Goal: Task Accomplishment & Management: Manage account settings

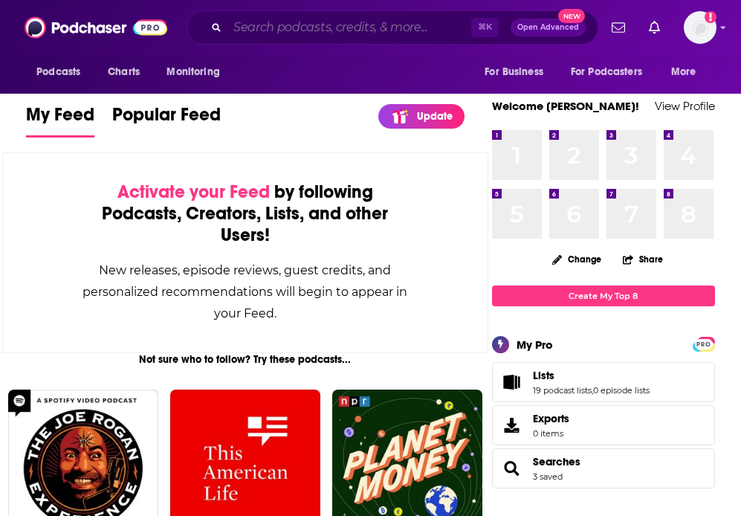
click at [309, 27] on input "Search podcasts, credits, & more..." at bounding box center [350, 28] width 244 height 24
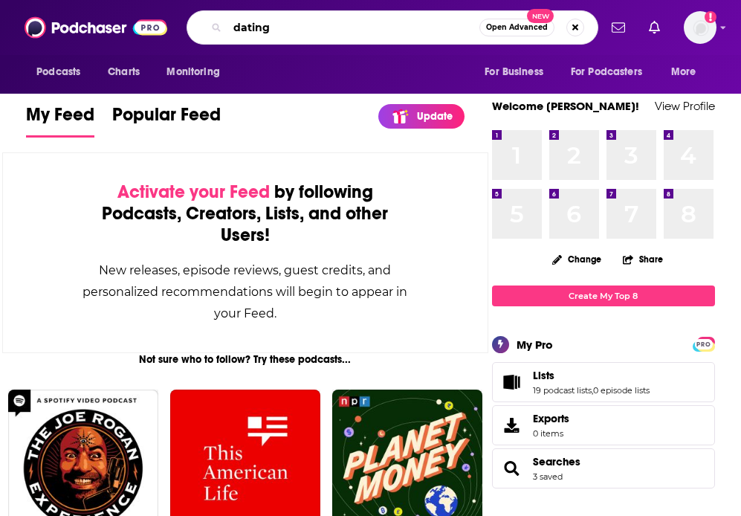
type input "dating"
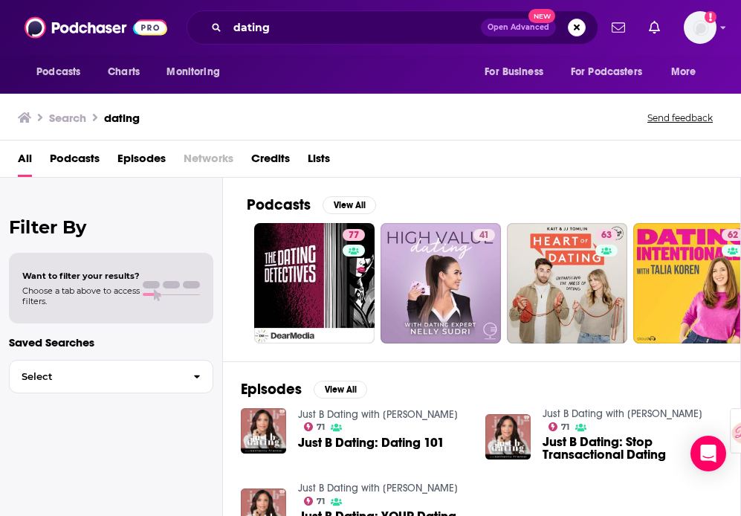
click at [86, 161] on span "Podcasts" at bounding box center [75, 161] width 50 height 30
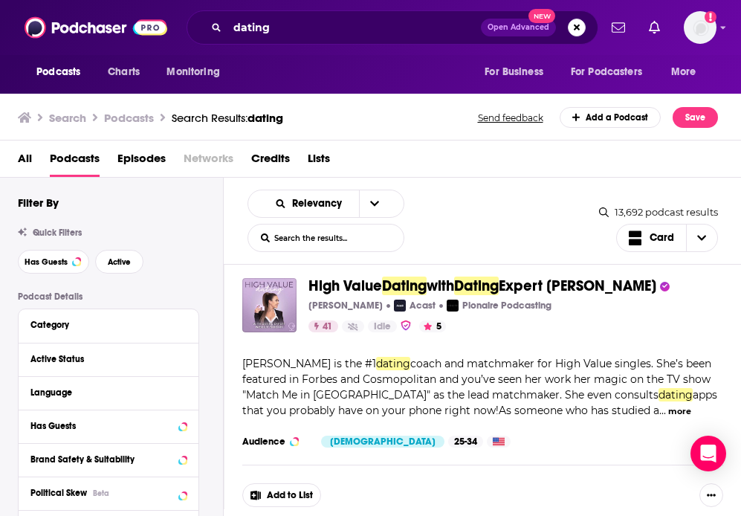
scroll to position [324, 0]
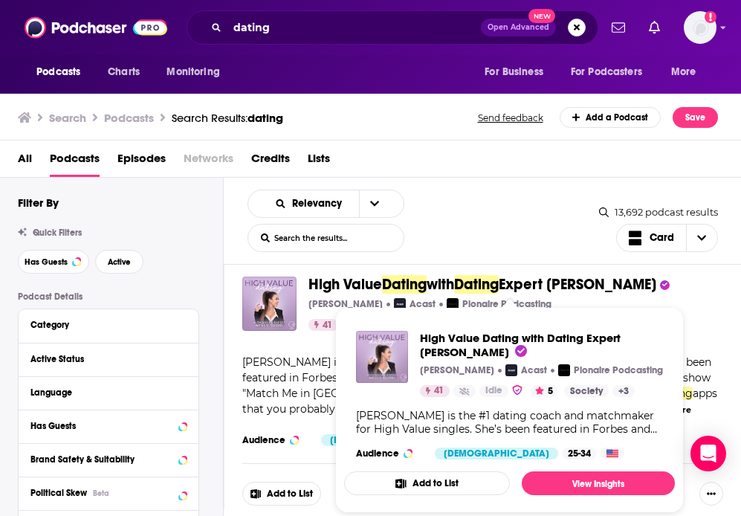
click at [350, 280] on span "High Value" at bounding box center [346, 284] width 74 height 19
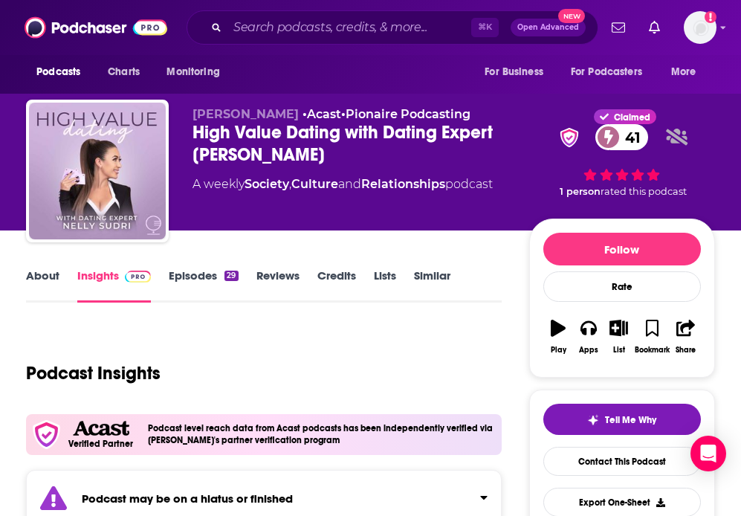
click at [384, 277] on link "Lists" at bounding box center [385, 285] width 22 height 34
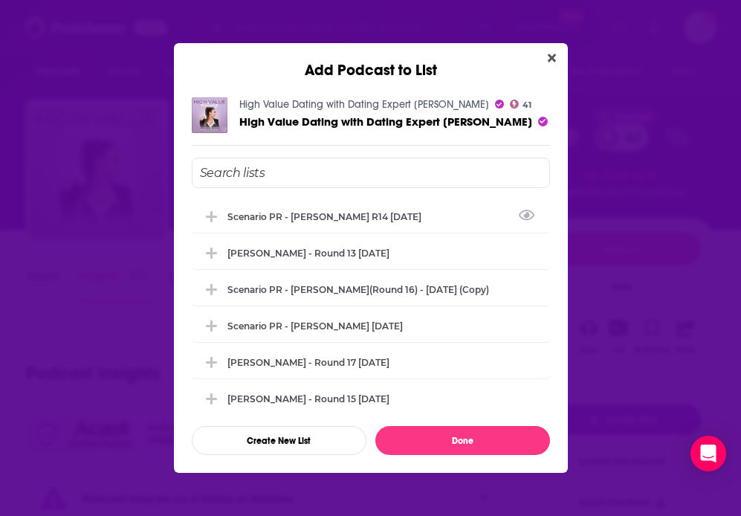
click at [244, 175] on input "Add Podcast To List" at bounding box center [371, 173] width 358 height 30
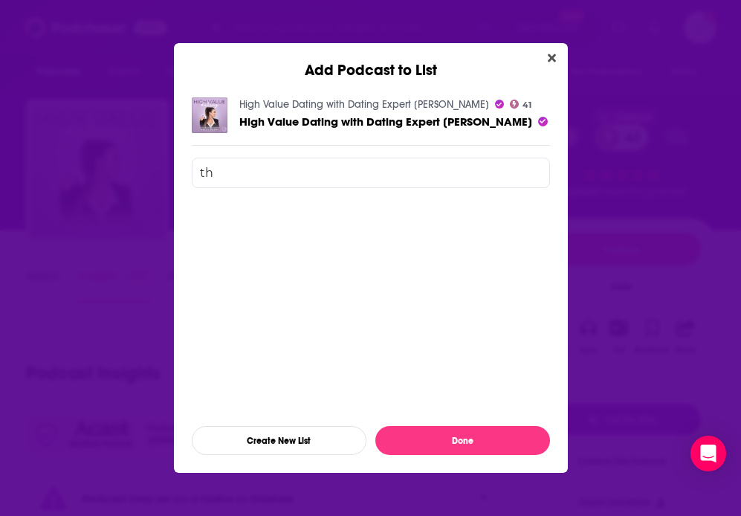
type input "t"
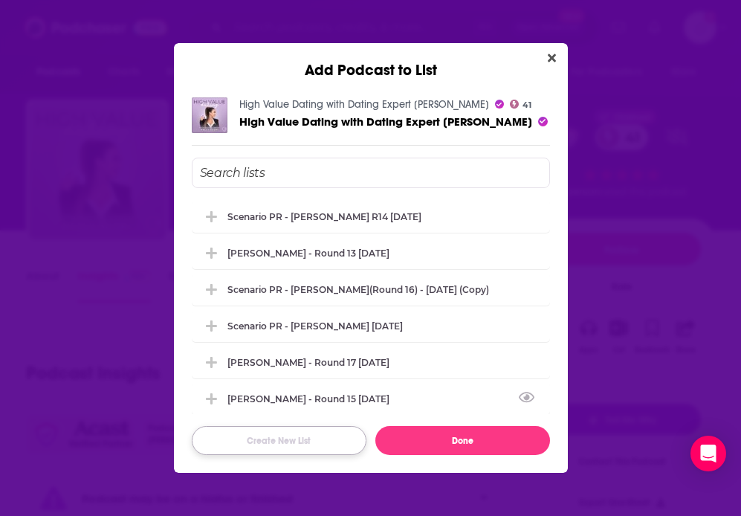
click at [268, 443] on button "Create New List" at bounding box center [279, 440] width 175 height 29
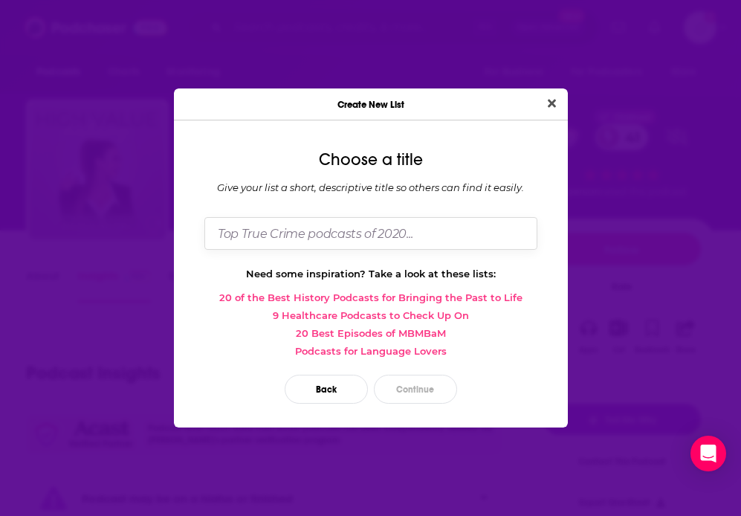
click at [332, 239] on input "Dialog" at bounding box center [370, 233] width 333 height 32
type input "Three Day"
click at [418, 394] on button "Continue" at bounding box center [415, 389] width 83 height 29
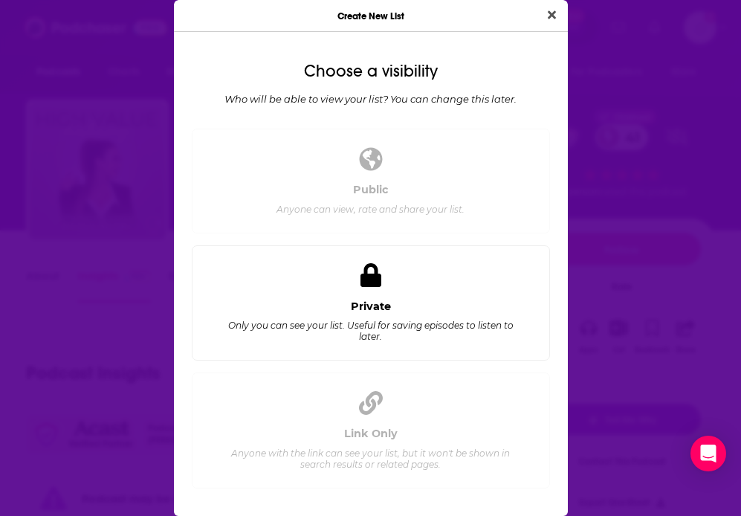
click at [428, 312] on div "Private Only you can see your list. Useful for saving episodes to listen to lat…" at bounding box center [370, 324] width 333 height 49
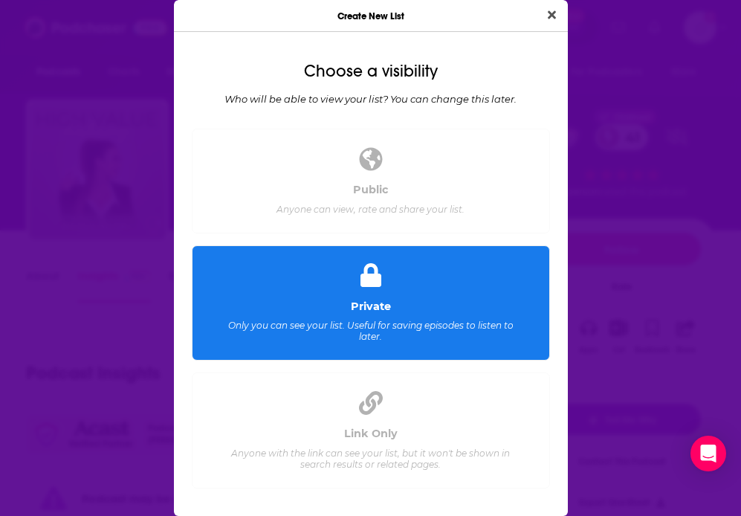
scroll to position [59, 0]
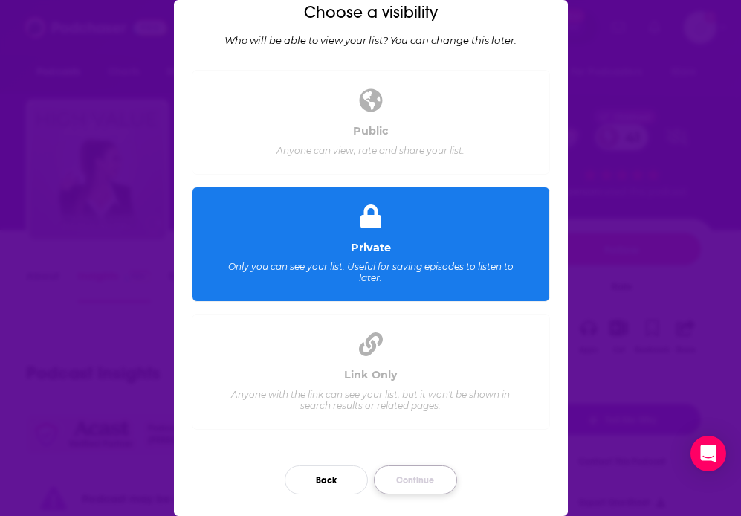
click at [401, 483] on button "Continue" at bounding box center [415, 480] width 83 height 29
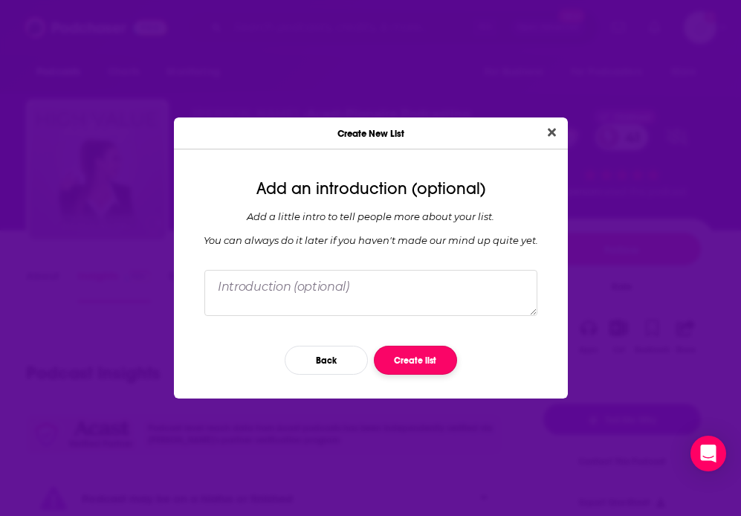
click at [409, 363] on button "Create list" at bounding box center [415, 360] width 83 height 29
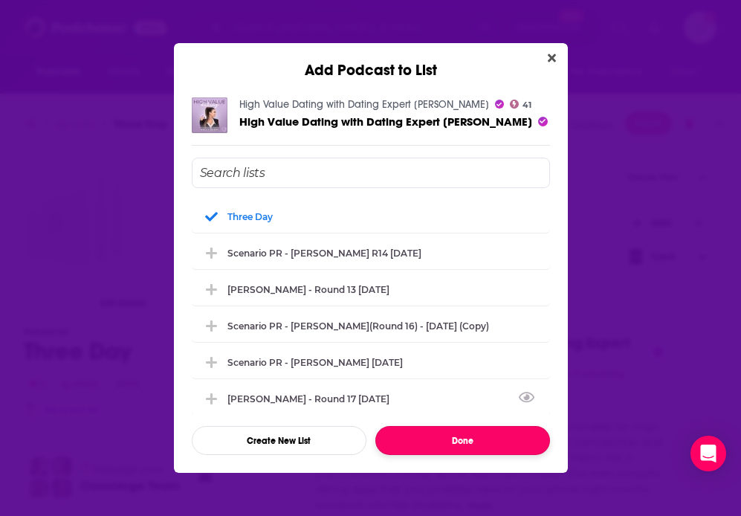
click at [449, 444] on button "Done" at bounding box center [463, 440] width 175 height 29
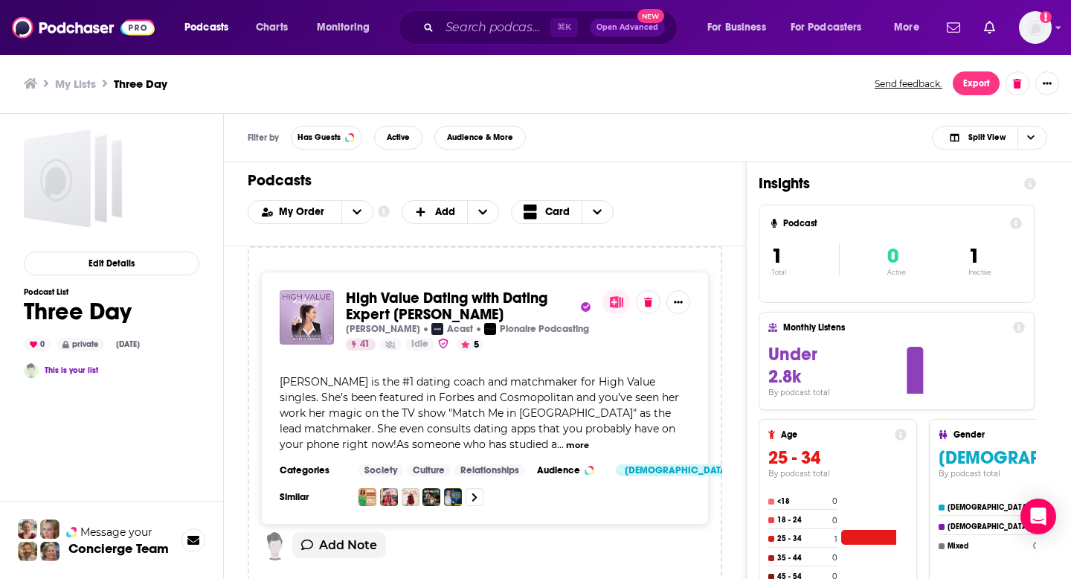
scroll to position [10, 0]
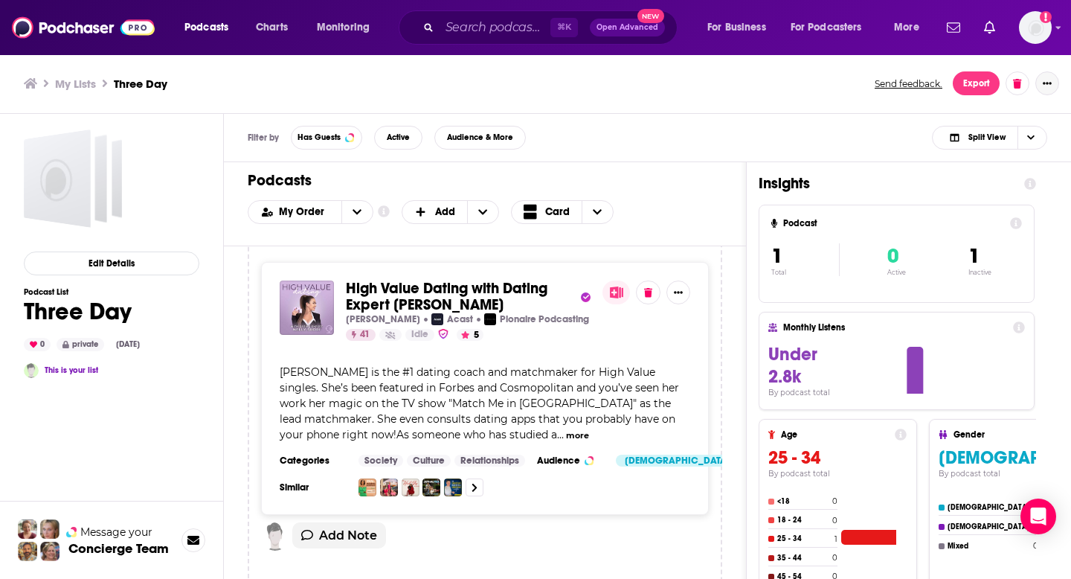
click at [741, 86] on icon "Show More Button" at bounding box center [1047, 83] width 9 height 9
click at [638, 193] on div "Podcasts Add My Order Customize Your List Order Select the “My Order” sort and …" at bounding box center [485, 204] width 522 height 84
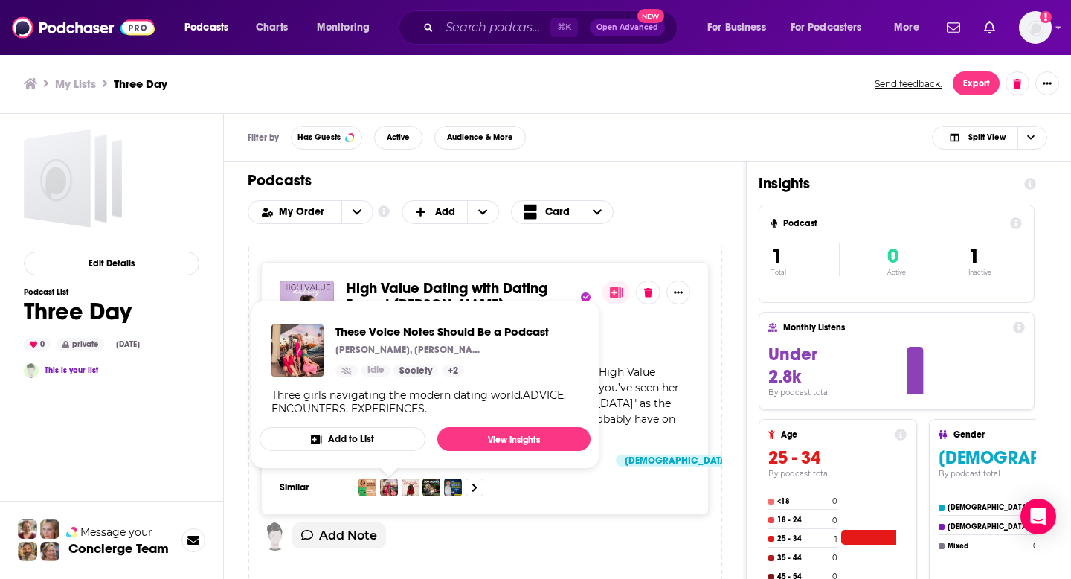
click at [394, 485] on img "These Voice Notes Should Be a Podcast" at bounding box center [389, 487] width 18 height 18
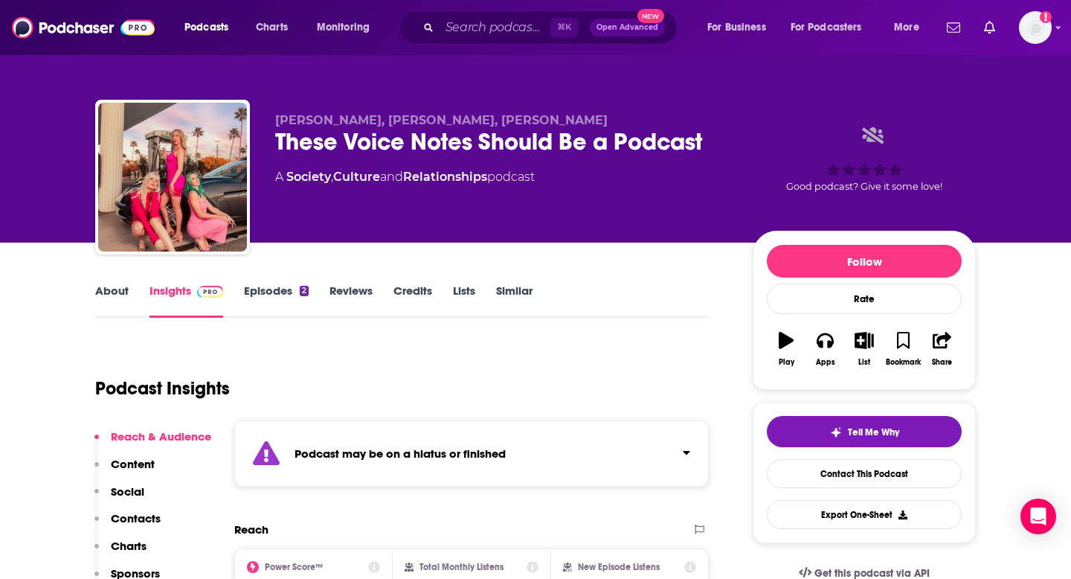
click at [460, 288] on link "Lists" at bounding box center [464, 300] width 22 height 34
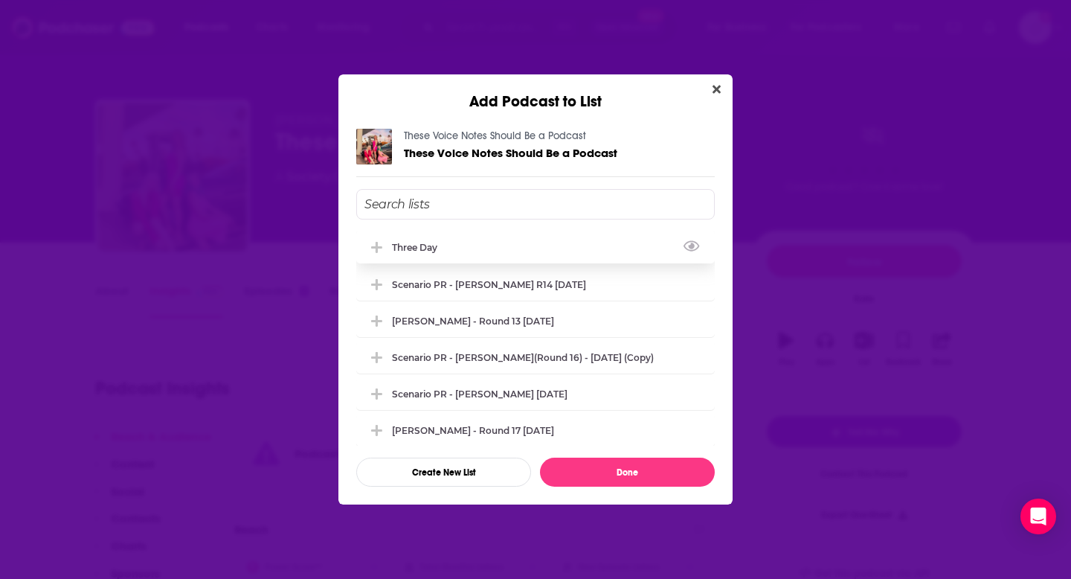
click at [379, 246] on icon "Add Podcast To List" at bounding box center [376, 247] width 11 height 11
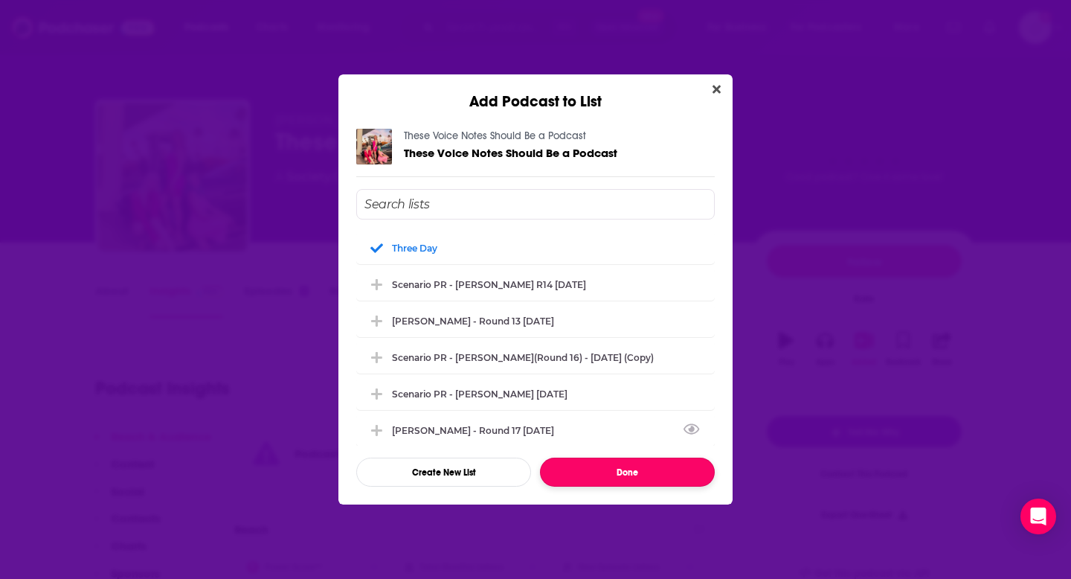
click at [631, 474] on button "Done" at bounding box center [627, 471] width 175 height 29
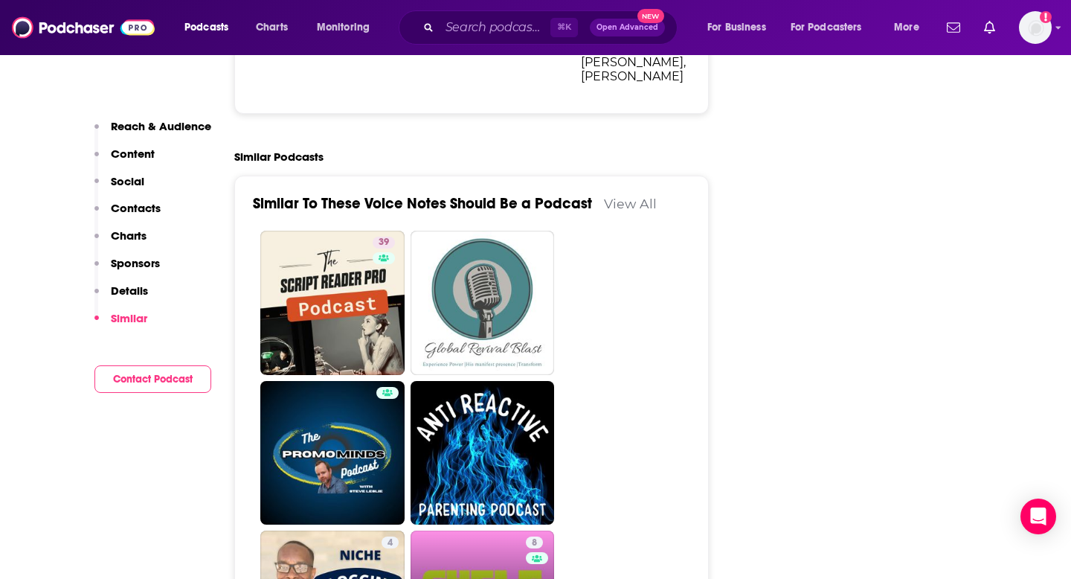
scroll to position [2002, 0]
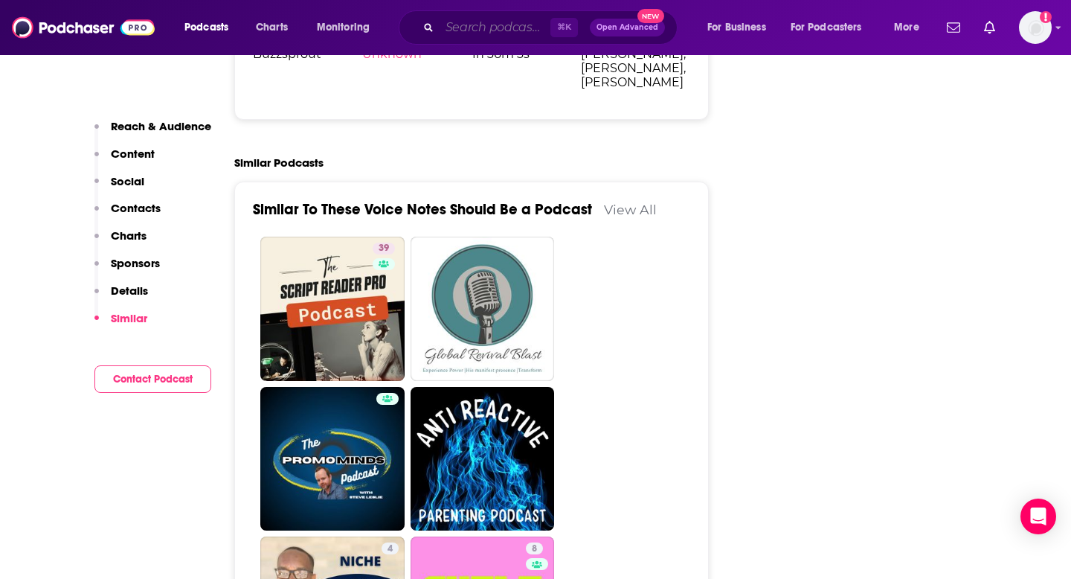
click at [462, 25] on input "Search podcasts, credits, & more..." at bounding box center [494, 28] width 111 height 24
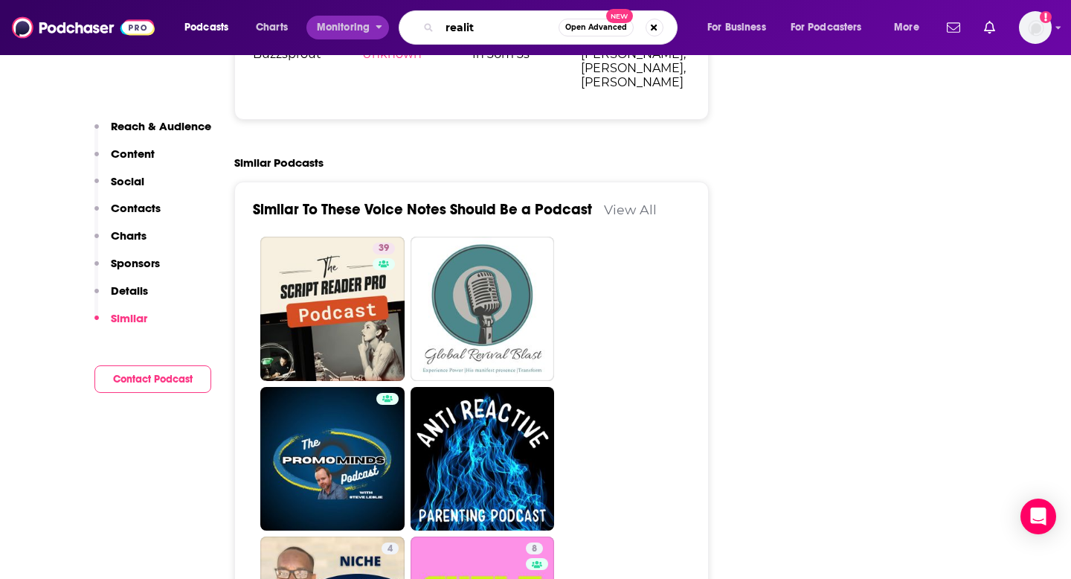
type input "reality"
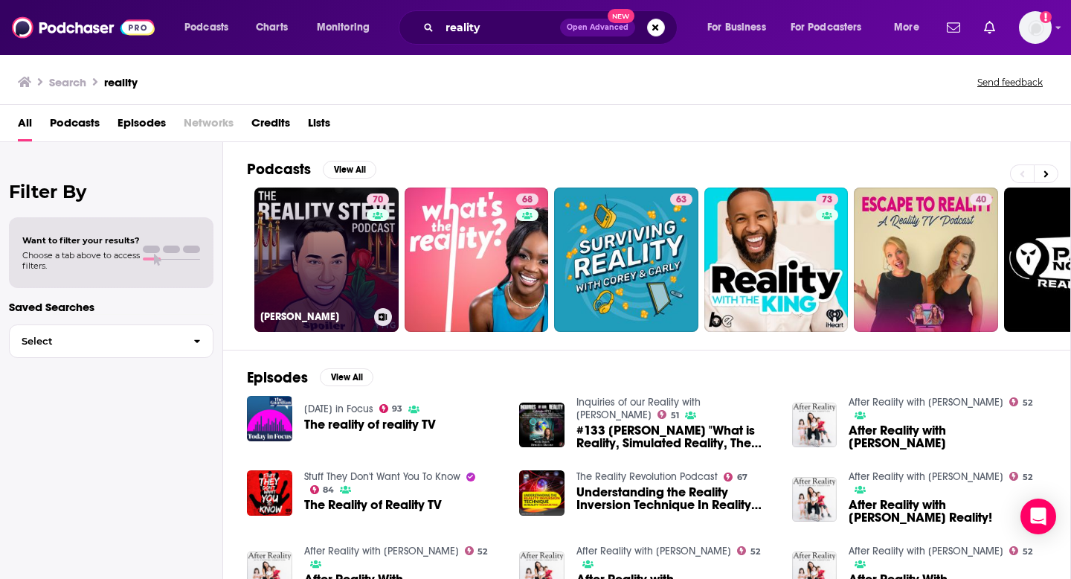
click at [333, 280] on link "70 Reality Steve Podcast" at bounding box center [326, 259] width 144 height 144
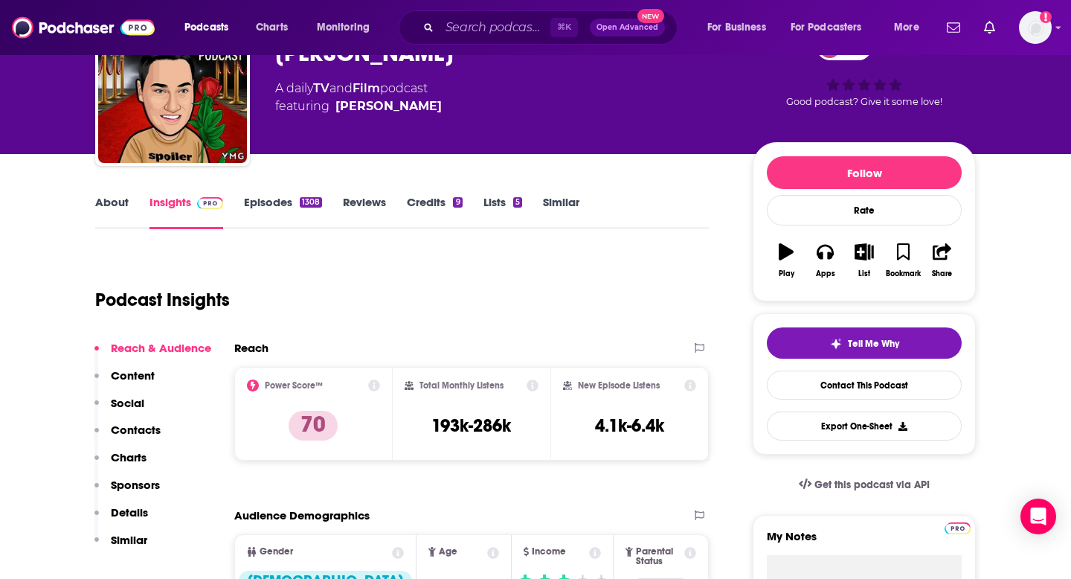
scroll to position [86, 0]
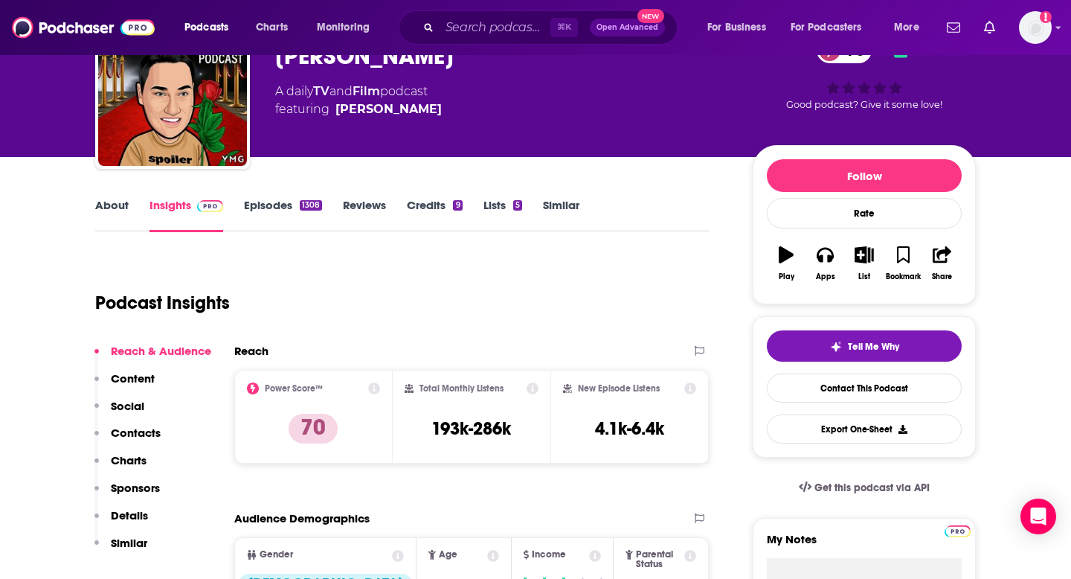
click at [144, 370] on div "Reach & Audience Content Social Contacts Charts Sponsors Details Similar" at bounding box center [152, 453] width 117 height 219
click at [130, 378] on p "Content" at bounding box center [133, 378] width 44 height 14
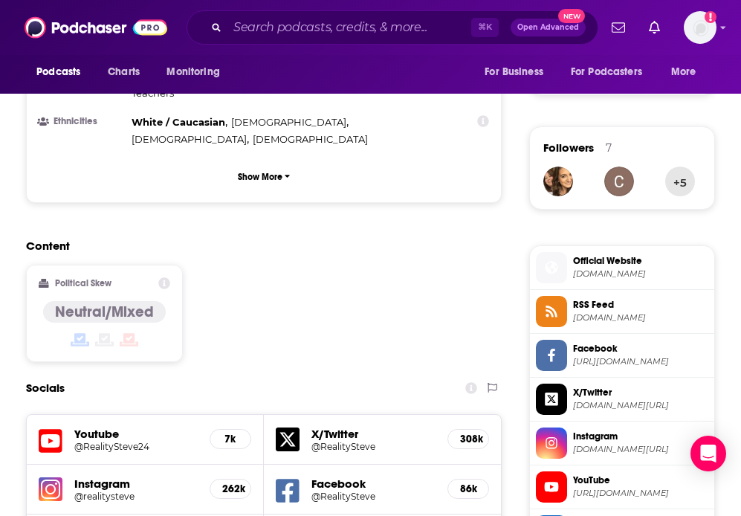
scroll to position [0, 0]
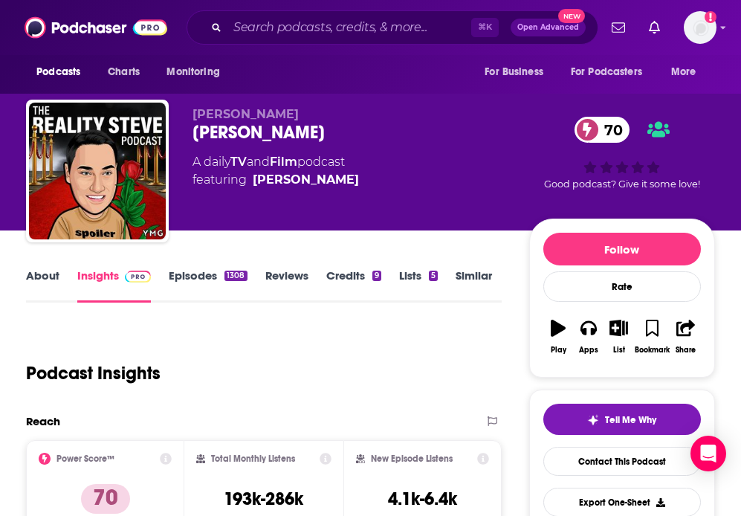
click at [416, 279] on link "Lists 5" at bounding box center [418, 285] width 39 height 34
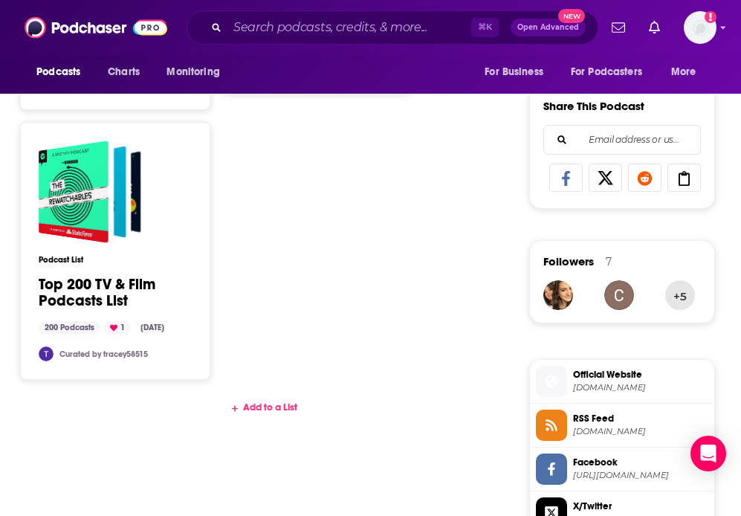
scroll to position [1022, 0]
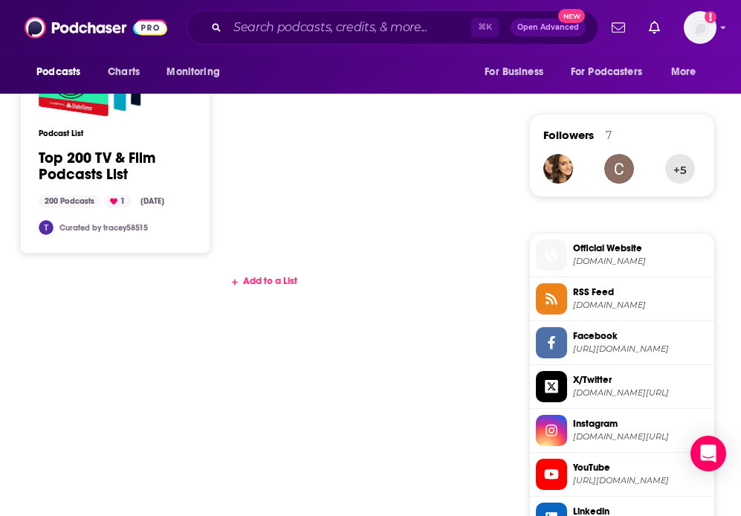
click at [263, 275] on div "Add to a List" at bounding box center [264, 281] width 476 height 12
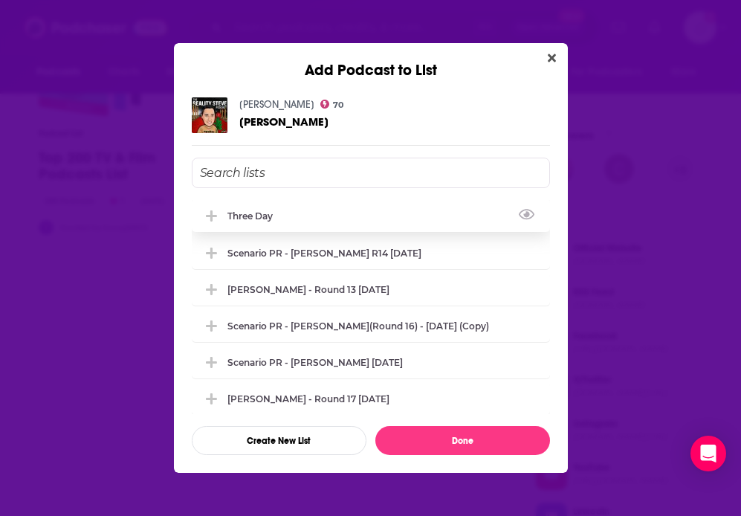
click at [238, 212] on div "Three Day" at bounding box center [255, 215] width 54 height 11
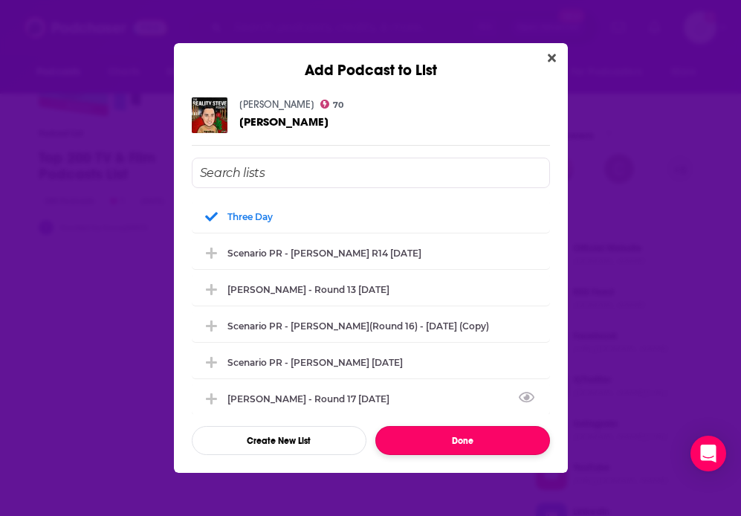
click at [418, 439] on button "Done" at bounding box center [463, 440] width 175 height 29
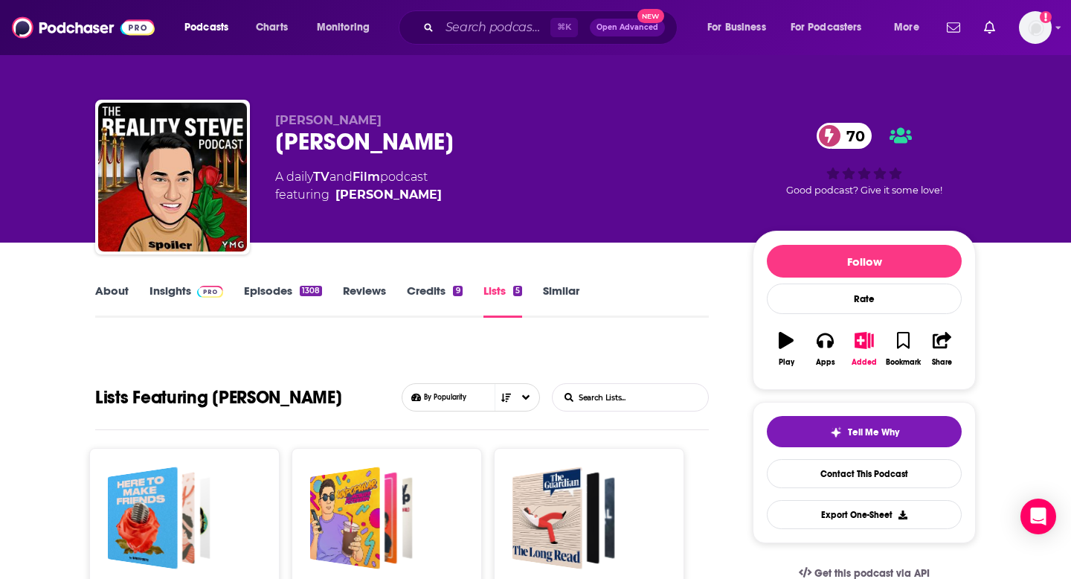
scroll to position [87, 0]
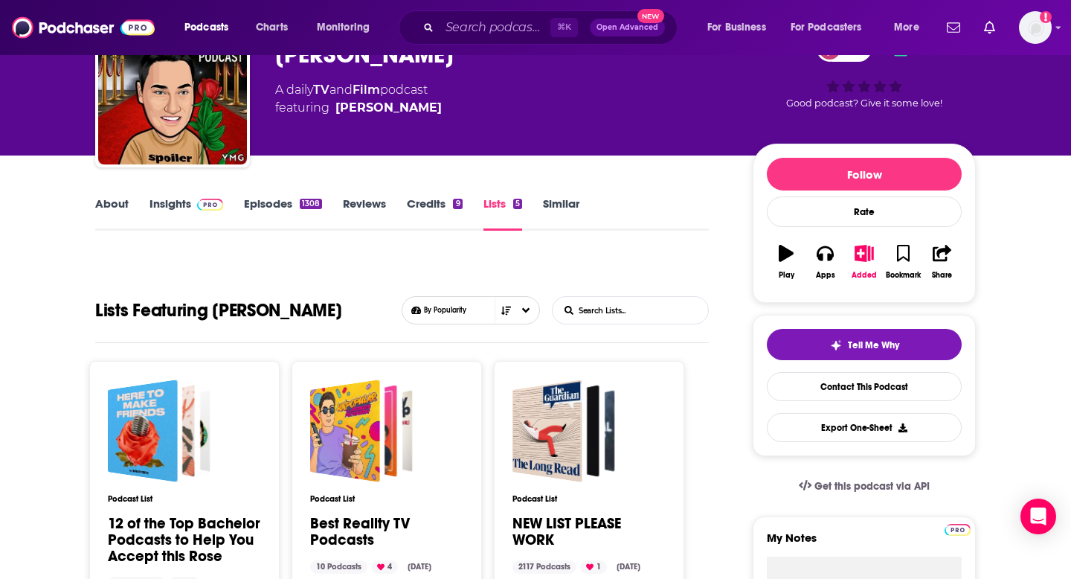
click at [564, 206] on link "Similar" at bounding box center [561, 213] width 36 height 34
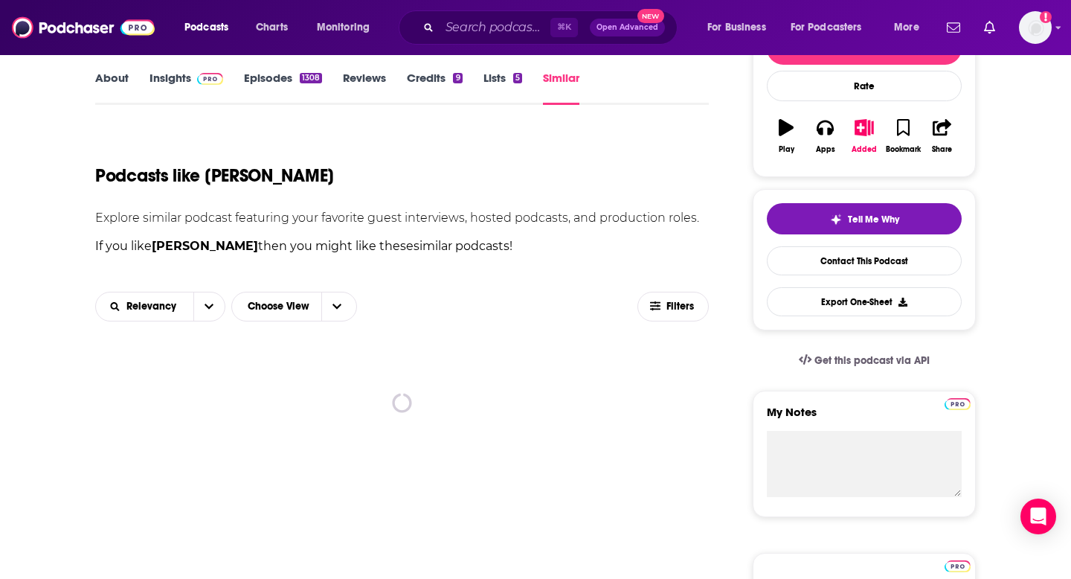
scroll to position [314, 0]
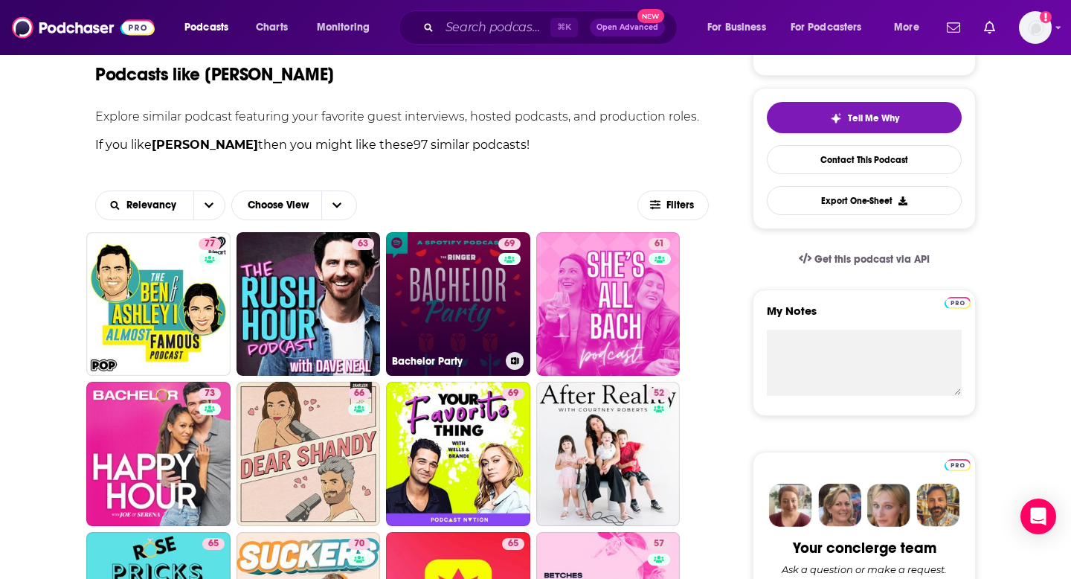
click at [460, 294] on link "69 Bachelor Party" at bounding box center [458, 304] width 144 height 144
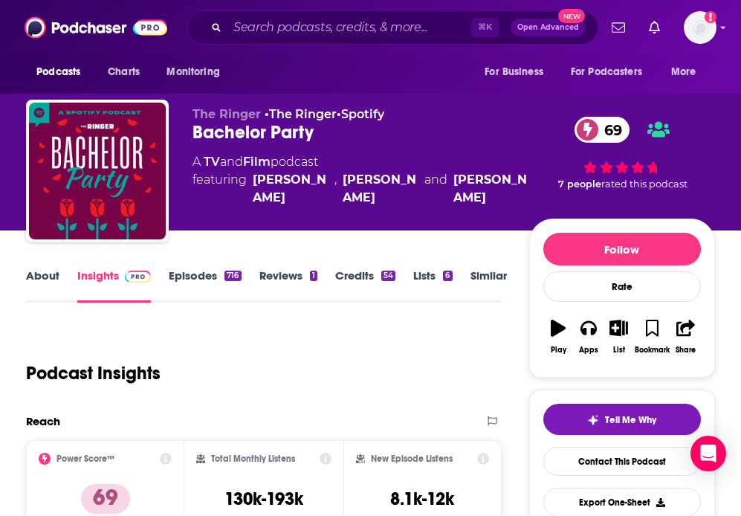
click at [423, 274] on link "Lists 6" at bounding box center [432, 285] width 39 height 34
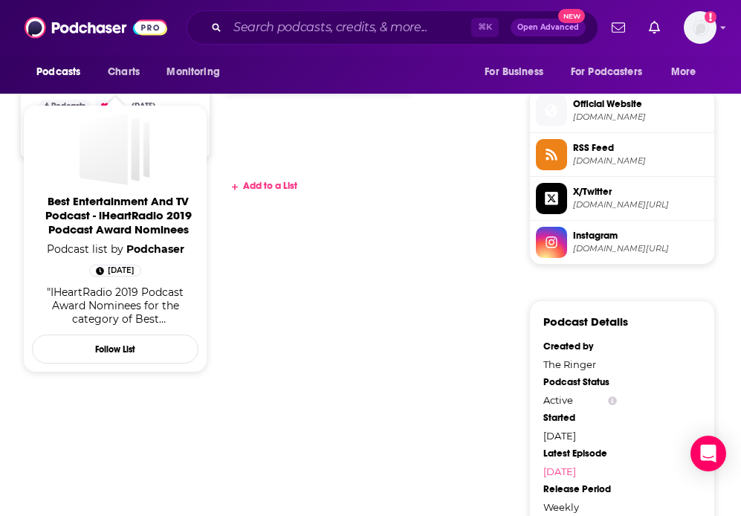
scroll to position [1181, 0]
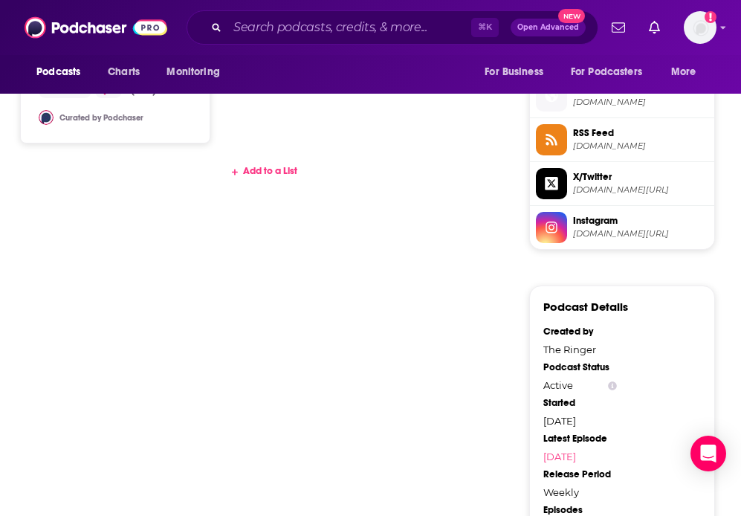
click at [263, 169] on div "Add to a List" at bounding box center [264, 171] width 476 height 12
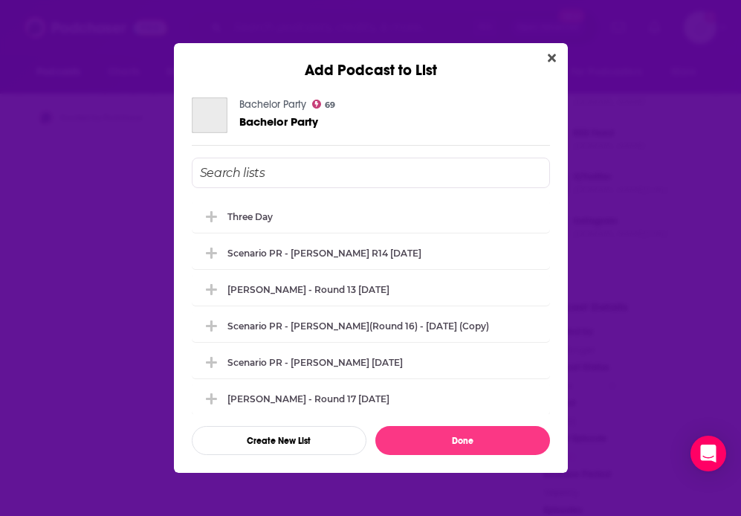
scroll to position [0, 0]
click at [263, 169] on input "Add Podcast To List" at bounding box center [371, 173] width 358 height 30
type input "d"
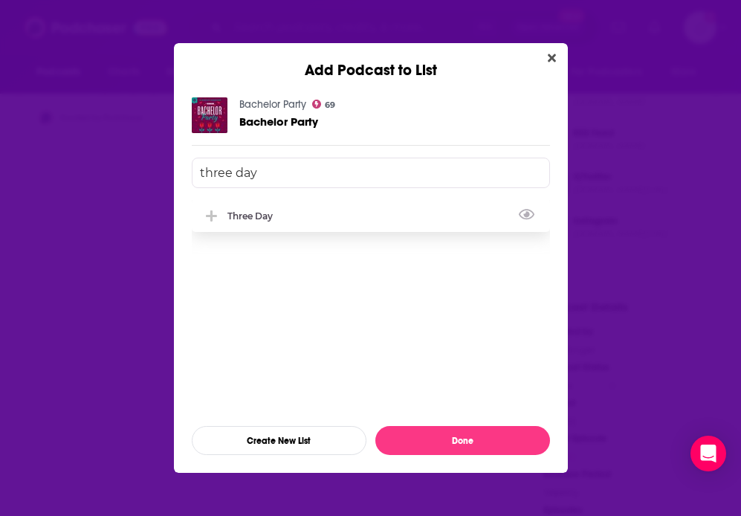
click at [297, 210] on div "Three Day" at bounding box center [371, 215] width 358 height 33
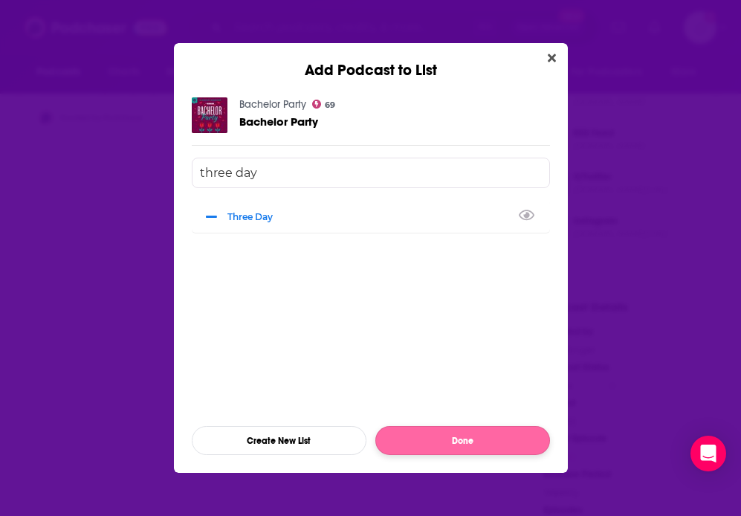
type input "three day"
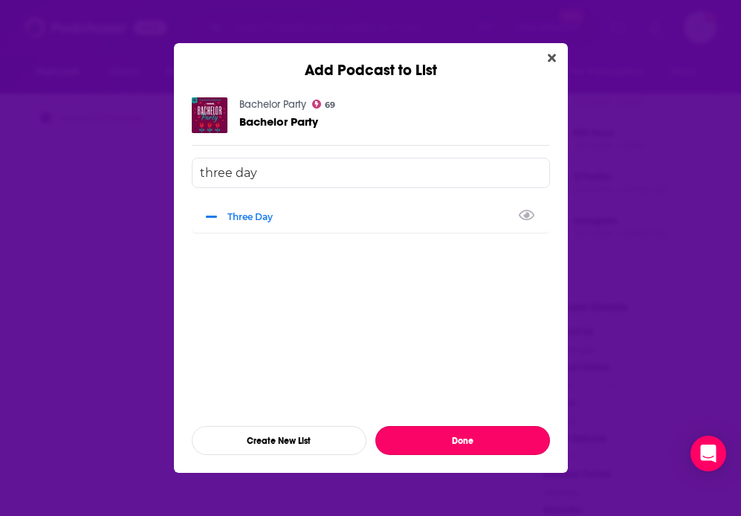
click at [438, 434] on button "Done" at bounding box center [463, 440] width 175 height 29
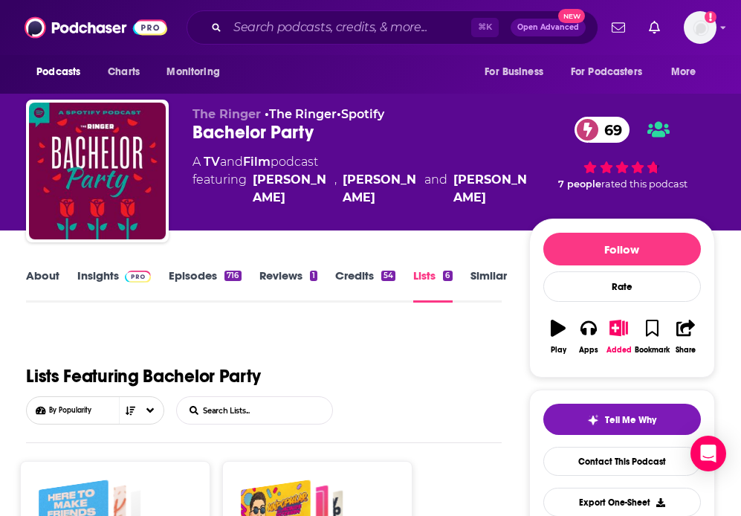
click at [485, 280] on link "Similar" at bounding box center [489, 285] width 36 height 34
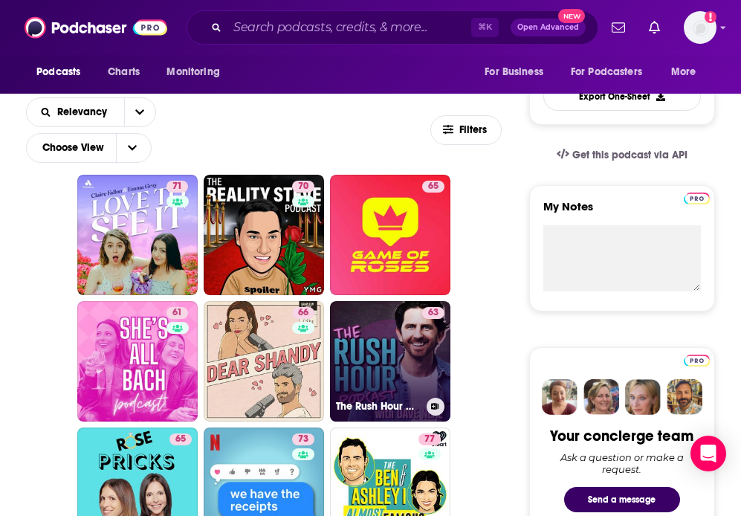
scroll to position [448, 0]
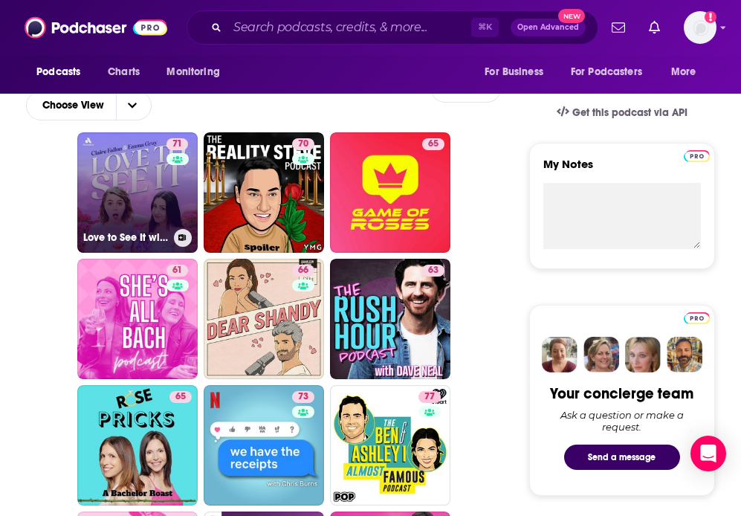
click at [153, 183] on link "71 Love to See It with Emma and Claire" at bounding box center [137, 192] width 120 height 120
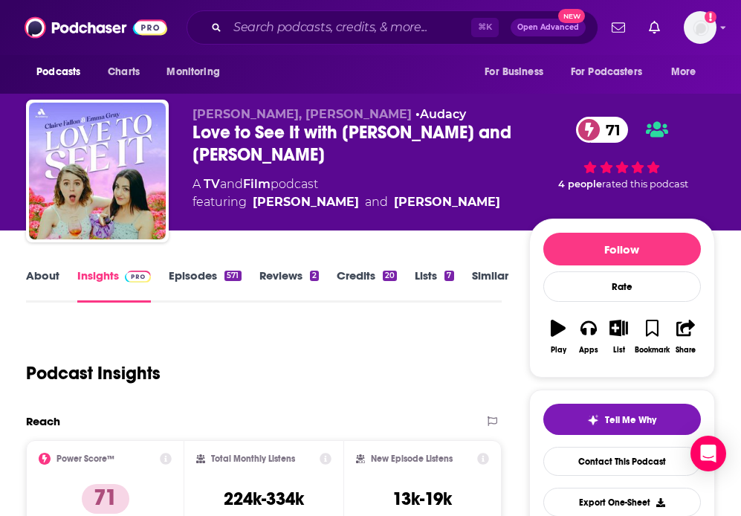
click at [427, 272] on link "Lists 7" at bounding box center [434, 285] width 39 height 34
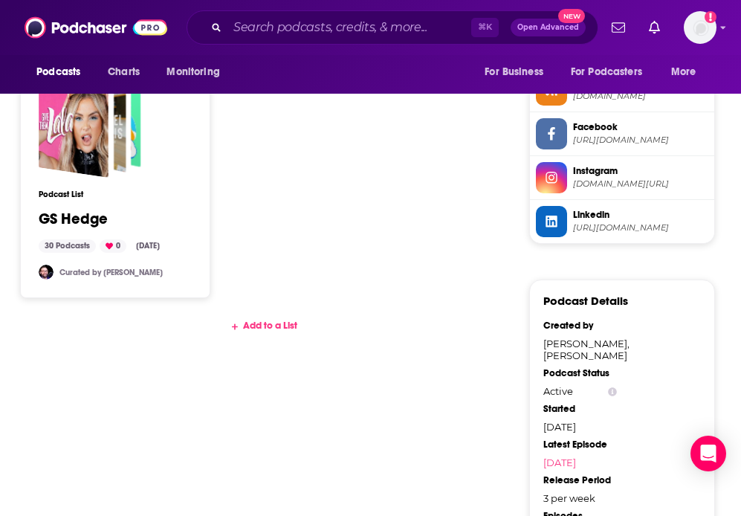
scroll to position [1245, 0]
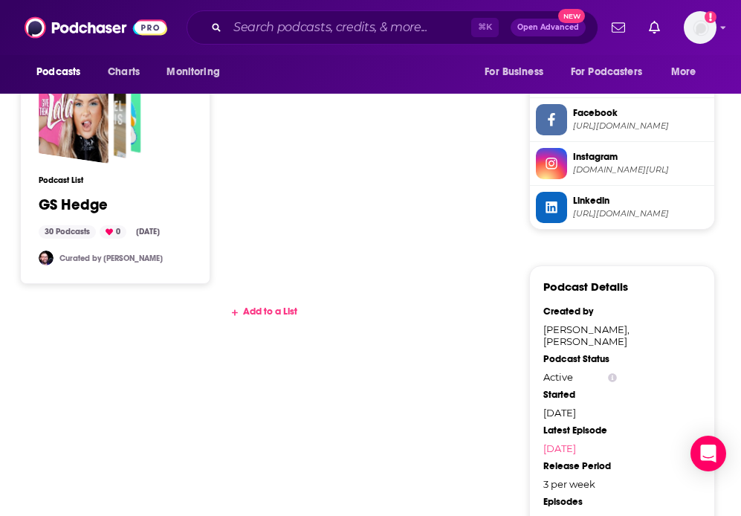
click at [264, 310] on div "Add to a List" at bounding box center [264, 312] width 476 height 12
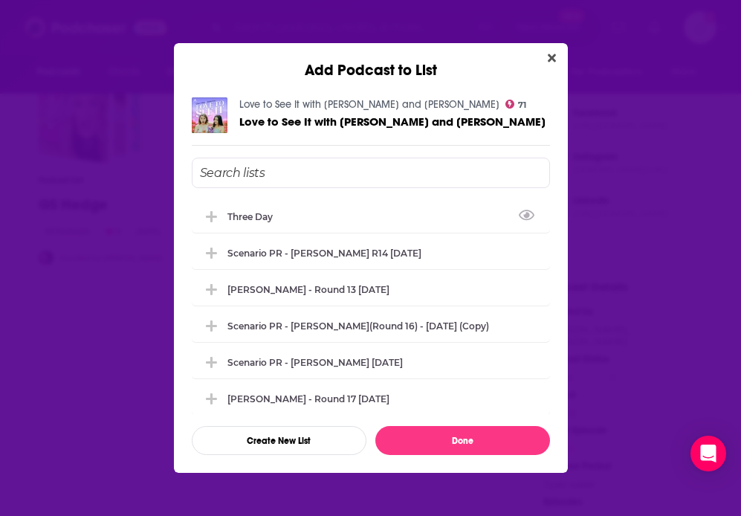
click at [250, 169] on input "Add Podcast To List" at bounding box center [371, 173] width 358 height 30
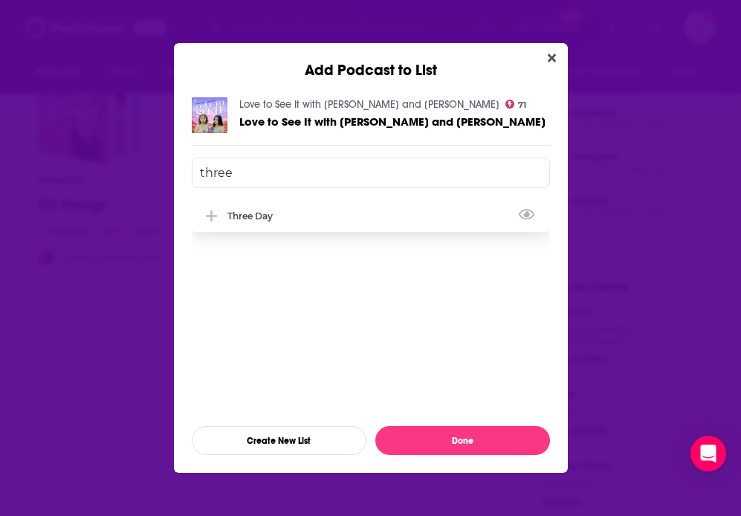
click at [245, 215] on div "Three Day" at bounding box center [255, 215] width 54 height 11
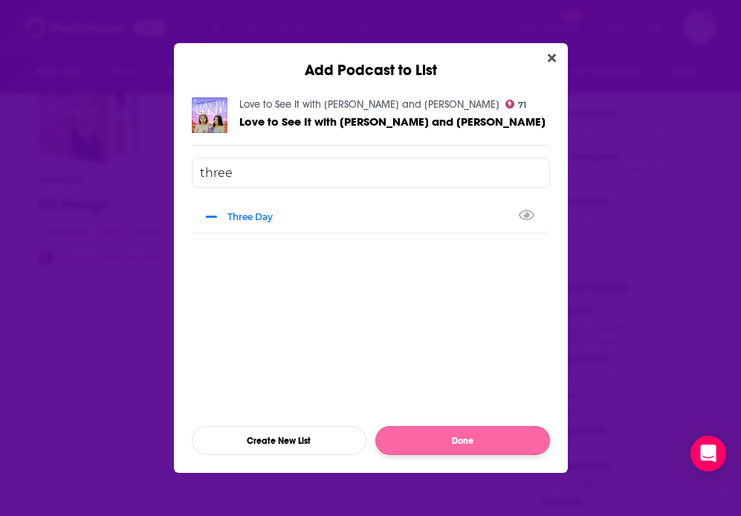
type input "three"
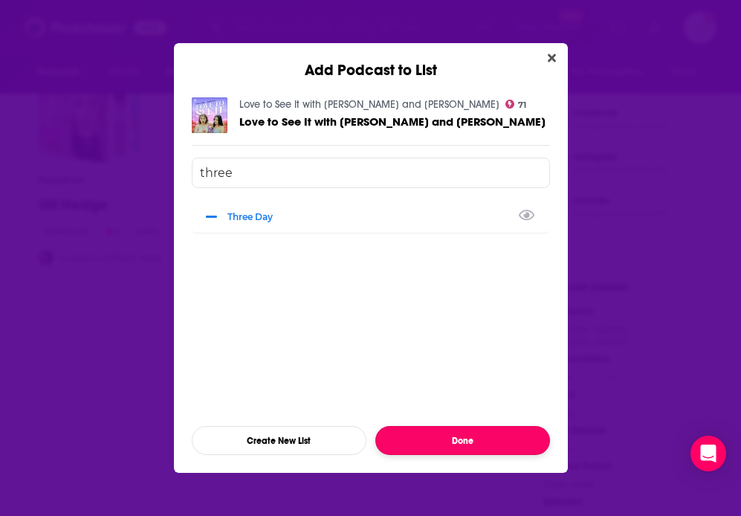
click at [489, 440] on button "Done" at bounding box center [463, 440] width 175 height 29
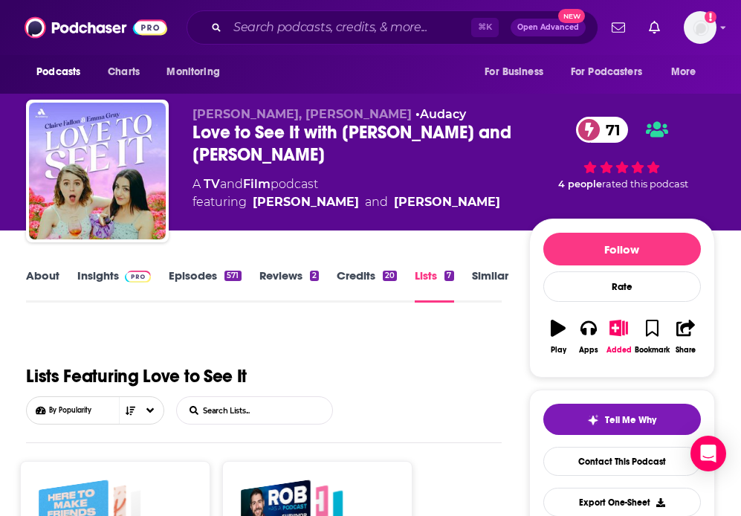
click at [494, 274] on link "Similar" at bounding box center [490, 285] width 36 height 34
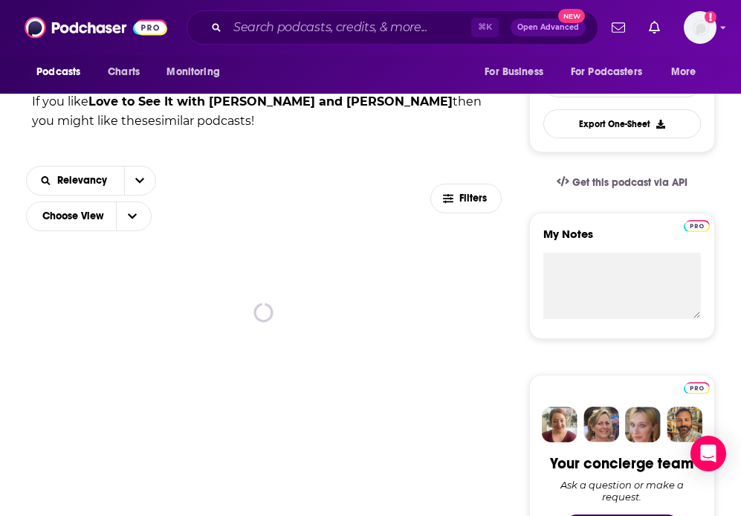
scroll to position [386, 0]
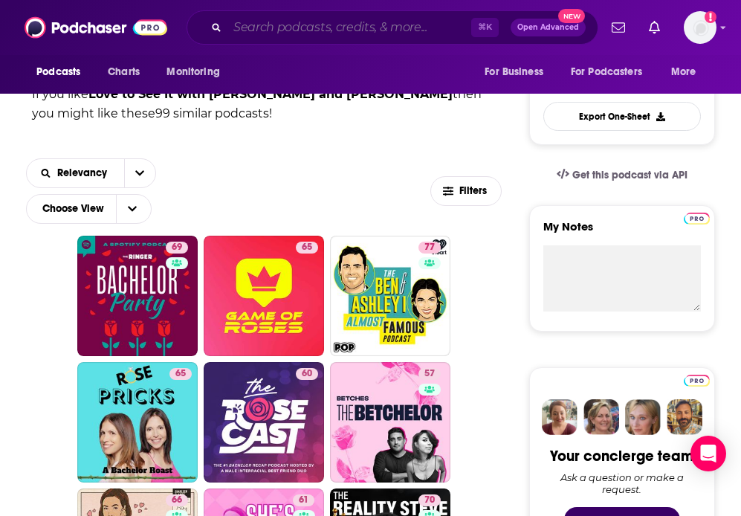
click at [341, 25] on input "Search podcasts, credits, & more..." at bounding box center [350, 28] width 244 height 24
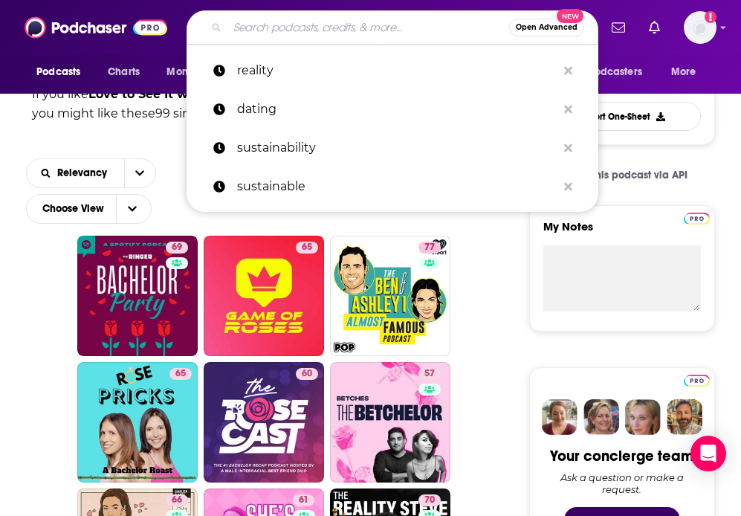
paste input "Love Life with Matthew Hussey"
type input "Love Life with Matthew Hussey"
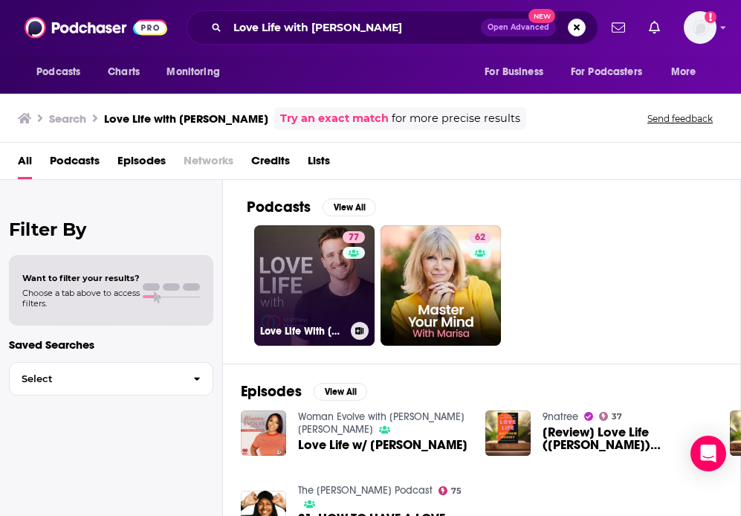
click at [318, 287] on link "77 Love Life With Matthew Hussey" at bounding box center [314, 285] width 120 height 120
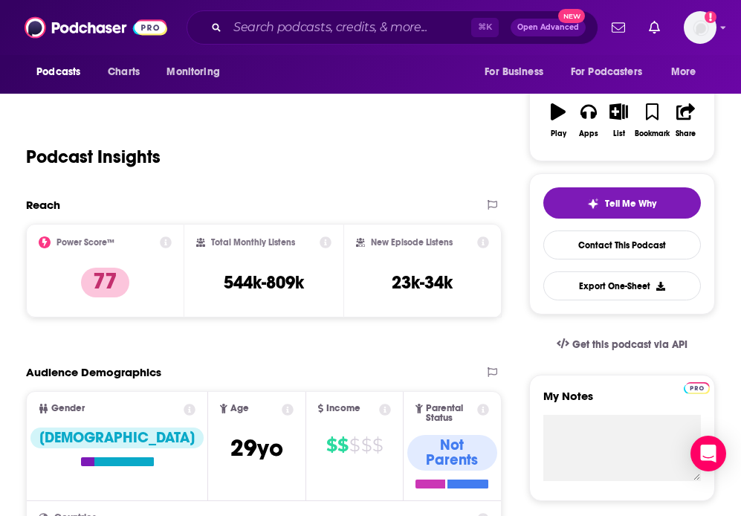
scroll to position [326, 0]
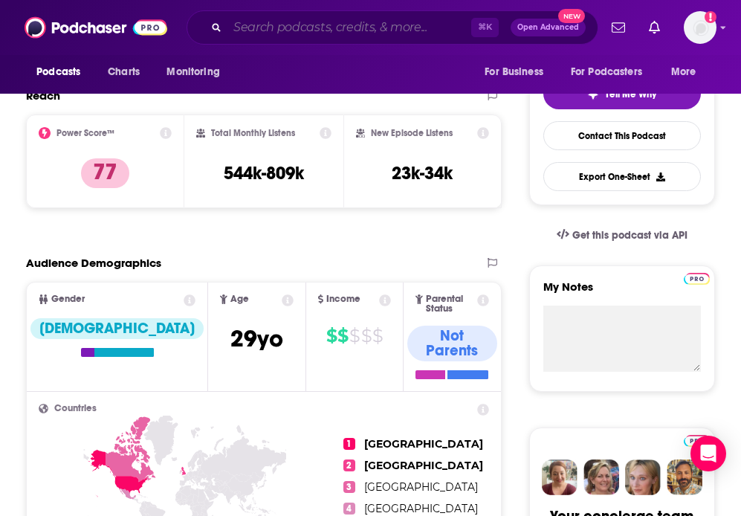
click at [301, 30] on input "Search podcasts, credits, & more..." at bounding box center [350, 28] width 244 height 24
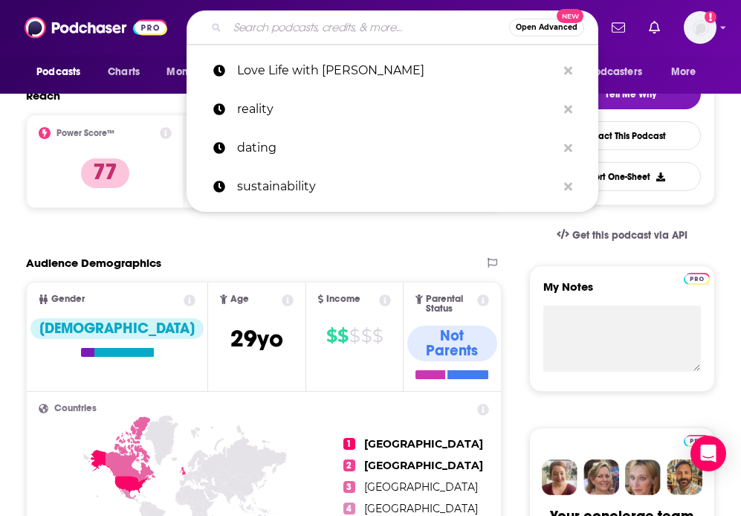
paste input "Being Her"
type input "Being Her"
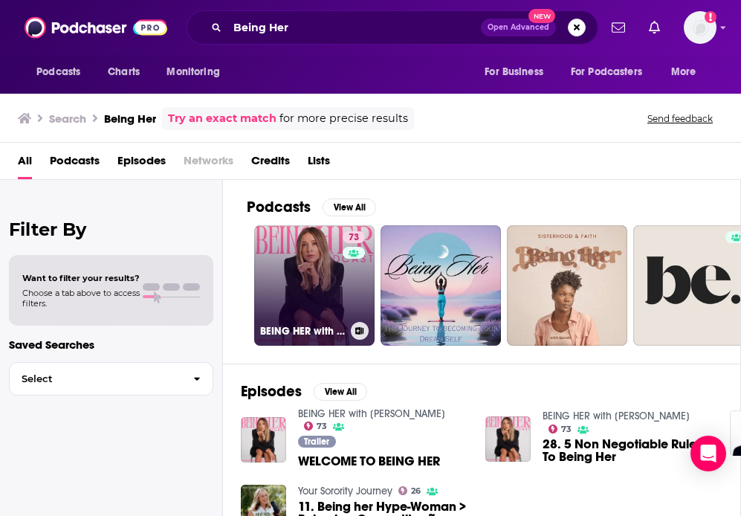
click at [307, 293] on link "73 BEING HER with Margarita Nazarenko" at bounding box center [314, 285] width 120 height 120
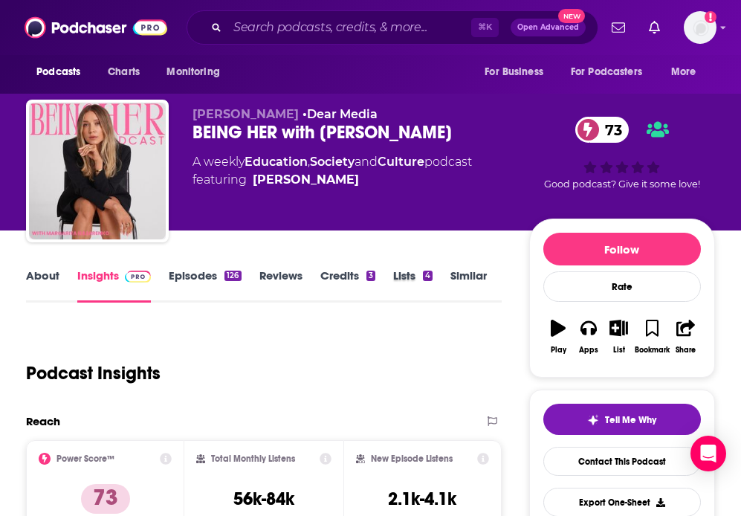
click at [437, 272] on div "Lists 4" at bounding box center [421, 285] width 57 height 34
click at [424, 272] on div "4" at bounding box center [428, 276] width 10 height 10
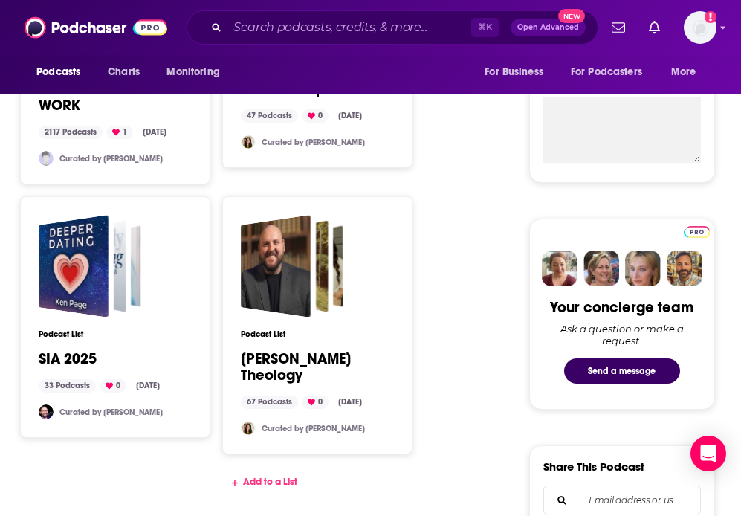
scroll to position [548, 0]
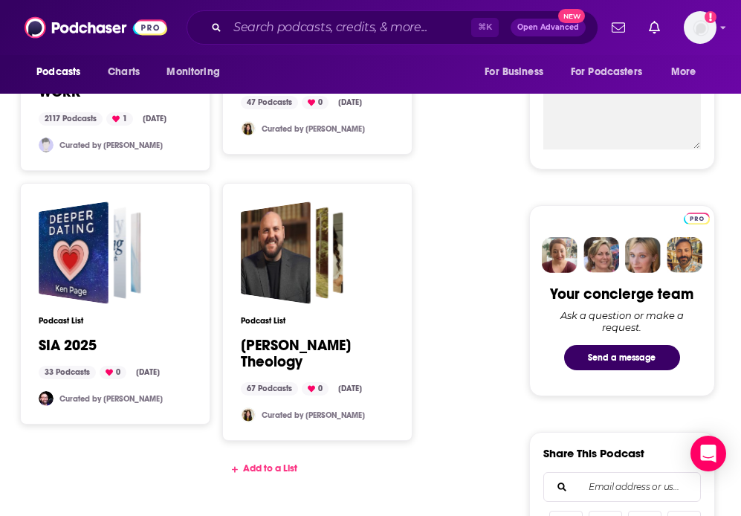
click at [268, 463] on div "Add to a List" at bounding box center [264, 469] width 476 height 12
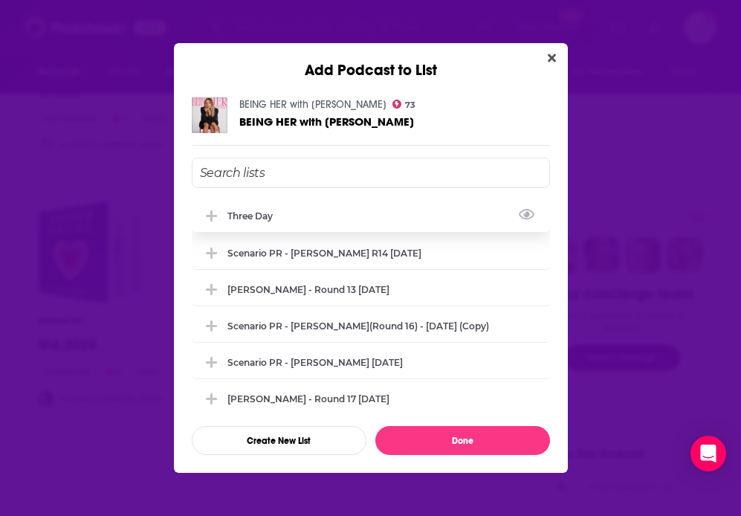
click at [280, 219] on div "Three Day" at bounding box center [255, 215] width 54 height 11
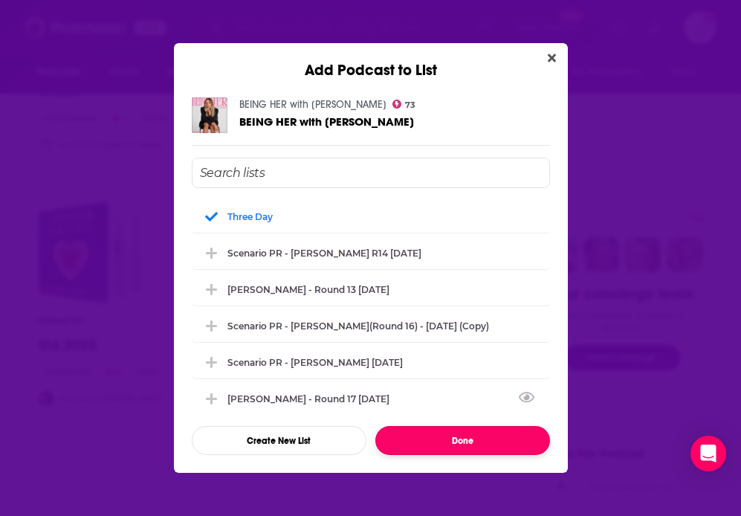
click at [408, 436] on button "Done" at bounding box center [463, 440] width 175 height 29
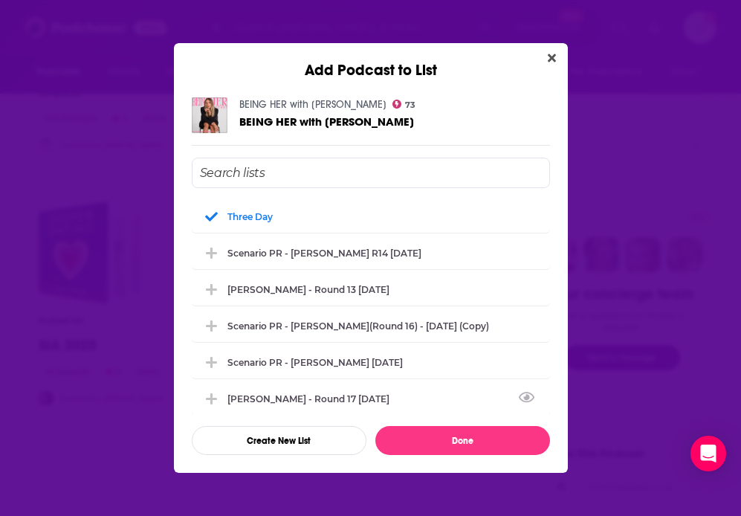
scroll to position [548, 0]
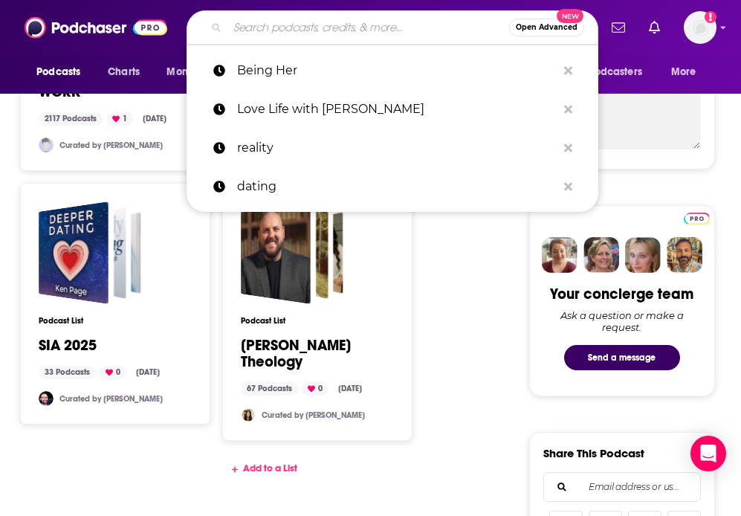
click at [280, 33] on input "Search podcasts, credits, & more..." at bounding box center [369, 28] width 282 height 24
paste input "The [PERSON_NAME] Podcast"
type input "The [PERSON_NAME] Podcast"
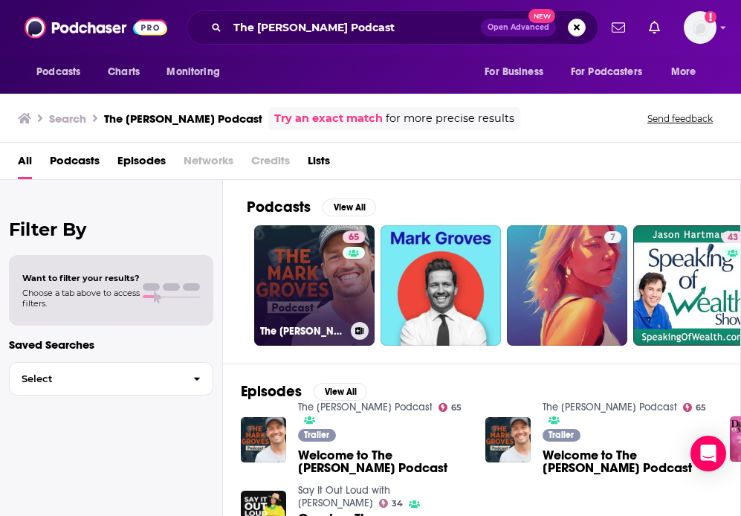
click at [322, 282] on link "65 The Mark Groves Podcast" at bounding box center [314, 285] width 120 height 120
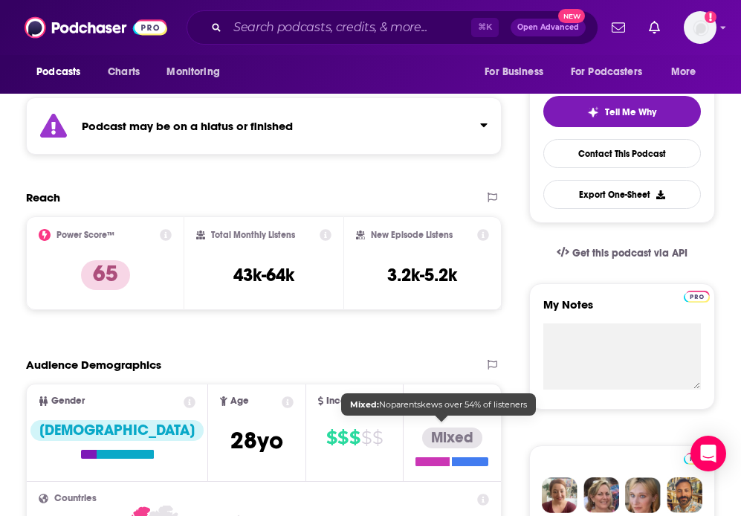
scroll to position [272, 0]
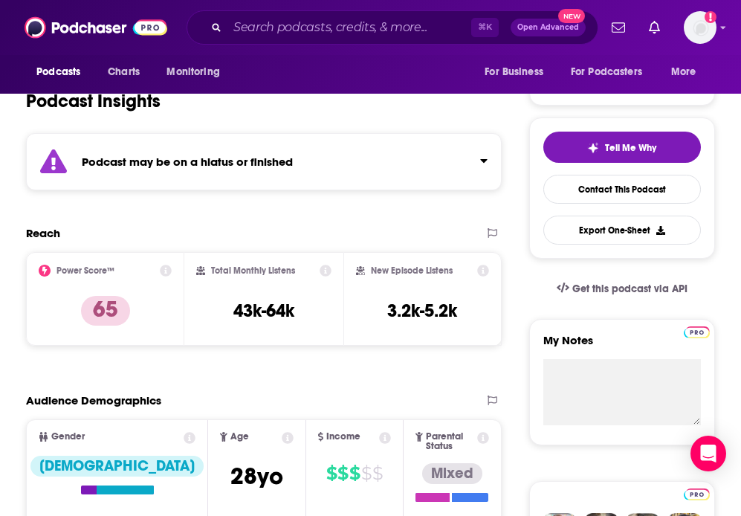
click at [489, 161] on div "Podcast may be on a hiatus or finished" at bounding box center [264, 161] width 476 height 57
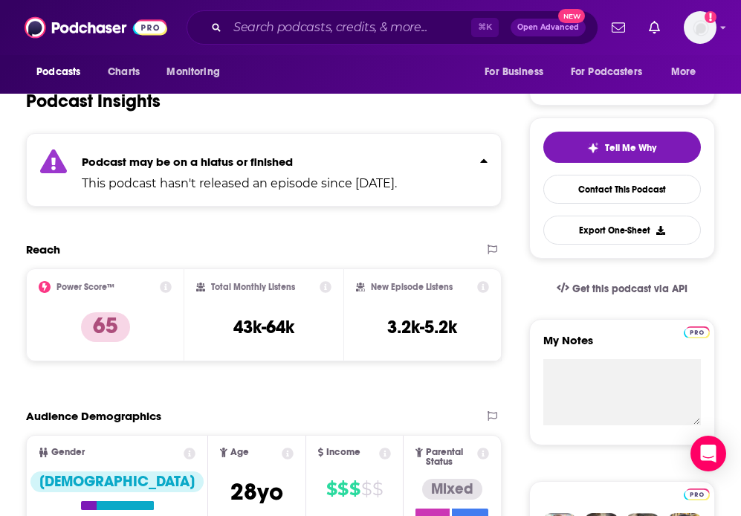
click at [482, 160] on icon "Click to expand status details" at bounding box center [483, 161] width 7 height 12
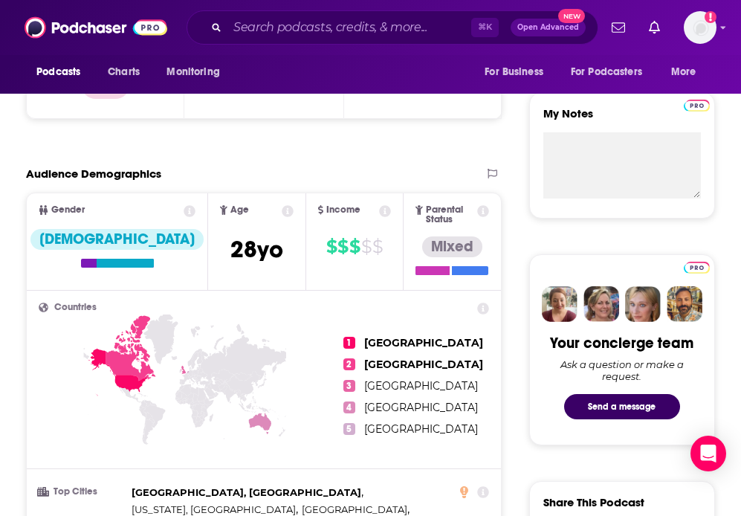
scroll to position [0, 0]
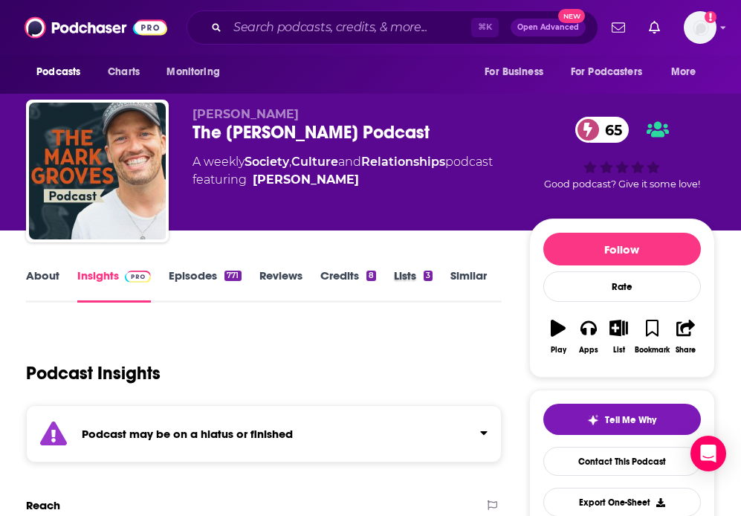
click at [449, 272] on div "Lists 3" at bounding box center [422, 285] width 57 height 34
click at [416, 273] on link "Lists 3" at bounding box center [413, 285] width 39 height 34
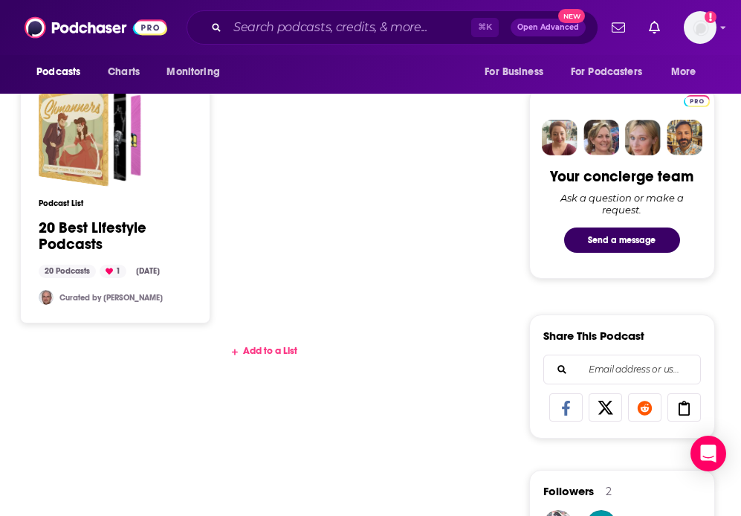
scroll to position [703, 0]
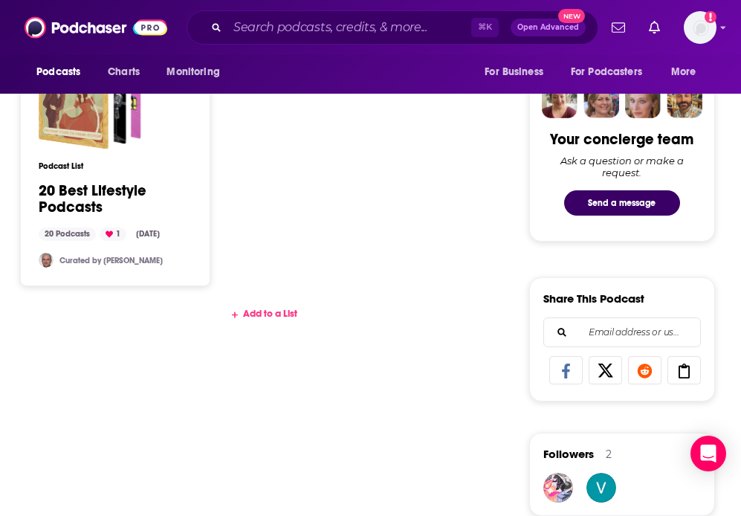
click at [282, 281] on div "Podcast List NEW LIST PLEASE WORK 2117 Podcasts 1 Apr 30, 2025 Curated by Charl…" at bounding box center [264, 28] width 488 height 541
click at [272, 308] on div "Add to a List" at bounding box center [264, 314] width 476 height 12
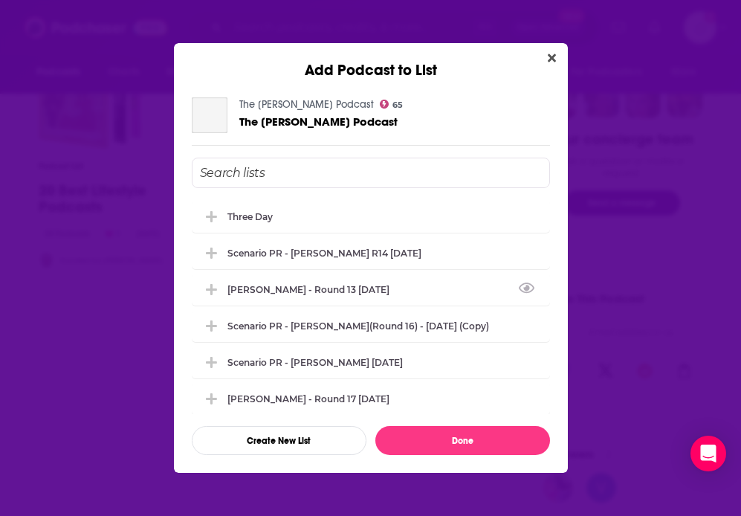
scroll to position [0, 0]
click at [291, 220] on div "Three Day" at bounding box center [371, 215] width 358 height 33
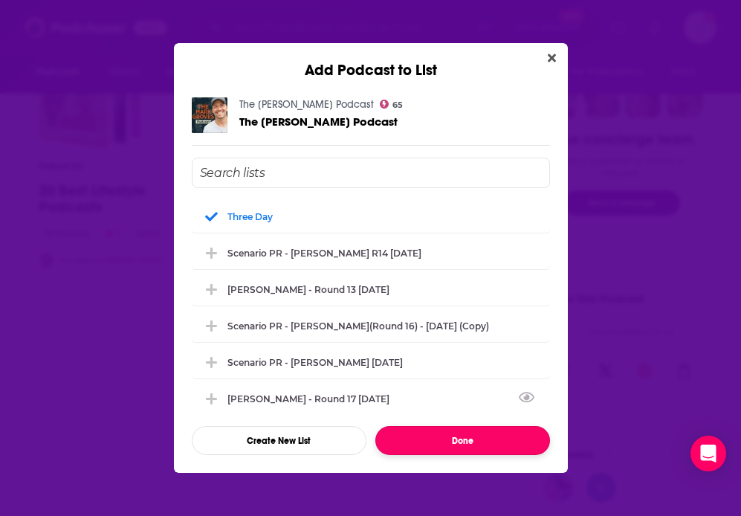
click at [436, 448] on button "Done" at bounding box center [463, 440] width 175 height 29
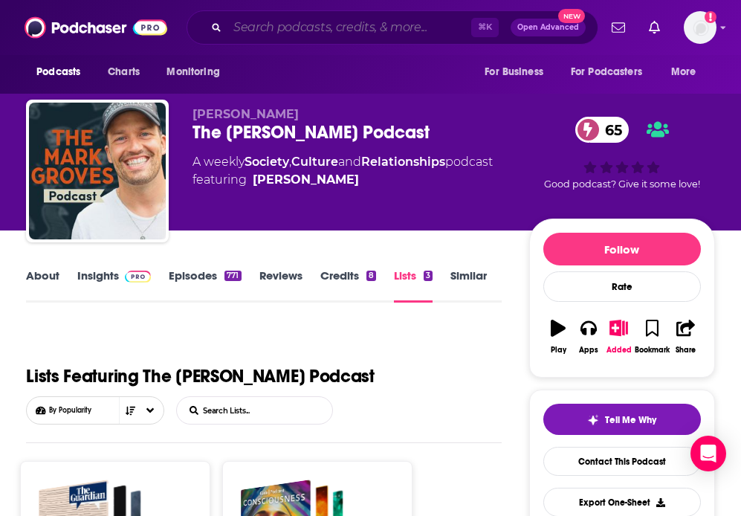
click at [283, 26] on input "Search podcasts, credits, & more..." at bounding box center [350, 28] width 244 height 24
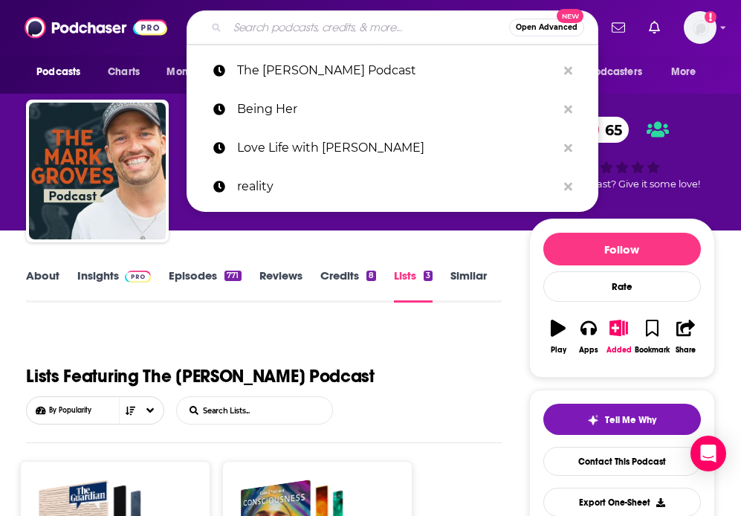
paste input "Doing Relationships Right"
type input "Doing Relationships Right"
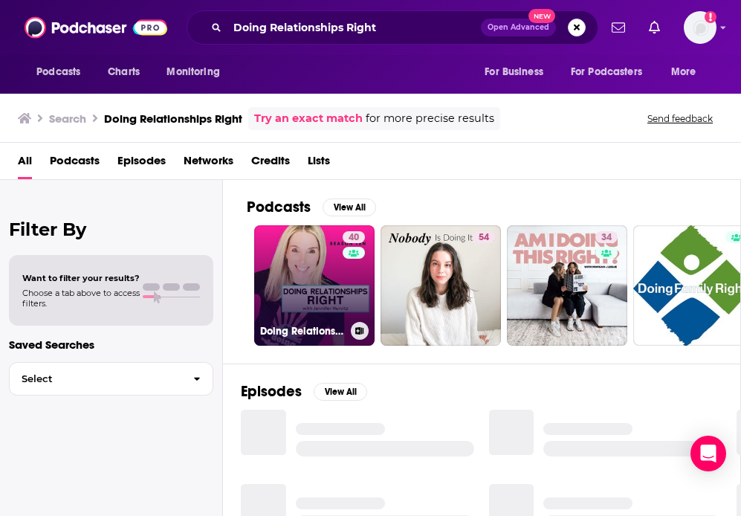
click at [329, 297] on link "40 Doing Relationships Right" at bounding box center [314, 285] width 120 height 120
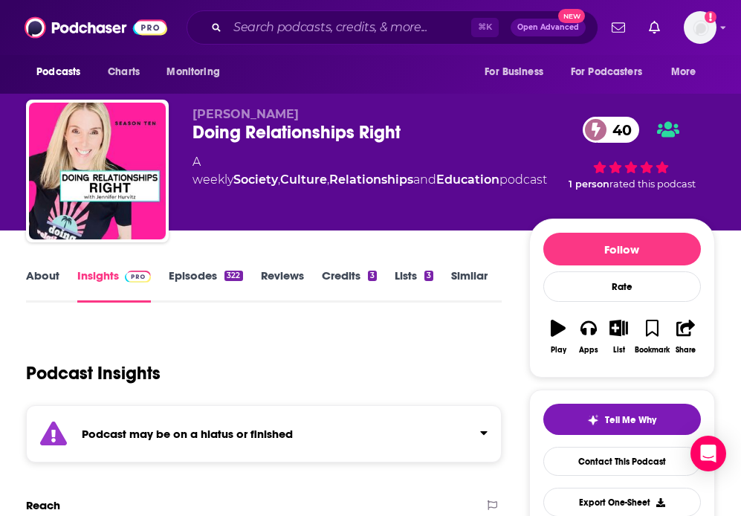
click at [413, 279] on link "Lists 3" at bounding box center [414, 285] width 39 height 34
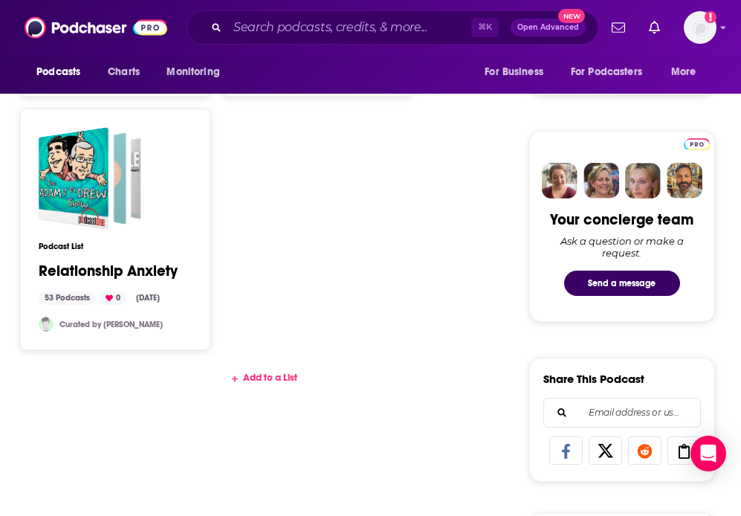
scroll to position [651, 0]
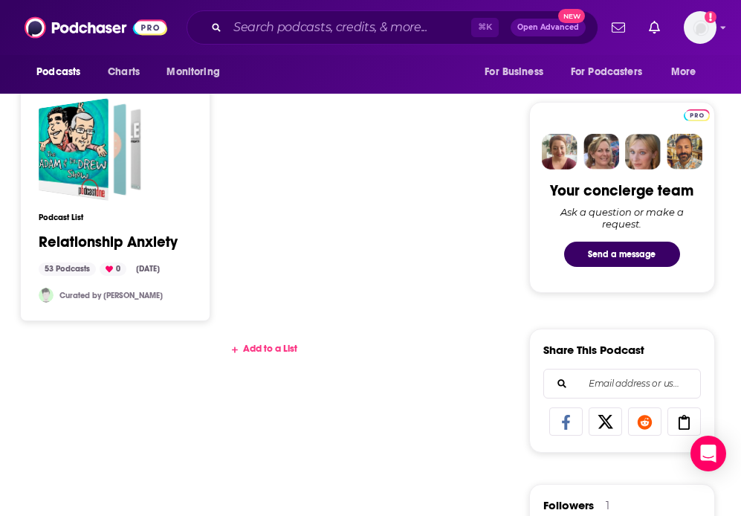
click at [266, 349] on div "Add to a List" at bounding box center [264, 349] width 476 height 12
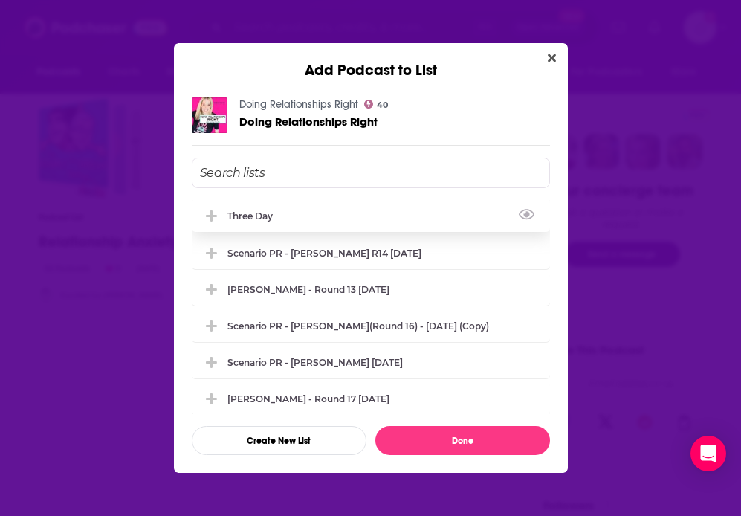
click at [251, 214] on div "Three Day" at bounding box center [255, 215] width 54 height 11
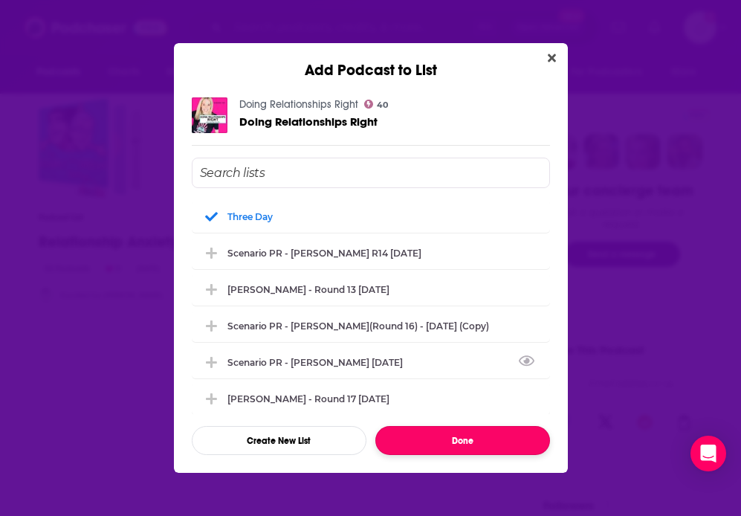
click at [445, 438] on button "Done" at bounding box center [463, 440] width 175 height 29
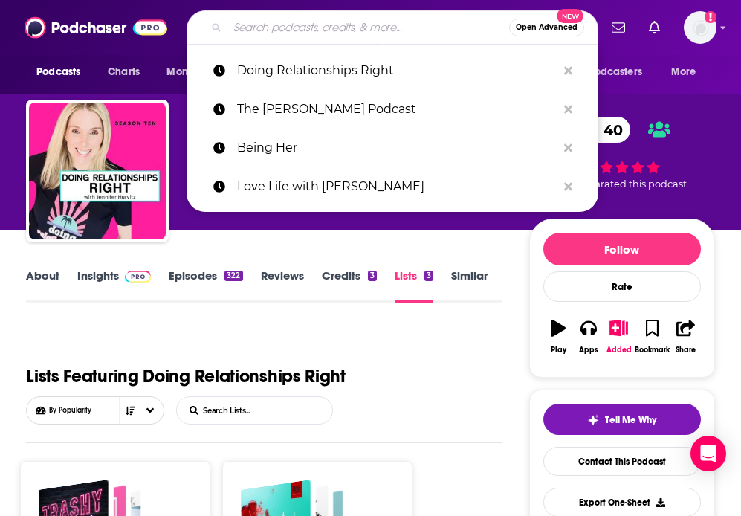
click at [261, 32] on input "Search podcasts, credits, & more..." at bounding box center [369, 28] width 282 height 24
paste input "Love Letters"
type input "Love Letters"
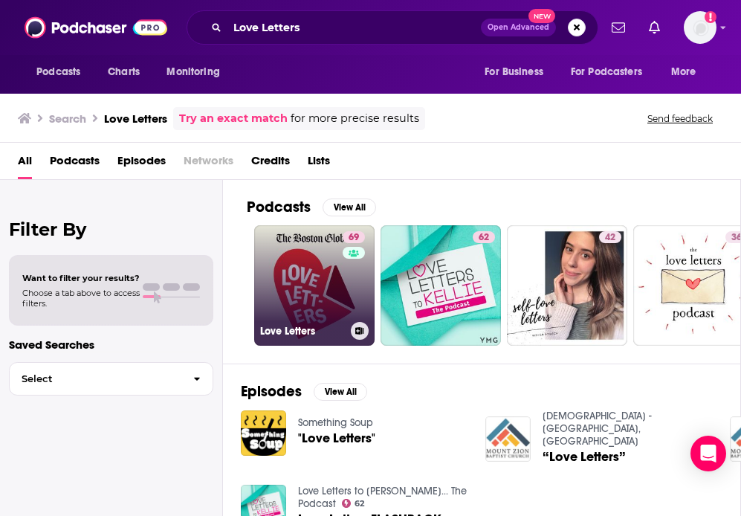
click at [329, 279] on link "69 Love Letters" at bounding box center [314, 285] width 120 height 120
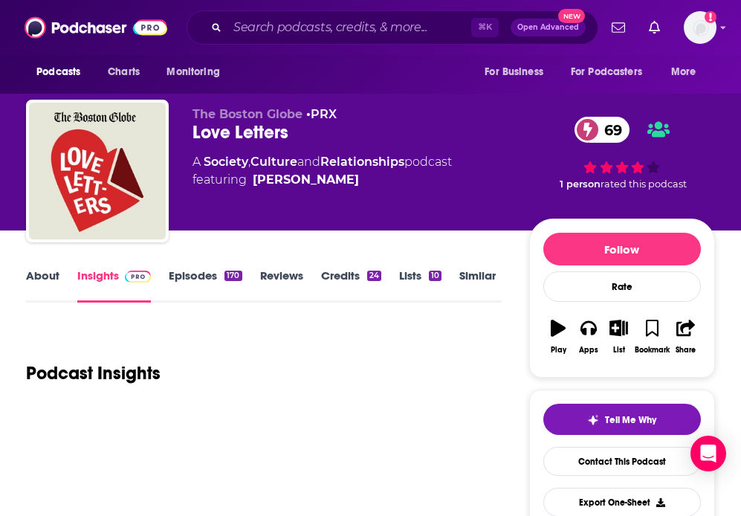
scroll to position [103, 0]
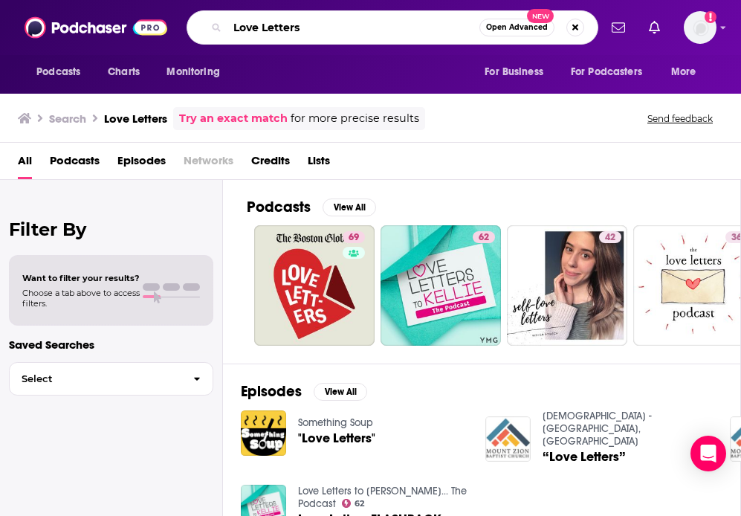
drag, startPoint x: 312, startPoint y: 28, endPoint x: 194, endPoint y: 10, distance: 118.8
click at [199, 10] on div "Love Letters Open Advanced New" at bounding box center [393, 27] width 412 height 34
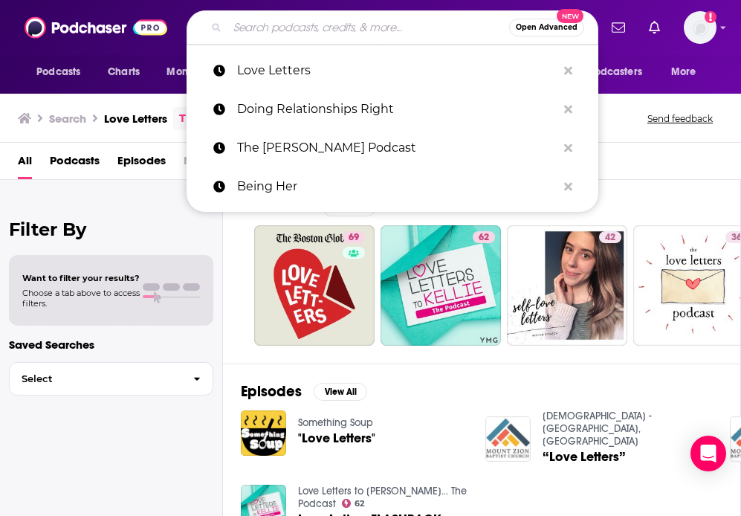
paste input "[PERSON_NAME] on Love"
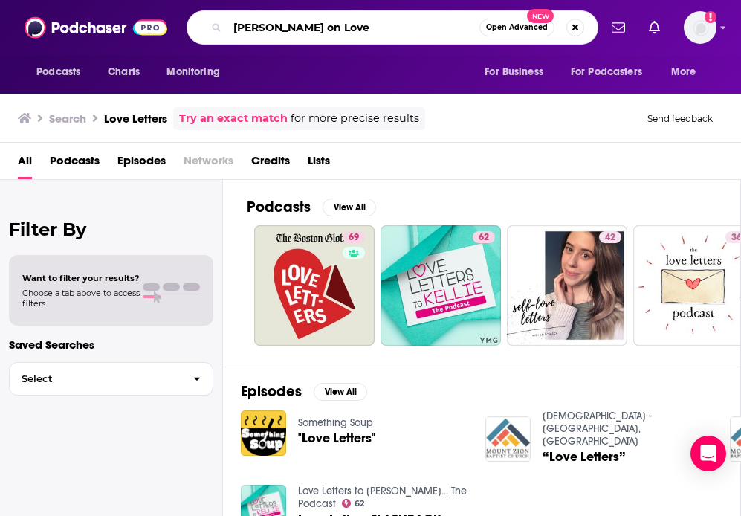
type input "[PERSON_NAME] on Love"
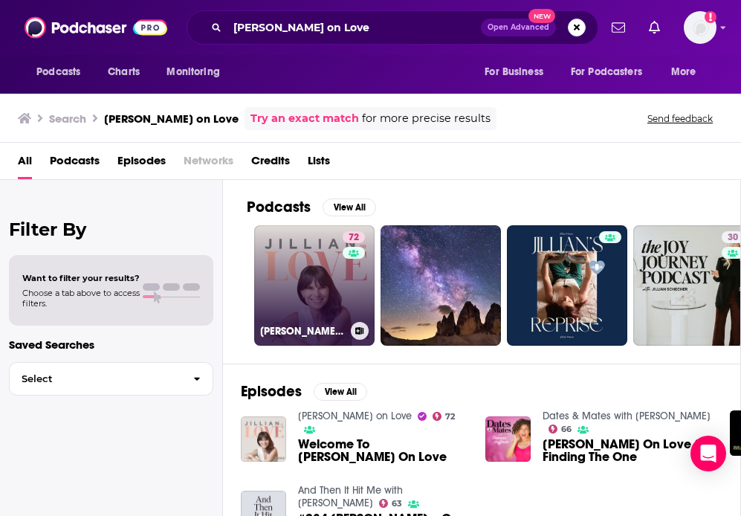
click at [320, 294] on link "72 Jillian on Love" at bounding box center [314, 285] width 120 height 120
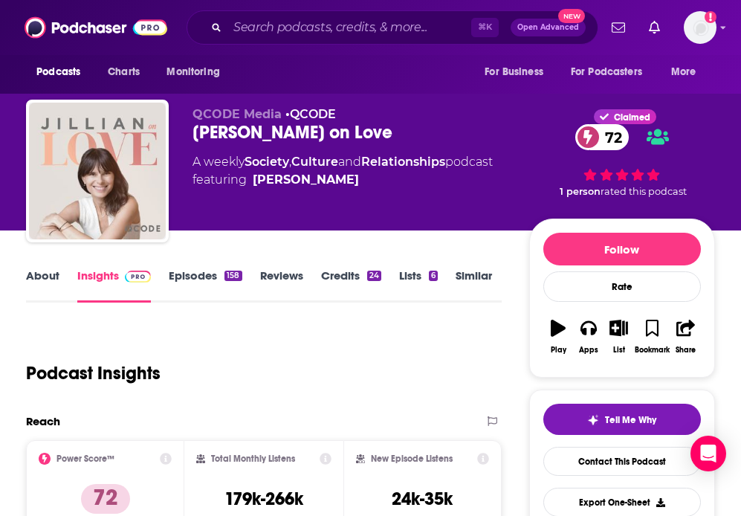
click at [275, 14] on div "⌘ K Open Advanced New" at bounding box center [393, 27] width 412 height 34
click at [277, 26] on input "Search podcasts, credits, & more..." at bounding box center [350, 28] width 244 height 24
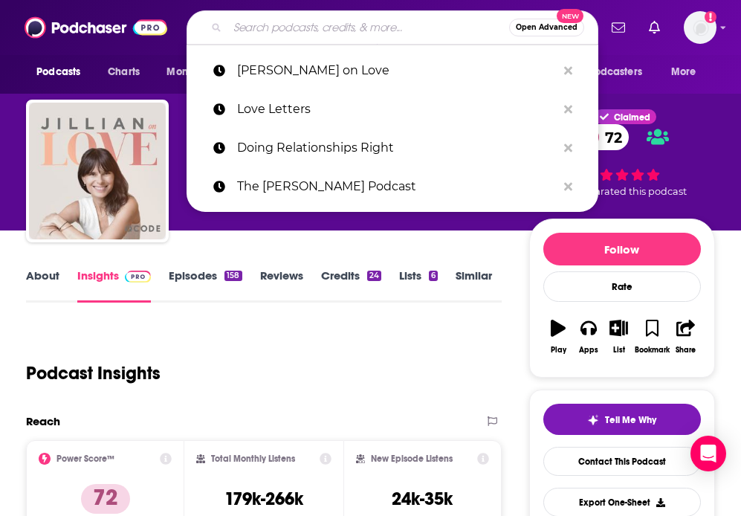
paste input "Marriage Be Hard"
type input "Marriage Be Hard"
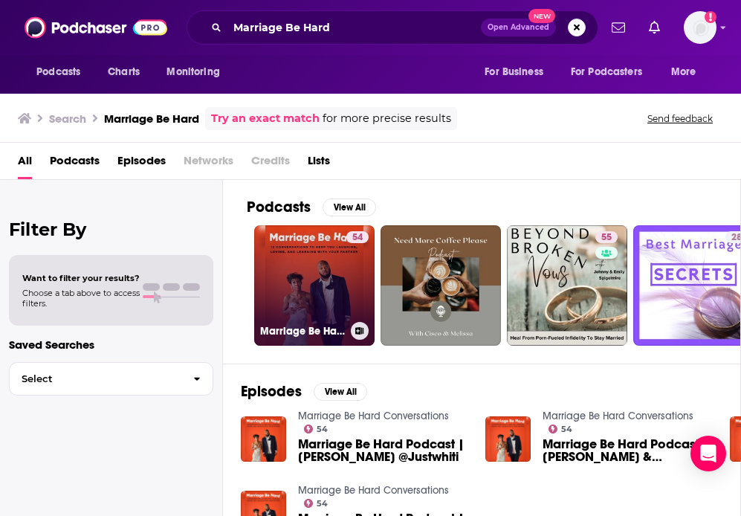
click at [323, 279] on link "54 Marriage Be Hard Conversations" at bounding box center [314, 285] width 120 height 120
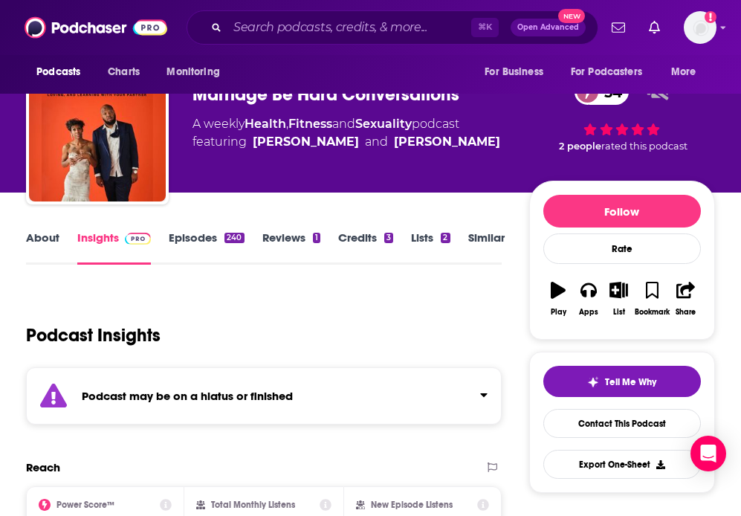
scroll to position [44, 0]
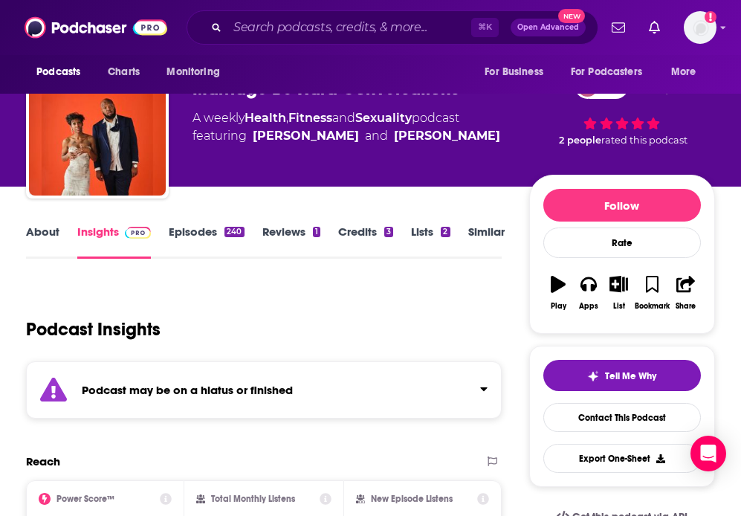
click at [419, 384] on div "Podcast may be on a hiatus or finished" at bounding box center [264, 389] width 476 height 57
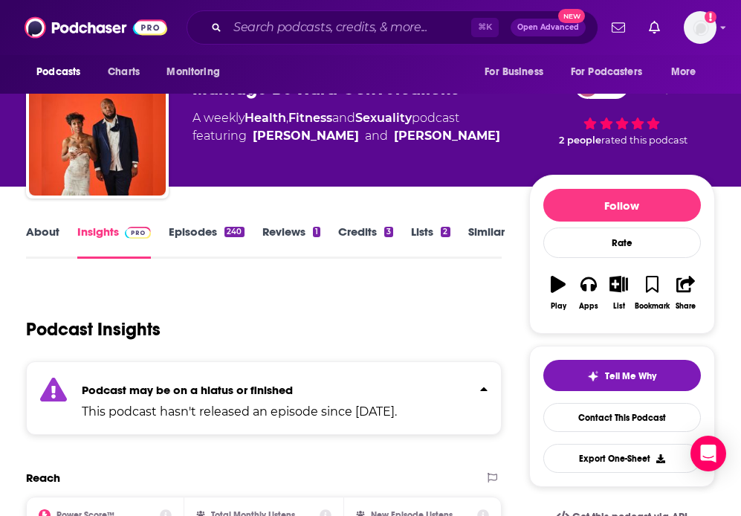
click at [397, 383] on p "Podcast may be on a hiatus or finished" at bounding box center [239, 390] width 315 height 14
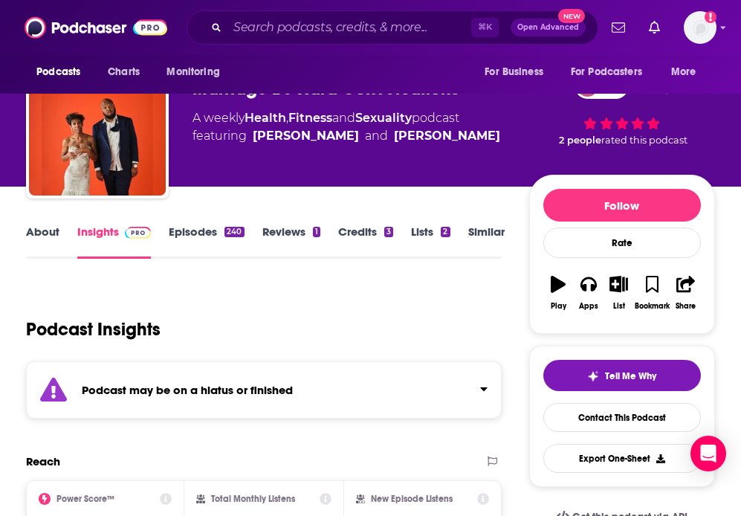
scroll to position [0, 0]
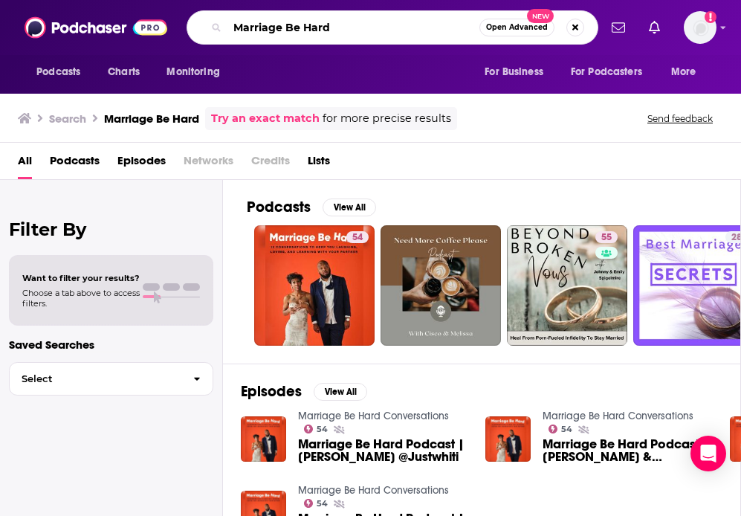
drag, startPoint x: 349, startPoint y: 34, endPoint x: 75, endPoint y: 1, distance: 276.3
click at [86, 1] on div "Podcasts Charts Monitoring Marriage Be Hard Open Advanced New For Business For …" at bounding box center [370, 27] width 741 height 55
paste input "Speak Honest"
type input "Speak Honest"
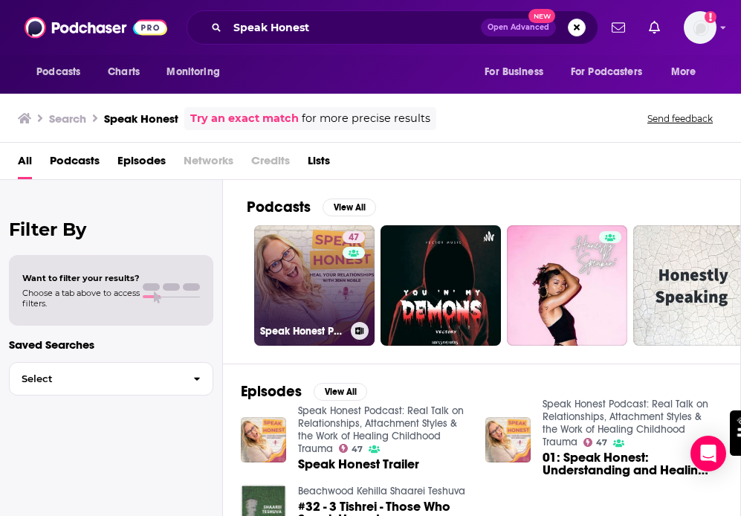
click at [318, 293] on link "47 Speak Honest Podcast: Real Talk on Relationships, Attachment Styles & the Wo…" at bounding box center [314, 285] width 120 height 120
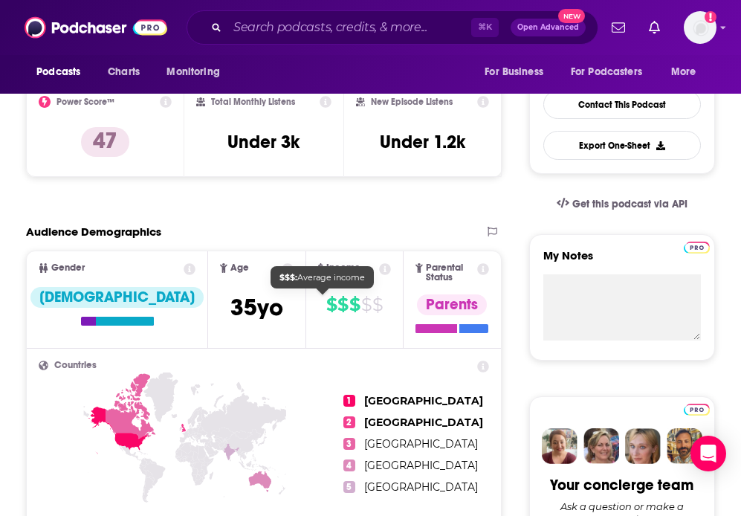
scroll to position [115, 0]
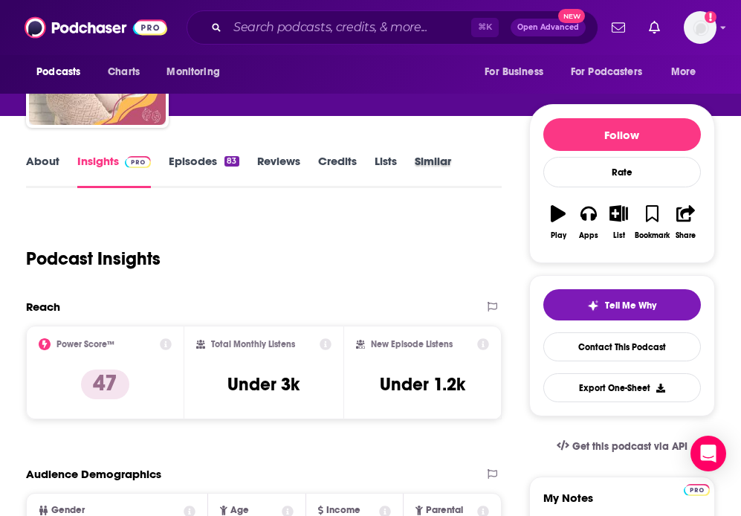
click at [457, 161] on div "Similar" at bounding box center [442, 171] width 54 height 34
click at [441, 161] on link "Similar" at bounding box center [433, 171] width 36 height 34
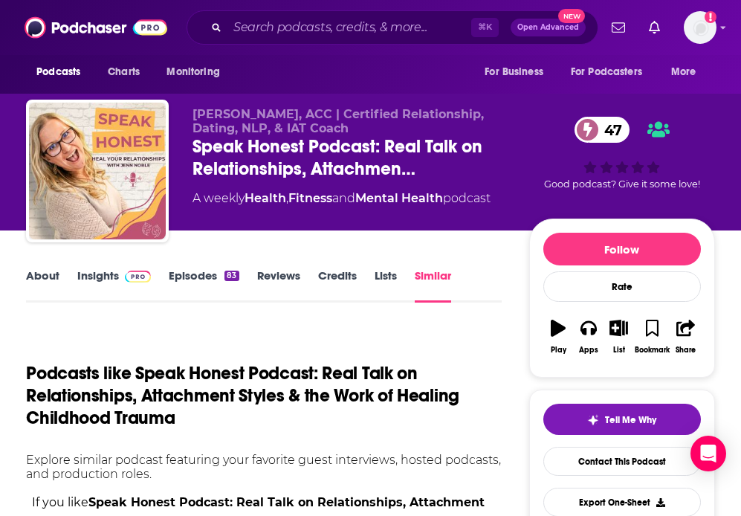
click at [379, 274] on link "Lists" at bounding box center [386, 285] width 22 height 34
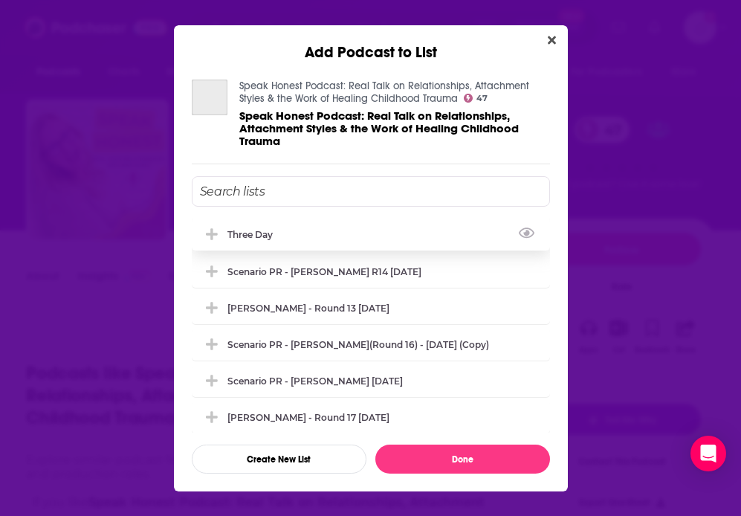
click at [239, 232] on div "Three Day" at bounding box center [255, 234] width 54 height 11
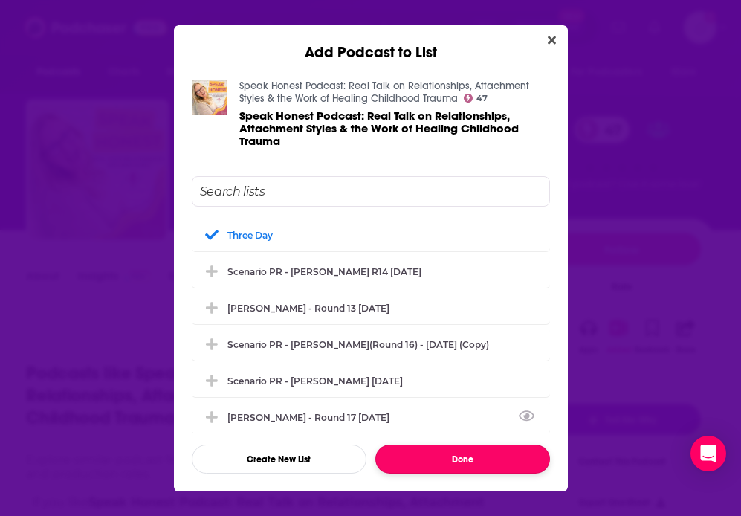
click at [444, 457] on button "Done" at bounding box center [463, 459] width 175 height 29
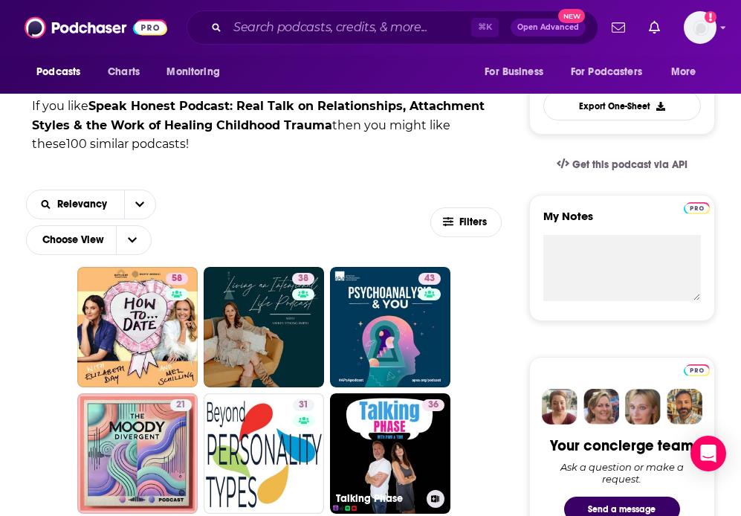
scroll to position [447, 0]
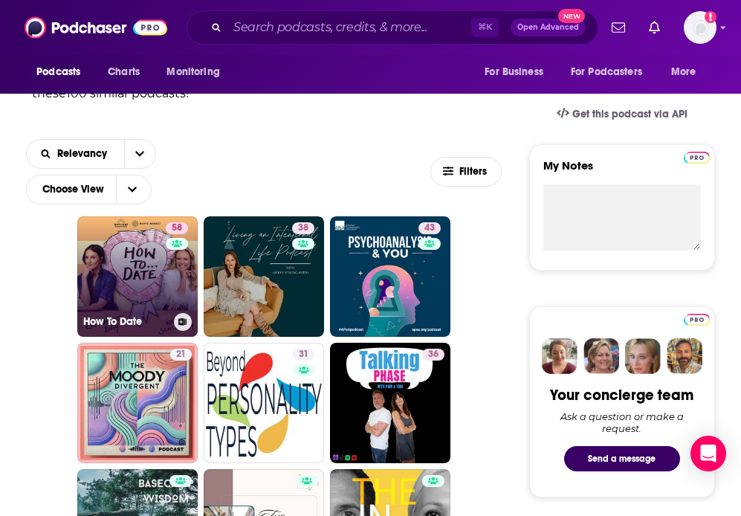
click at [143, 286] on link "58 How To Date" at bounding box center [137, 276] width 120 height 120
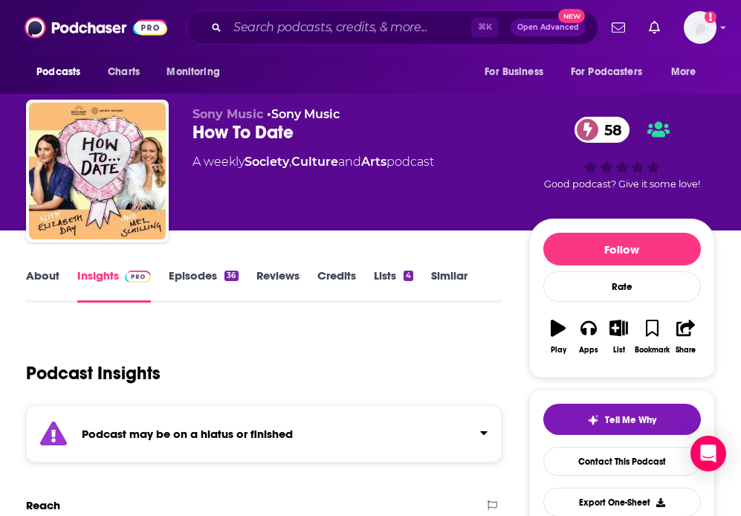
click at [448, 282] on link "Similar" at bounding box center [449, 285] width 36 height 34
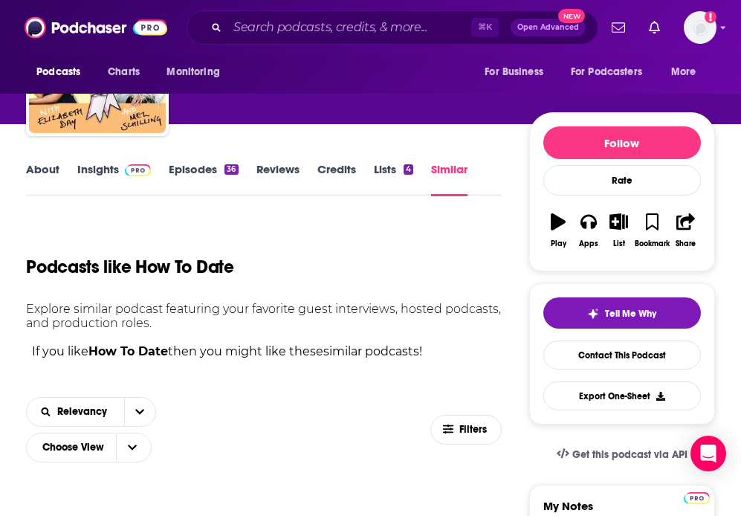
scroll to position [99, 0]
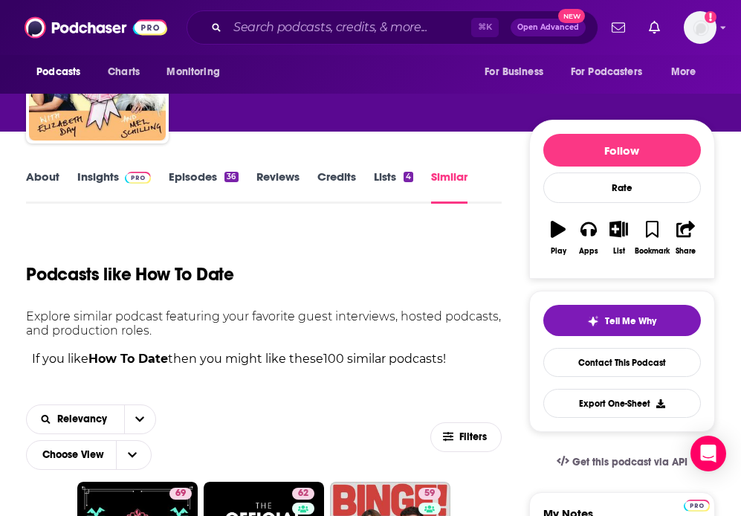
click at [388, 180] on link "Lists 4" at bounding box center [393, 187] width 39 height 34
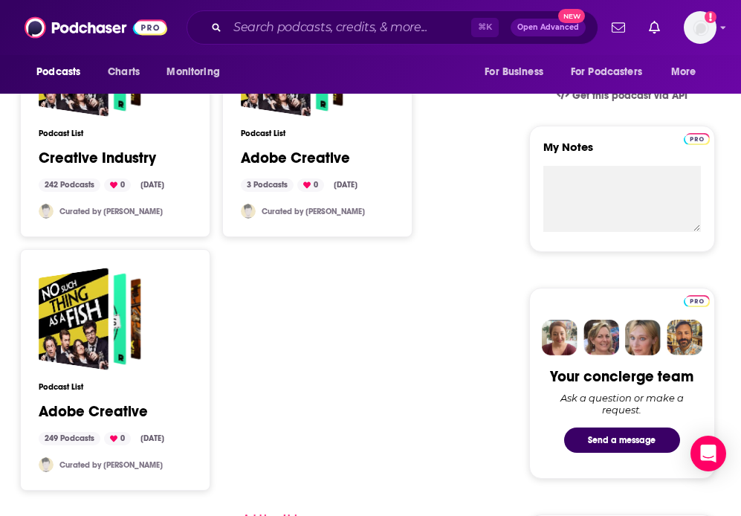
scroll to position [492, 0]
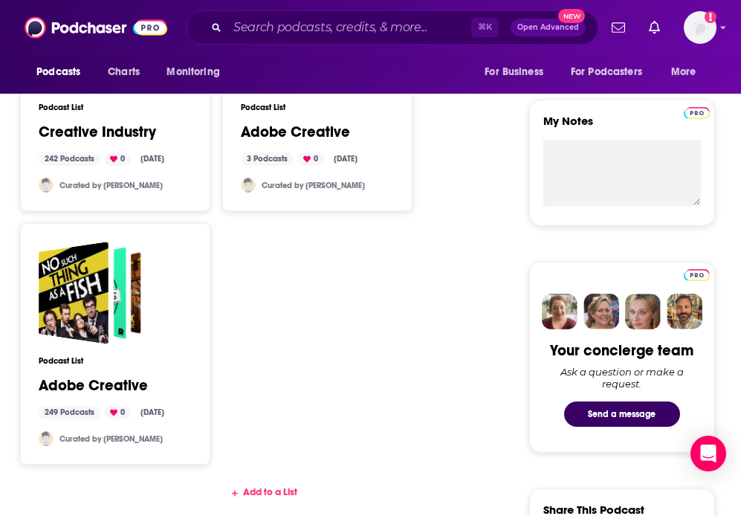
click at [276, 492] on div "Add to a List" at bounding box center [264, 492] width 476 height 12
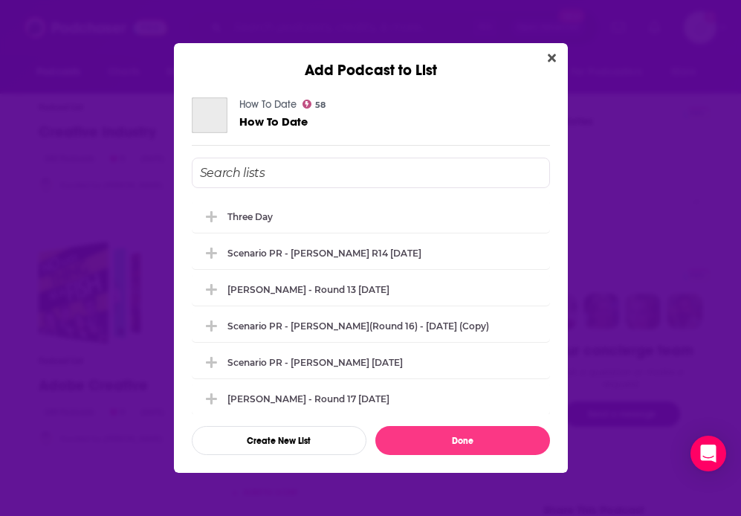
scroll to position [0, 0]
click at [260, 219] on div "Three Day" at bounding box center [255, 215] width 54 height 11
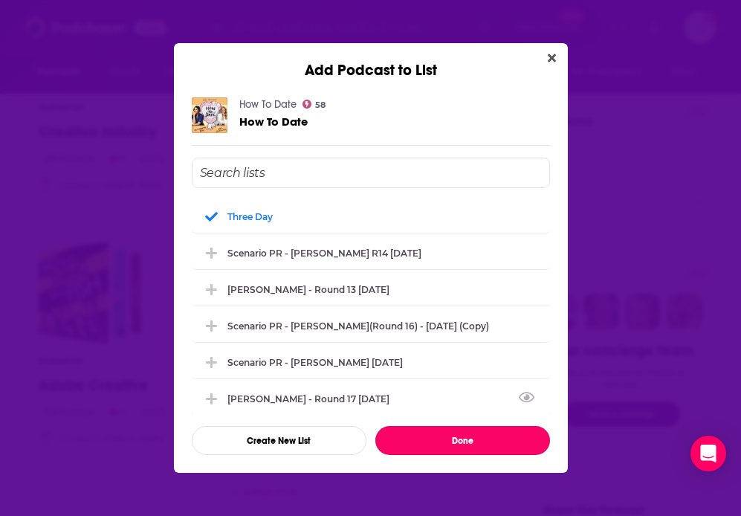
click at [420, 430] on button "Done" at bounding box center [463, 440] width 175 height 29
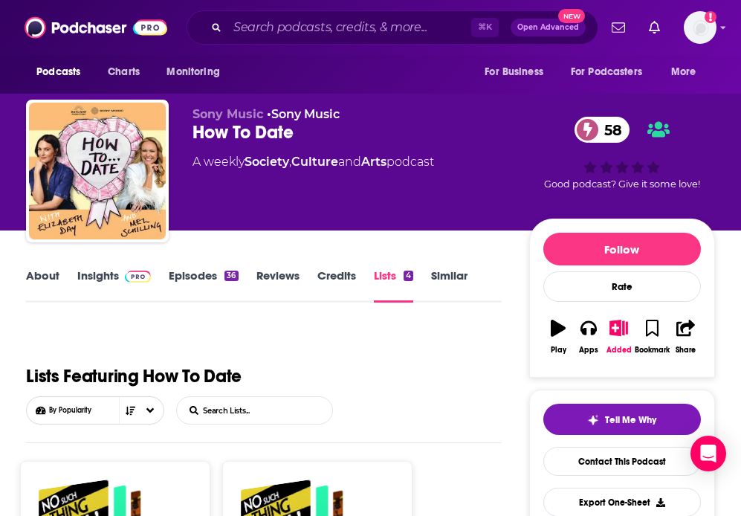
click at [439, 280] on link "Similar" at bounding box center [449, 285] width 36 height 34
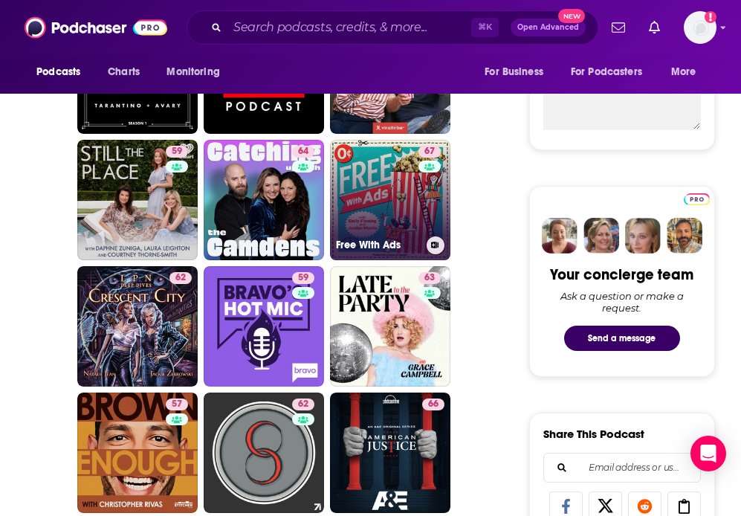
scroll to position [566, 0]
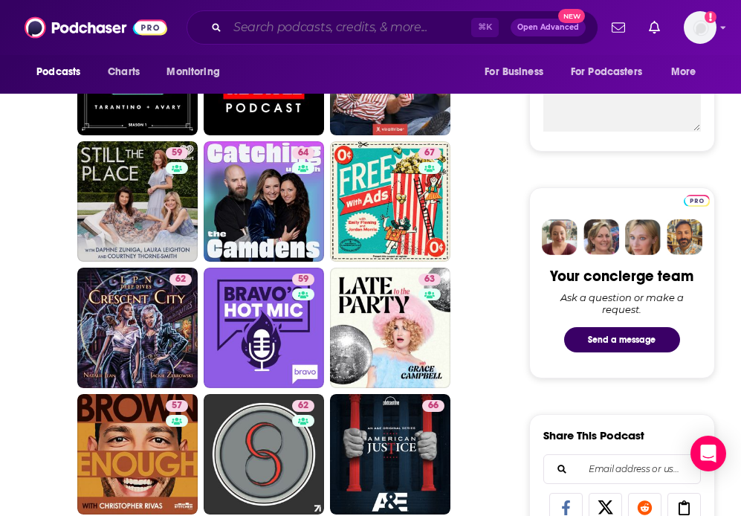
click at [283, 30] on input "Search podcasts, credits, & more..." at bounding box center [350, 28] width 244 height 24
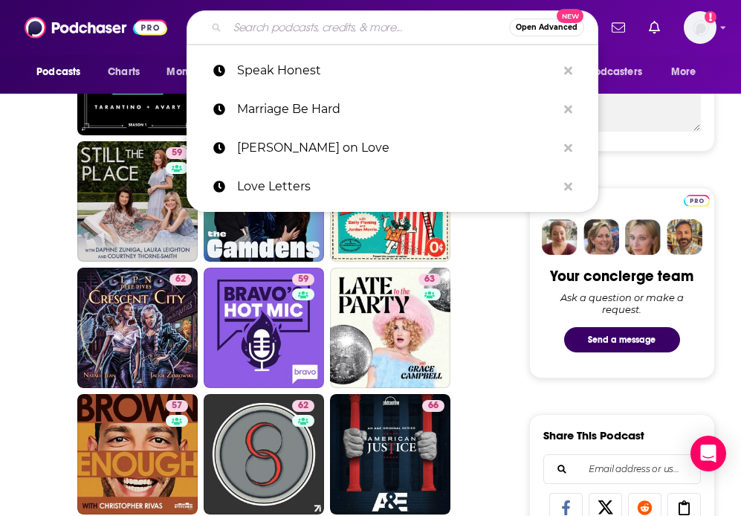
paste input "Why Won’t You Date Me? with [PERSON_NAME]"
type input "Why Won’t You Date Me? with [PERSON_NAME]"
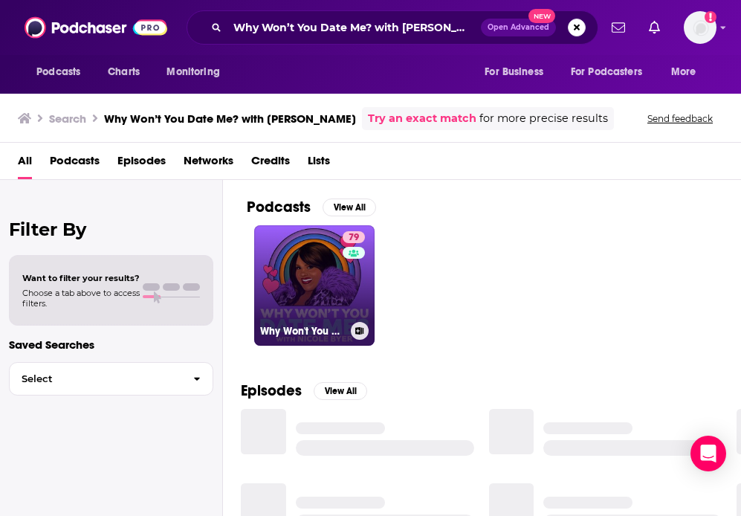
click at [316, 289] on link "79 Why Won't You Date Me? with [PERSON_NAME]" at bounding box center [314, 285] width 120 height 120
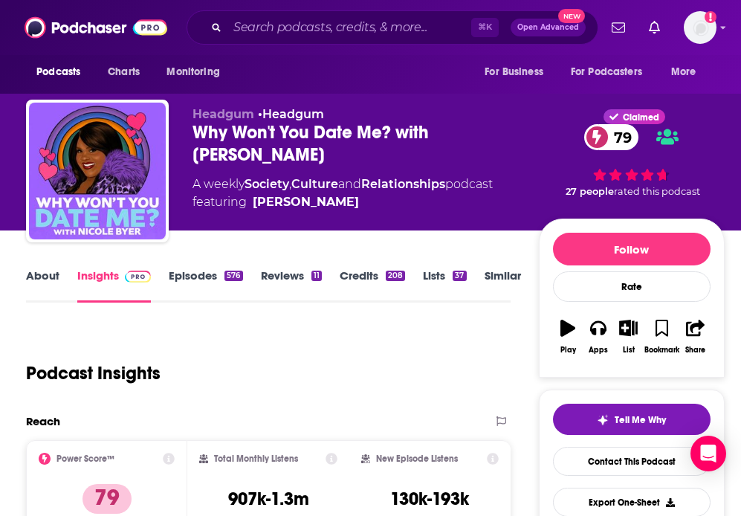
click at [431, 274] on link "Lists 37" at bounding box center [444, 285] width 43 height 34
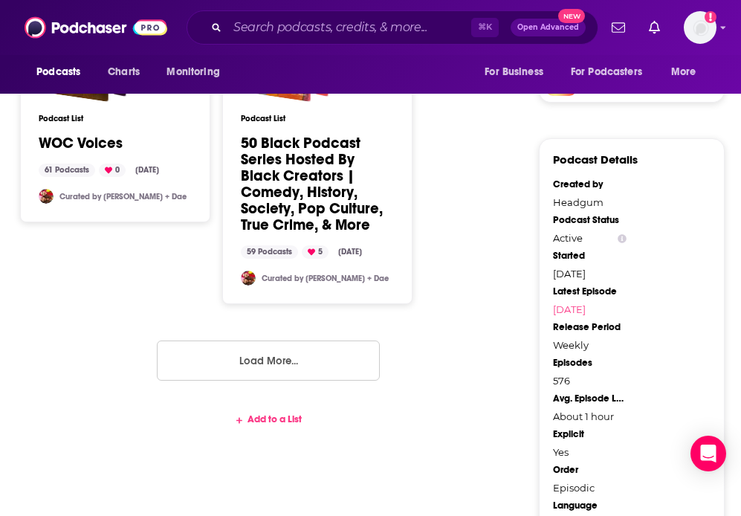
scroll to position [1391, 0]
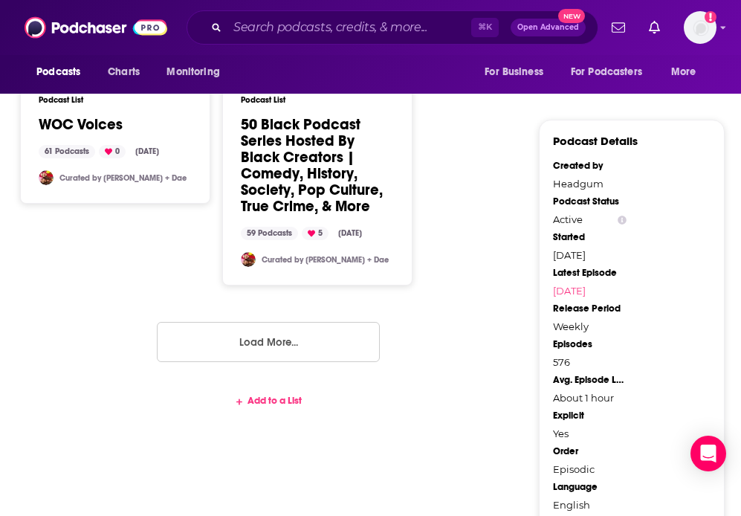
click at [274, 386] on div "Add to a List" at bounding box center [268, 408] width 485 height 45
click at [261, 395] on div "Add to a List" at bounding box center [268, 401] width 485 height 12
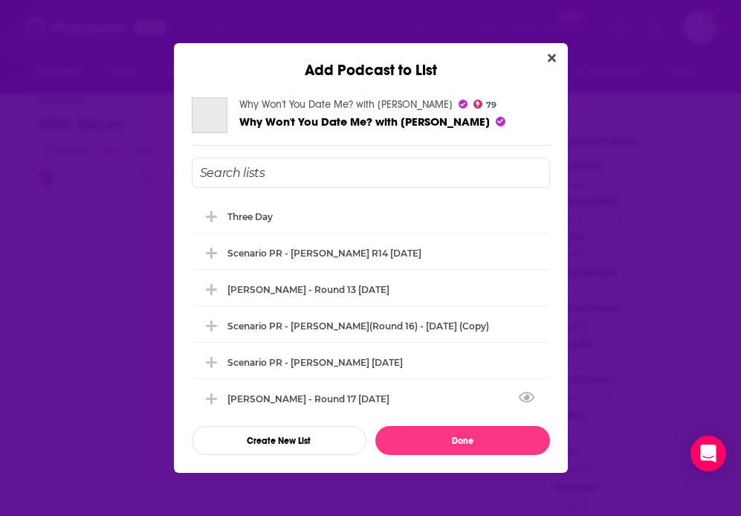
scroll to position [0, 0]
click at [268, 219] on div "Three Day" at bounding box center [255, 215] width 54 height 11
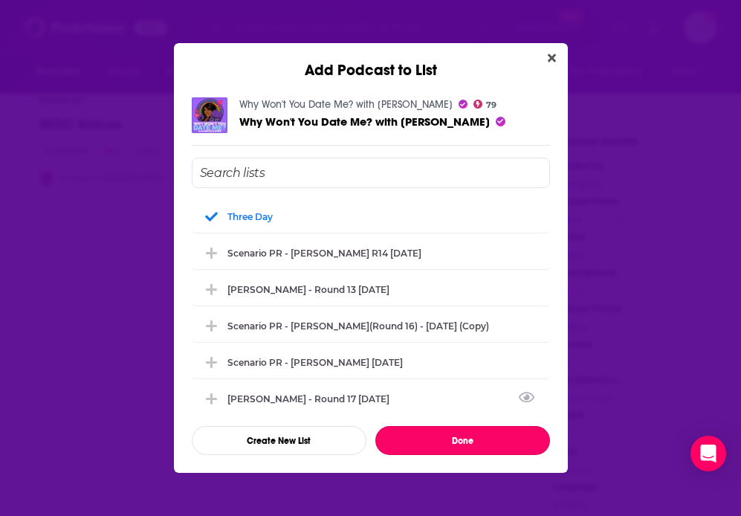
click at [467, 441] on button "Done" at bounding box center [463, 440] width 175 height 29
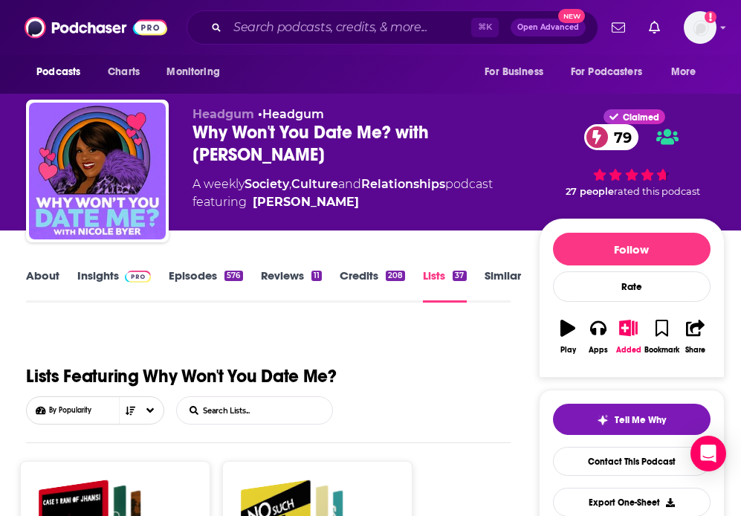
click at [497, 286] on link "Similar" at bounding box center [503, 285] width 36 height 34
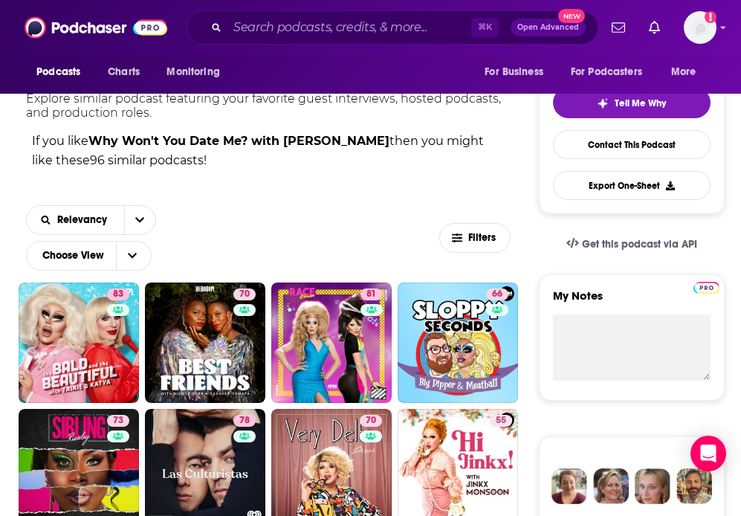
scroll to position [303, 0]
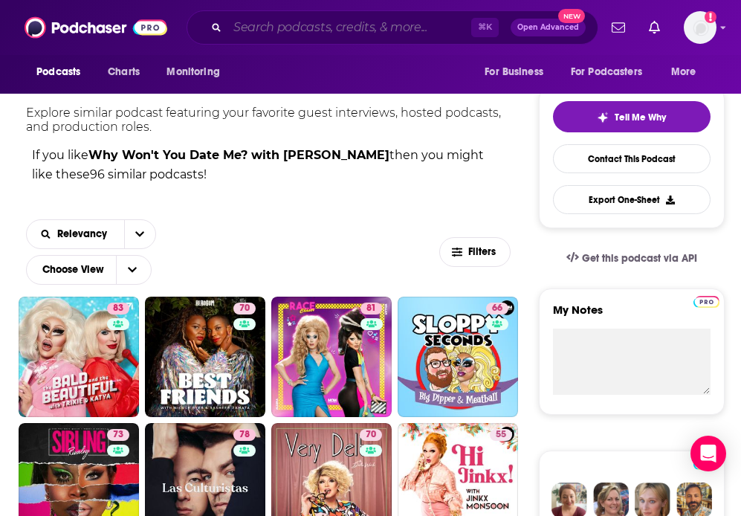
click at [267, 28] on input "Search podcasts, credits, & more..." at bounding box center [350, 28] width 244 height 24
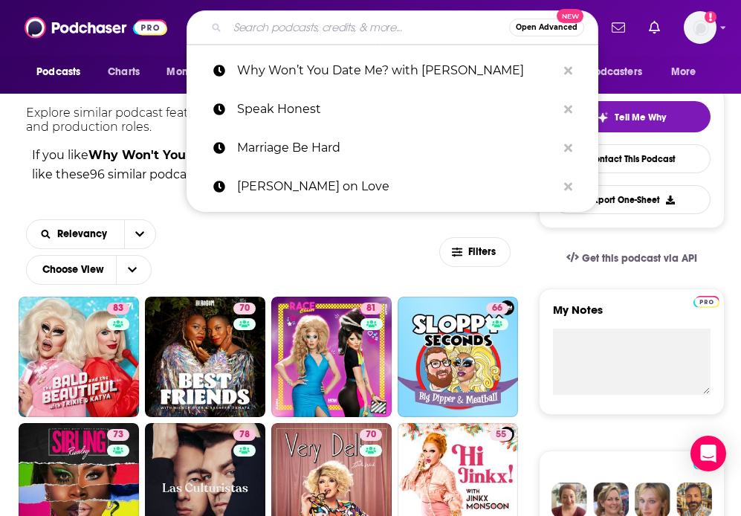
paste input "The Endless Honeymoon Podcast"
type input "The Endless Honeymoon Podcast"
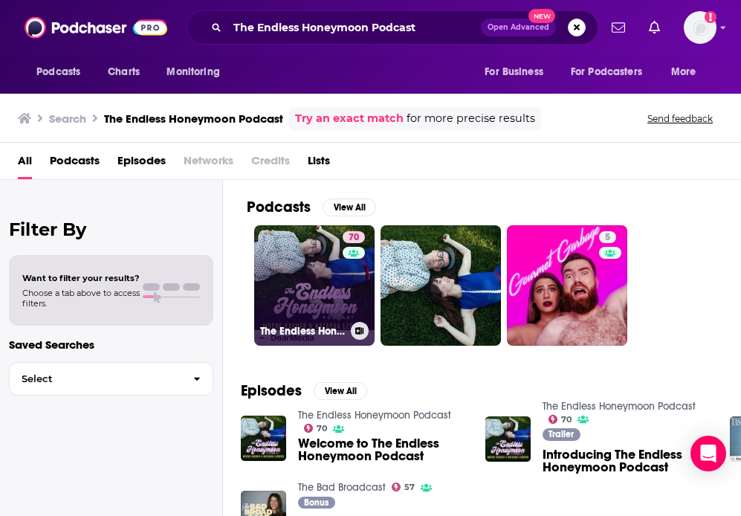
click at [318, 277] on link "70 The Endless Honeymoon Podcast" at bounding box center [314, 285] width 120 height 120
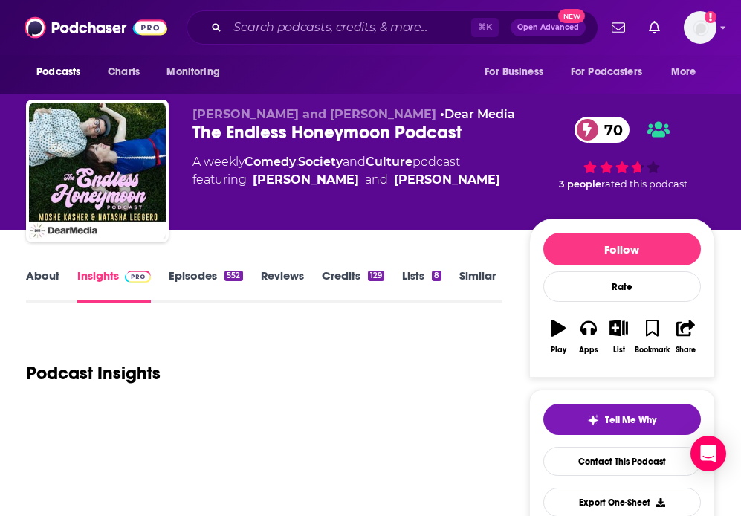
click at [416, 278] on link "Lists 8" at bounding box center [421, 285] width 39 height 34
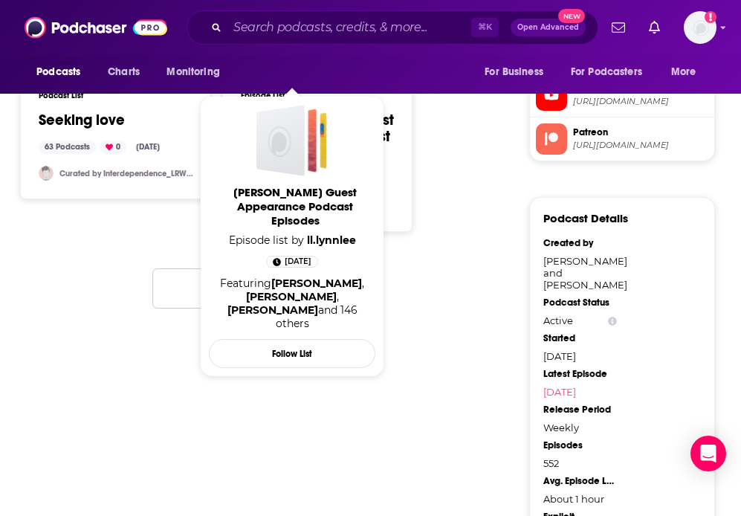
scroll to position [1355, 0]
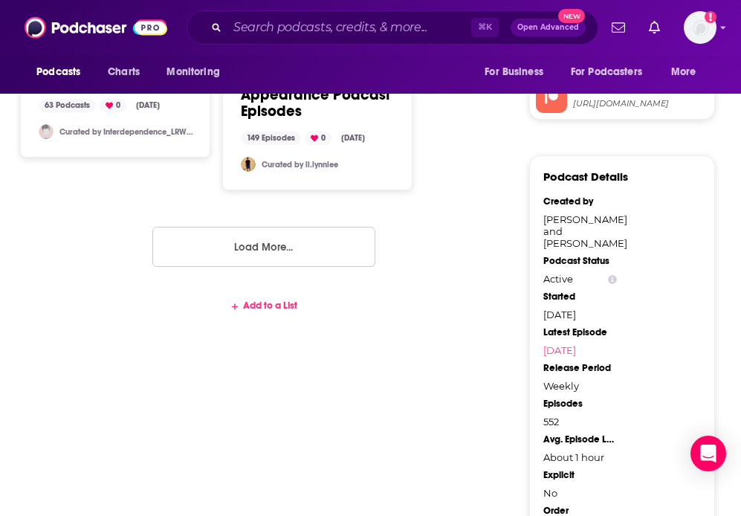
click at [256, 297] on div "Add to a List" at bounding box center [264, 313] width 476 height 45
click at [254, 300] on div "Add to a List" at bounding box center [264, 313] width 476 height 45
click at [257, 311] on div "Add to a List" at bounding box center [264, 306] width 476 height 12
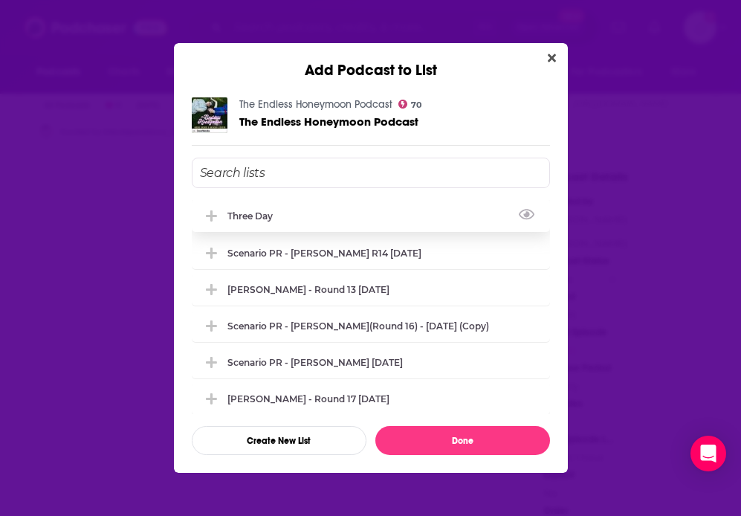
click at [258, 210] on div "Three Day" at bounding box center [255, 215] width 54 height 11
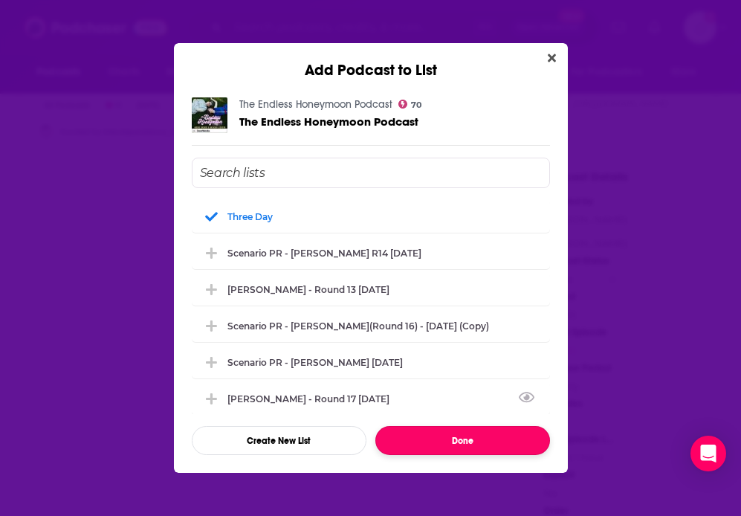
click at [416, 439] on button "Done" at bounding box center [463, 440] width 175 height 29
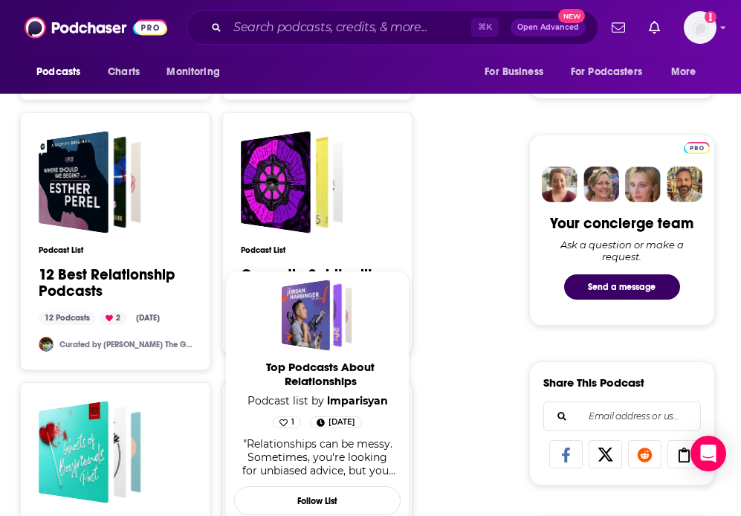
scroll to position [629, 0]
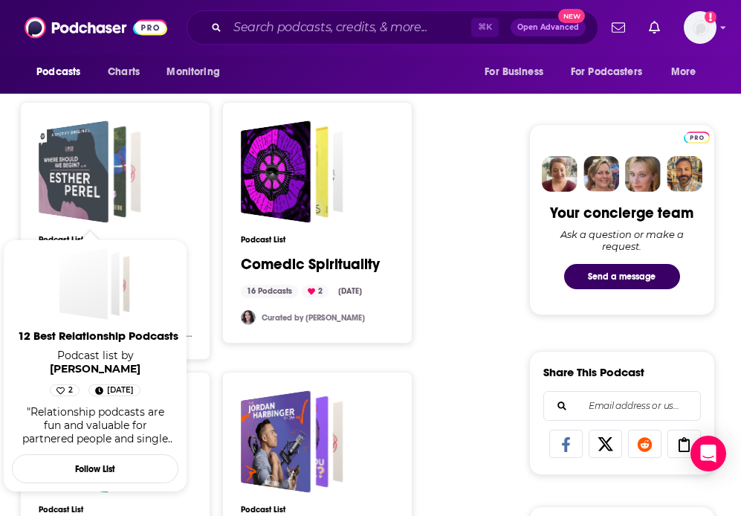
click at [84, 193] on div "12 Best Relationship Podcasts" at bounding box center [74, 171] width 70 height 103
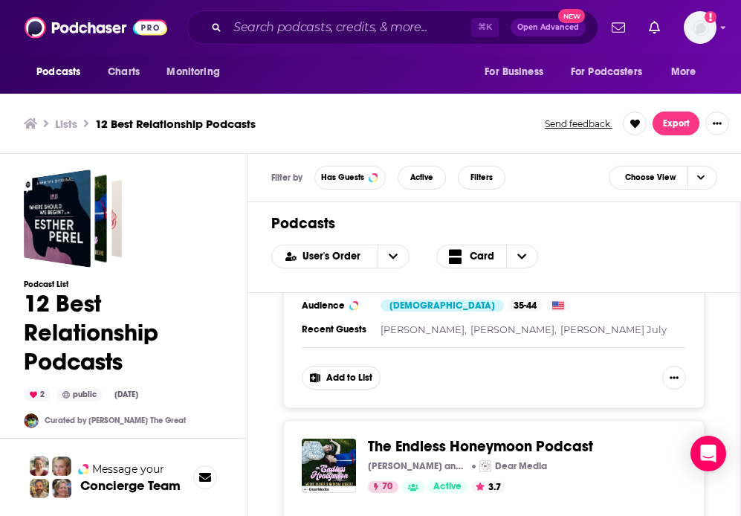
scroll to position [259, 0]
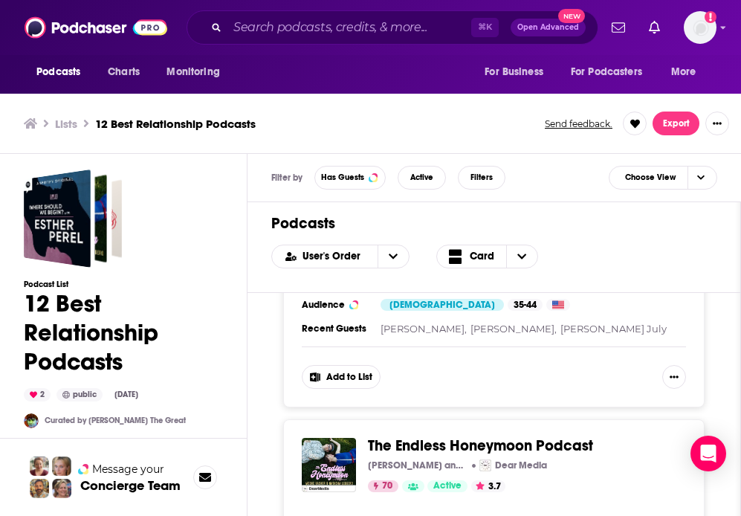
click at [361, 373] on button "Add to List" at bounding box center [341, 377] width 79 height 24
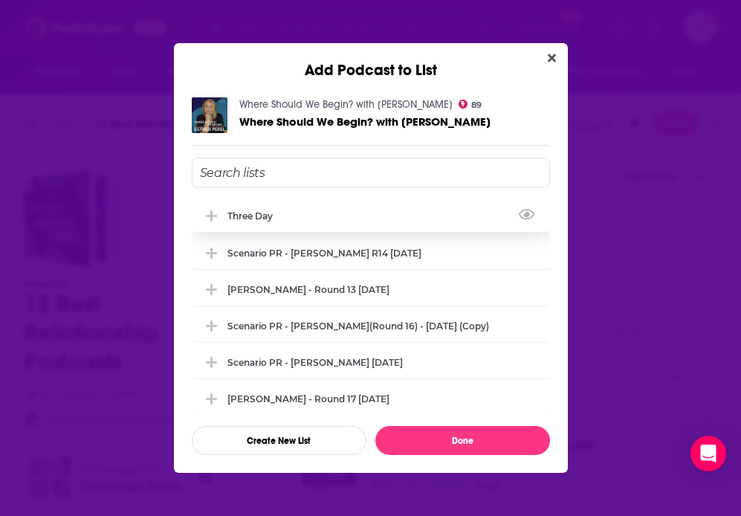
click at [277, 222] on div "Three Day" at bounding box center [371, 215] width 358 height 33
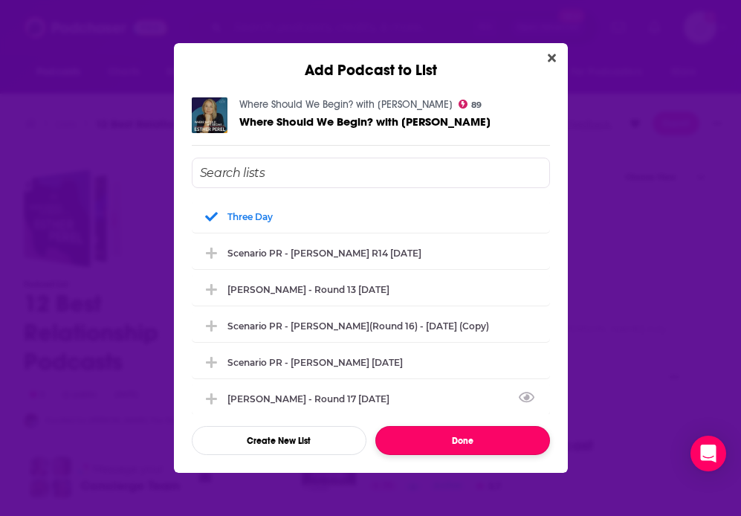
click at [406, 434] on button "Done" at bounding box center [463, 440] width 175 height 29
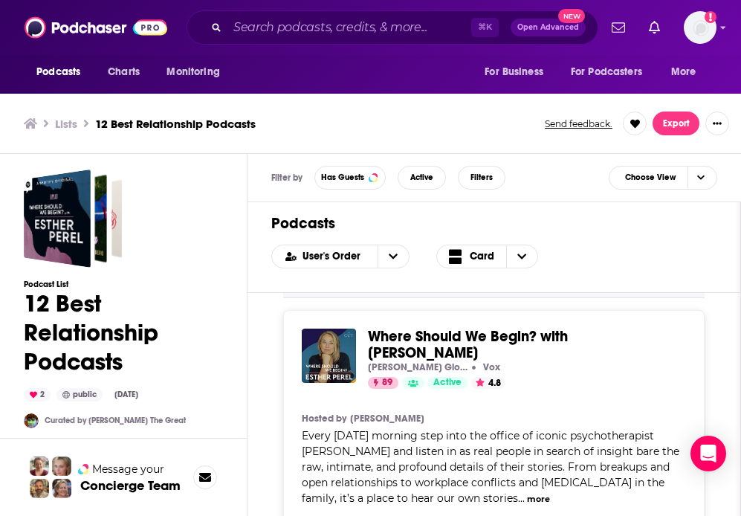
scroll to position [0, 0]
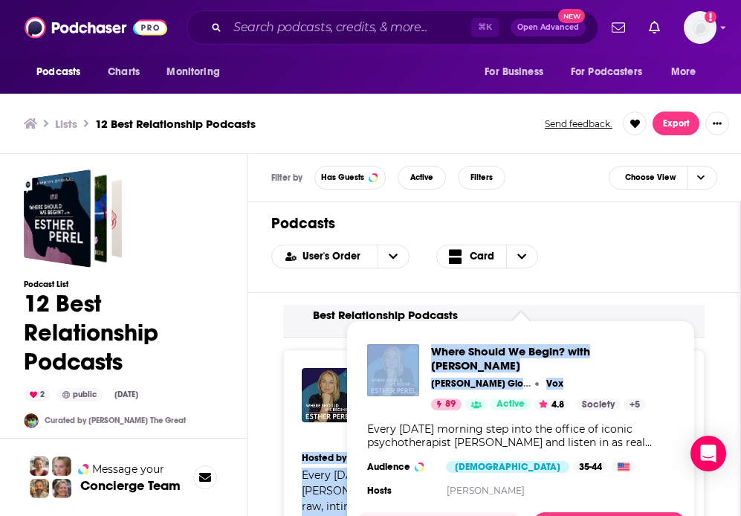
drag, startPoint x: 672, startPoint y: 364, endPoint x: 562, endPoint y: 371, distance: 110.3
click at [562, 371] on div "Podcasts Charts Monitoring ⌘ K Open Advanced New For Business For Podcasters Mo…" at bounding box center [370, 260] width 741 height 521
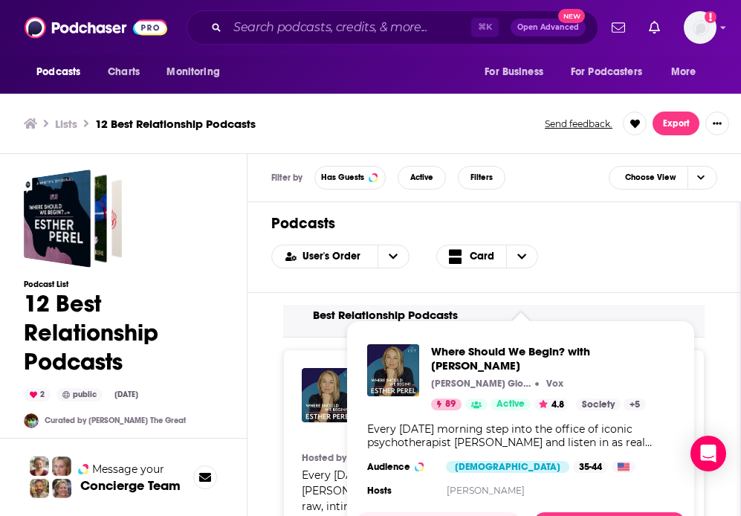
click at [639, 359] on div "Where Should We Begin? with [PERSON_NAME] [PERSON_NAME] Global Media Vox 89 Act…" at bounding box center [552, 377] width 243 height 66
drag, startPoint x: 665, startPoint y: 352, endPoint x: 428, endPoint y: 349, distance: 236.5
click at [428, 349] on div "Where Should We Begin? with [PERSON_NAME] [PERSON_NAME] Global Media Vox 89 Act…" at bounding box center [520, 422] width 331 height 180
copy span "Where Should We Begin? with [PERSON_NAME]"
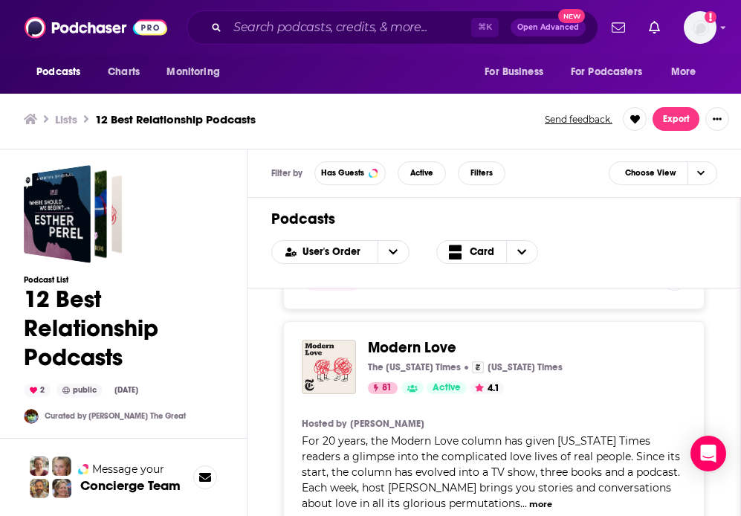
scroll to position [677, 0]
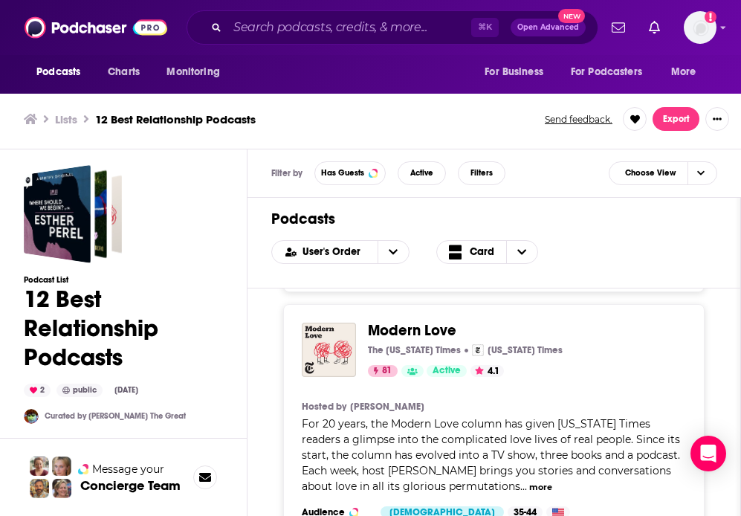
click at [399, 321] on span "Modern Love" at bounding box center [412, 330] width 88 height 19
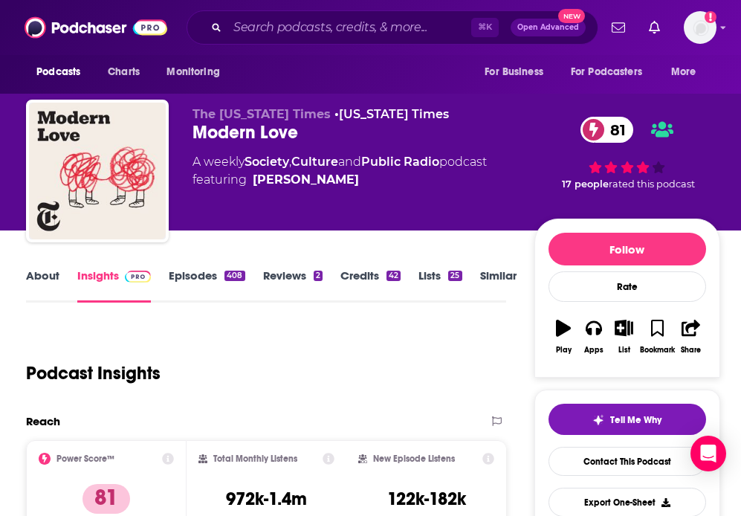
click at [484, 272] on link "Similar" at bounding box center [498, 285] width 36 height 34
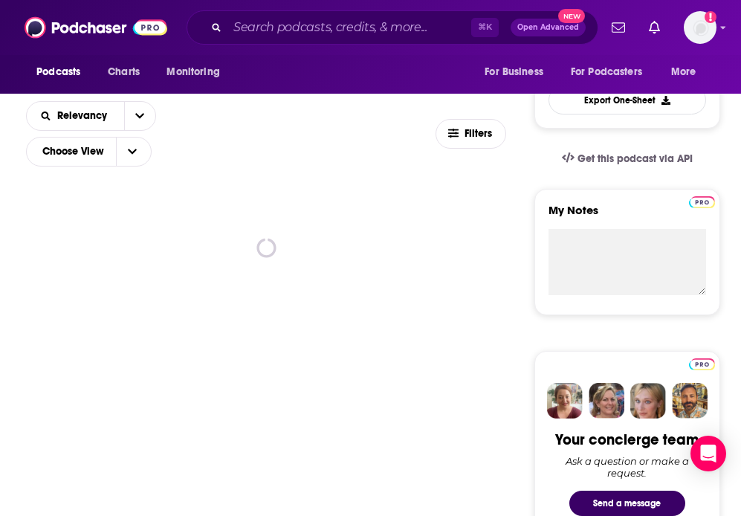
scroll to position [466, 0]
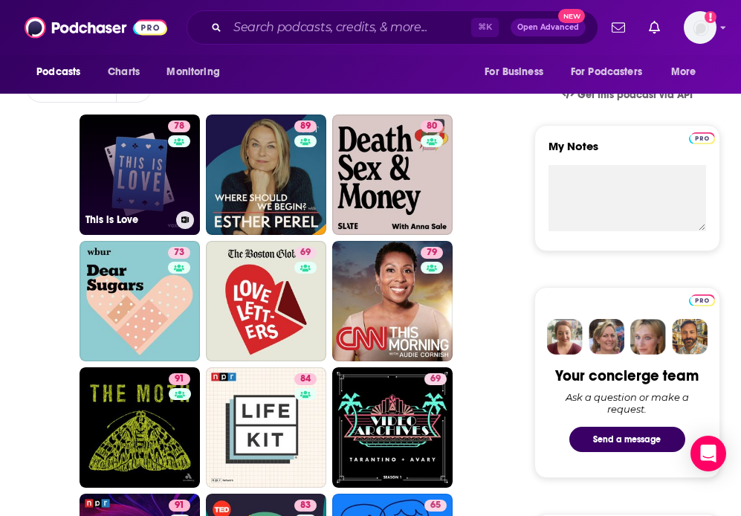
click at [138, 179] on link "78 This is Love" at bounding box center [140, 175] width 120 height 120
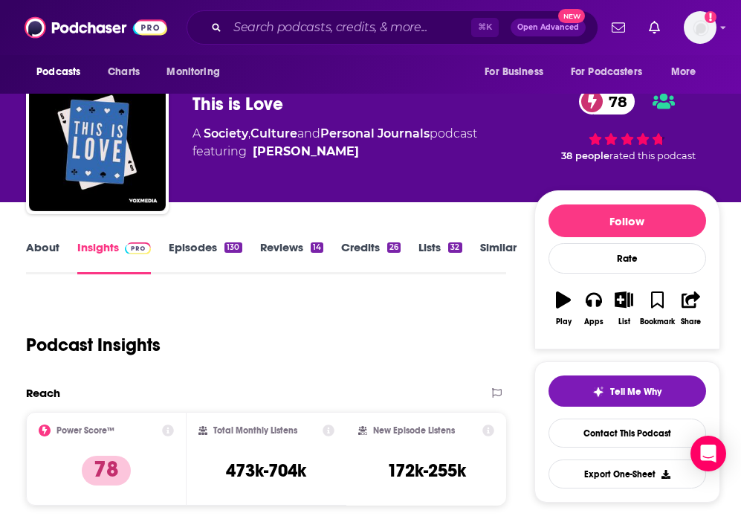
scroll to position [68, 0]
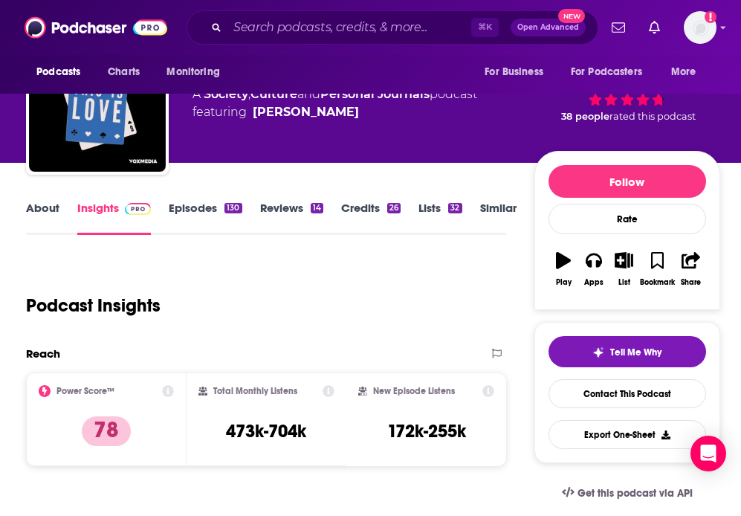
click at [433, 207] on link "Lists 32" at bounding box center [440, 218] width 43 height 34
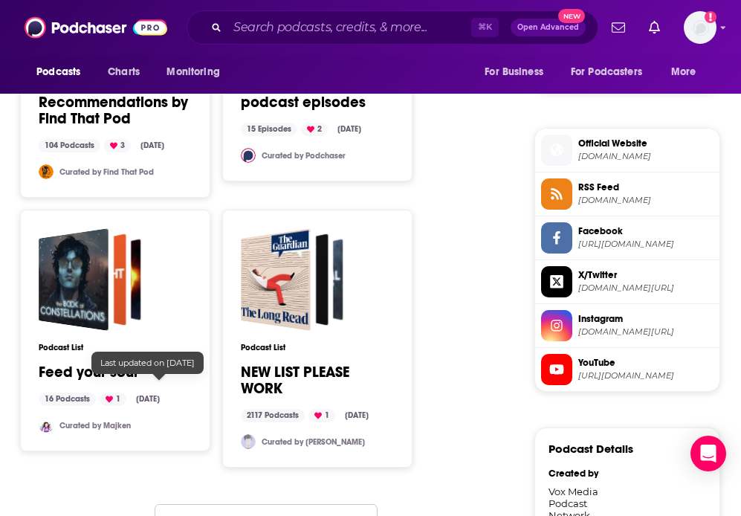
scroll to position [1423, 0]
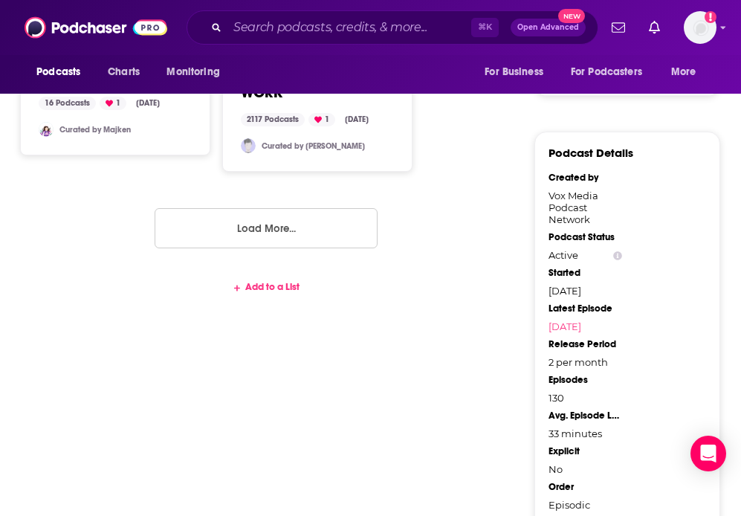
click at [257, 272] on div "Add to a List" at bounding box center [266, 294] width 480 height 45
click at [250, 281] on div "Add to a List" at bounding box center [266, 287] width 480 height 12
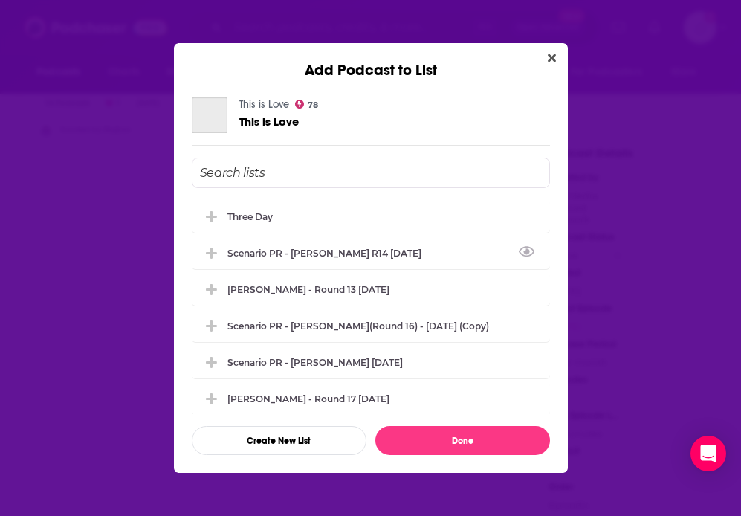
scroll to position [0, 0]
click at [269, 210] on div "Three Day" at bounding box center [255, 215] width 54 height 11
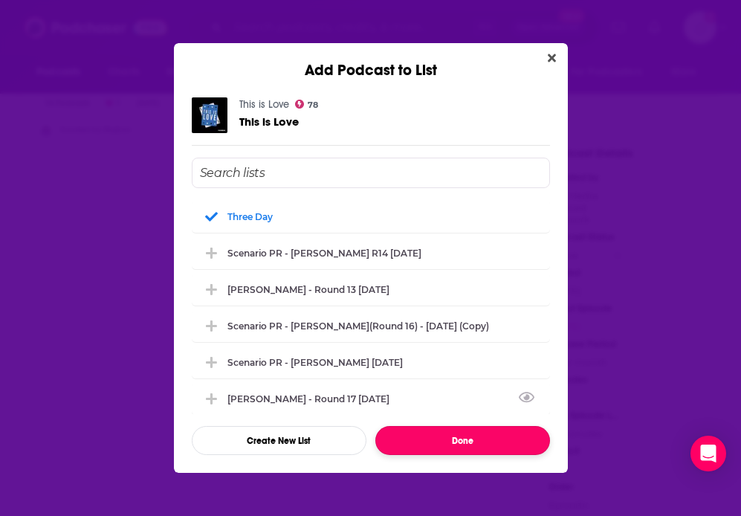
click at [433, 438] on button "Done" at bounding box center [463, 440] width 175 height 29
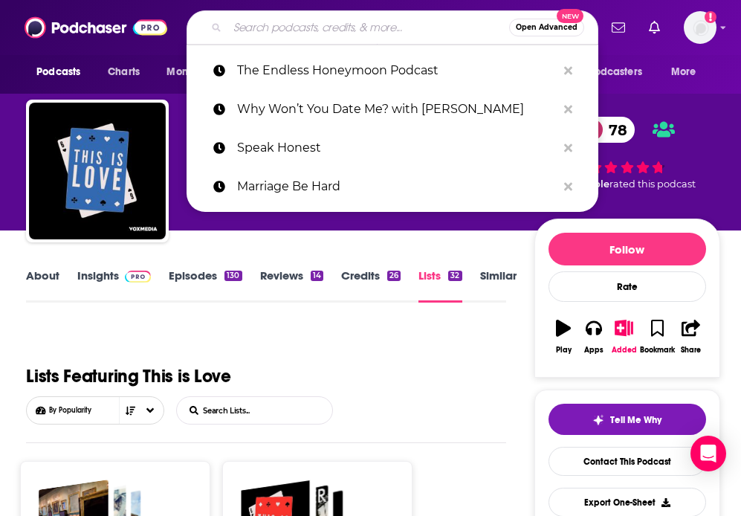
click at [286, 31] on input "Search podcasts, credits, & more..." at bounding box center [369, 28] width 282 height 24
paste input "Heart of Dating"
type input "Heart of Dating"
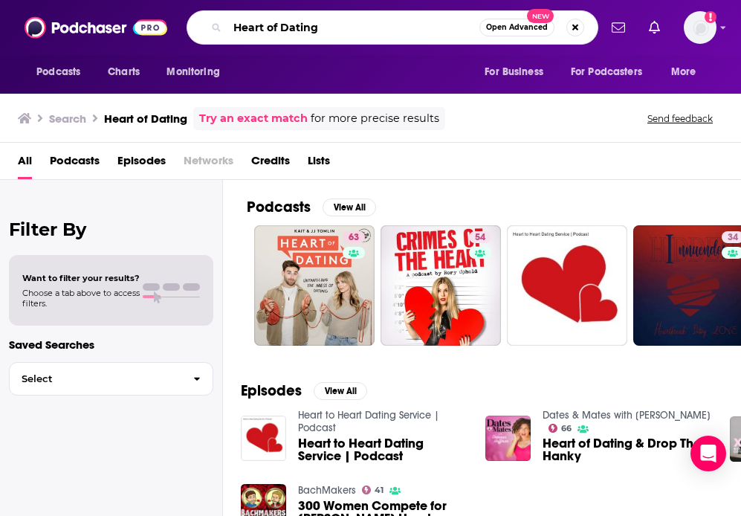
drag, startPoint x: 335, startPoint y: 33, endPoint x: 141, endPoint y: 10, distance: 194.6
click at [141, 10] on div "Podcasts Charts Monitoring Heart of Dating Open Advanced New For Business For P…" at bounding box center [370, 27] width 741 height 55
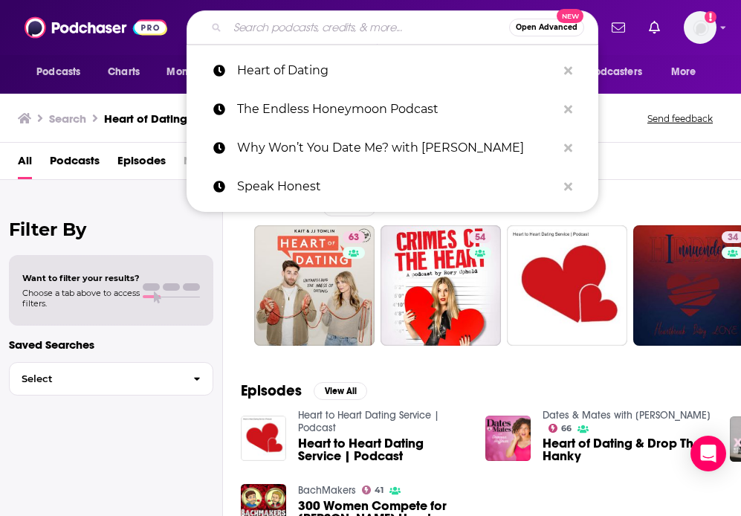
paste input "WHAT’S THE REALITY"
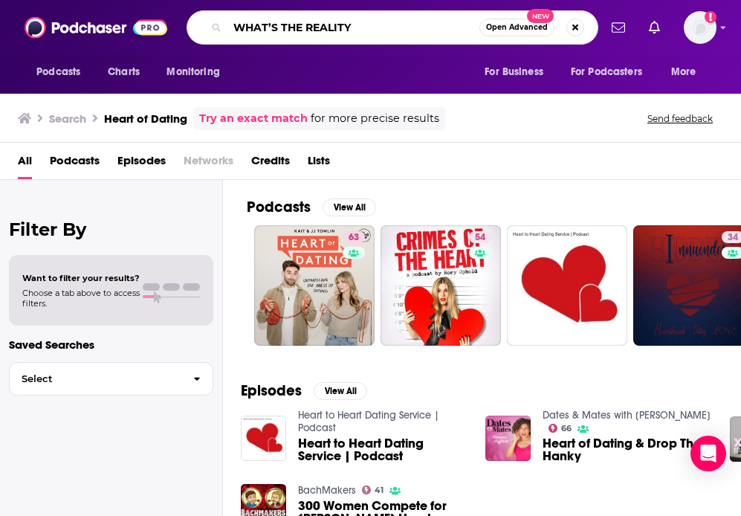
type input "WHAT’S THE REALITY"
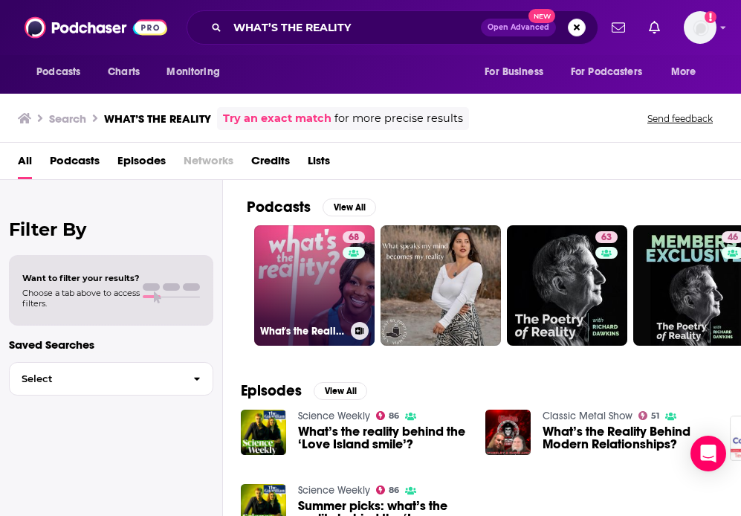
click at [304, 277] on link "68 What's the Reality?" at bounding box center [314, 285] width 120 height 120
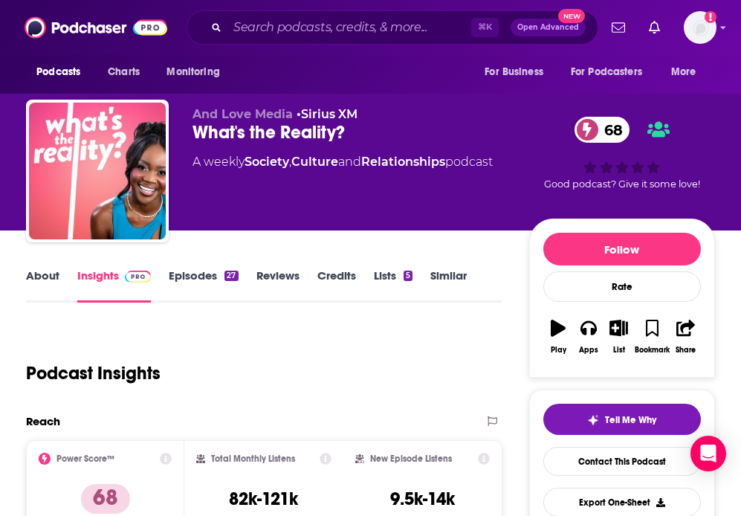
click at [384, 275] on link "Lists 5" at bounding box center [393, 285] width 39 height 34
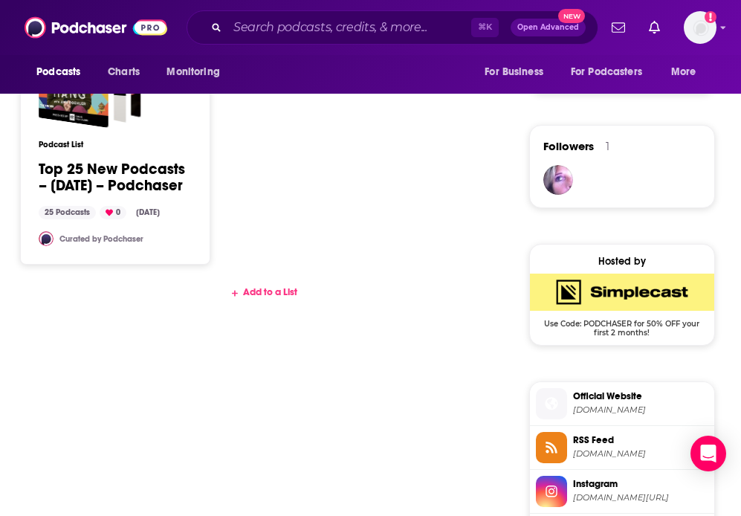
scroll to position [1011, 0]
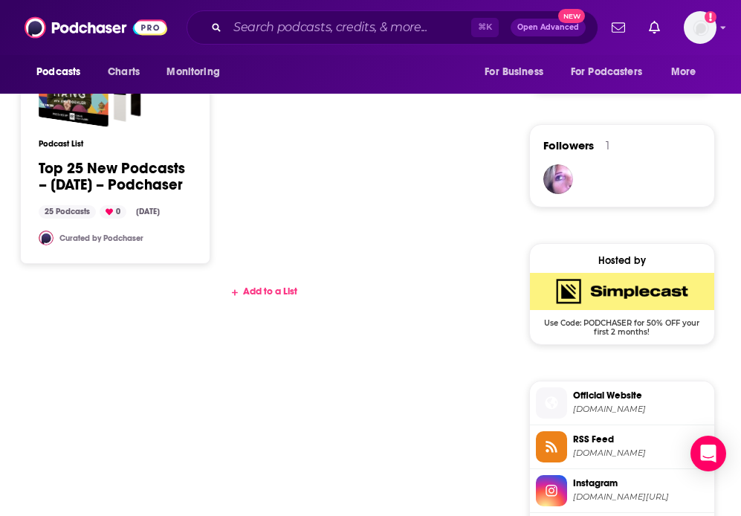
click at [267, 297] on div "Add to a List" at bounding box center [264, 292] width 476 height 12
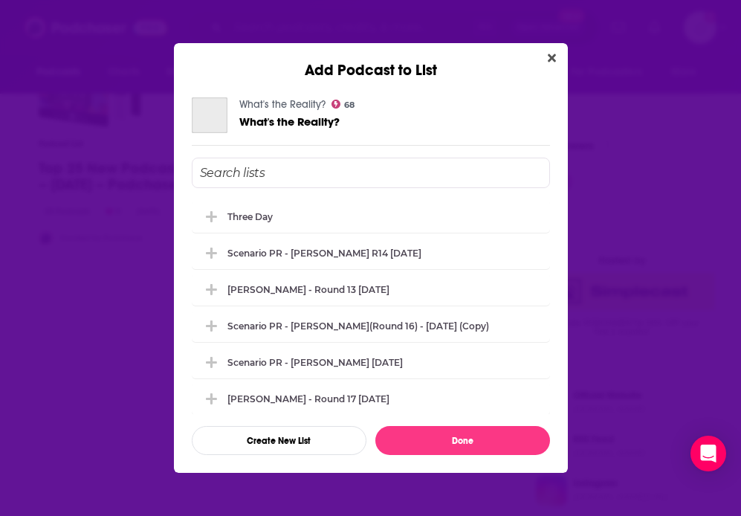
scroll to position [0, 0]
click at [265, 213] on div "Three Day" at bounding box center [255, 215] width 54 height 11
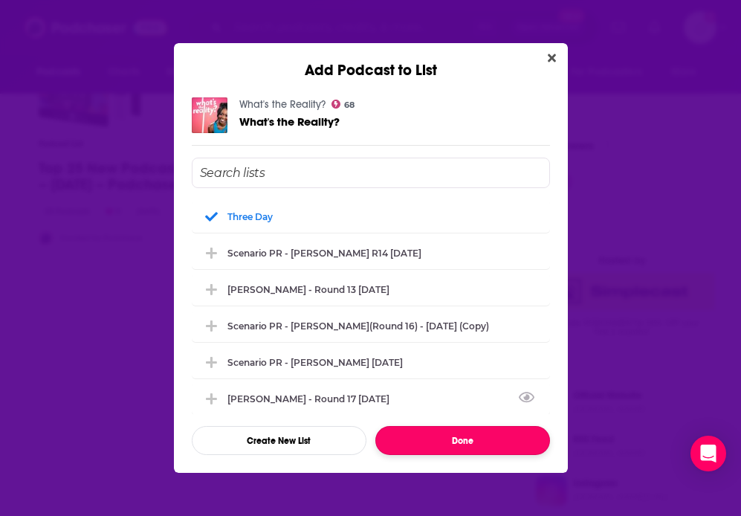
click at [448, 439] on button "Done" at bounding box center [463, 440] width 175 height 29
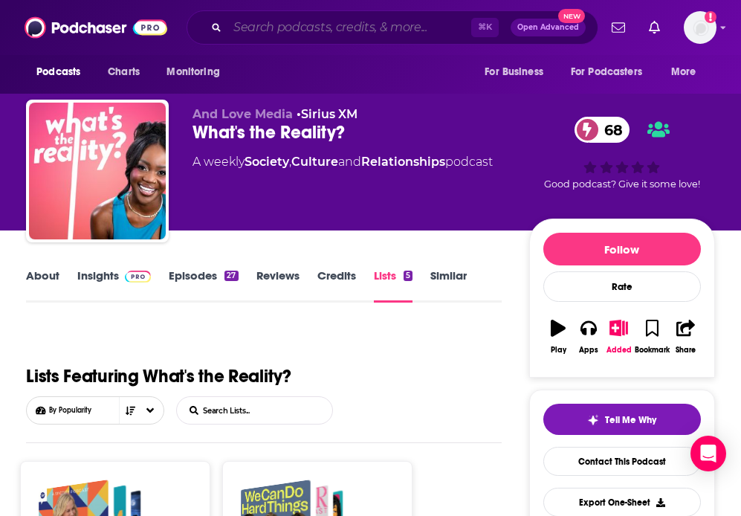
click at [269, 28] on input "Search podcasts, credits, & more..." at bounding box center [350, 28] width 244 height 24
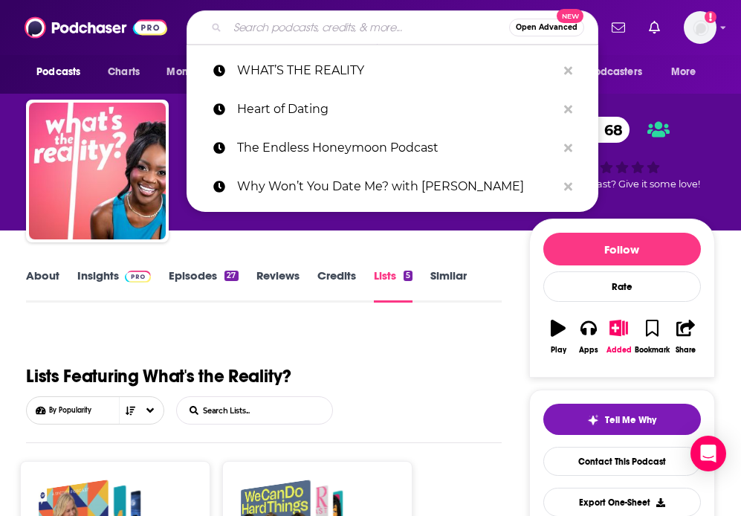
paste input "It’s Tempting"
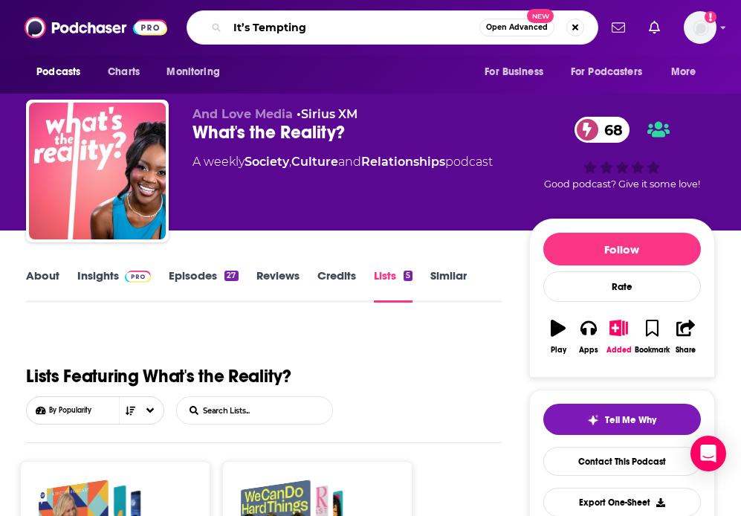
type input "It’s Tempting"
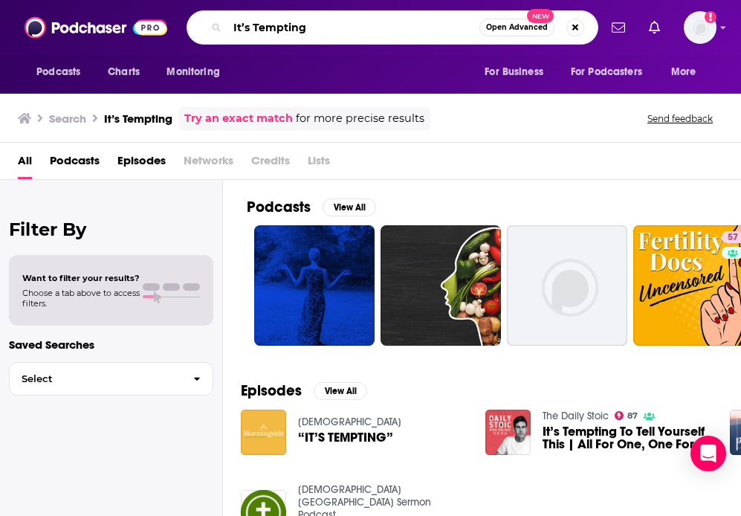
drag, startPoint x: 338, startPoint y: 30, endPoint x: 187, endPoint y: 30, distance: 151.0
click at [187, 30] on div "It’s Tempting Open Advanced New" at bounding box center [393, 27] width 412 height 34
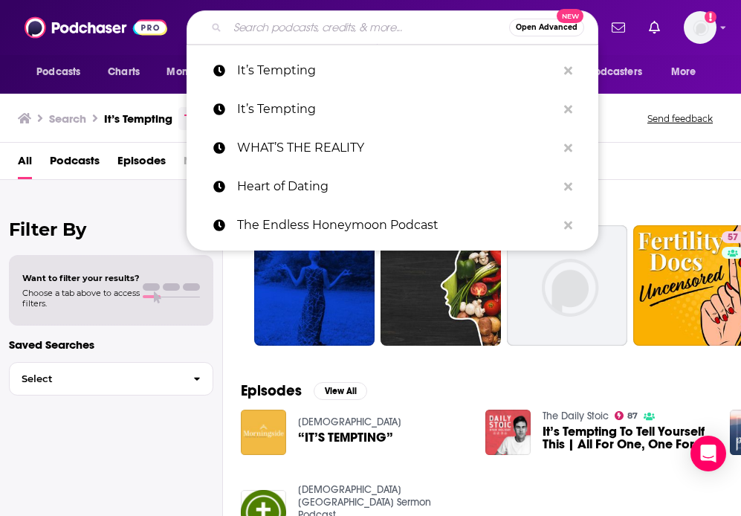
paste input "Unreal: A Critical History of Reality TV"
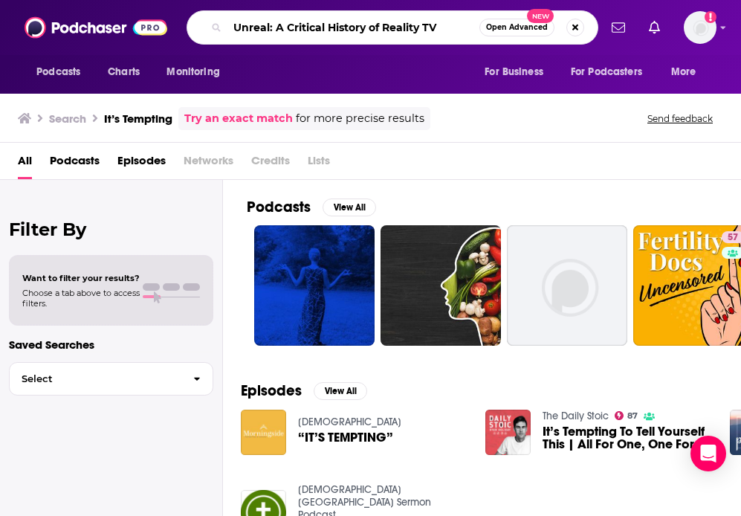
type input "Unreal: A Critical History of Reality TV"
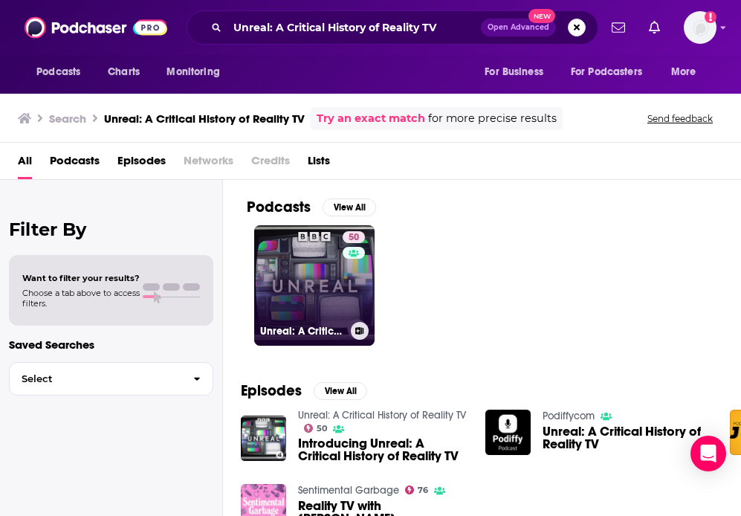
click at [308, 297] on link "50 Unreal: A Critical History of Reality TV" at bounding box center [314, 285] width 120 height 120
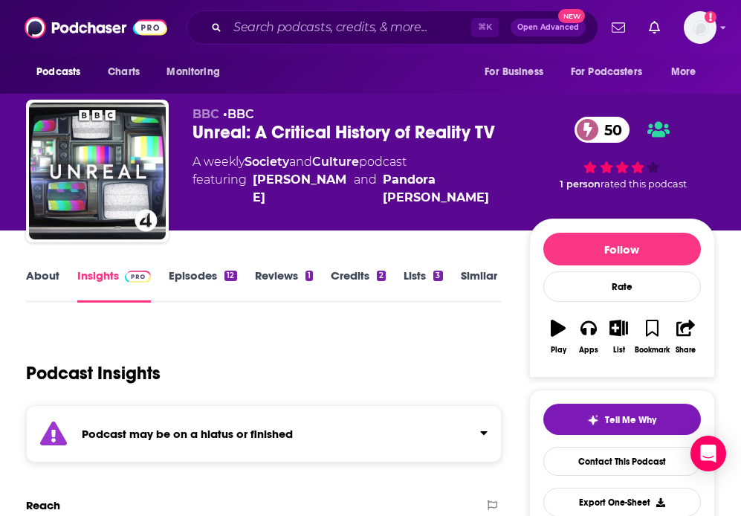
click at [463, 422] on div "Podcast may be on a hiatus or finished" at bounding box center [264, 433] width 476 height 57
click at [463, 422] on div "Podcast may be on a hiatus or finished This podcast hasn't released an episode …" at bounding box center [264, 442] width 476 height 74
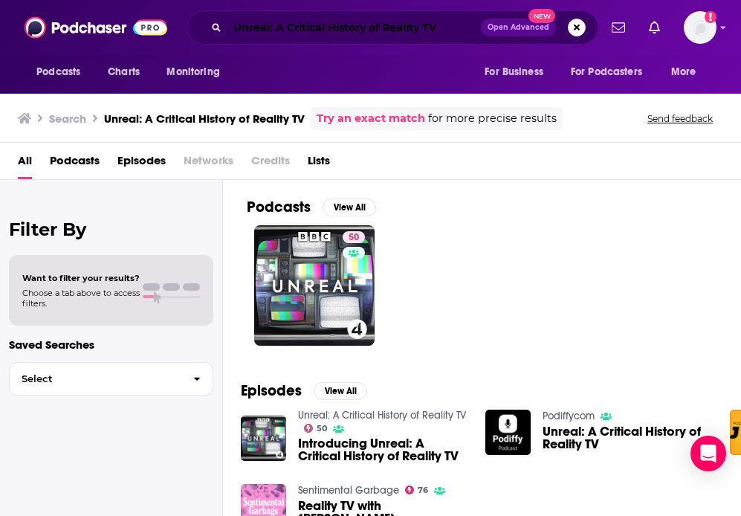
click at [419, 30] on input "Unreal: A Critical History of Reality TV" at bounding box center [355, 28] width 254 height 24
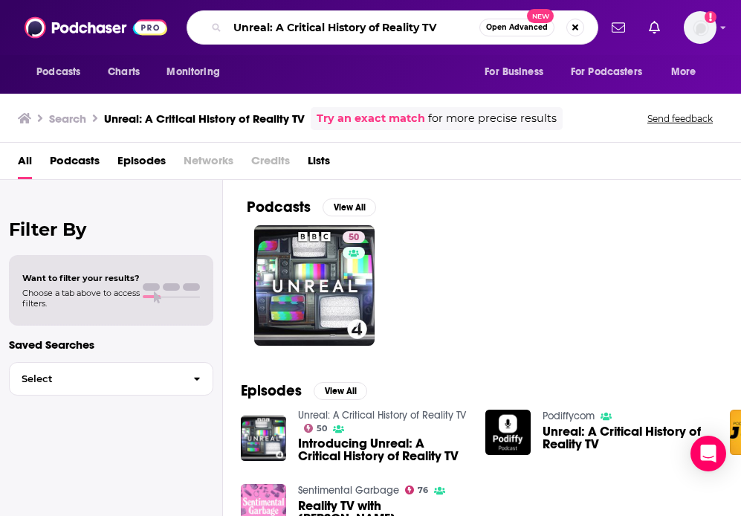
drag, startPoint x: 458, startPoint y: 29, endPoint x: 97, endPoint y: 26, distance: 360.7
click at [134, 26] on div "Podcasts Charts Monitoring Unreal: A Critical History of Reality TV Open Advanc…" at bounding box center [370, 27] width 741 height 55
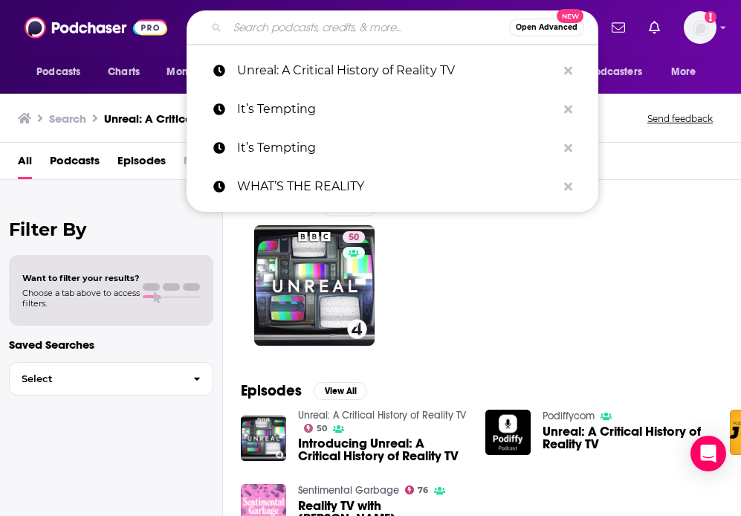
paste input "The Bachelor of [GEOGRAPHIC_DATA]"
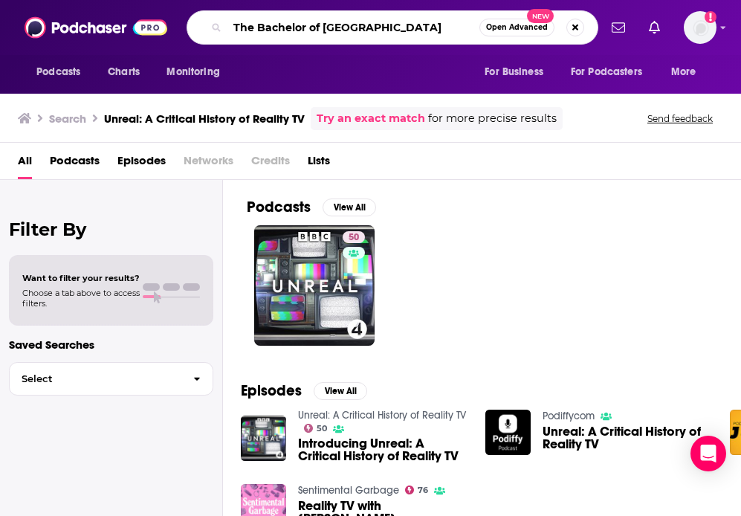
type input "The Bachelor of [GEOGRAPHIC_DATA]"
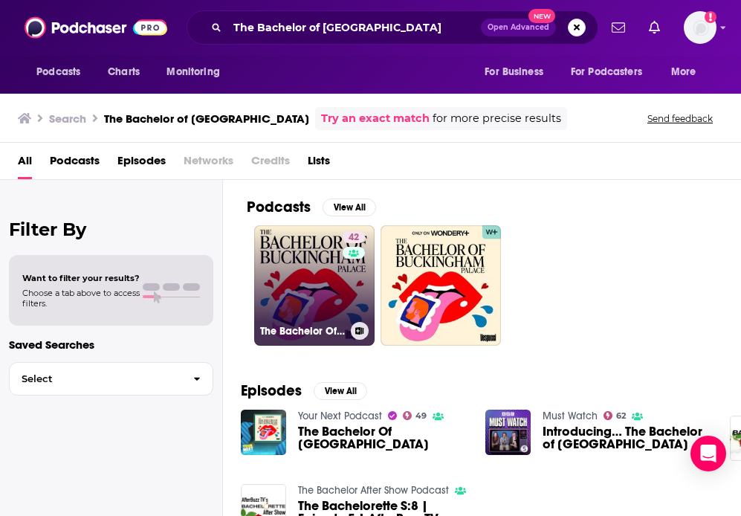
click at [327, 271] on link "42 The Bachelor Of [GEOGRAPHIC_DATA]" at bounding box center [314, 285] width 120 height 120
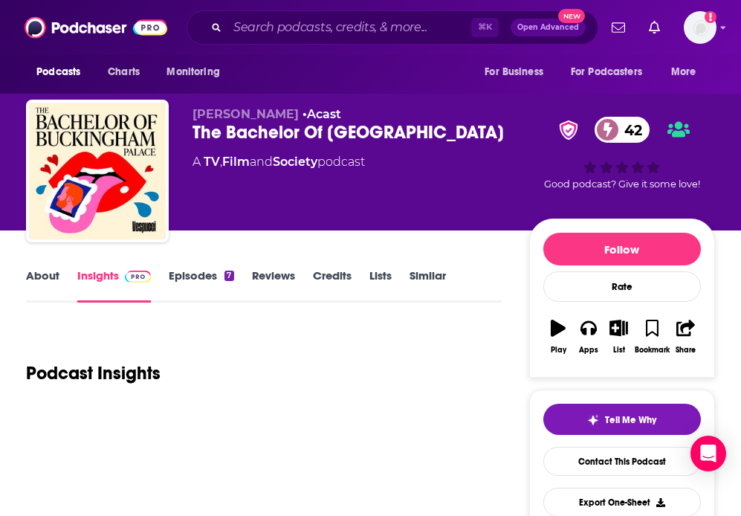
click at [371, 274] on link "Lists" at bounding box center [381, 285] width 22 height 34
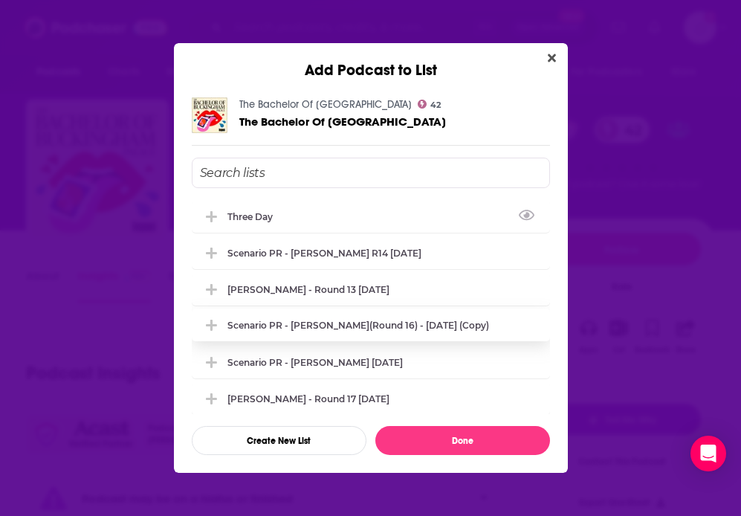
click at [243, 219] on div "Three Day" at bounding box center [255, 216] width 54 height 11
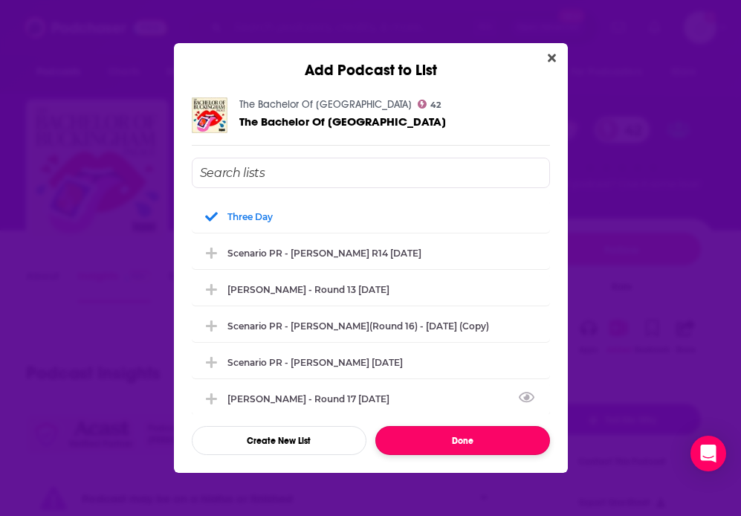
click at [416, 444] on button "Done" at bounding box center [463, 440] width 175 height 29
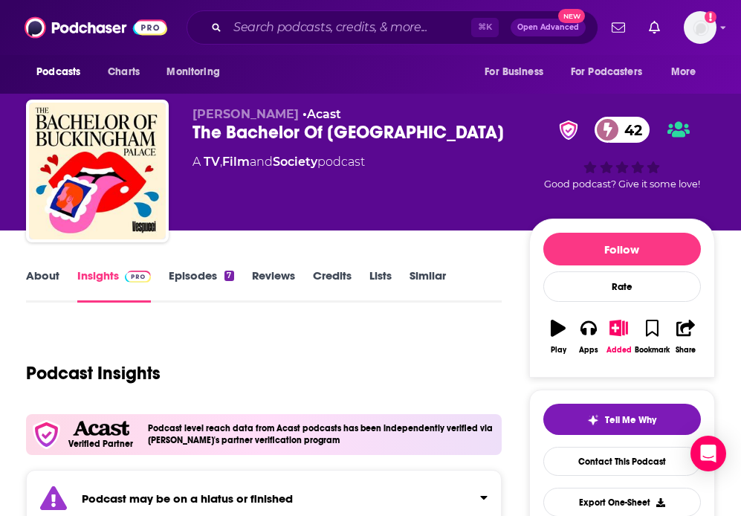
click at [290, 343] on div "Podcast Insights" at bounding box center [258, 364] width 464 height 76
click at [323, 26] on input "Search podcasts, credits, & more..." at bounding box center [350, 28] width 244 height 24
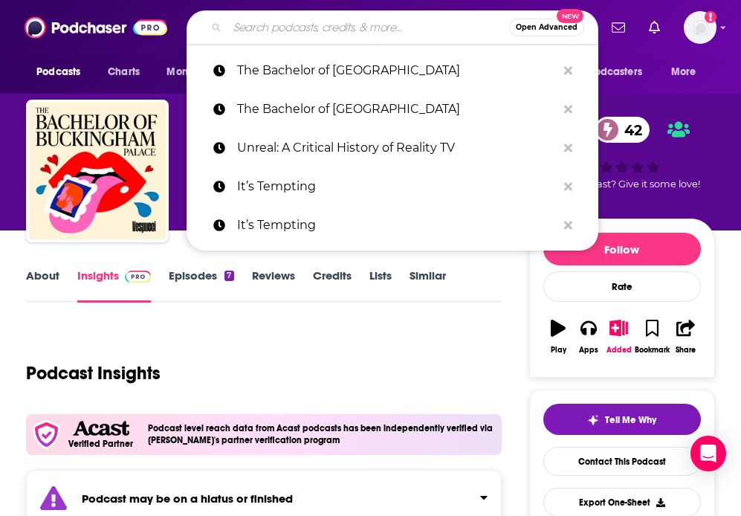
paste input "Keep It,"
type input "Keep It,"
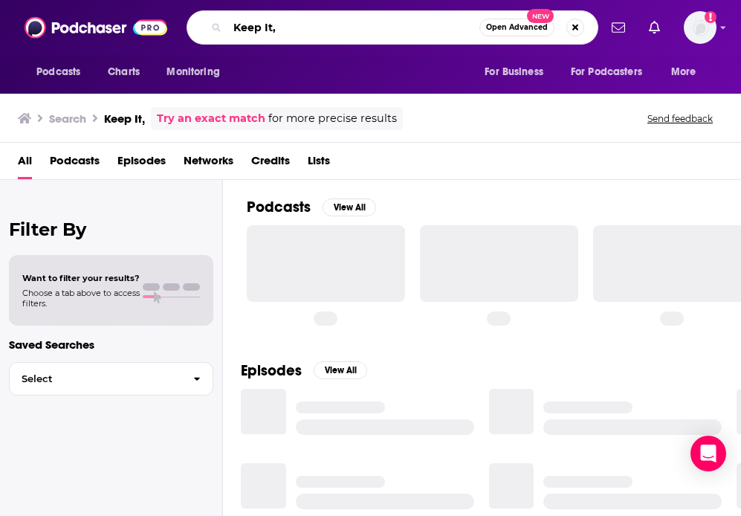
click at [323, 25] on input "Keep It," at bounding box center [354, 28] width 252 height 24
type input "Keep It"
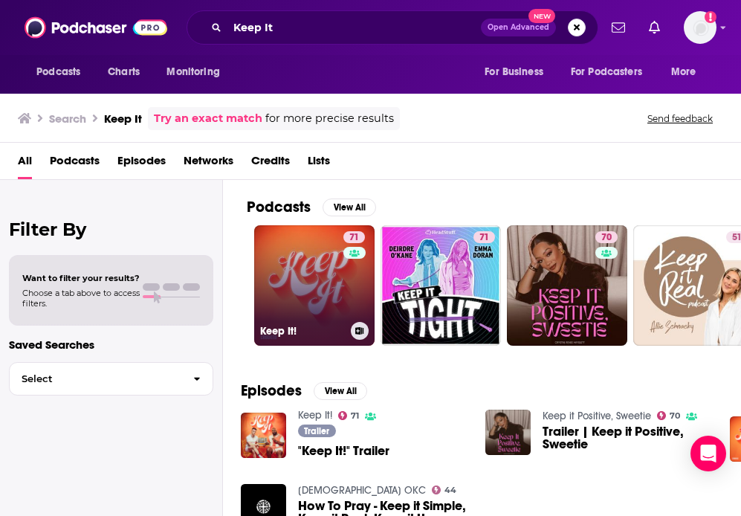
click at [358, 296] on div "71" at bounding box center [356, 276] width 25 height 91
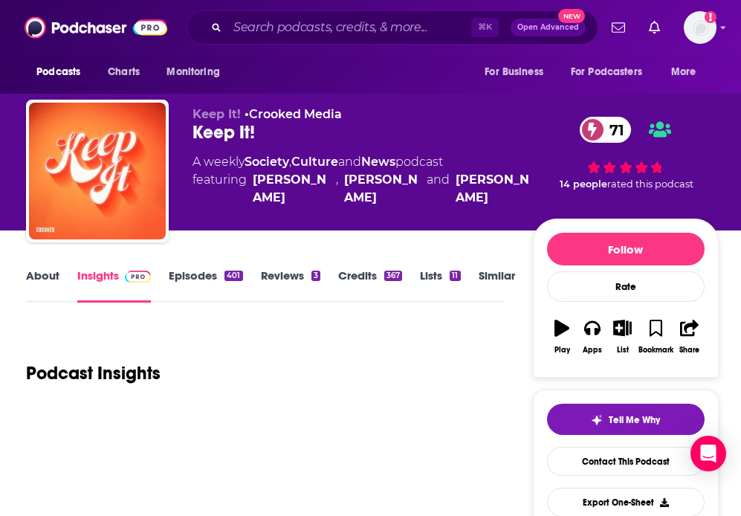
click at [434, 276] on link "Lists 11" at bounding box center [440, 285] width 40 height 34
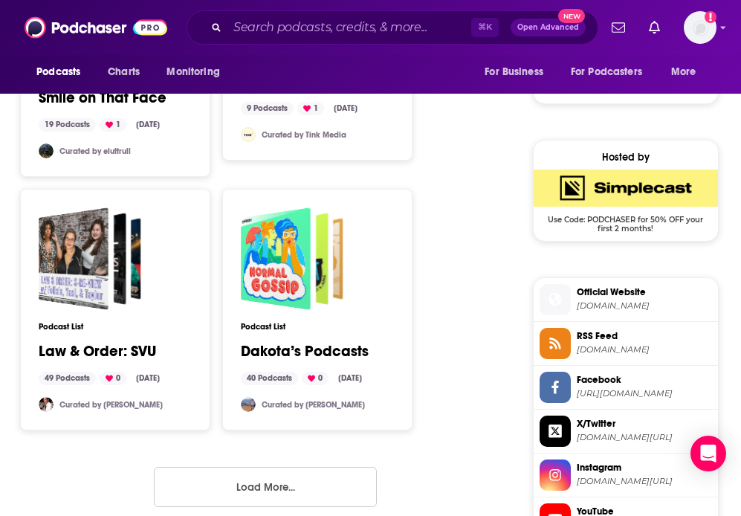
scroll to position [1391, 0]
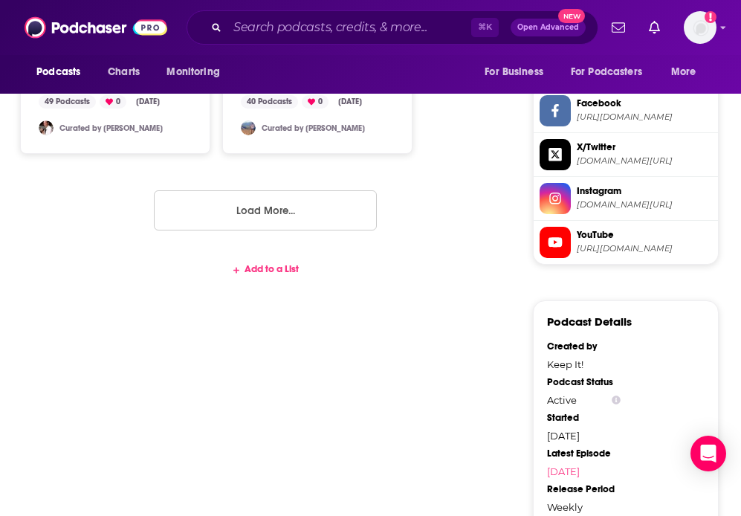
click at [253, 254] on div "Add to a List" at bounding box center [265, 276] width 479 height 45
click at [248, 263] on div "Add to a List" at bounding box center [265, 269] width 479 height 12
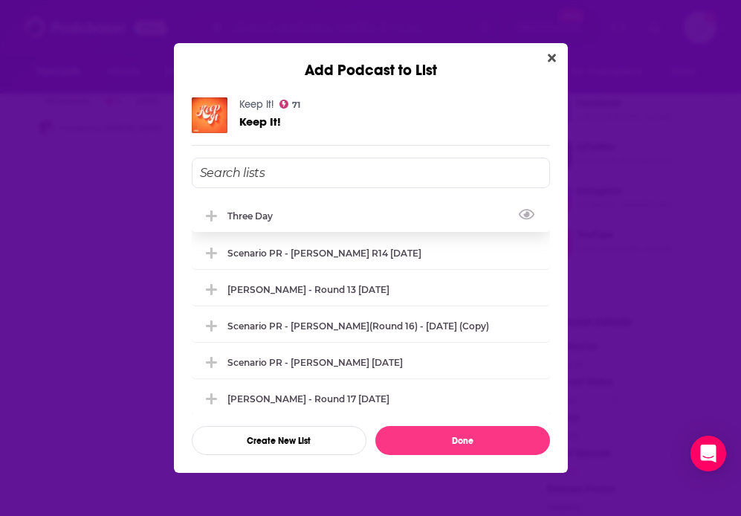
click at [260, 223] on div "Three Day" at bounding box center [371, 215] width 358 height 33
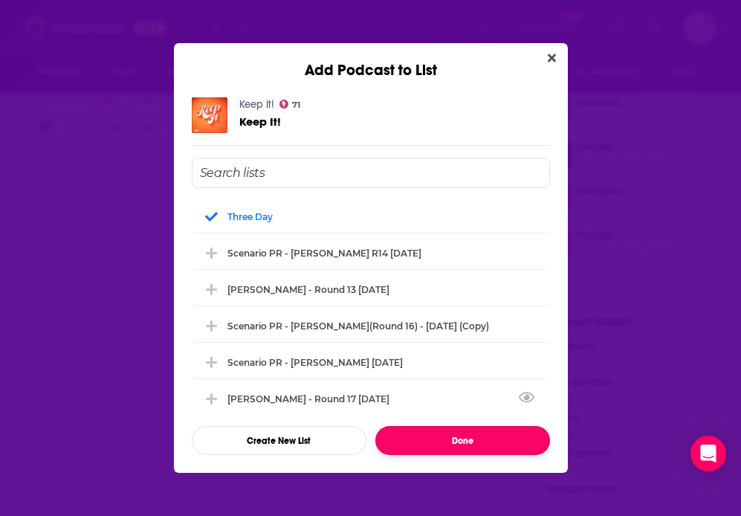
click at [434, 451] on button "Done" at bounding box center [463, 440] width 175 height 29
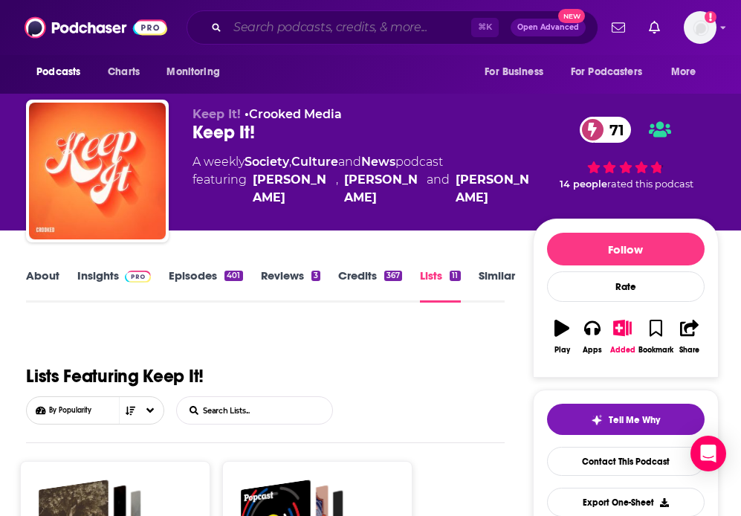
click at [318, 27] on input "Search podcasts, credits, & more..." at bounding box center [350, 28] width 244 height 24
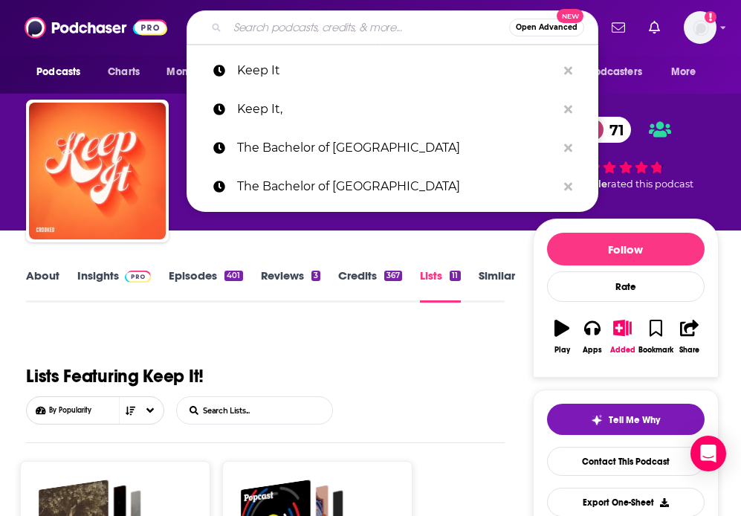
paste input "Pop Culture Happy Hour"
type input "Pop Culture Happy Hour"
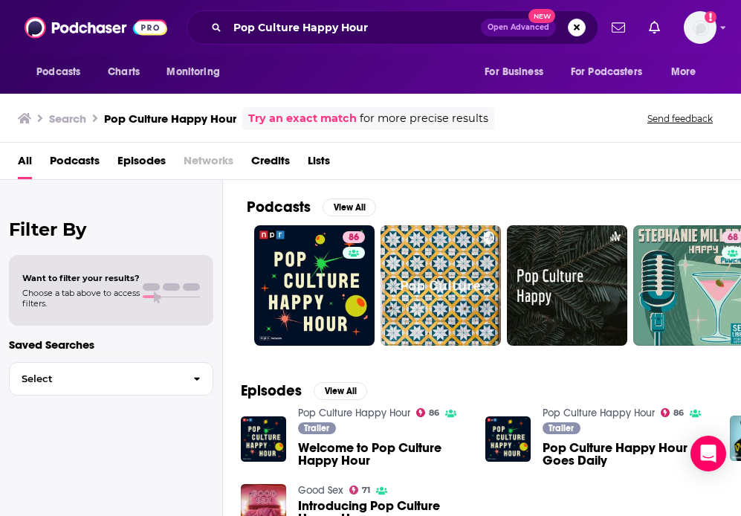
drag, startPoint x: 403, startPoint y: 45, endPoint x: 373, endPoint y: 39, distance: 30.2
click at [373, 39] on div "Podcasts Charts Monitoring Pop Culture Happy Hour Open Advanced New For Busines…" at bounding box center [370, 27] width 741 height 55
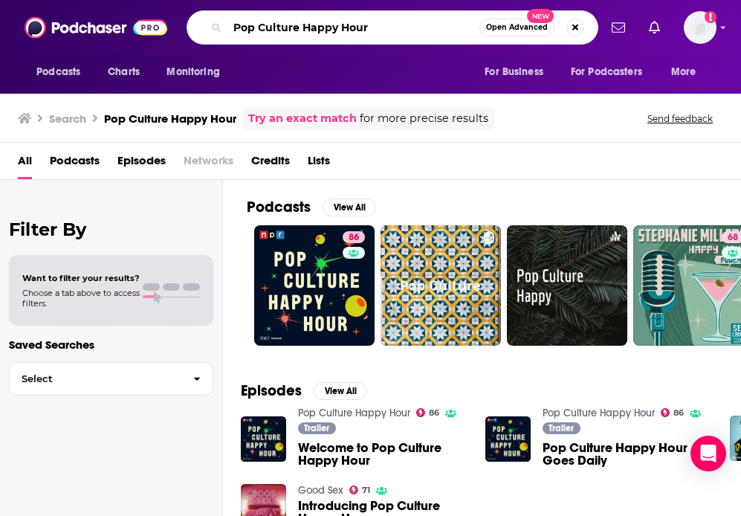
drag, startPoint x: 383, startPoint y: 25, endPoint x: 178, endPoint y: 25, distance: 205.2
click at [184, 25] on div "Podcasts Charts Monitoring Pop Culture Happy Hour Open Advanced New For Busines…" at bounding box center [387, 27] width 424 height 34
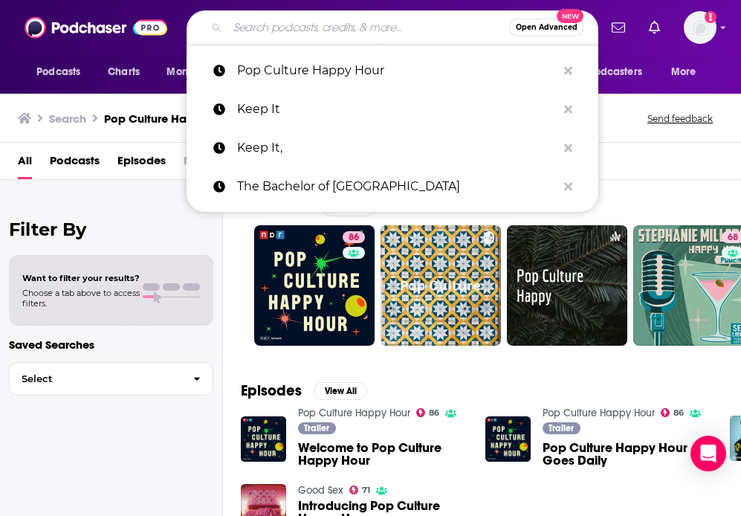
paste input "Still Watching"
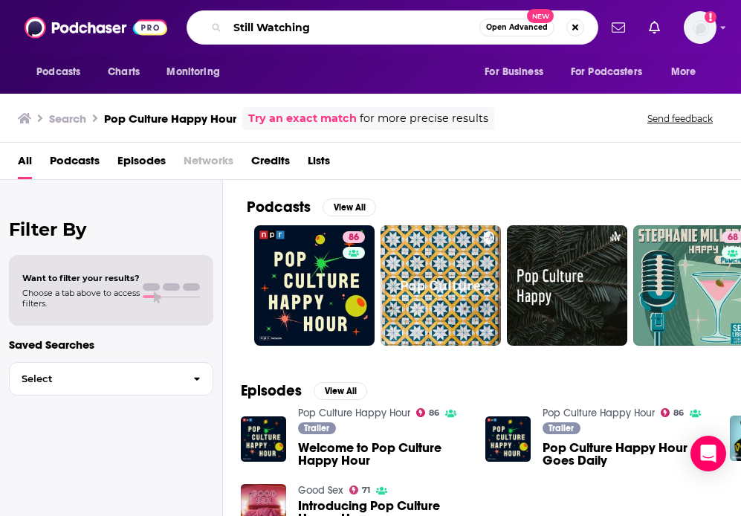
type input "Still Watching"
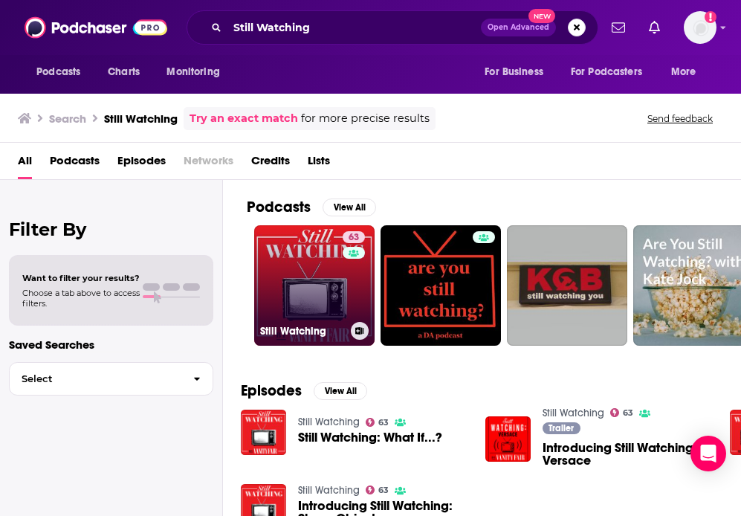
click at [313, 262] on link "63 Still Watching" at bounding box center [314, 285] width 120 height 120
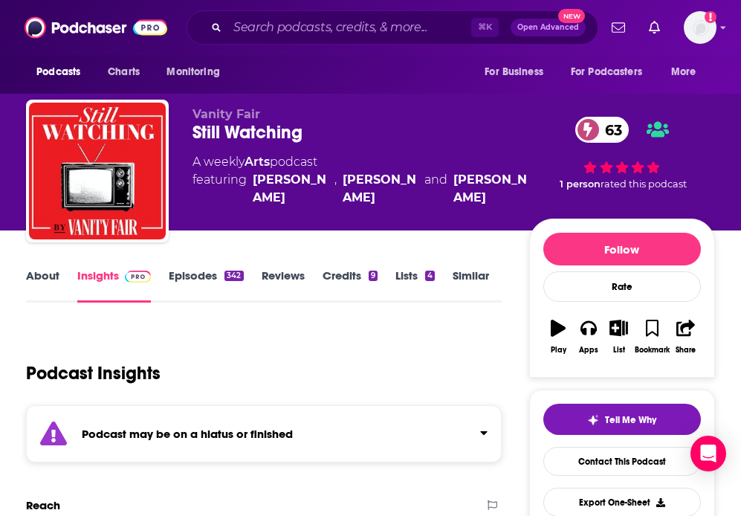
click at [411, 280] on link "Lists 4" at bounding box center [415, 285] width 39 height 34
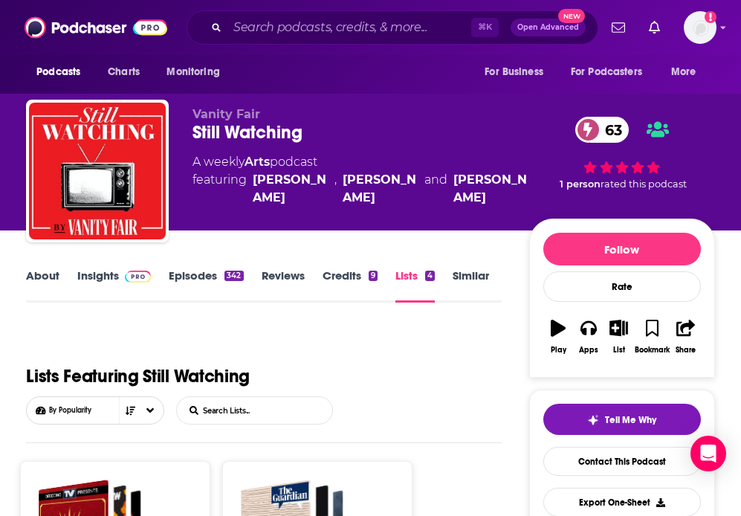
click at [43, 274] on link "About" at bounding box center [42, 285] width 33 height 34
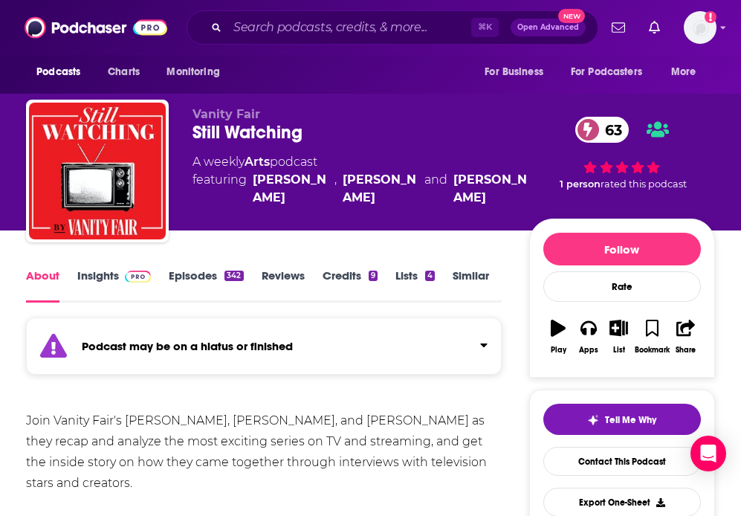
click at [286, 355] on div "Podcast may be on a hiatus or finished" at bounding box center [264, 346] width 476 height 57
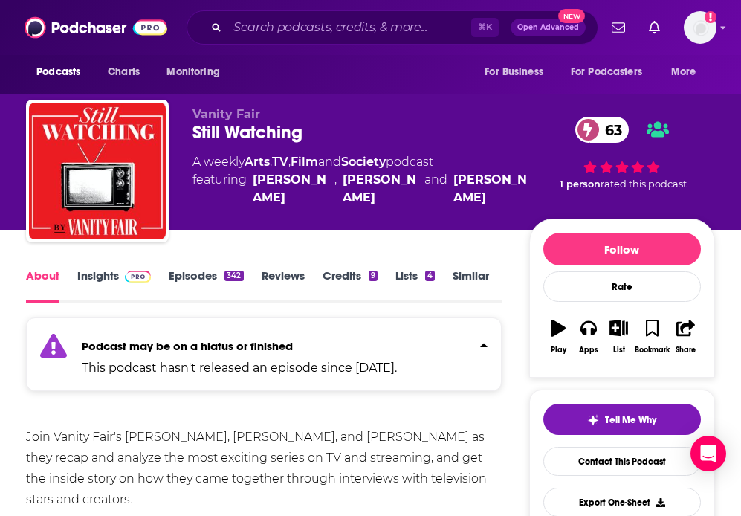
click at [323, 354] on div "Podcast may be on a hiatus or finished This podcast hasn't released an episode …" at bounding box center [239, 354] width 315 height 45
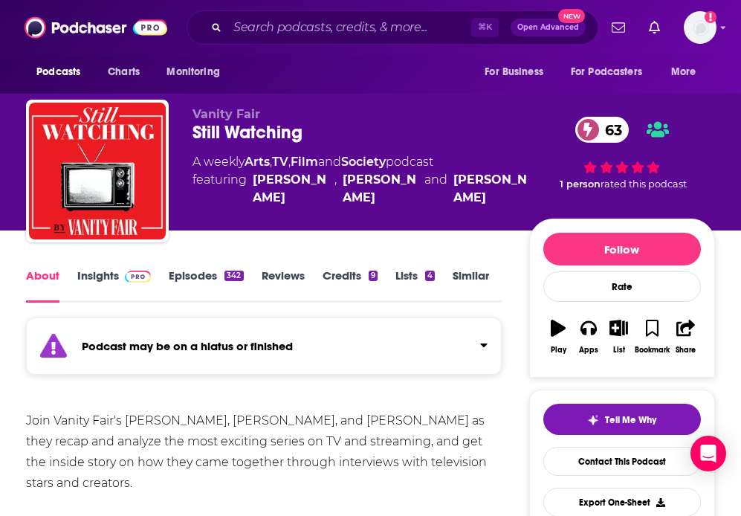
click at [330, 10] on div "⌘ K Open Advanced New" at bounding box center [393, 27] width 412 height 34
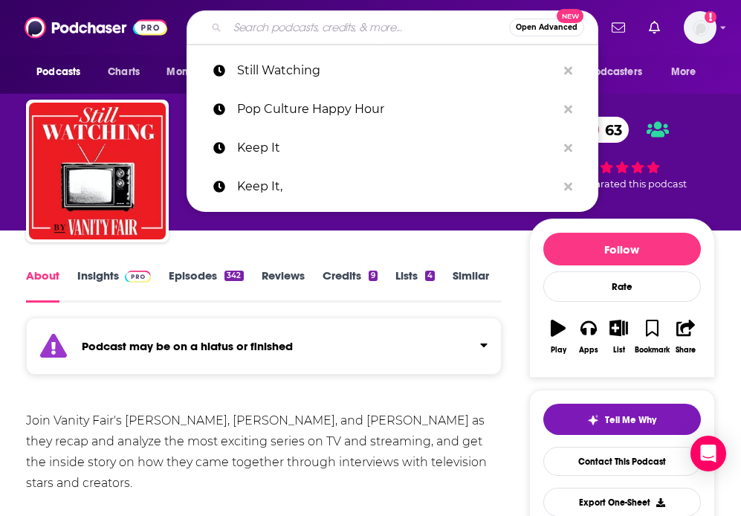
click at [309, 28] on input "Search podcasts, credits, & more..." at bounding box center [369, 28] width 282 height 24
paste input "Celebrity Memoir Book Club"
type input "Celebrity Memoir Book Club"
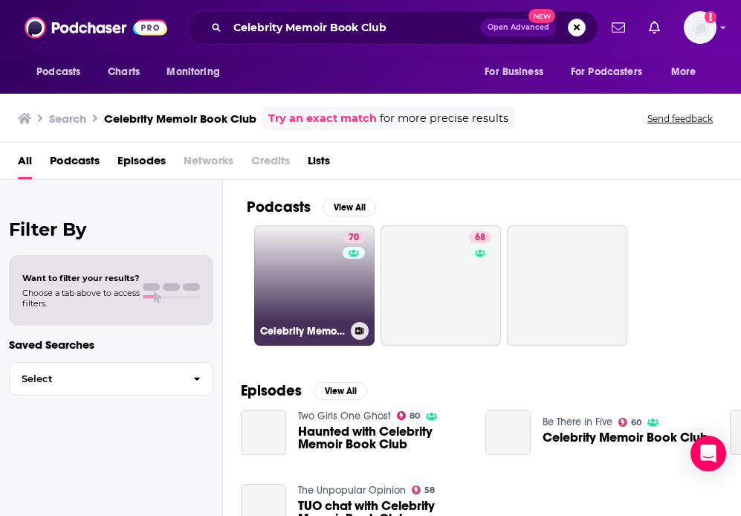
click at [319, 282] on link "70 Celebrity Memoir Book Club" at bounding box center [314, 285] width 120 height 120
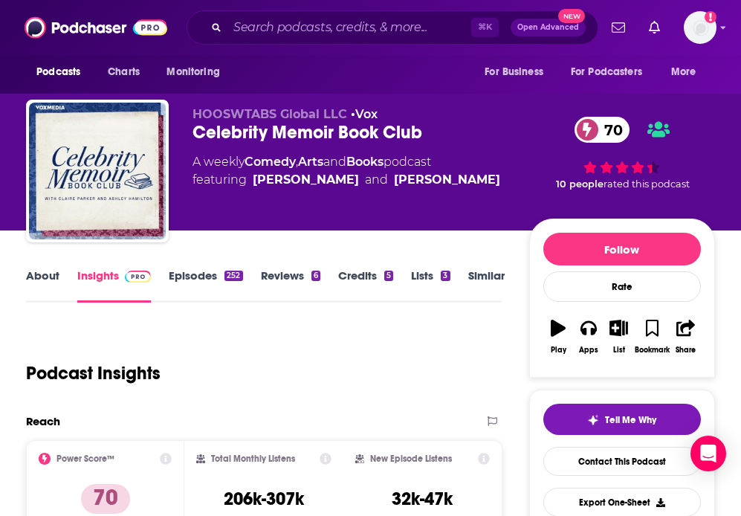
click at [421, 274] on link "Lists 3" at bounding box center [430, 285] width 39 height 34
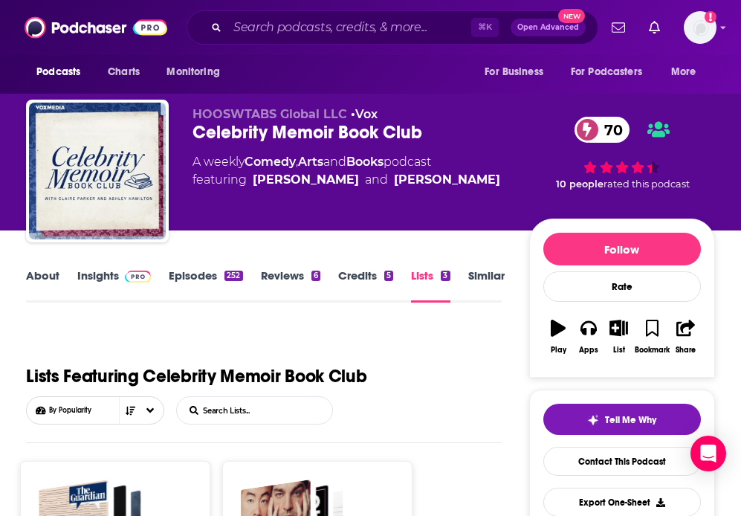
scroll to position [634, 0]
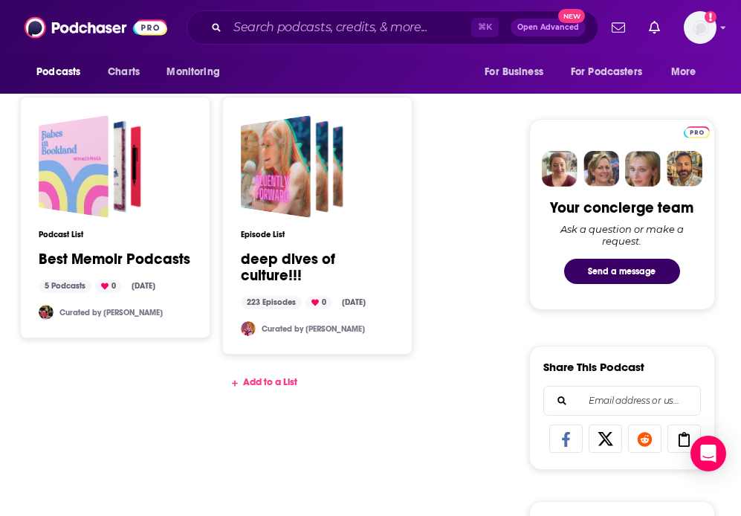
click at [284, 376] on div "Add to a List" at bounding box center [264, 382] width 476 height 12
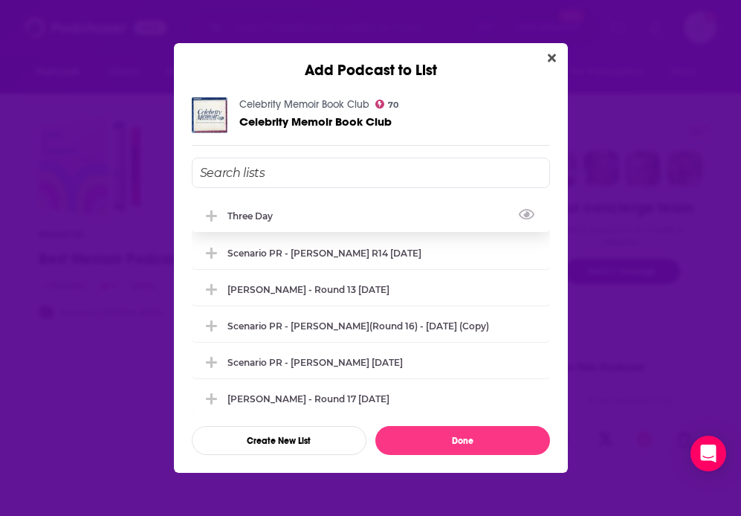
click at [252, 216] on div "Three Day" at bounding box center [255, 215] width 54 height 11
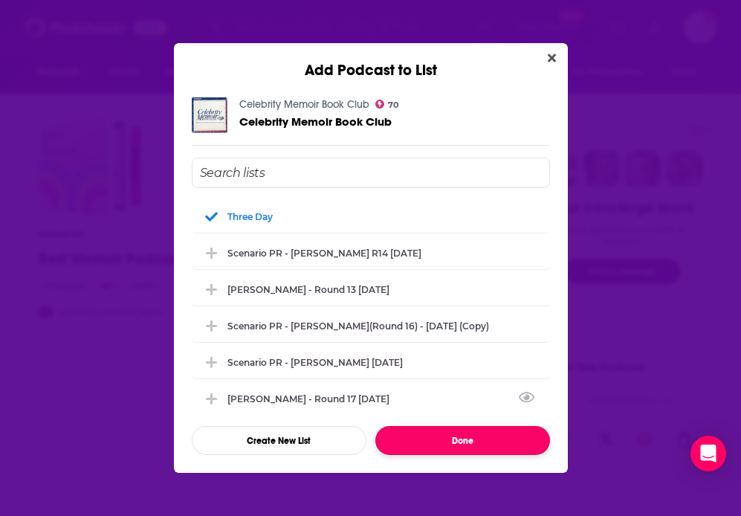
click at [433, 431] on button "Done" at bounding box center [463, 440] width 175 height 29
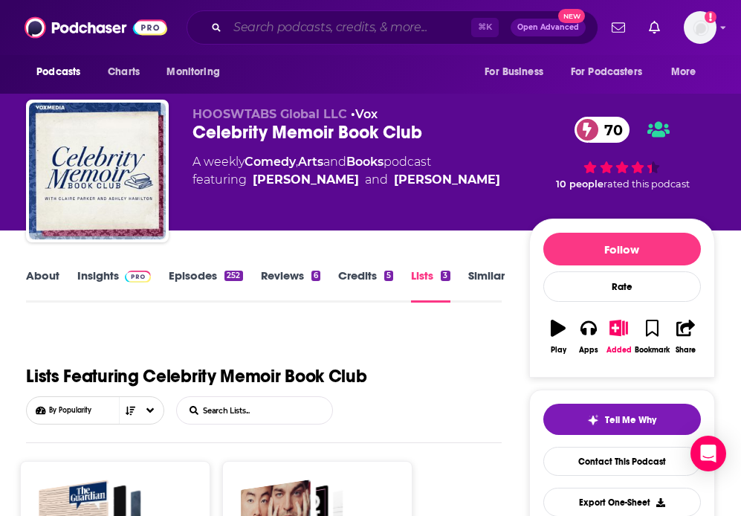
click at [277, 22] on input "Search podcasts, credits, & more..." at bounding box center [350, 28] width 244 height 24
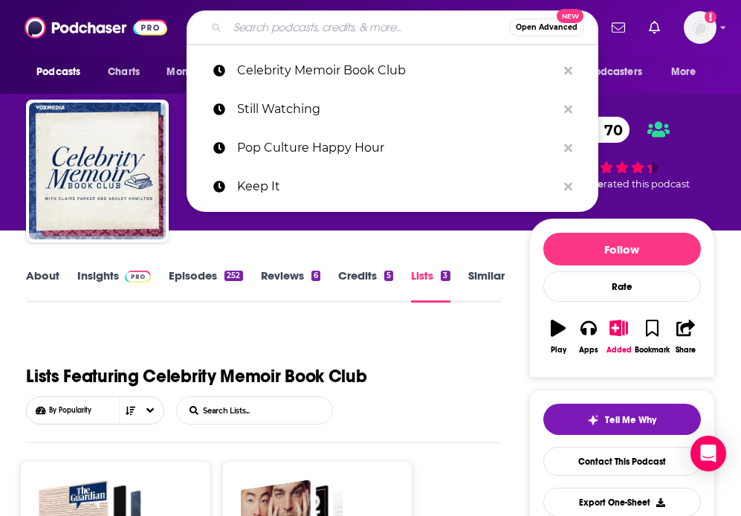
paste input "Normal Gossip"
type input "Normal Gossip"
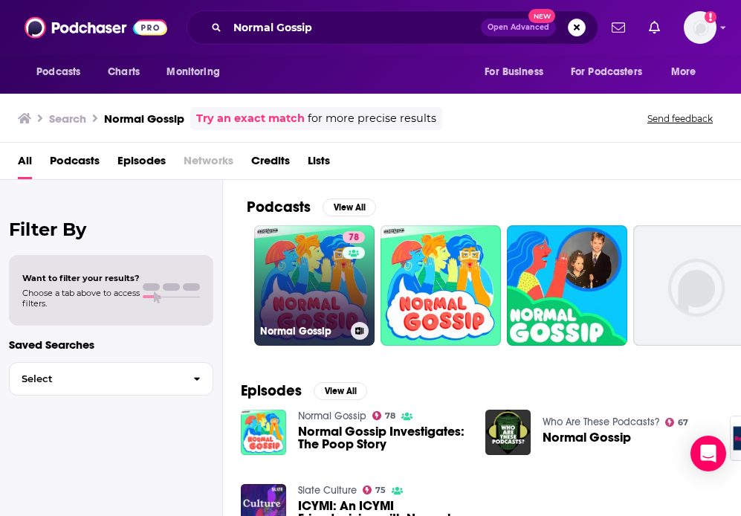
click at [343, 283] on div "78" at bounding box center [356, 276] width 26 height 91
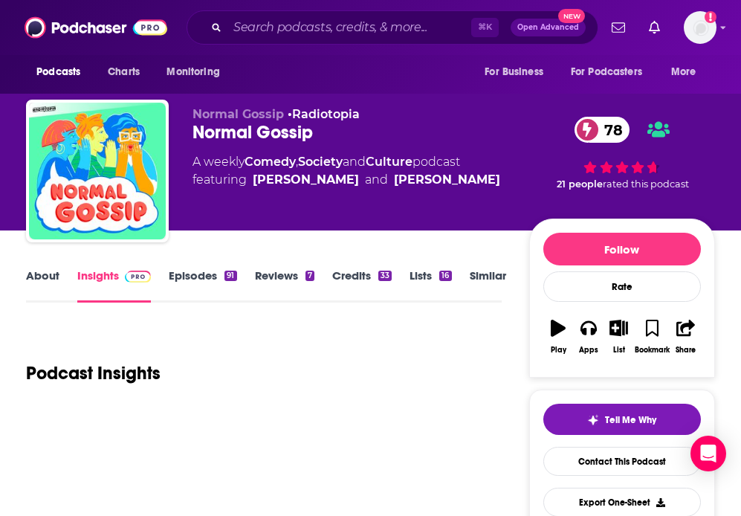
click at [414, 271] on link "Lists 16" at bounding box center [431, 285] width 42 height 34
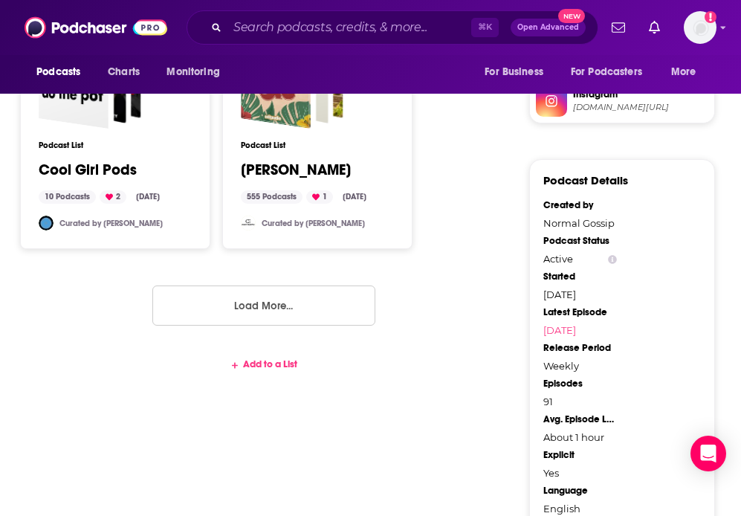
scroll to position [1281, 0]
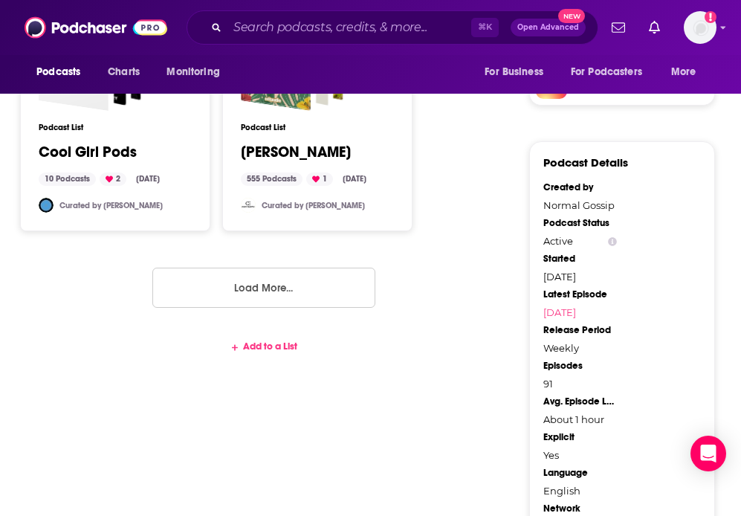
click at [258, 352] on div "Add to a List" at bounding box center [264, 347] width 476 height 12
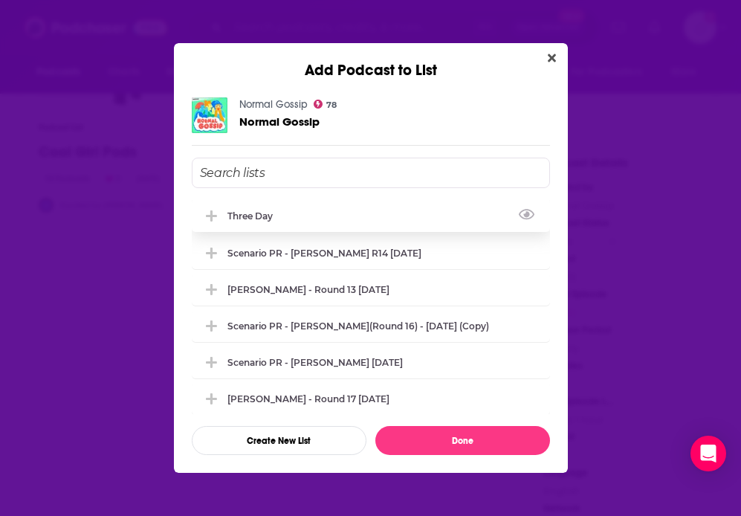
click at [260, 211] on div "Three Day" at bounding box center [255, 215] width 54 height 11
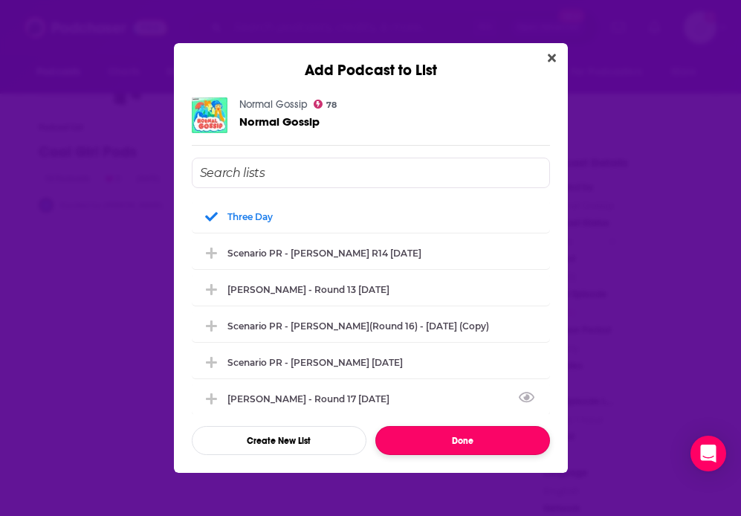
click at [405, 439] on button "Done" at bounding box center [463, 440] width 175 height 29
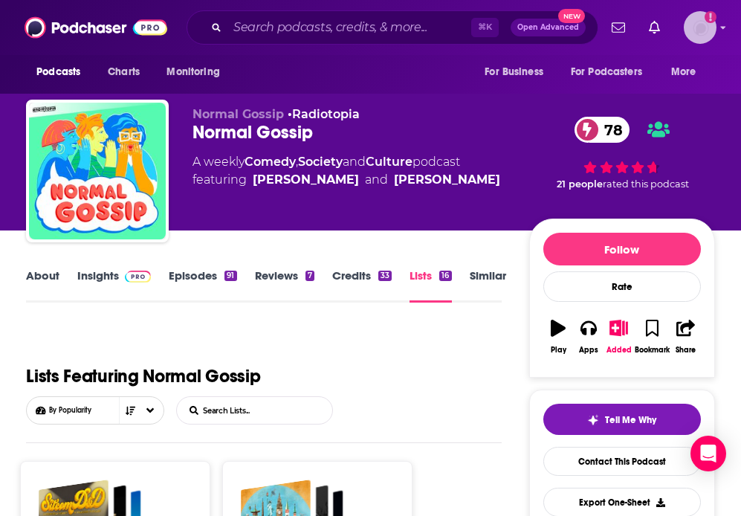
click at [706, 33] on img "Logged in as gracehagan" at bounding box center [700, 27] width 33 height 33
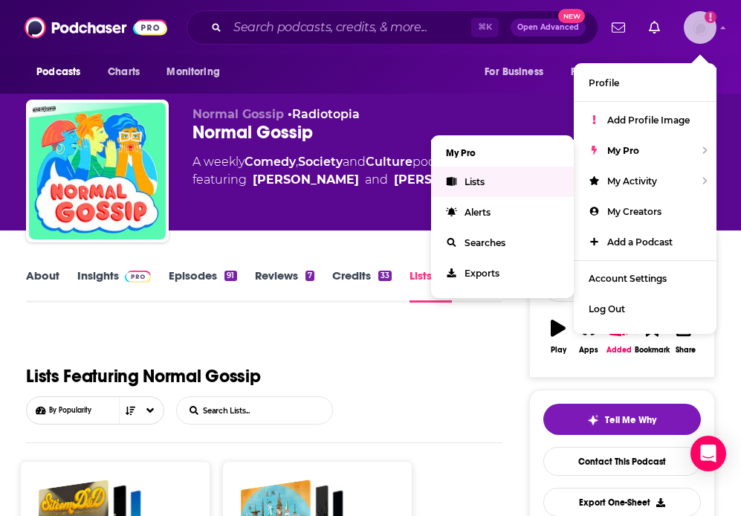
click at [476, 173] on link "Lists" at bounding box center [502, 182] width 143 height 30
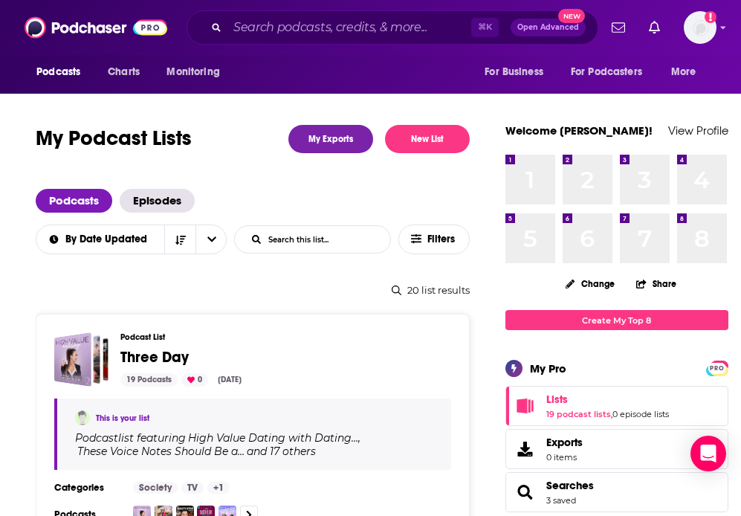
scroll to position [82, 0]
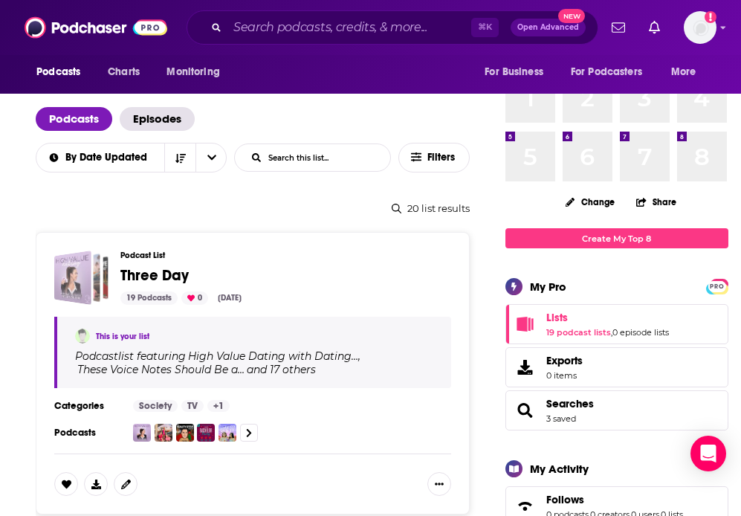
click at [94, 279] on div "Three Day" at bounding box center [84, 278] width 32 height 49
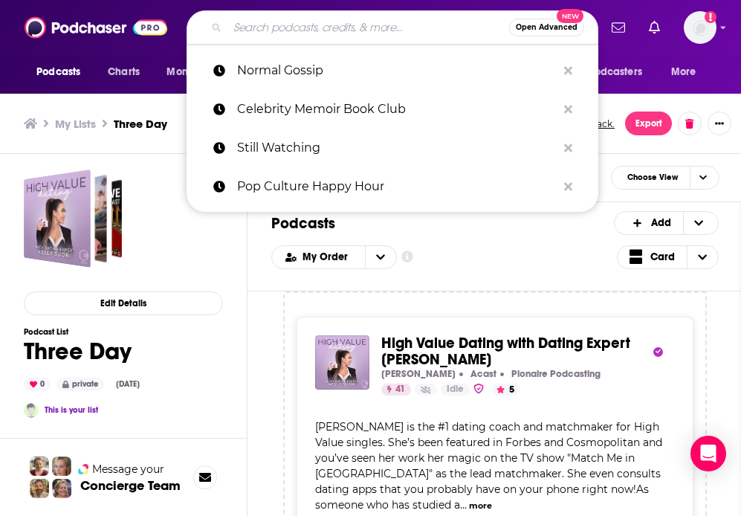
click at [295, 33] on input "Search podcasts, credits, & more..." at bounding box center [369, 28] width 282 height 24
paste input "The Rest Is Entertainment"
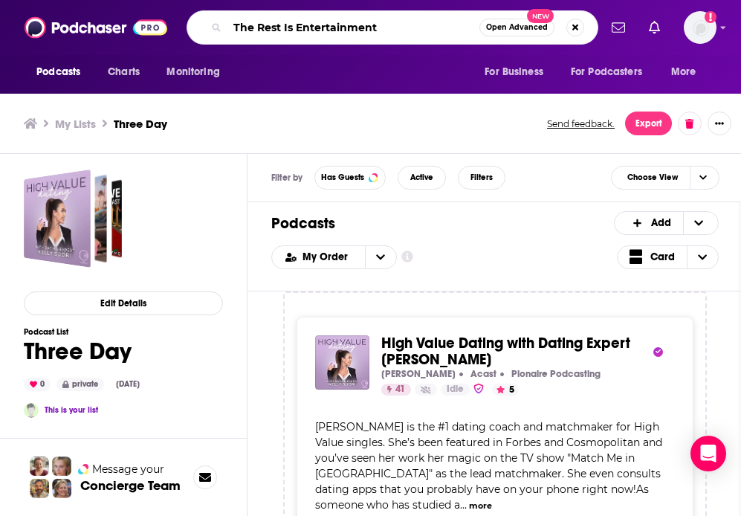
type input "The Rest Is Entertainment"
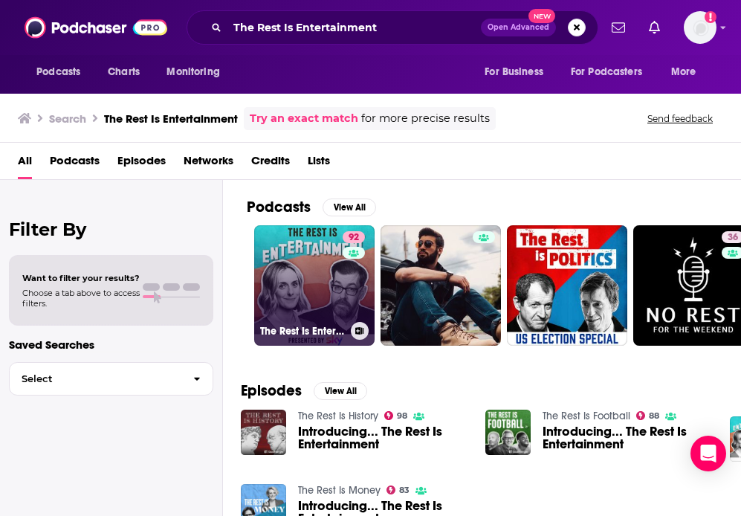
click at [324, 286] on link "92 The Rest Is Entertainment" at bounding box center [314, 285] width 120 height 120
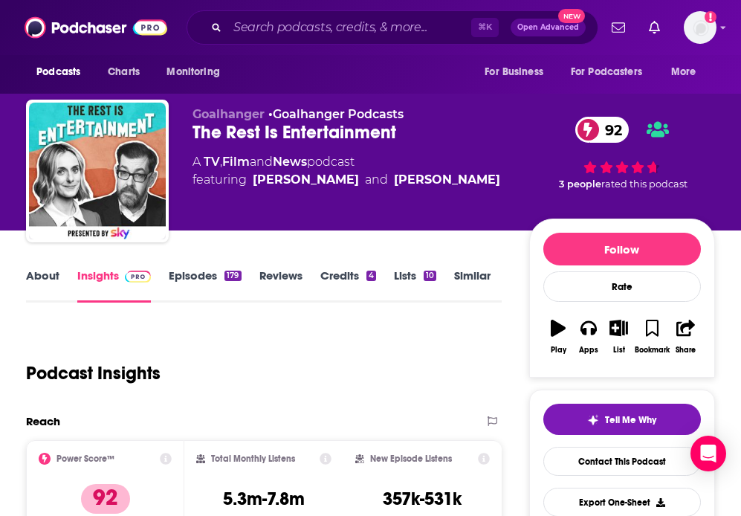
click at [405, 280] on link "Lists 10" at bounding box center [415, 285] width 42 height 34
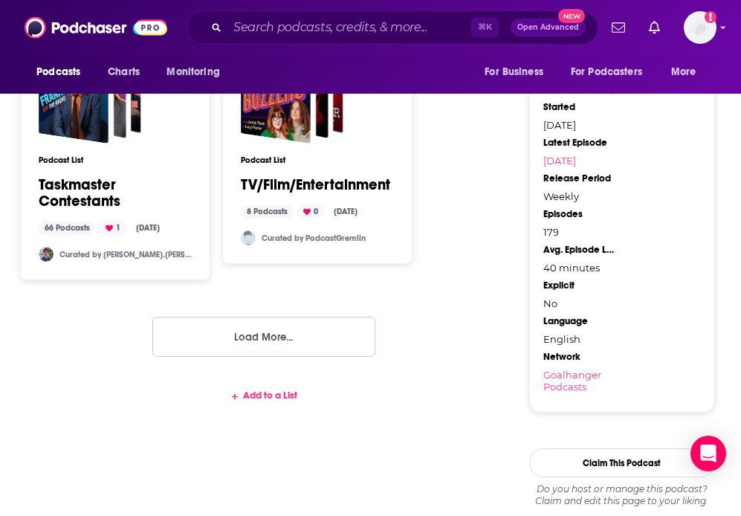
scroll to position [1321, 0]
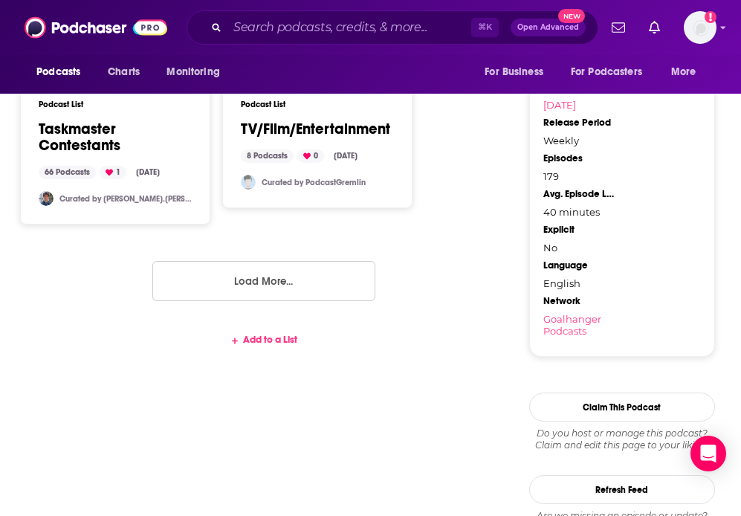
click at [256, 336] on div "Add to a List" at bounding box center [264, 340] width 476 height 12
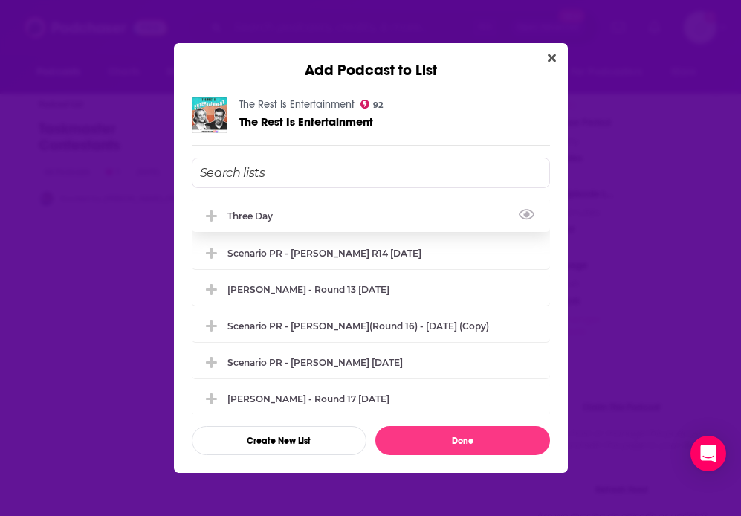
click at [254, 208] on div "Three Day" at bounding box center [371, 215] width 358 height 33
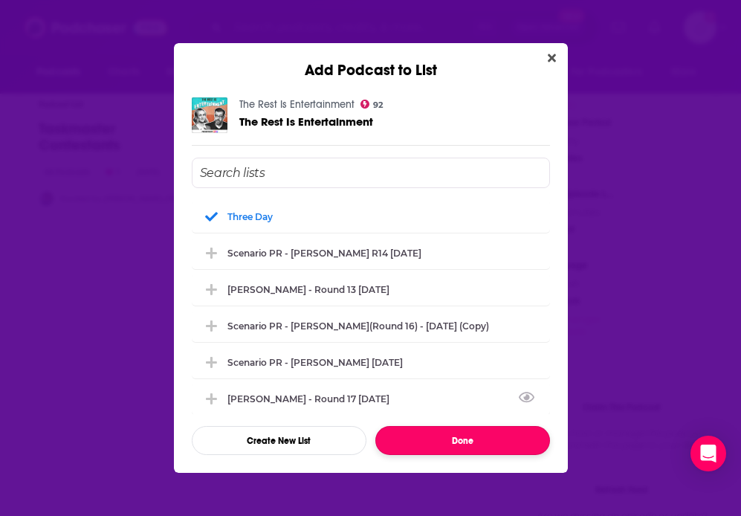
click at [449, 441] on button "Done" at bounding box center [463, 440] width 175 height 29
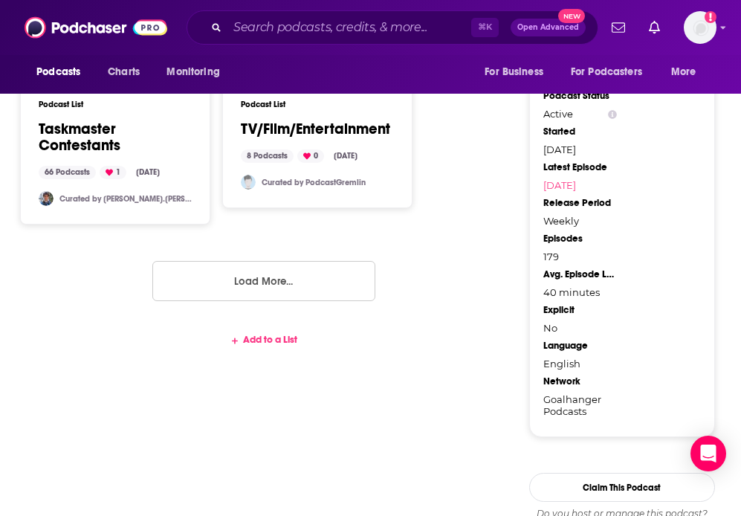
scroll to position [938, 0]
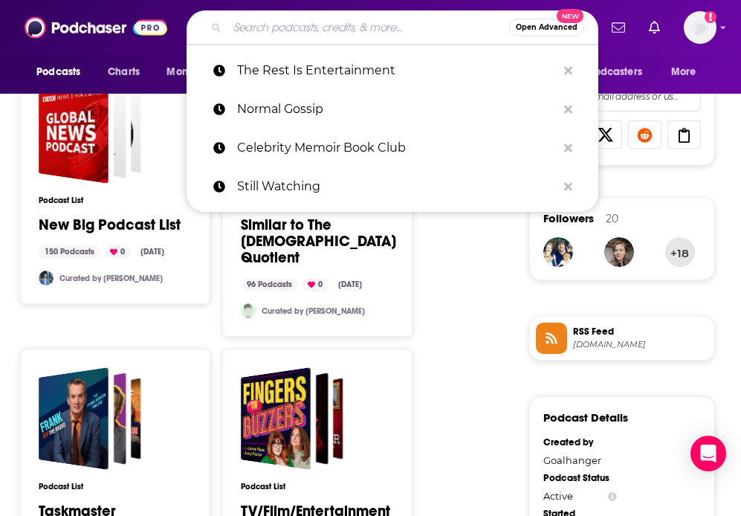
click at [331, 26] on input "Search podcasts, credits, & more..." at bounding box center [369, 28] width 282 height 24
paste input "Behind the Velvet Rope"
type input "Behind the Velvet Rope"
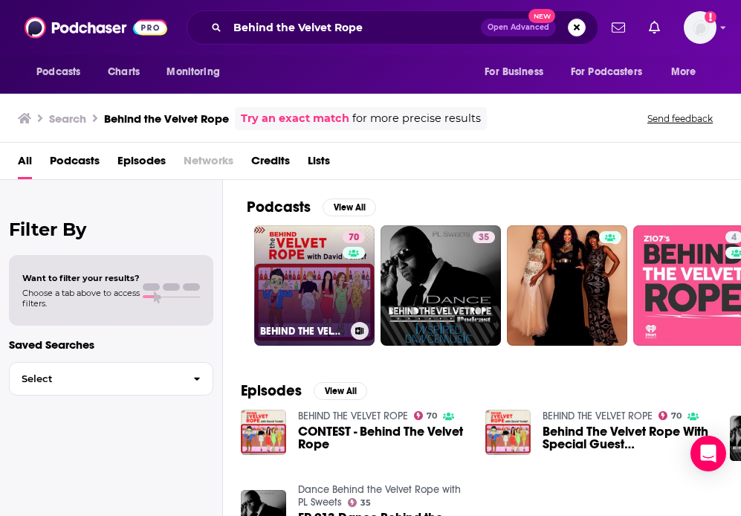
click at [312, 283] on link "70 BEHIND THE VELVET ROPE" at bounding box center [314, 285] width 120 height 120
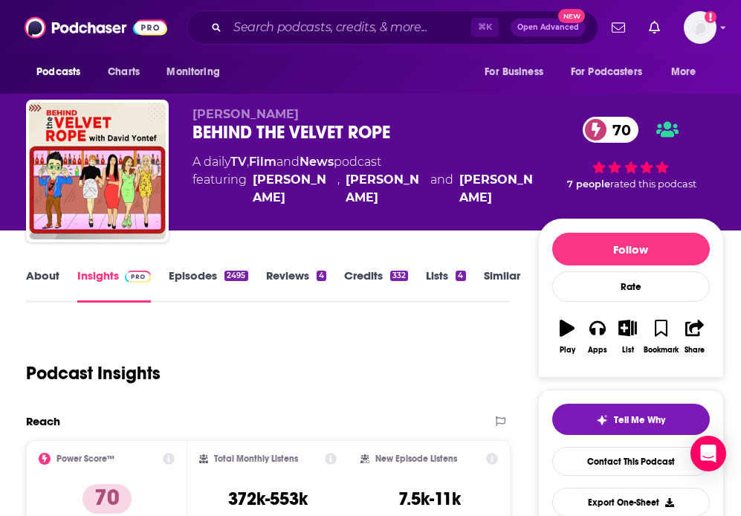
click at [445, 277] on link "Lists 4" at bounding box center [445, 285] width 39 height 34
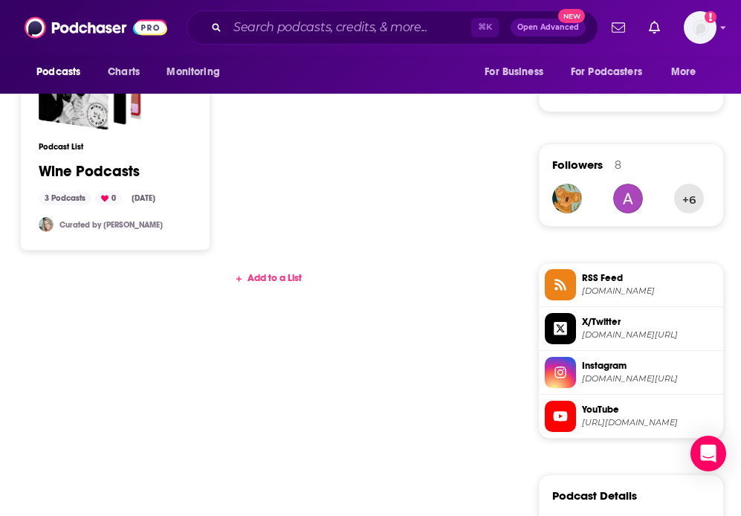
scroll to position [1018, 0]
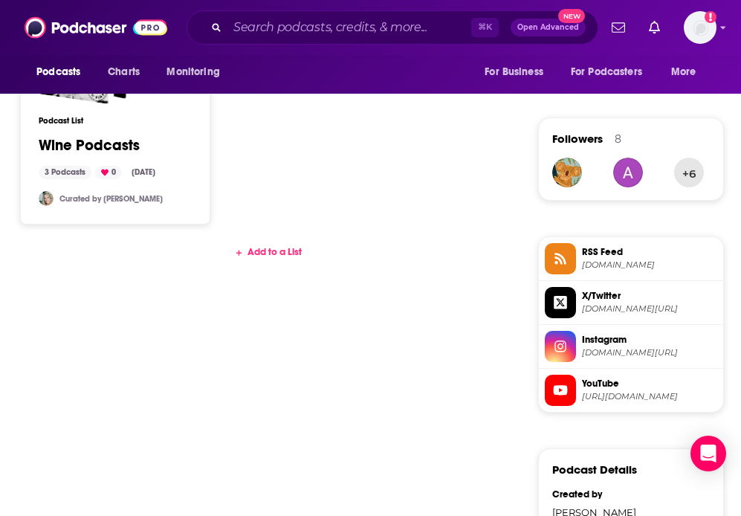
click at [271, 242] on div "Add to a List" at bounding box center [268, 259] width 484 height 45
click at [257, 255] on div "Add to a List" at bounding box center [268, 252] width 484 height 12
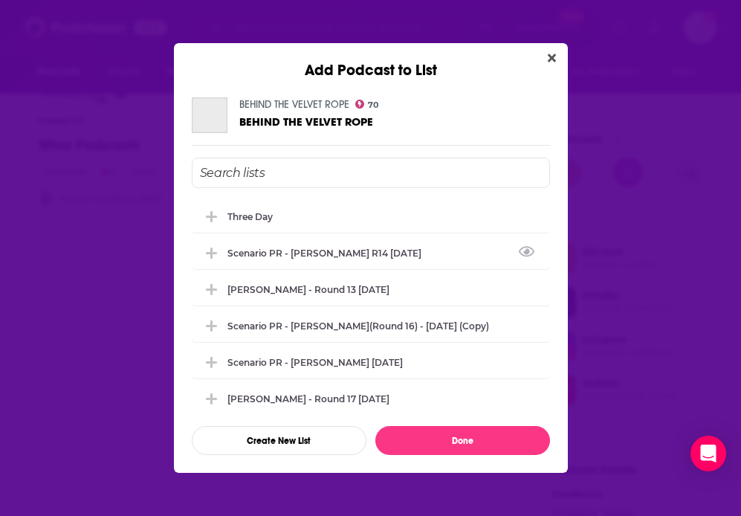
scroll to position [0, 0]
click at [275, 222] on div "Three Day" at bounding box center [371, 215] width 358 height 33
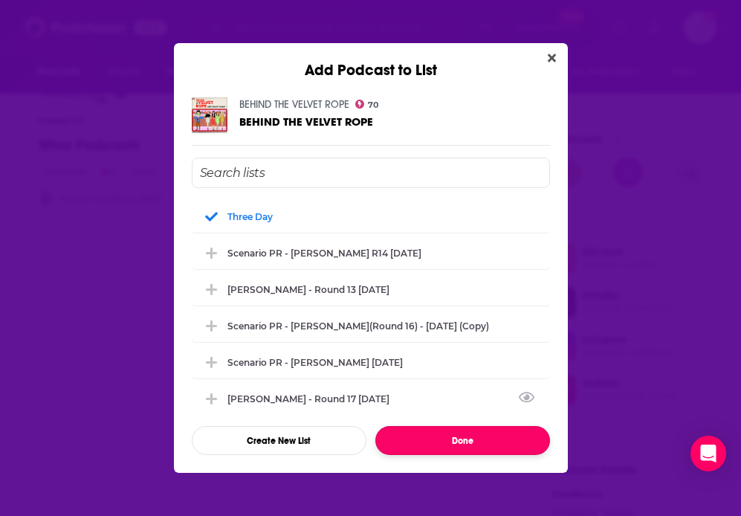
click at [426, 437] on button "Done" at bounding box center [463, 440] width 175 height 29
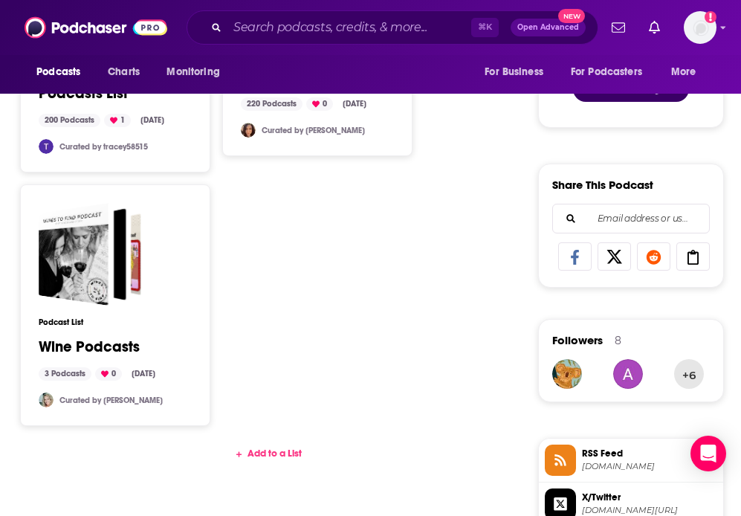
scroll to position [808, 0]
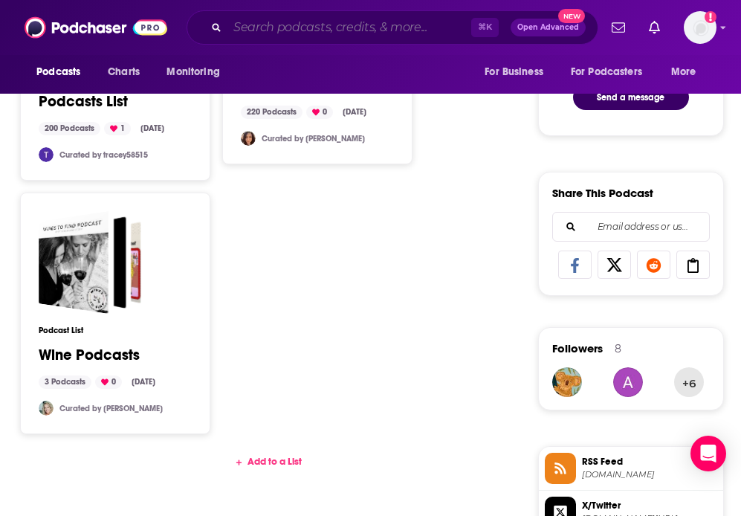
click at [343, 19] on input "Search podcasts, credits, & more..." at bounding box center [350, 28] width 244 height 24
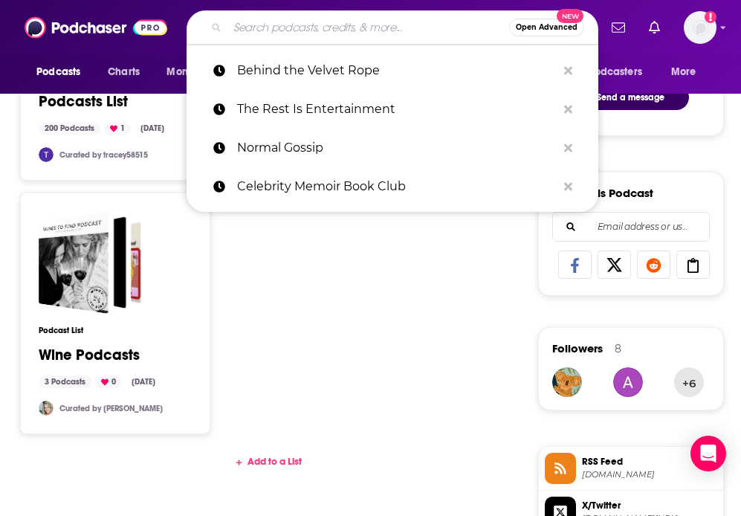
paste input "It's Not [GEOGRAPHIC_DATA]"
type input "It's Not [GEOGRAPHIC_DATA]"
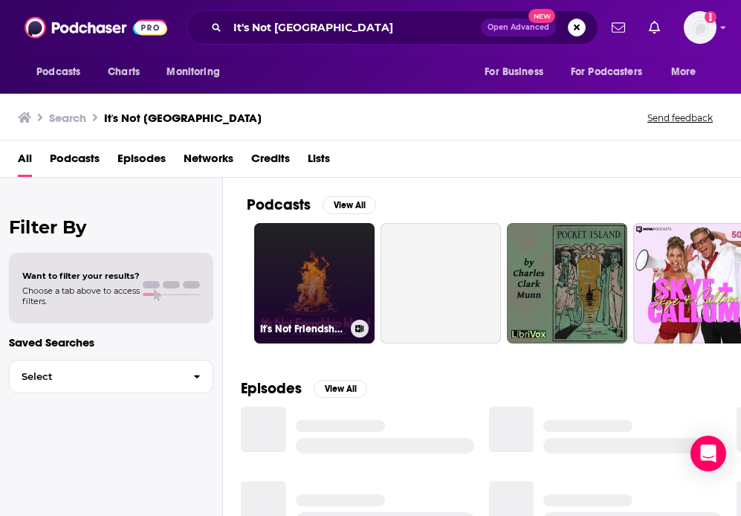
click at [303, 268] on link "It's Not Friendship Island - A Love Island Recap Podcast" at bounding box center [314, 283] width 120 height 120
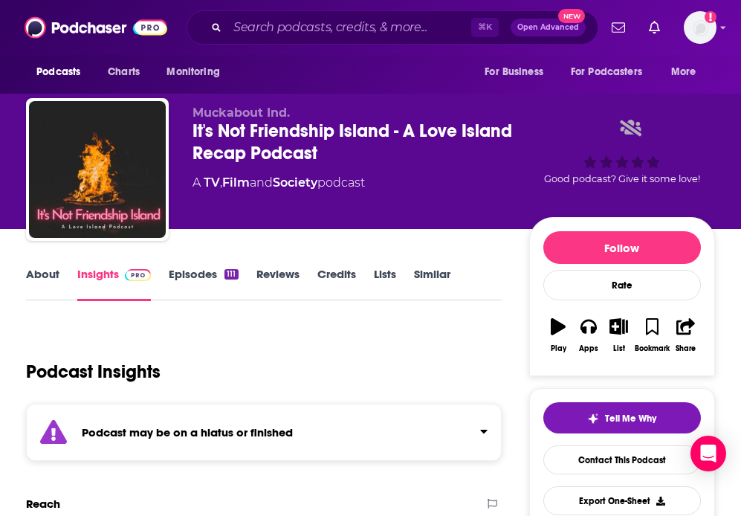
scroll to position [38, 0]
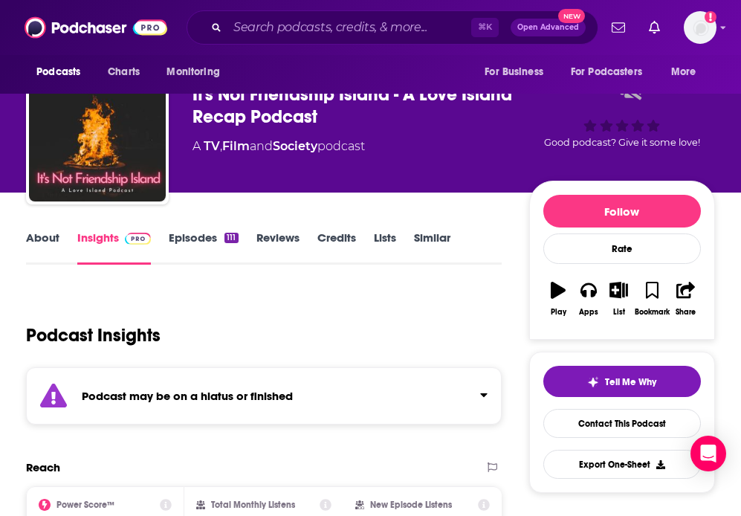
click at [290, 384] on div "Podcast may be on a hiatus or finished" at bounding box center [264, 395] width 476 height 57
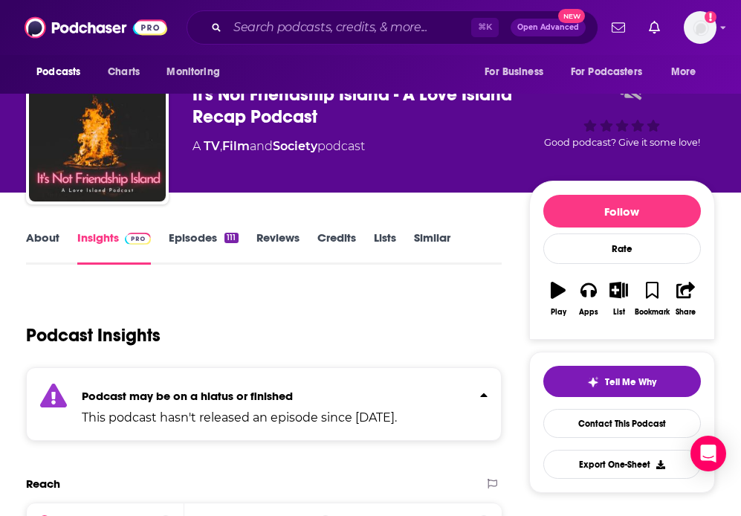
click at [291, 387] on div "Podcast may be on a hiatus or finished This podcast hasn't released an episode …" at bounding box center [239, 403] width 315 height 45
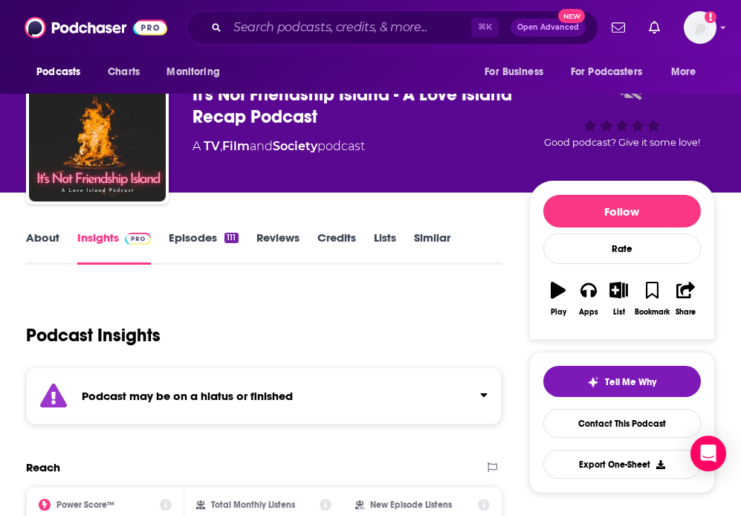
scroll to position [0, 0]
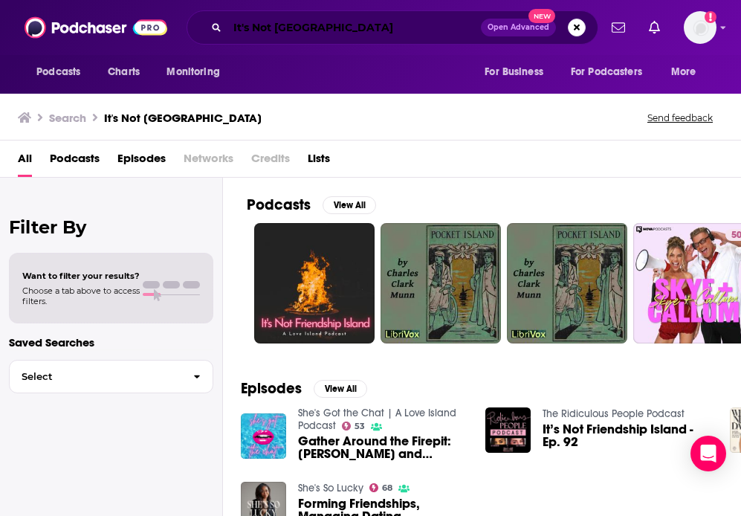
click at [373, 35] on input "It's Not [GEOGRAPHIC_DATA]" at bounding box center [355, 28] width 254 height 24
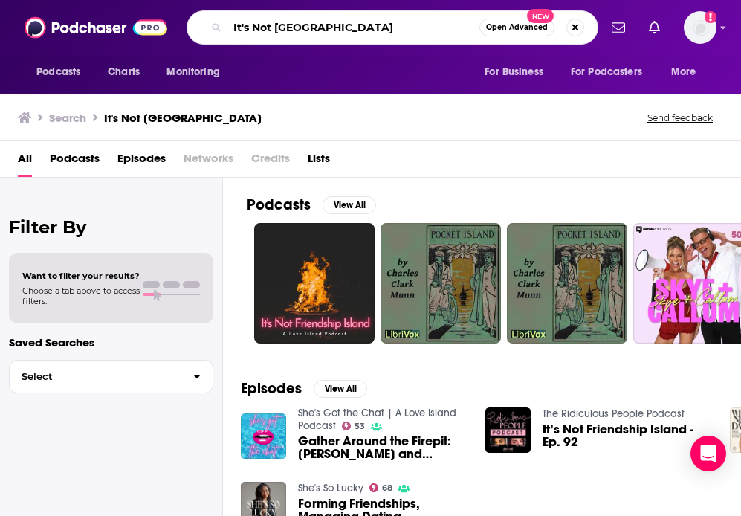
drag, startPoint x: 390, startPoint y: 35, endPoint x: 184, endPoint y: 23, distance: 206.3
click at [190, 23] on div "It's Not Friendship Island Open Advanced New" at bounding box center [393, 27] width 412 height 34
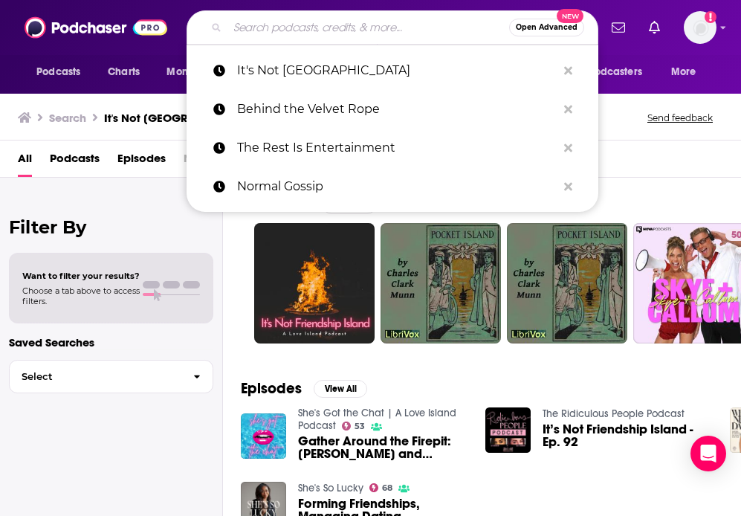
paste input "Virtual Reali-Tea"
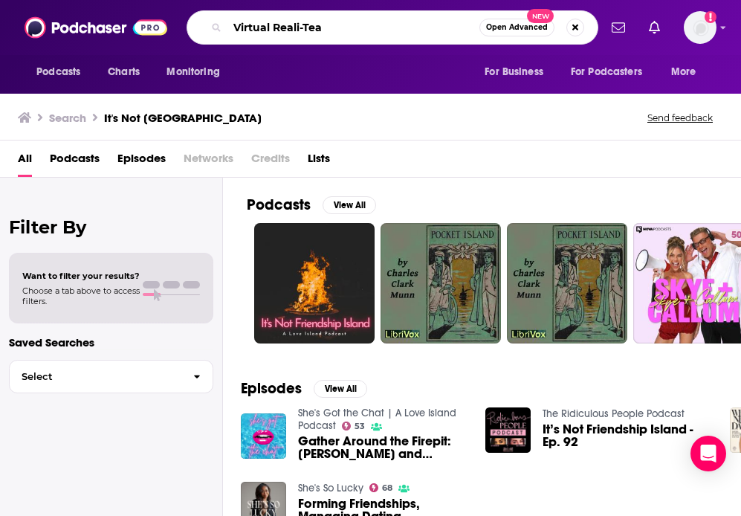
type input "Virtual Reali-Tea"
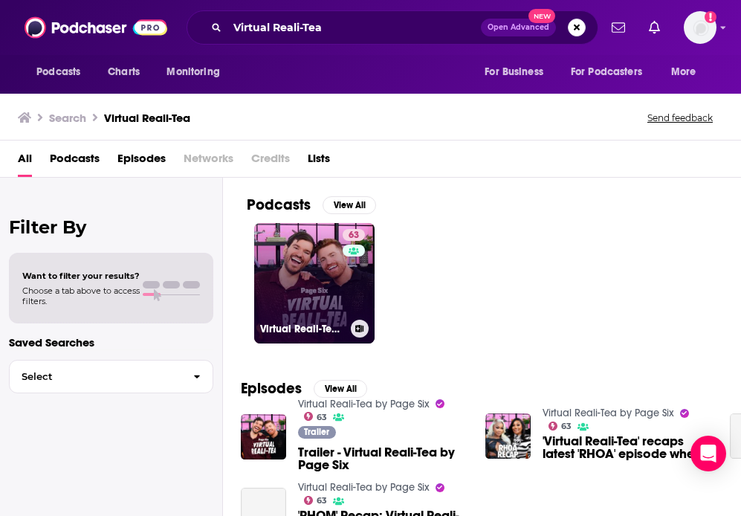
click at [318, 283] on link "63 Virtual Reali-Tea by Page Six" at bounding box center [314, 283] width 120 height 120
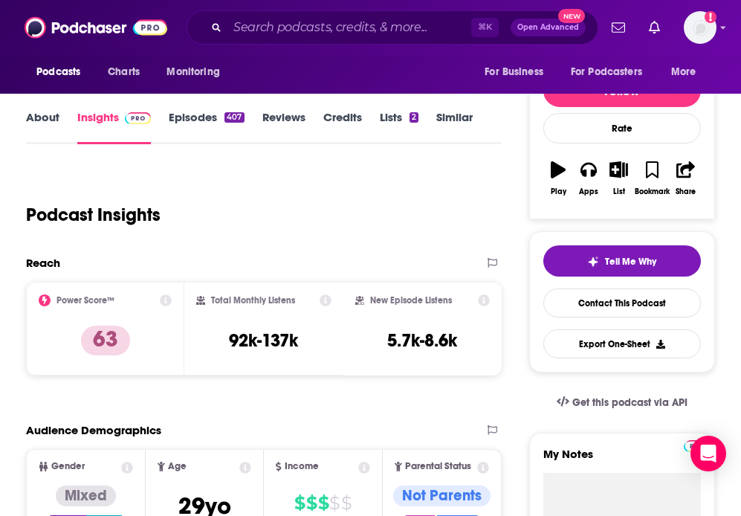
scroll to position [123, 0]
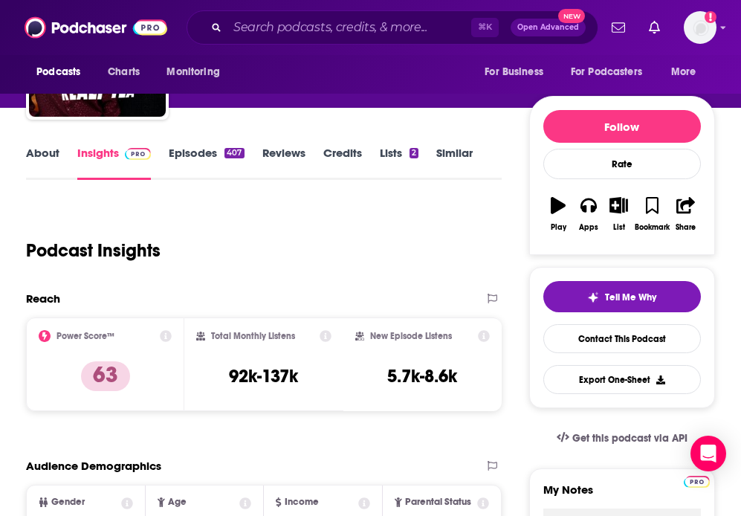
click at [396, 161] on link "Lists 2" at bounding box center [399, 163] width 39 height 34
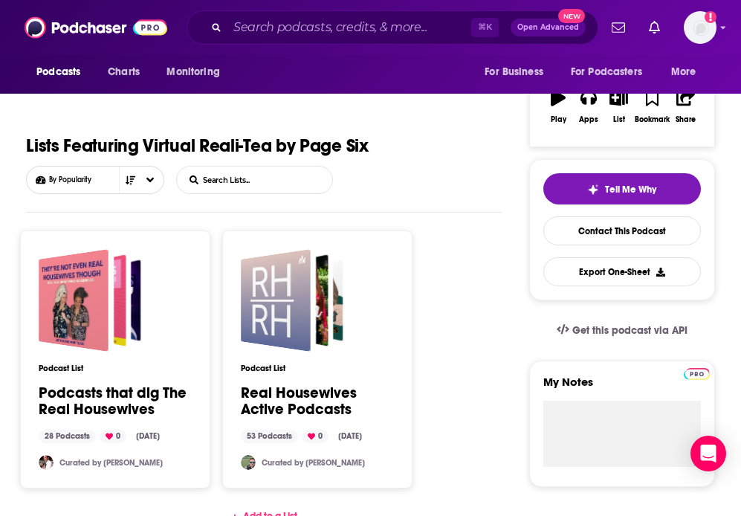
scroll to position [370, 0]
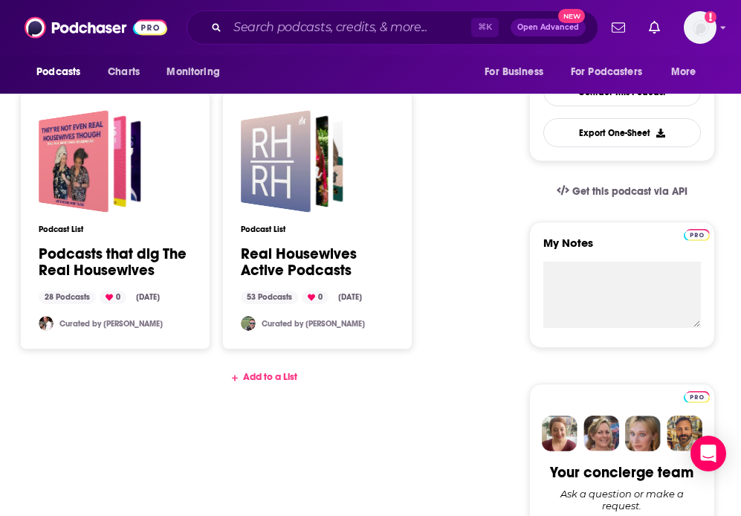
click at [254, 381] on div "Add to a List" at bounding box center [264, 377] width 476 height 12
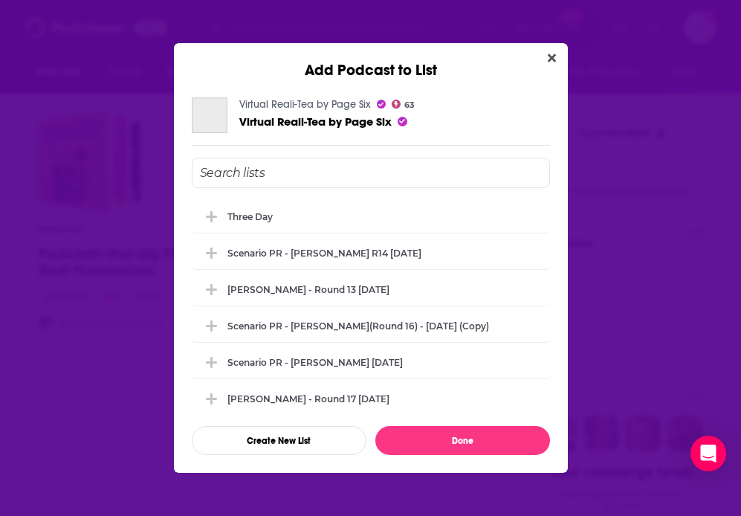
scroll to position [0, 0]
click at [271, 210] on div "Three Day" at bounding box center [371, 215] width 358 height 33
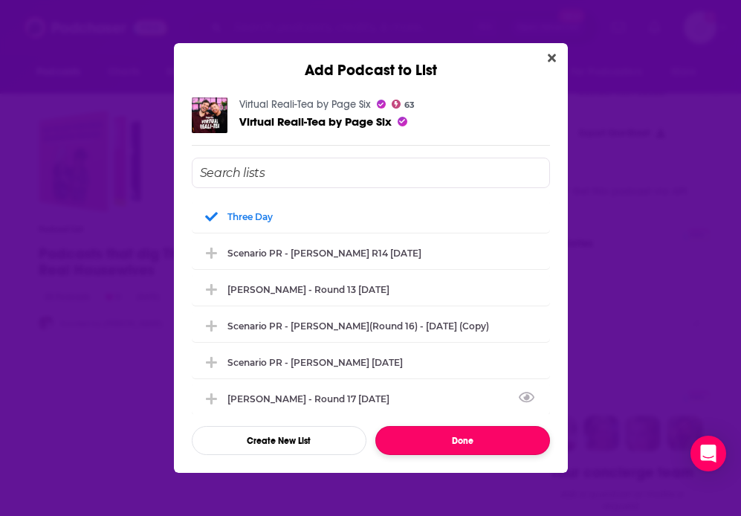
click at [407, 437] on button "Done" at bounding box center [463, 440] width 175 height 29
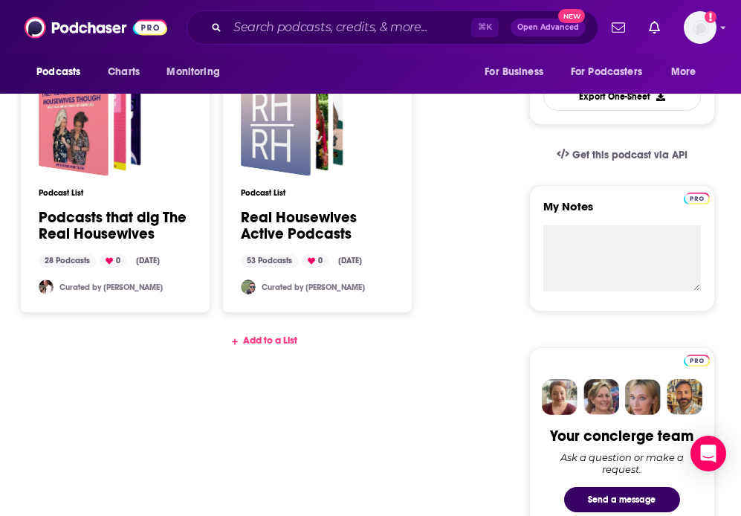
scroll to position [344, 0]
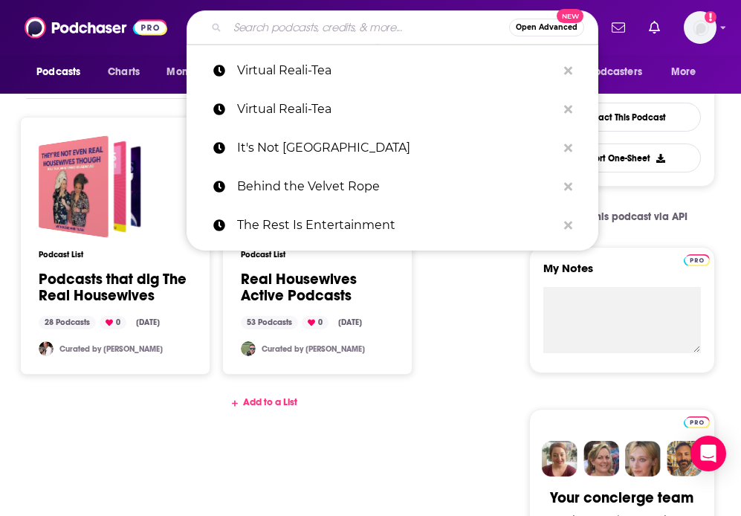
click at [271, 31] on input "Search podcasts, credits, & more..." at bounding box center [369, 28] width 282 height 24
paste input "So Bad It’s Good with [PERSON_NAME]"
type input "So Bad It’s Good with [PERSON_NAME]"
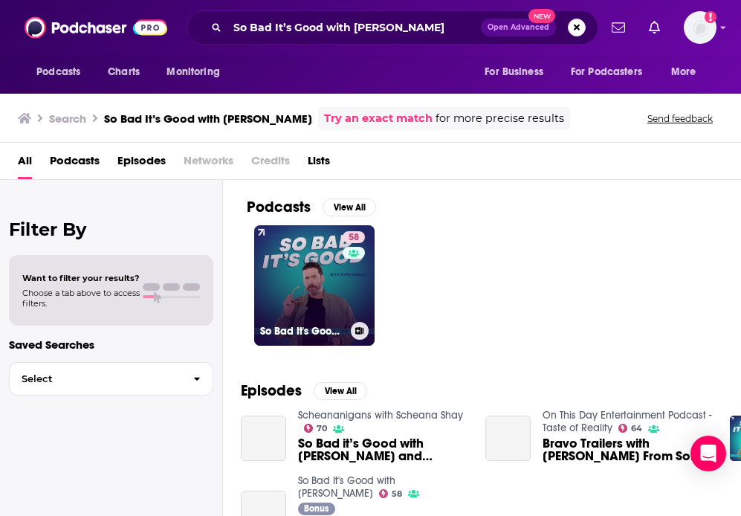
click at [307, 265] on link "58 So Bad It's Good with [PERSON_NAME]" at bounding box center [314, 285] width 120 height 120
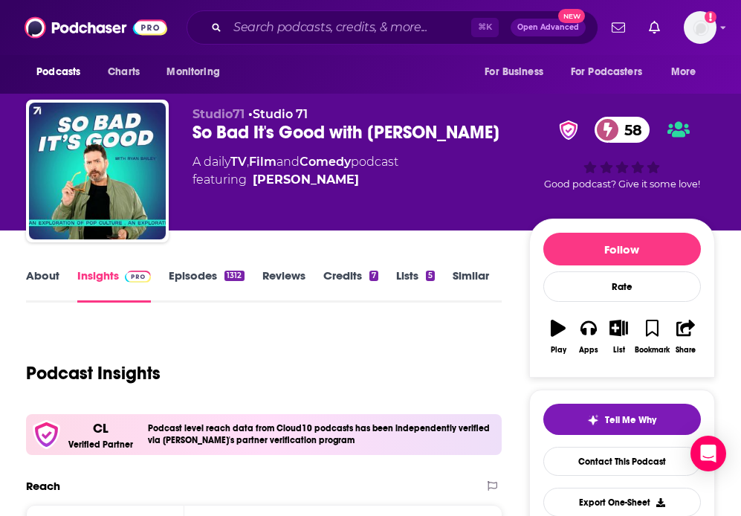
click at [410, 278] on link "Lists 5" at bounding box center [415, 285] width 39 height 34
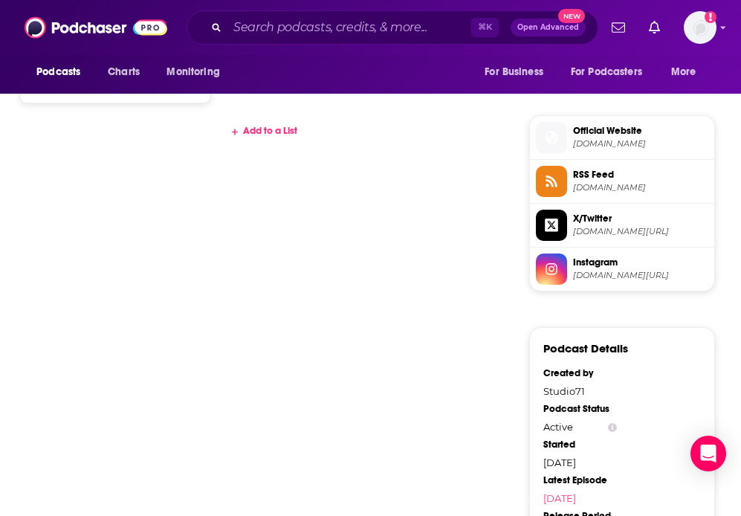
scroll to position [1140, 0]
click at [282, 126] on div "Add to a List" at bounding box center [264, 130] width 476 height 12
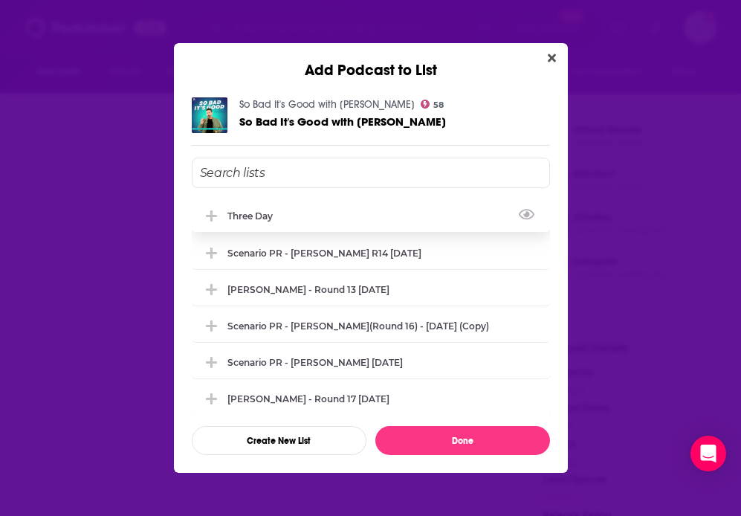
click at [283, 202] on div "Three Day" at bounding box center [371, 215] width 358 height 33
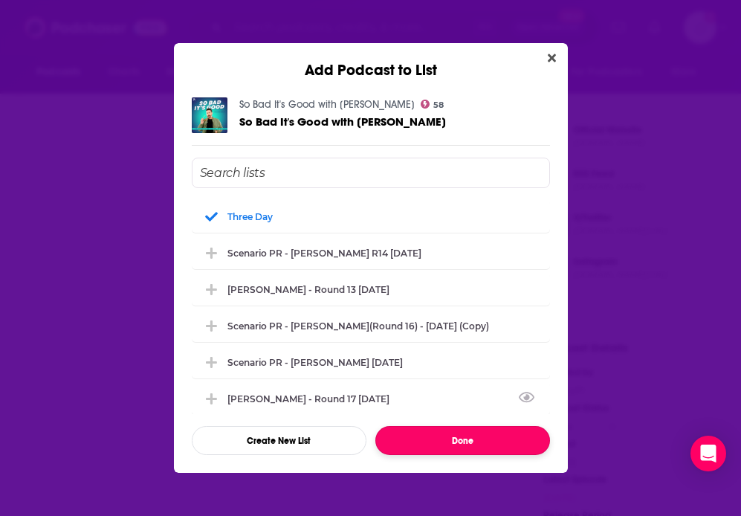
click at [390, 439] on button "Done" at bounding box center [463, 440] width 175 height 29
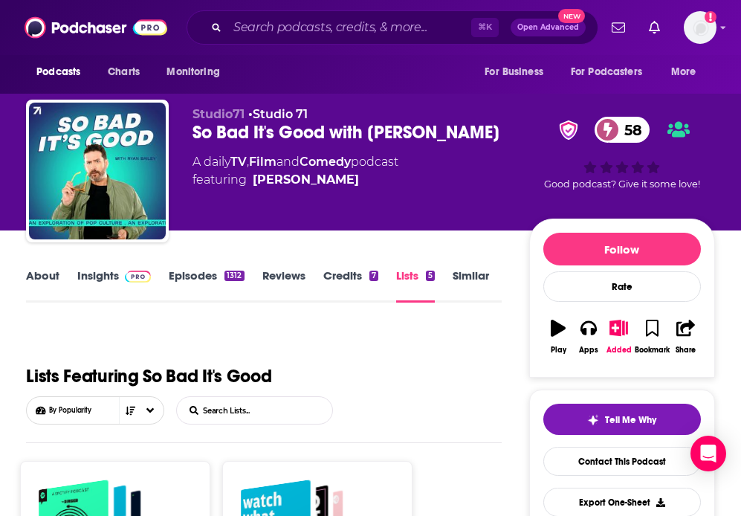
scroll to position [1140, 0]
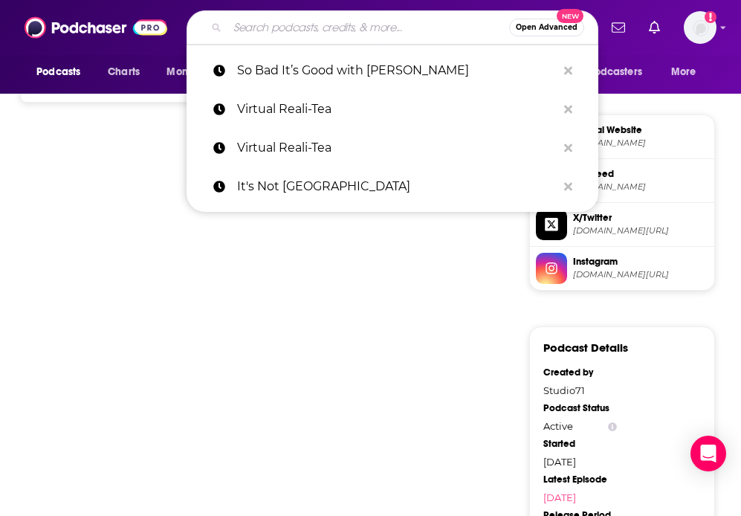
click at [268, 24] on input "Search podcasts, credits, & more..." at bounding box center [369, 28] width 282 height 24
paste input "Everything Iconic"
type input "Everything Iconic"
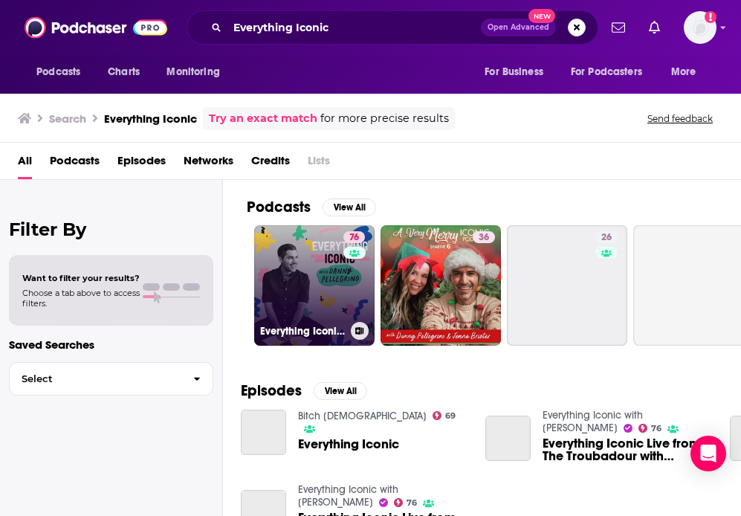
click at [327, 285] on link "76 Everything Iconic with [PERSON_NAME]" at bounding box center [314, 285] width 120 height 120
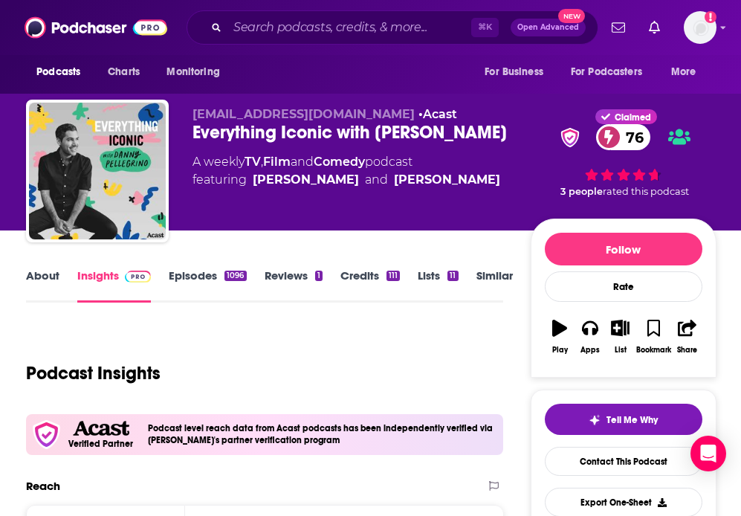
click at [424, 274] on link "Lists 11" at bounding box center [438, 285] width 40 height 34
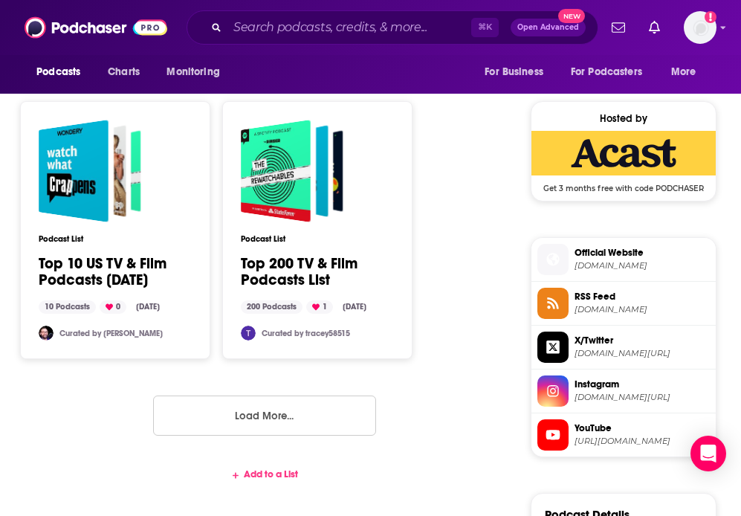
scroll to position [1173, 0]
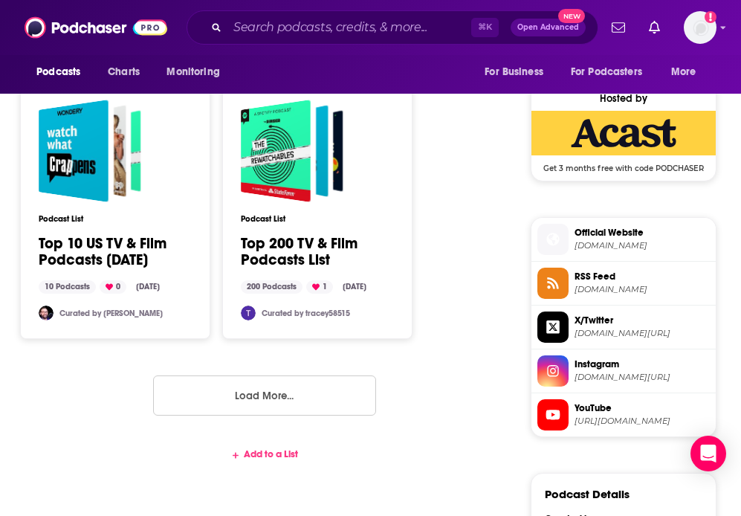
click at [262, 460] on div "Add to a List" at bounding box center [264, 454] width 477 height 12
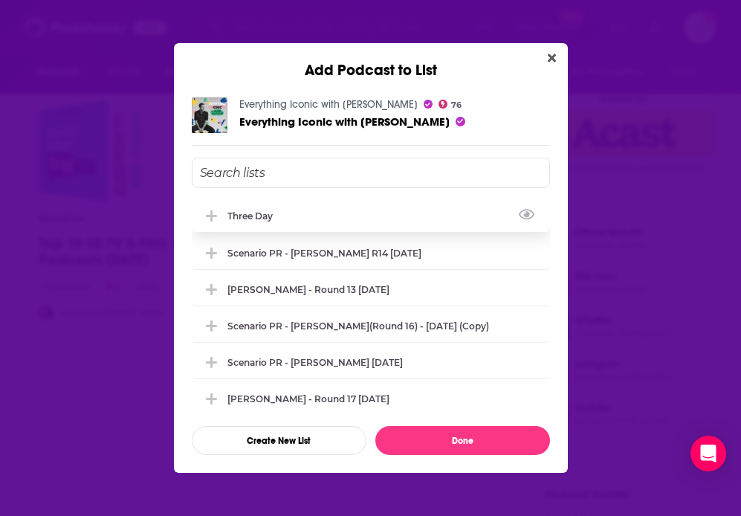
click at [256, 222] on div "Three Day" at bounding box center [371, 215] width 358 height 33
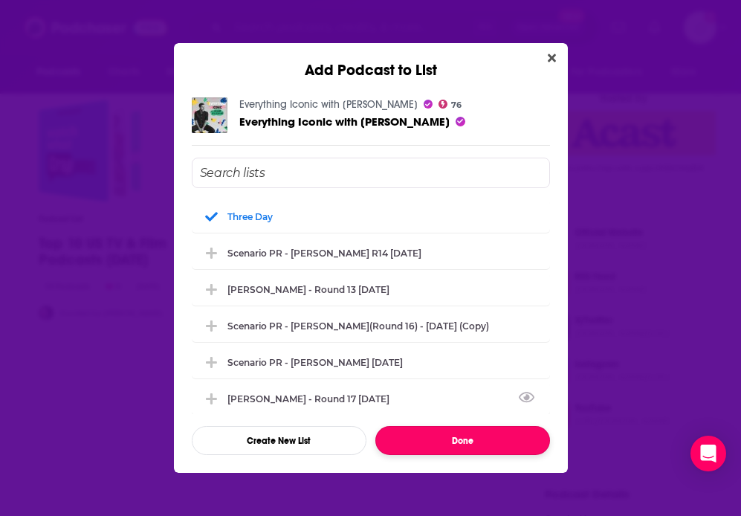
click at [433, 448] on button "Done" at bounding box center [463, 440] width 175 height 29
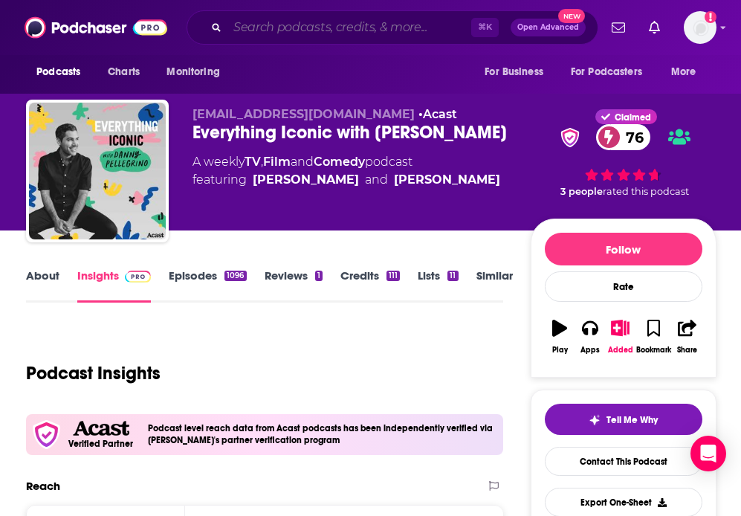
click at [286, 25] on input "Search podcasts, credits, & more..." at bounding box center [350, 28] width 244 height 24
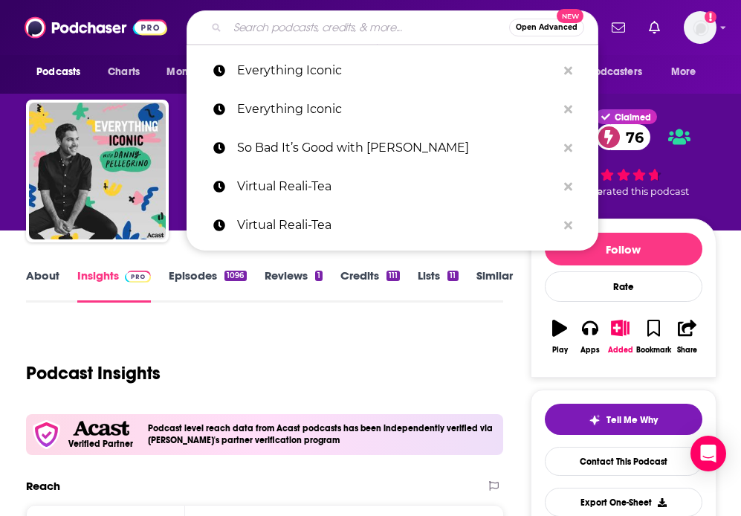
paste input "Ask a Matchmaker"
type input "Ask a Matchmaker"
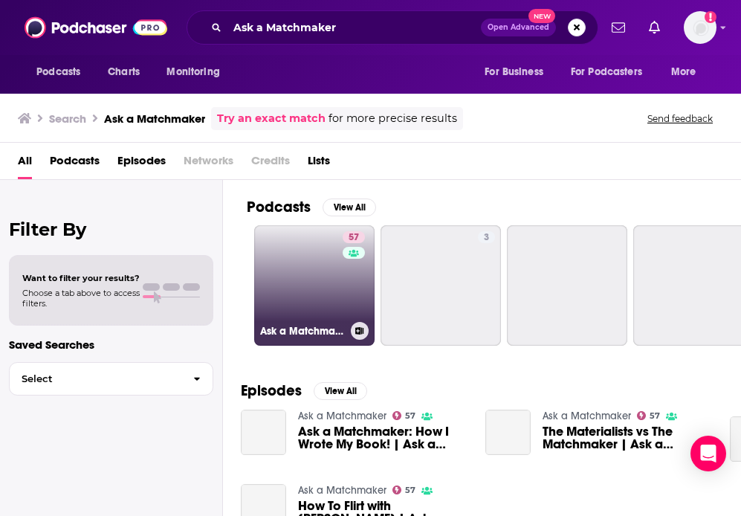
click at [309, 283] on link "57 Ask a Matchmaker" at bounding box center [314, 285] width 120 height 120
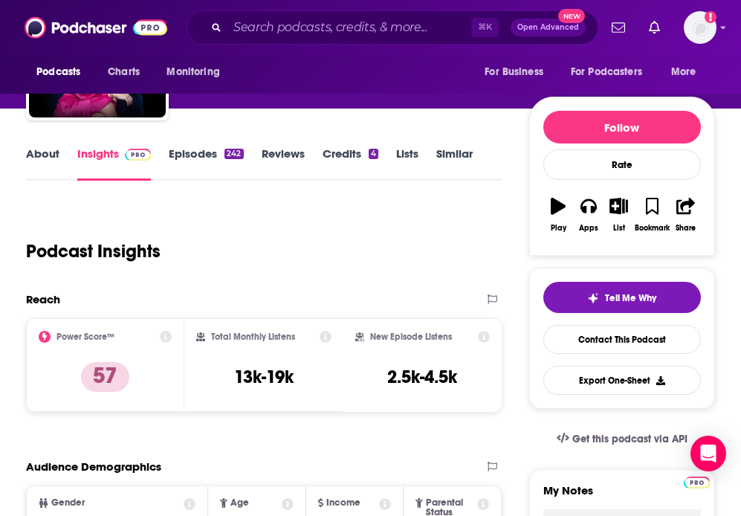
scroll to position [121, 0]
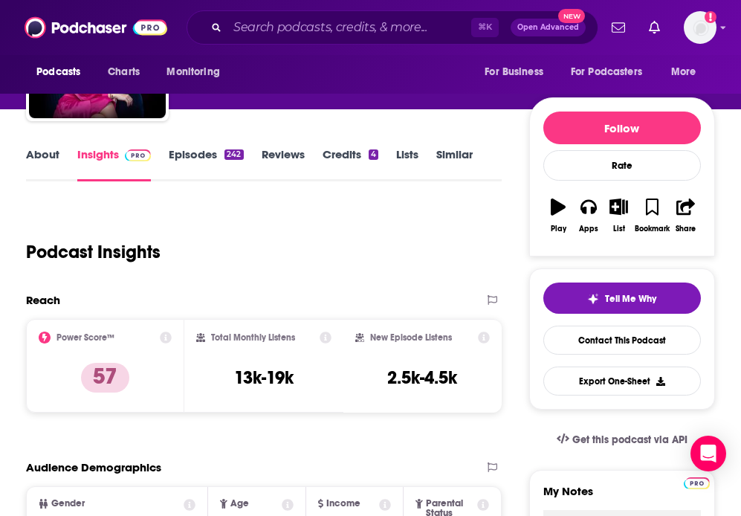
click at [402, 157] on link "Lists" at bounding box center [407, 164] width 22 height 34
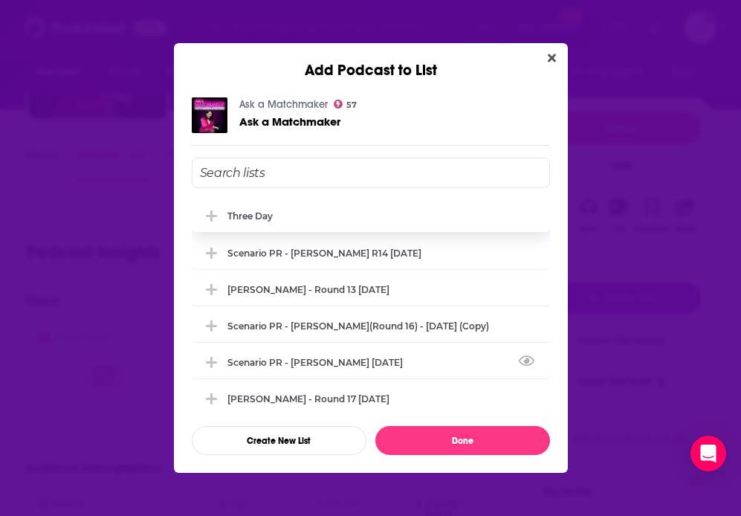
click at [239, 213] on div "Three Day" at bounding box center [250, 215] width 45 height 11
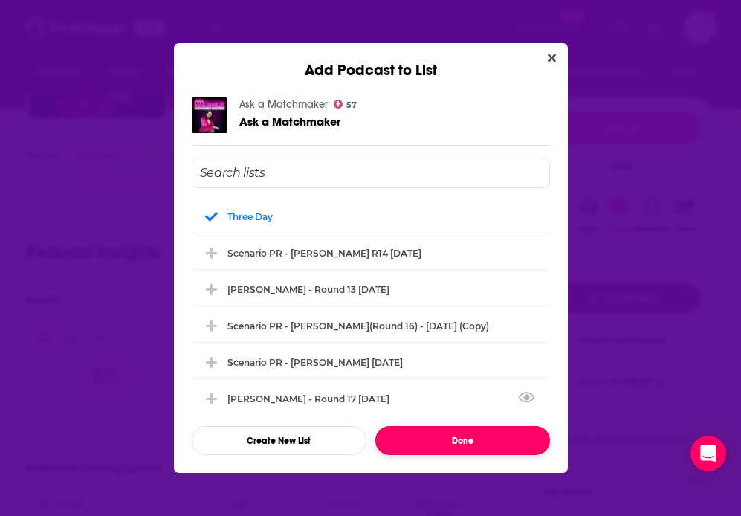
click at [415, 438] on button "Done" at bounding box center [463, 440] width 175 height 29
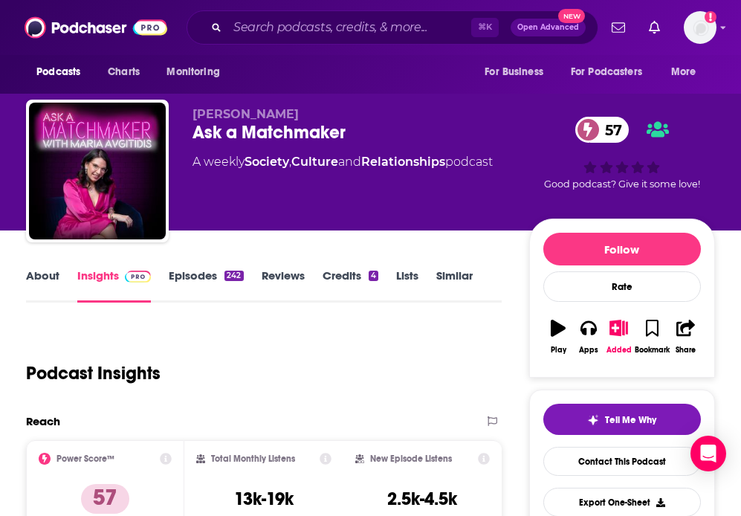
scroll to position [121, 0]
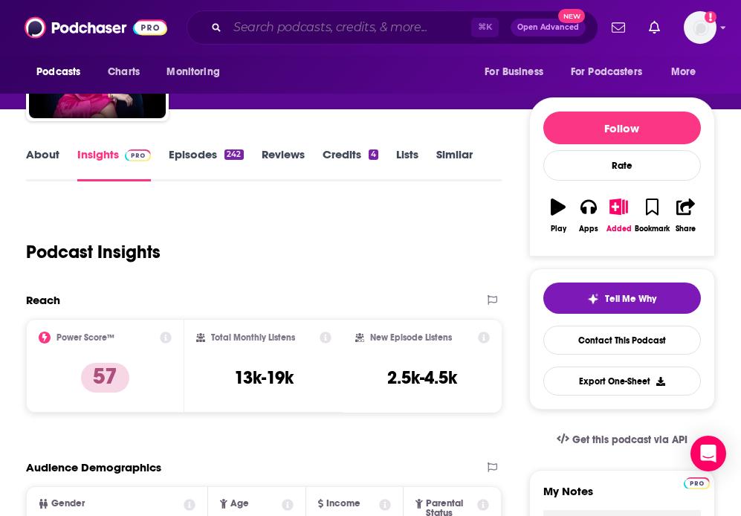
click at [315, 30] on input "Search podcasts, credits, & more..." at bounding box center [350, 28] width 244 height 24
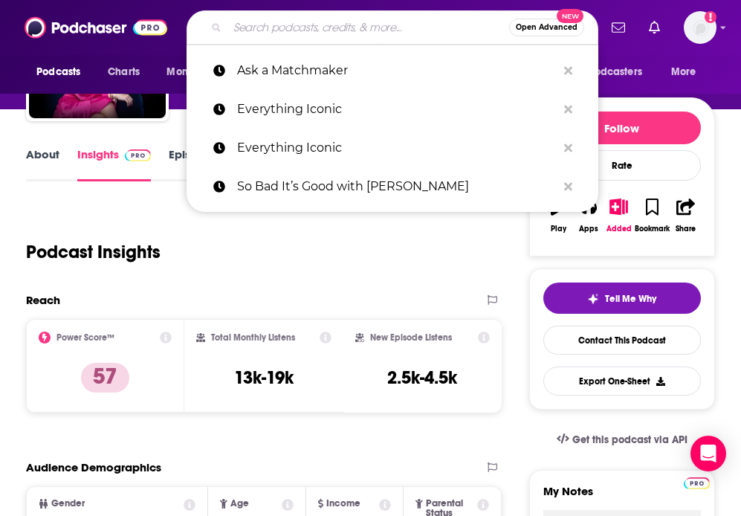
paste input "Dear Matchmaker Podcast"
type input "Dear Matchmaker Podcast"
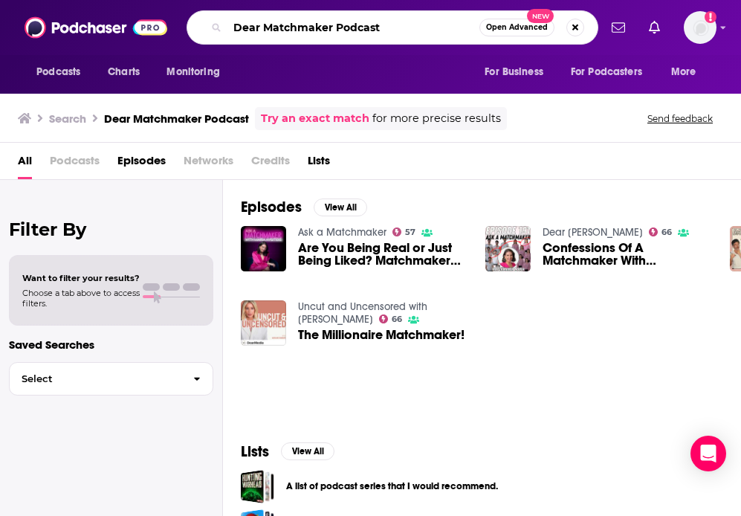
click at [355, 33] on input "Dear Matchmaker Podcast" at bounding box center [354, 28] width 252 height 24
type input "Dear Matchmaker"
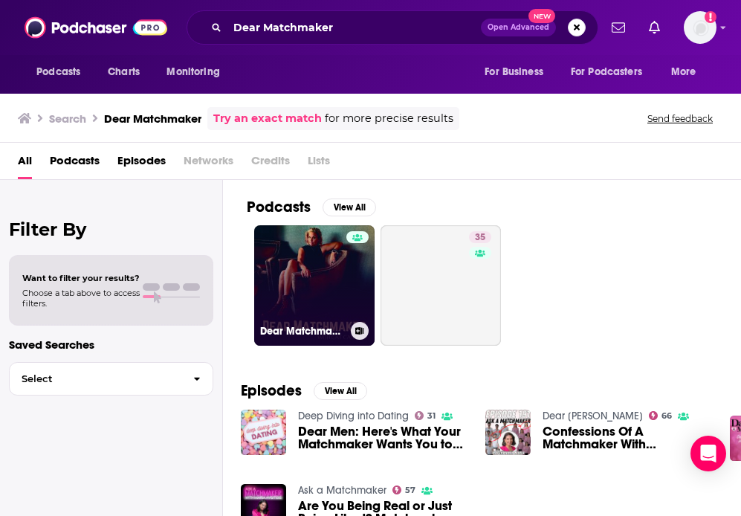
click at [313, 286] on link "Dear Matchmaker" at bounding box center [314, 285] width 120 height 120
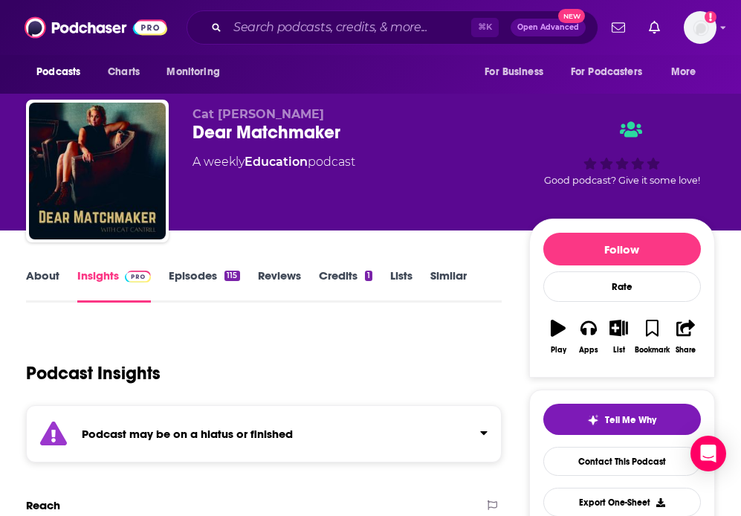
click at [398, 278] on link "Lists" at bounding box center [401, 285] width 22 height 34
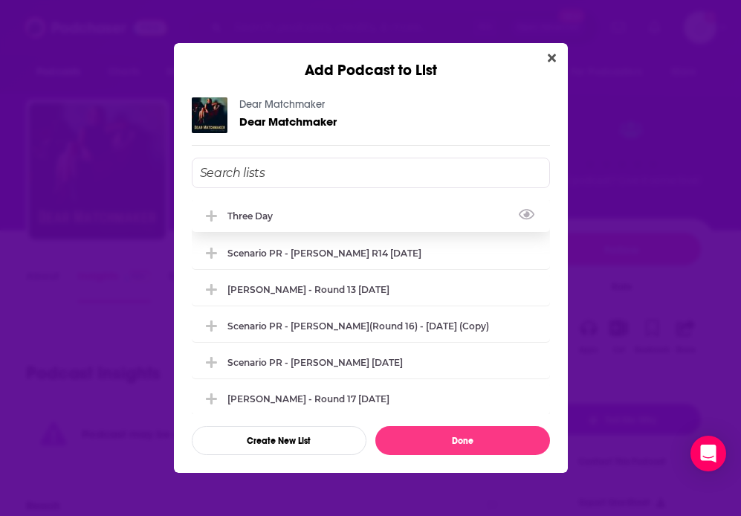
click at [262, 223] on div "Three Day" at bounding box center [371, 215] width 358 height 33
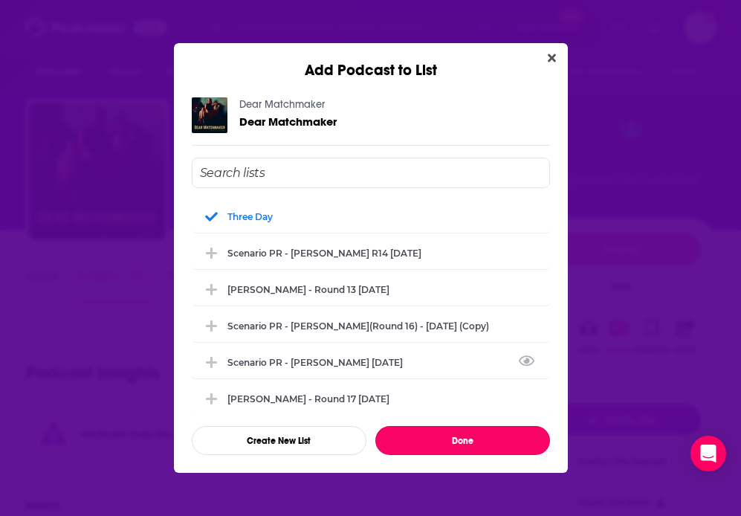
click at [423, 436] on button "Done" at bounding box center [463, 440] width 175 height 29
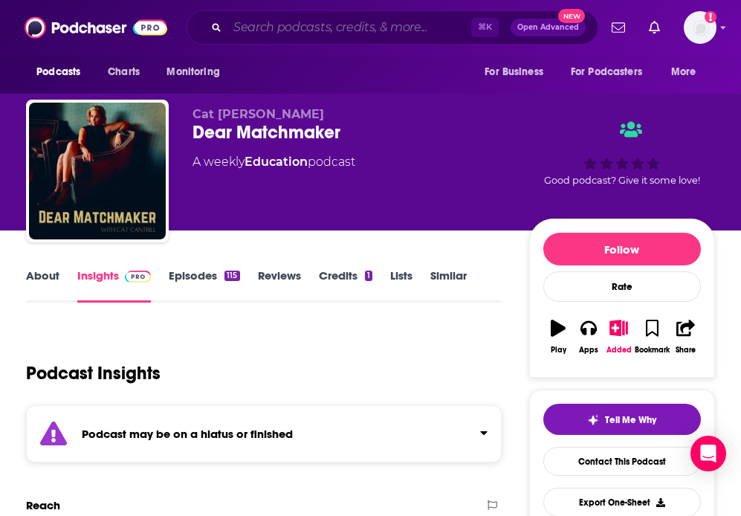
click at [258, 28] on input "Search podcasts, credits, & more..." at bounding box center [350, 28] width 244 height 24
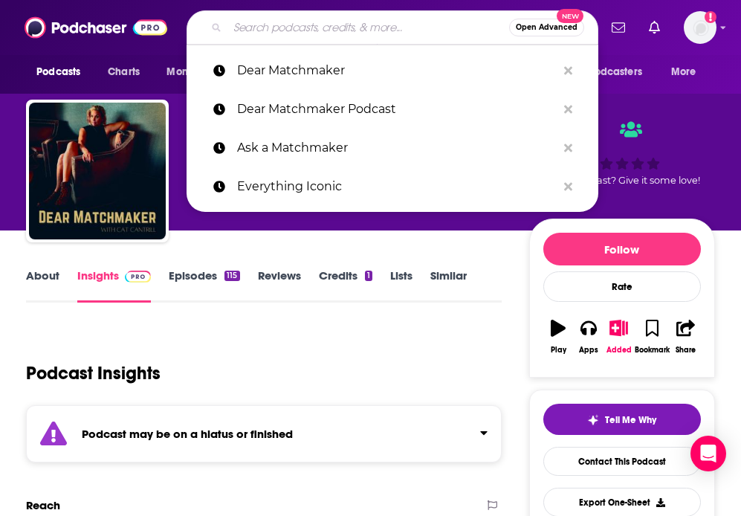
paste input "Paired by the People"
type input "Paired by the People"
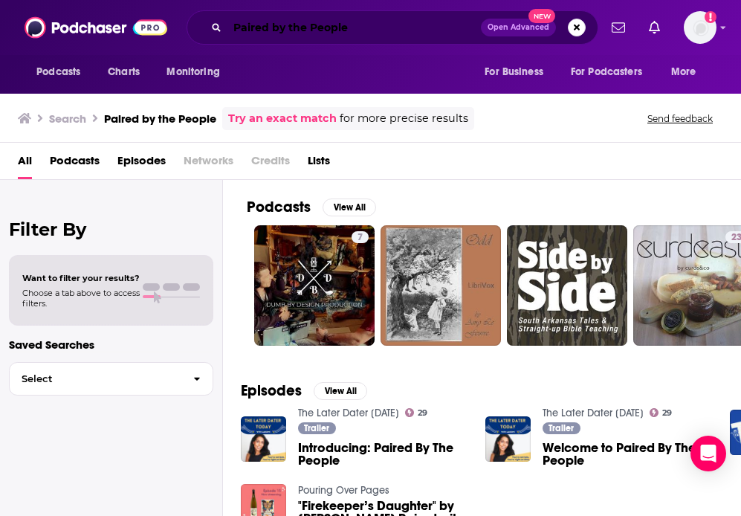
click at [273, 30] on input "Paired by the People" at bounding box center [355, 28] width 254 height 24
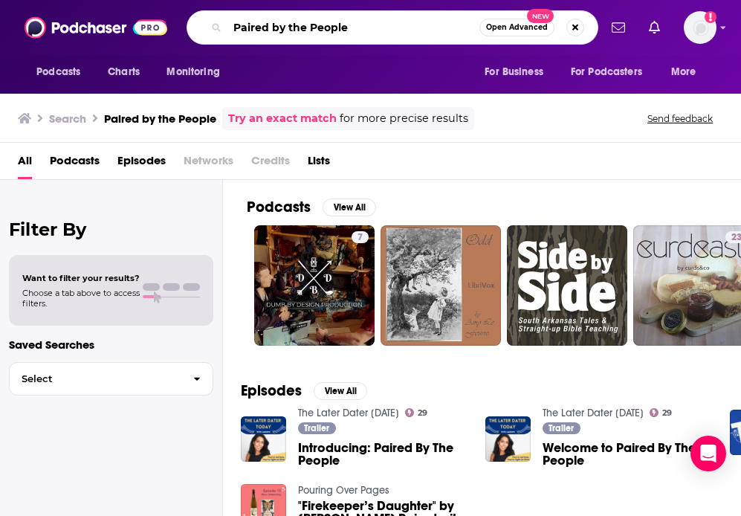
drag, startPoint x: 362, startPoint y: 36, endPoint x: 131, endPoint y: 23, distance: 231.6
click at [141, 24] on div "Podcasts Charts Monitoring Paired by the People Open Advanced New For Business …" at bounding box center [370, 27] width 741 height 55
paste input "Date Night With Adam & Raven"
type input "Date Night With Adam & Raven"
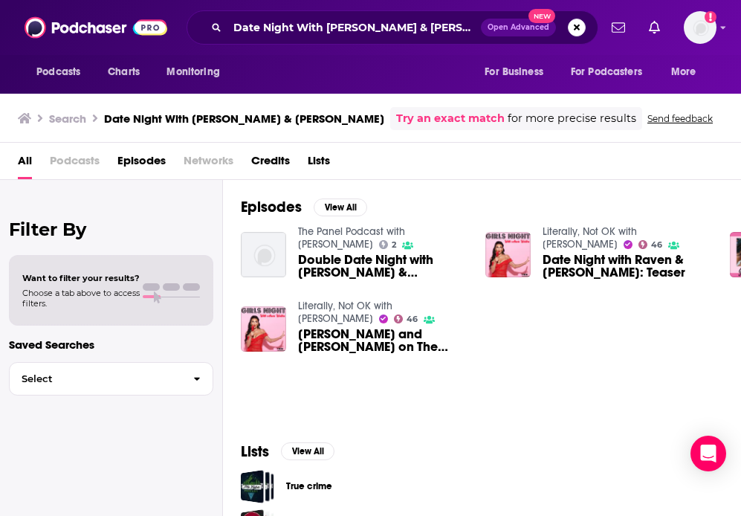
click at [83, 164] on span "Podcasts" at bounding box center [75, 164] width 50 height 30
click at [315, 31] on input "Date Night With Adam & Raven" at bounding box center [355, 28] width 254 height 24
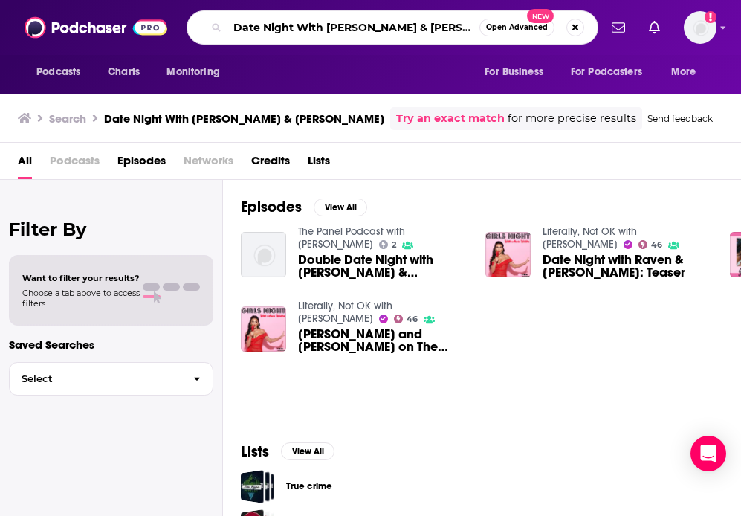
drag, startPoint x: 422, startPoint y: 28, endPoint x: 135, endPoint y: 28, distance: 287.0
click at [152, 28] on div "Podcasts Charts Monitoring Date Night With Adam & Raven Open Advanced New For B…" at bounding box center [370, 27] width 741 height 55
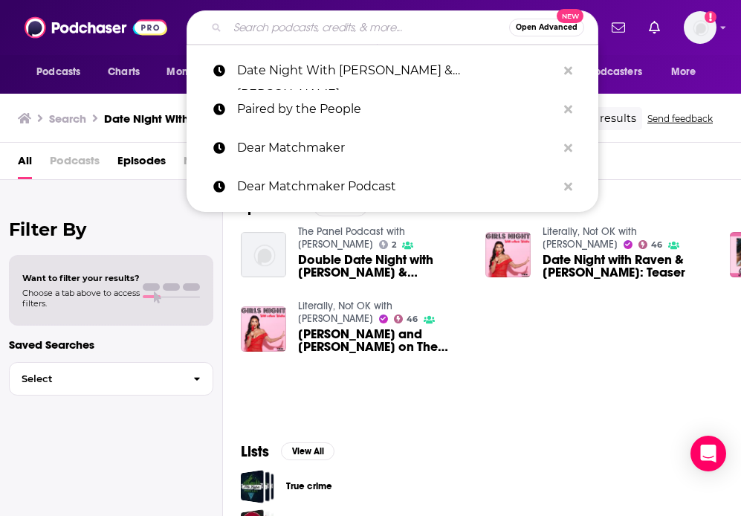
paste input "Help! I Suck at Dating"
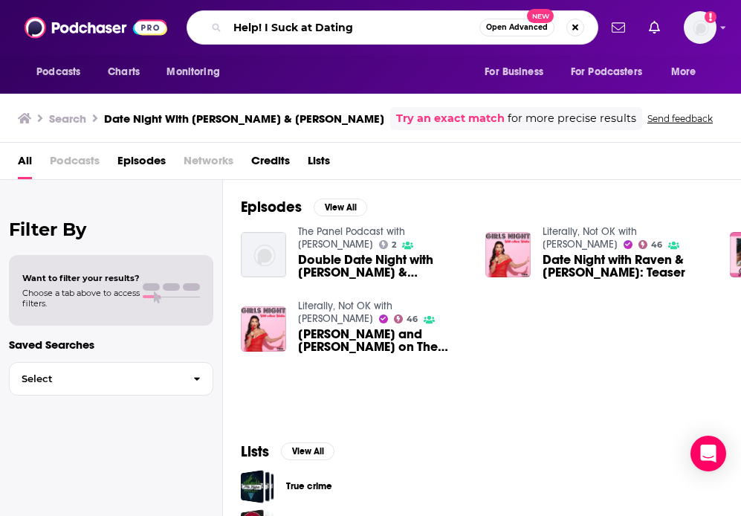
type input "Help! I Suck at Dating"
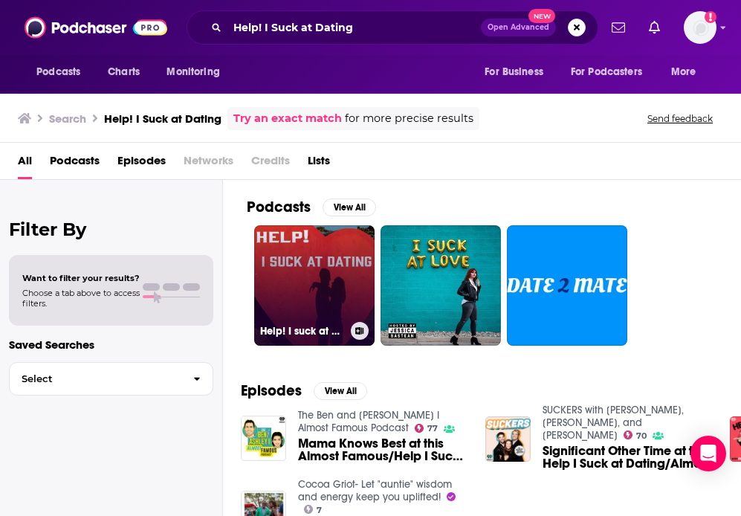
click at [330, 294] on link "Help! I suck at Dating." at bounding box center [314, 285] width 120 height 120
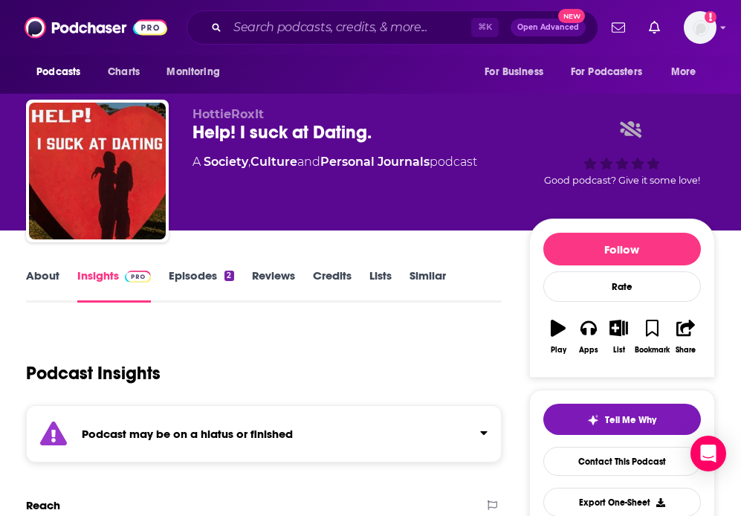
click at [374, 274] on link "Lists" at bounding box center [381, 285] width 22 height 34
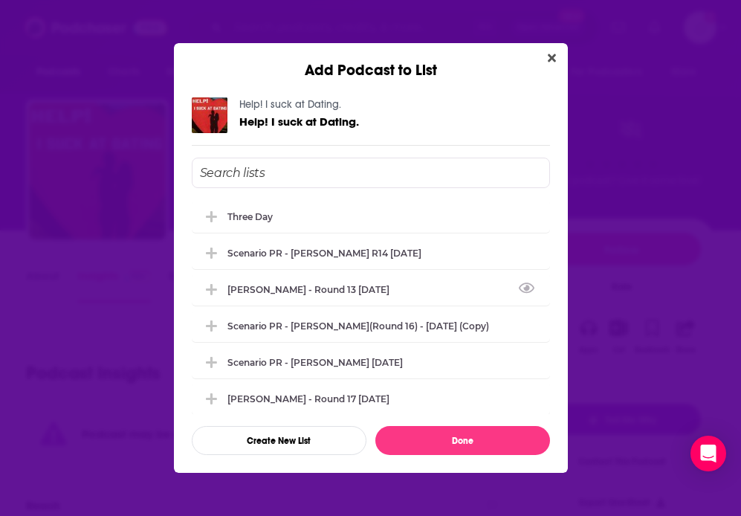
click at [115, 102] on div "Add Podcast to List Help! I suck at Dating. Help! I suck at Dating. Three Day S…" at bounding box center [370, 258] width 741 height 516
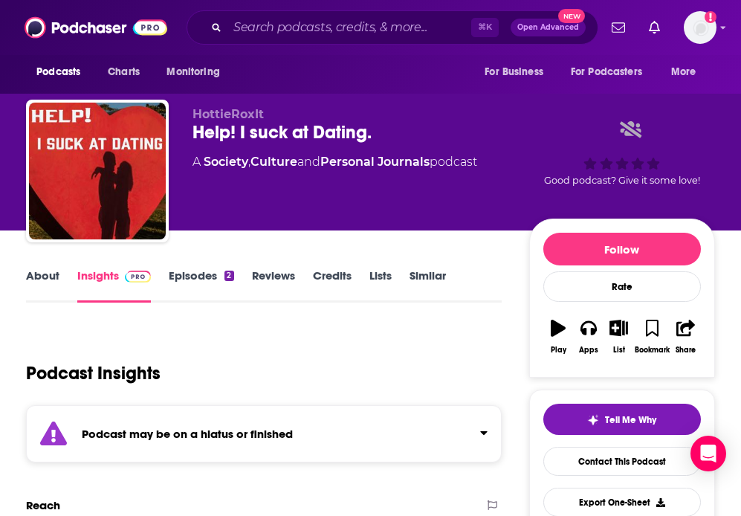
click at [283, 434] on strong "Podcast may be on a hiatus or finished" at bounding box center [187, 434] width 211 height 14
click at [250, 35] on input "Search podcasts, credits, & more..." at bounding box center [350, 28] width 244 height 24
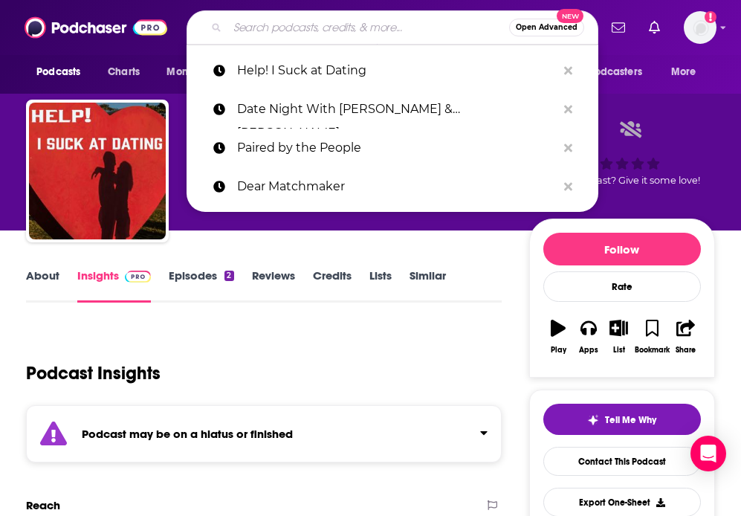
paste input "I Don’t Get It"
type input "I Don’t Get It"
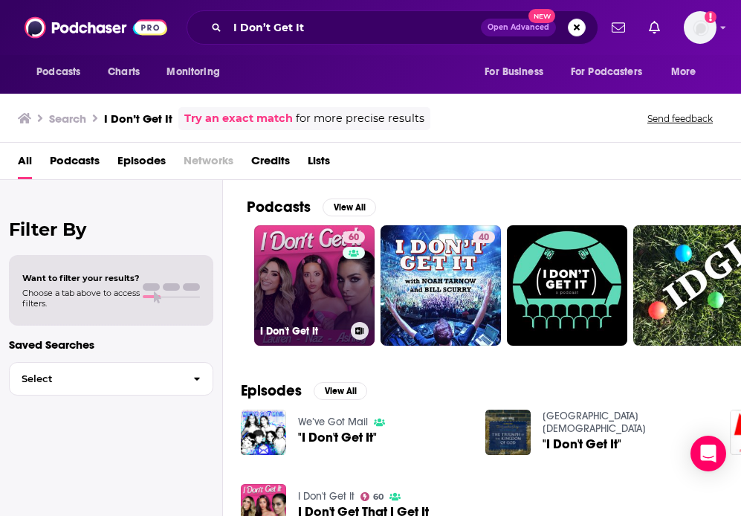
click at [300, 275] on link "60 I Don't Get It" at bounding box center [314, 285] width 120 height 120
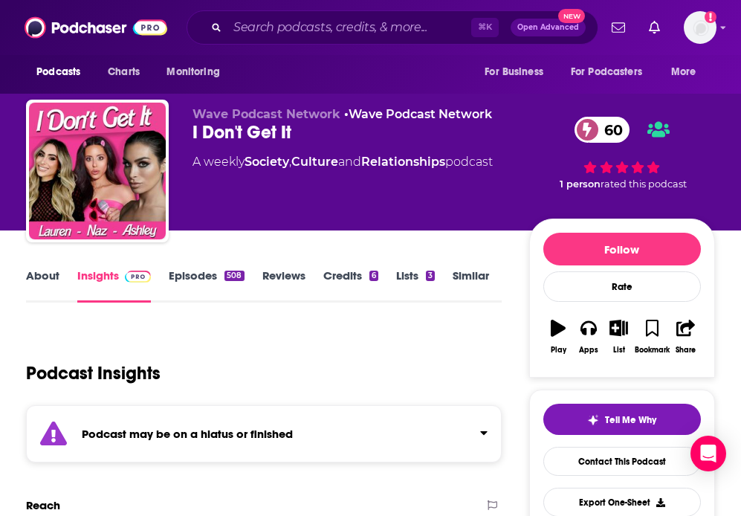
click at [268, 427] on strong "Podcast may be on a hiatus or finished" at bounding box center [187, 434] width 211 height 14
click at [294, 437] on p "Podcast may be on a hiatus or finished" at bounding box center [239, 434] width 315 height 14
click at [416, 286] on link "Lists 3" at bounding box center [415, 285] width 39 height 34
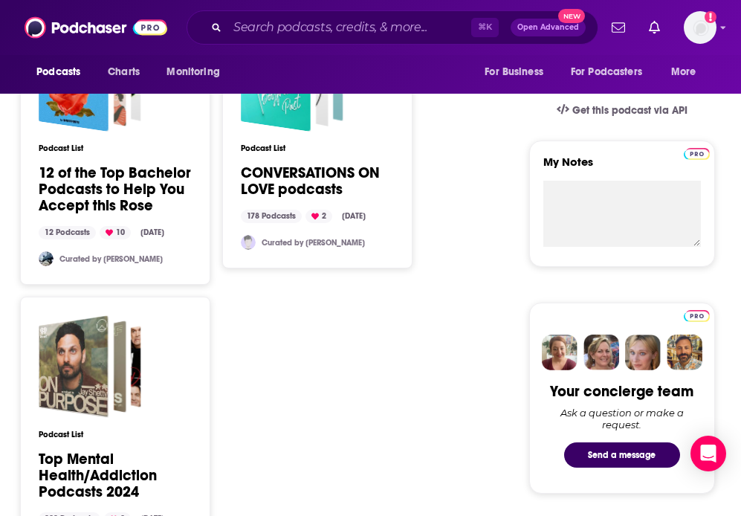
scroll to position [562, 0]
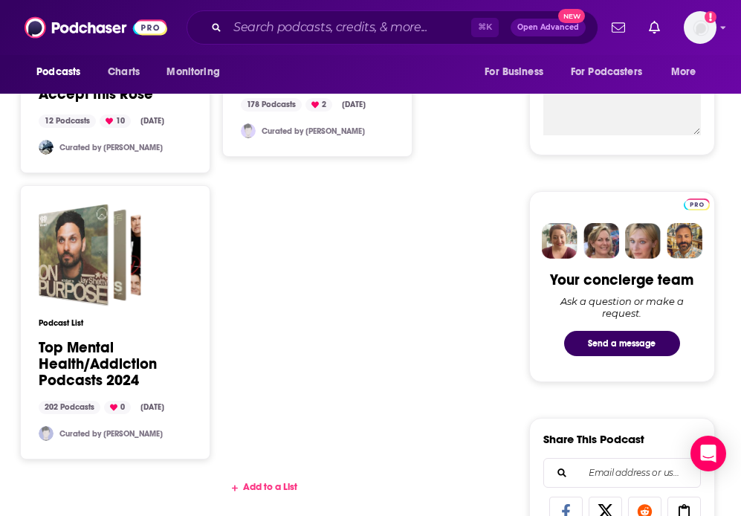
click at [247, 486] on div "Add to a List" at bounding box center [264, 487] width 476 height 12
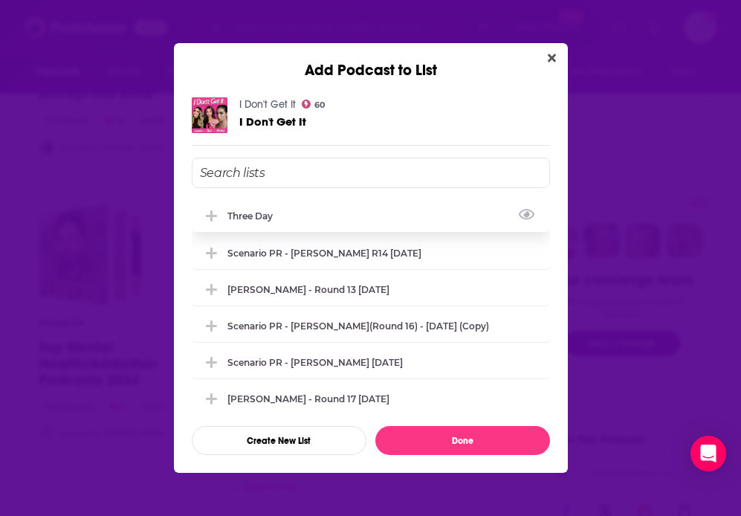
click at [265, 231] on div "Three Day Scenario PR - Natasha Cornstein R14 5/6/25 Natasha Cornstein - Round …" at bounding box center [371, 307] width 358 height 214
click at [265, 229] on div "Three Day" at bounding box center [371, 215] width 358 height 33
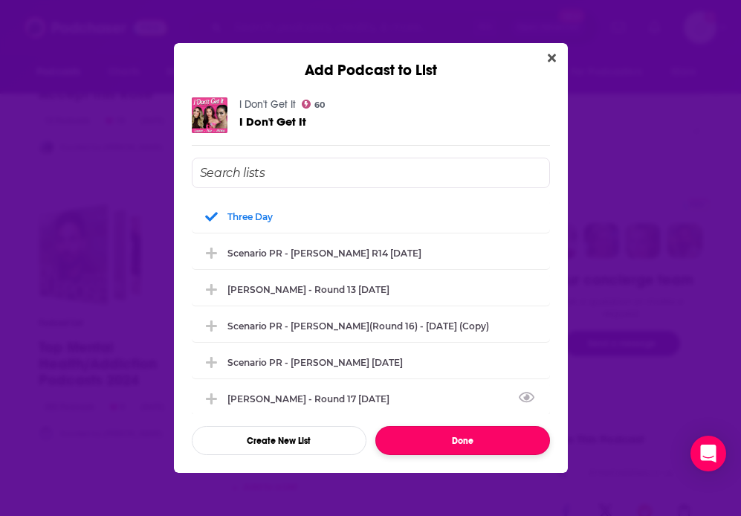
click at [416, 436] on button "Done" at bounding box center [463, 440] width 175 height 29
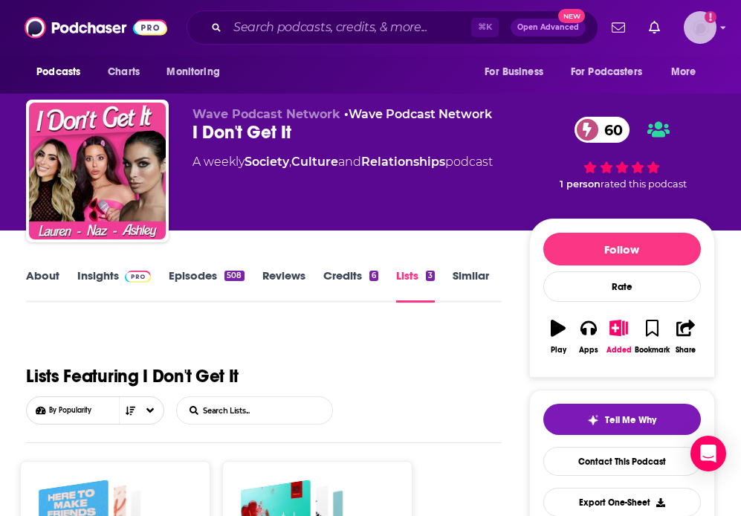
click at [696, 36] on img "Logged in as gracehagan" at bounding box center [700, 27] width 33 height 33
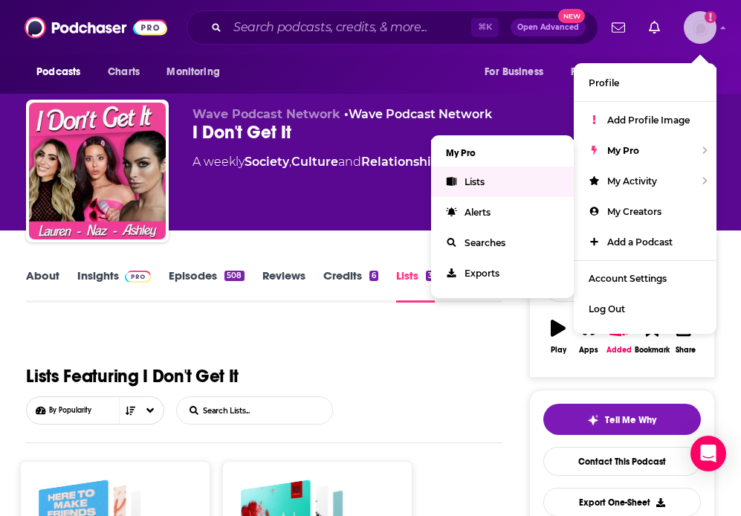
click at [476, 184] on span "Lists" at bounding box center [475, 181] width 20 height 11
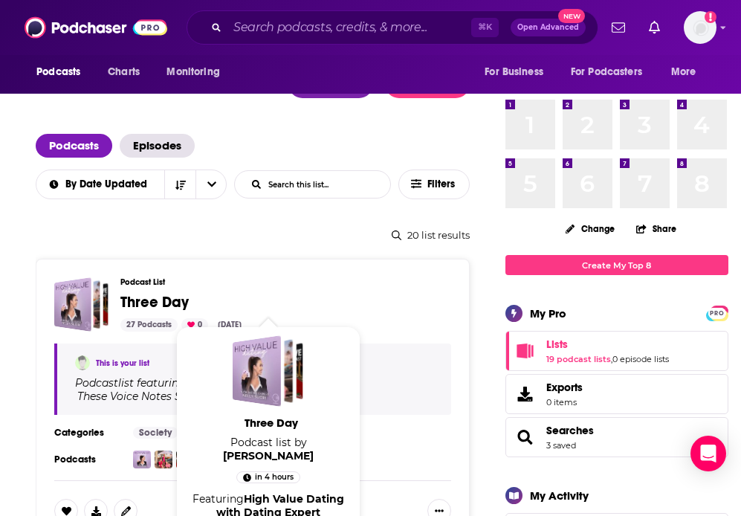
scroll to position [26, 0]
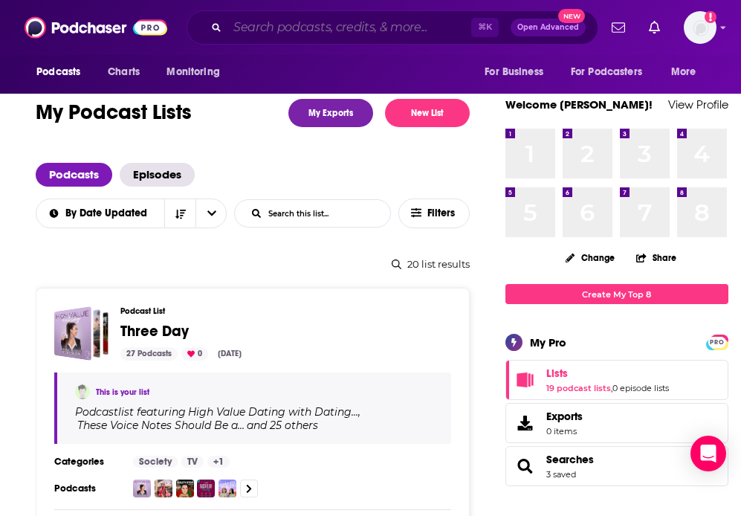
click at [269, 38] on input "Search podcasts, credits, & more..." at bounding box center [350, 28] width 244 height 24
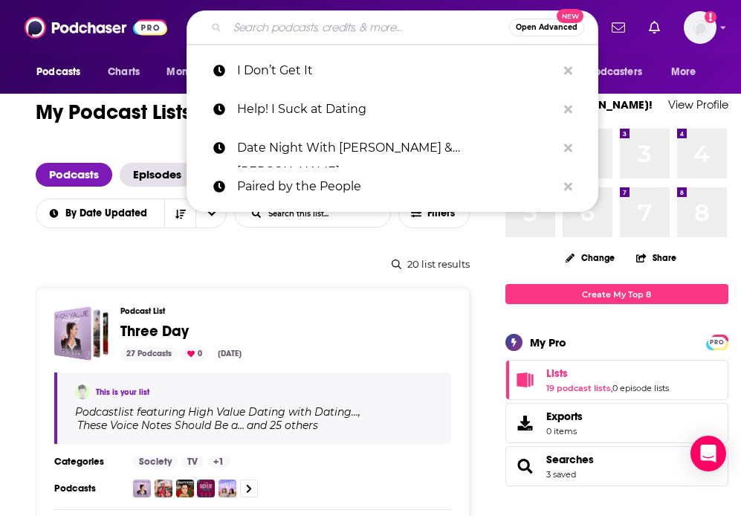
paste input "Hot Dummies On Islands"
type input "Hot Dummies On Islands"
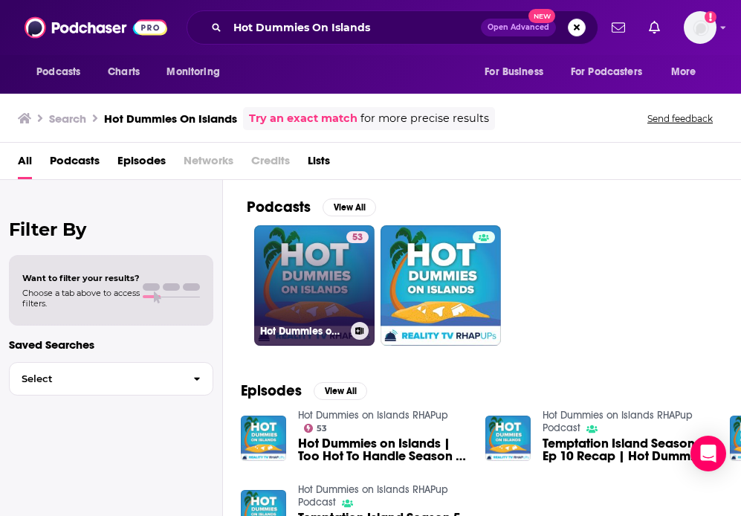
click at [332, 291] on link "53 Hot Dummies on Islands RHAPup" at bounding box center [314, 285] width 120 height 120
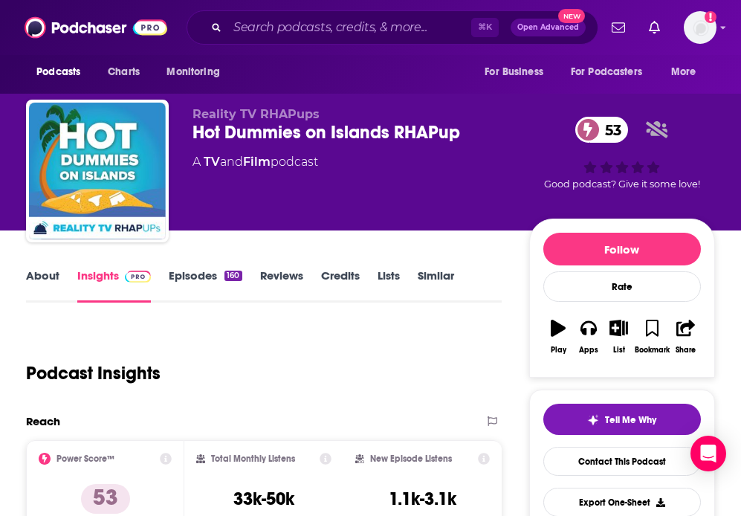
click at [379, 271] on link "Lists" at bounding box center [389, 285] width 22 height 34
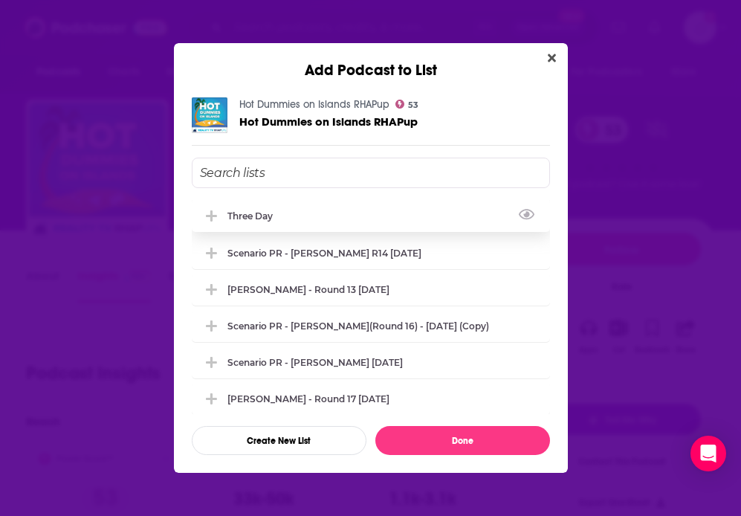
click at [244, 215] on div "Three Day" at bounding box center [255, 215] width 54 height 11
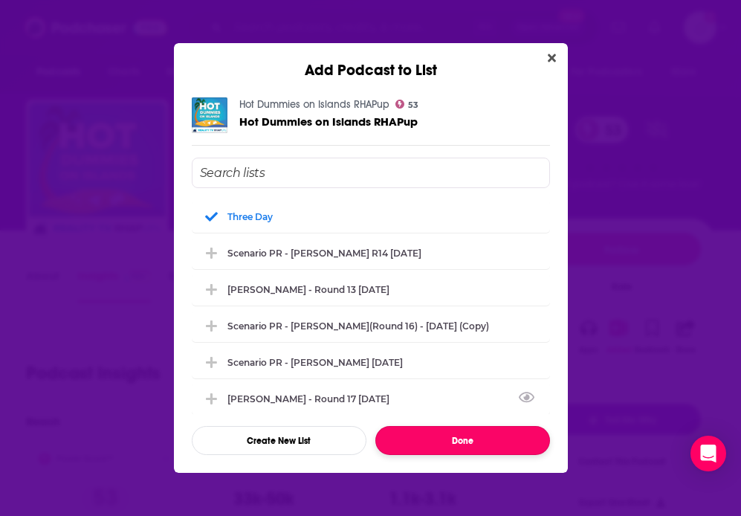
click at [399, 435] on button "Done" at bounding box center [463, 440] width 175 height 29
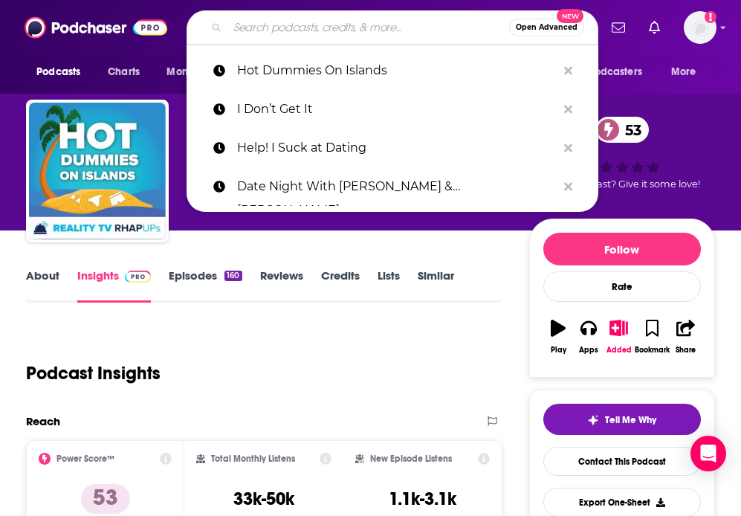
click at [323, 28] on input "Search podcasts, credits, & more..." at bounding box center [369, 28] width 282 height 24
paste input "Love In Sight"
type input "Love In Sight"
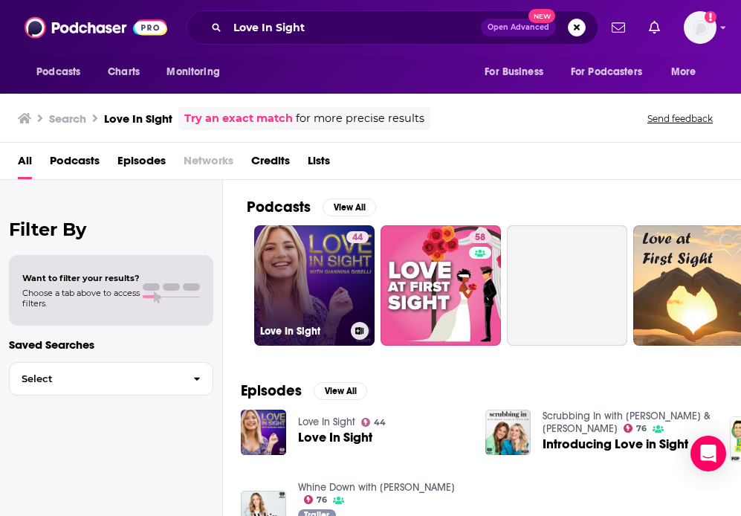
click at [297, 280] on link "44 Love In Sight" at bounding box center [314, 285] width 120 height 120
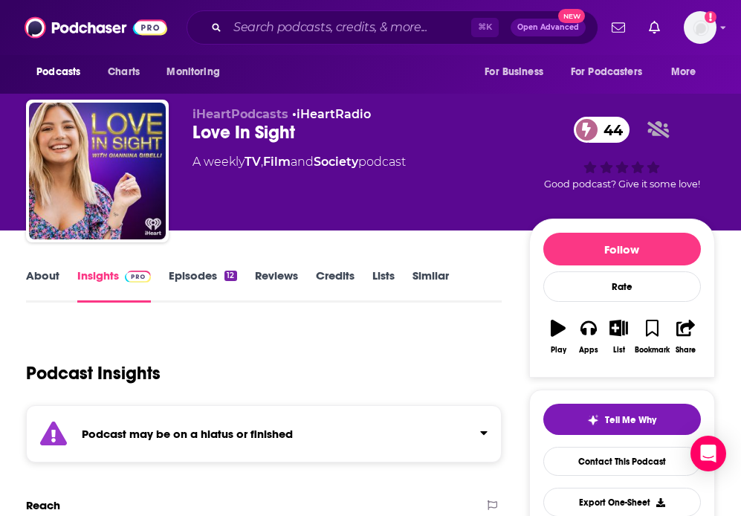
scroll to position [69, 0]
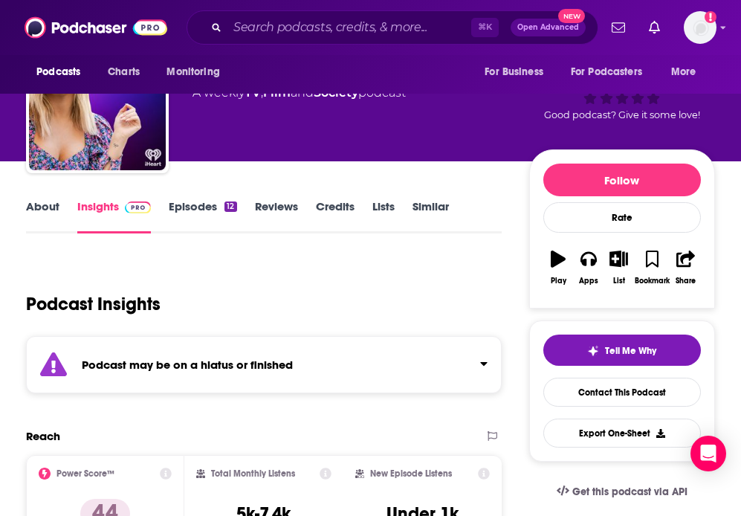
click at [287, 364] on strong "Podcast may be on a hiatus or finished" at bounding box center [187, 365] width 211 height 14
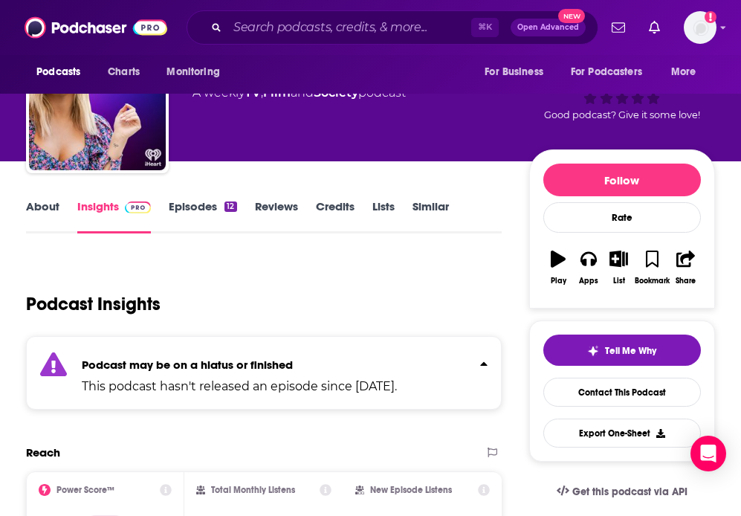
click at [286, 364] on strong "Podcast may be on a hiatus or finished" at bounding box center [187, 365] width 211 height 14
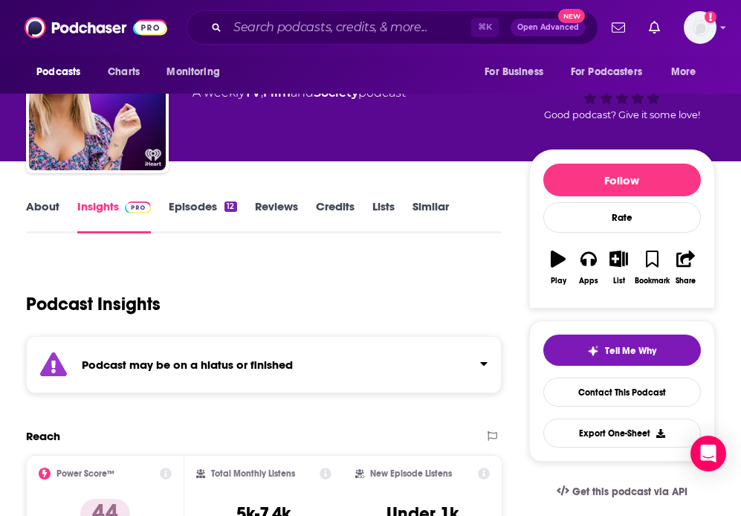
scroll to position [0, 0]
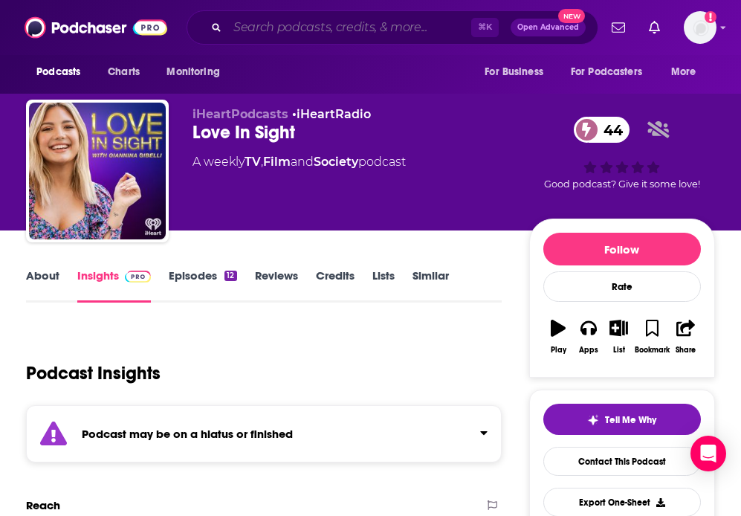
click at [277, 28] on input "Search podcasts, credits, & more..." at bounding box center [350, 28] width 244 height 24
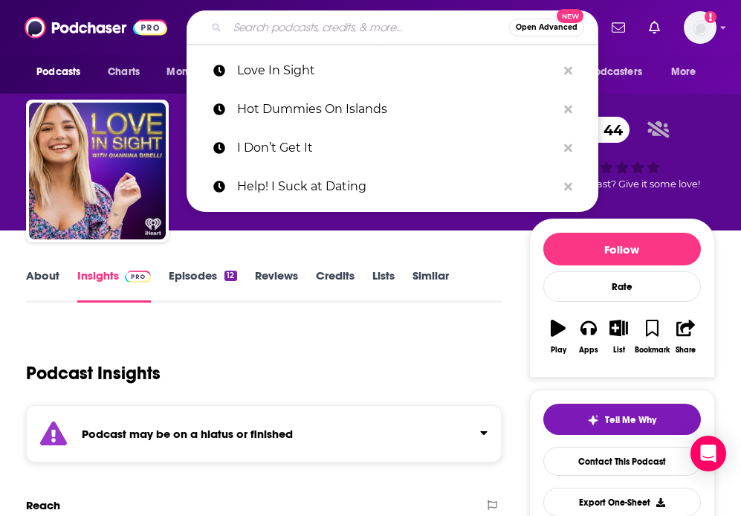
paste input "Love in Dating Shows"
type input "Love in Dating Shows"
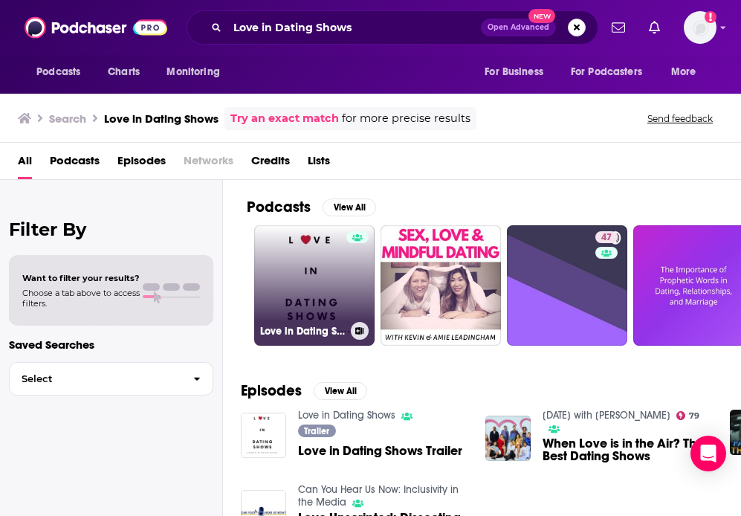
click at [336, 270] on link "Love in Dating Shows" at bounding box center [314, 285] width 120 height 120
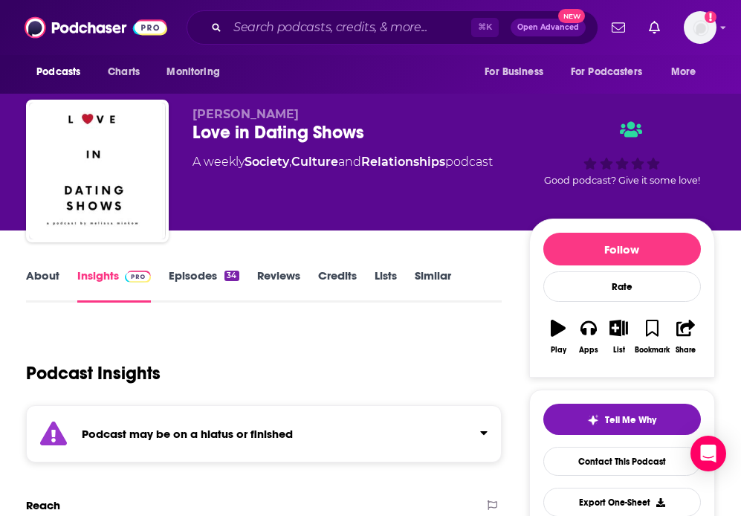
click at [211, 428] on strong "Podcast may be on a hiatus or finished" at bounding box center [187, 434] width 211 height 14
click at [210, 429] on strong "Podcast may be on a hiatus or finished" at bounding box center [187, 434] width 211 height 14
click at [264, 31] on input "Search podcasts, credits, & more..." at bounding box center [350, 28] width 244 height 24
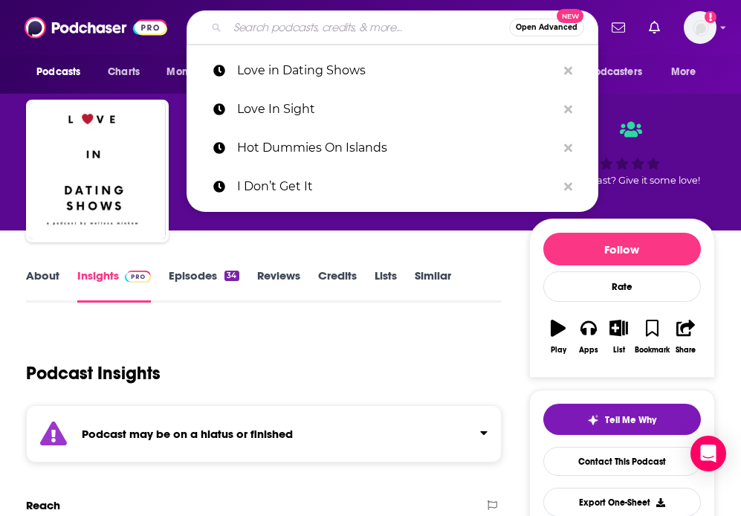
paste input "What's the Reality?"
type input "What's the Reality?"
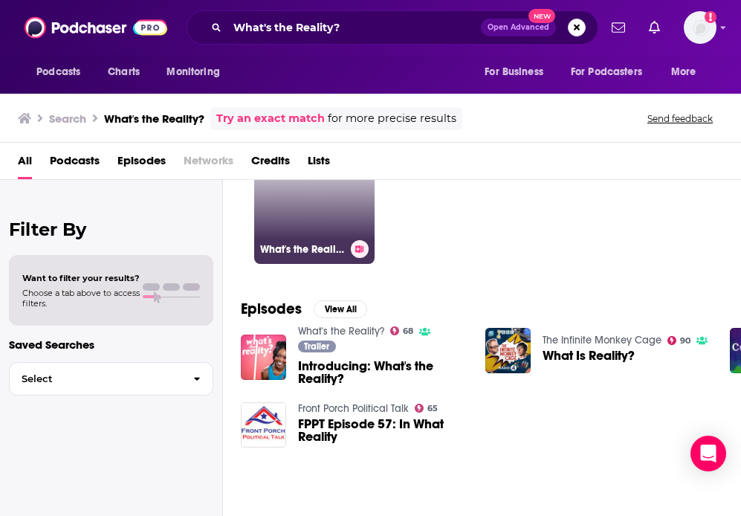
scroll to position [89, 0]
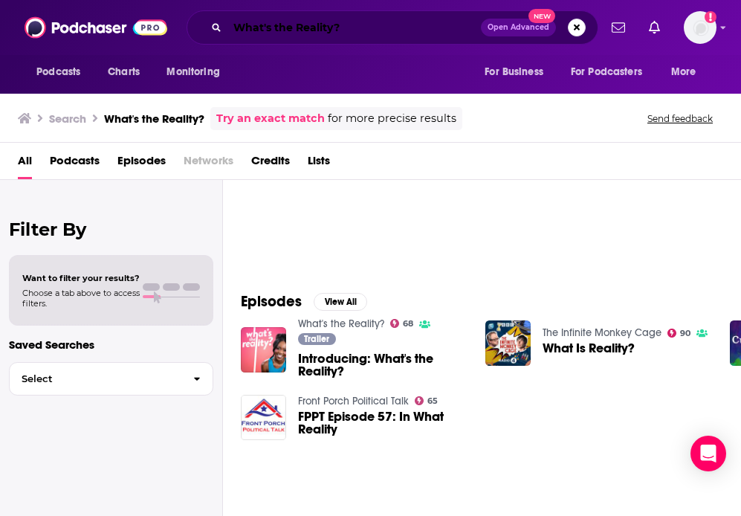
click at [313, 31] on input "What's the Reality?" at bounding box center [355, 28] width 254 height 24
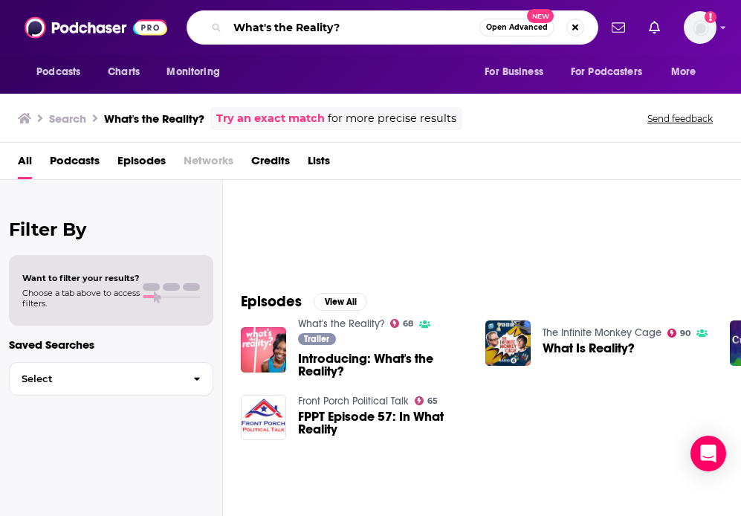
drag, startPoint x: 364, startPoint y: 31, endPoint x: 177, endPoint y: 31, distance: 187.4
click at [193, 31] on div "What's the Reality? Open Advanced New" at bounding box center [393, 27] width 412 height 34
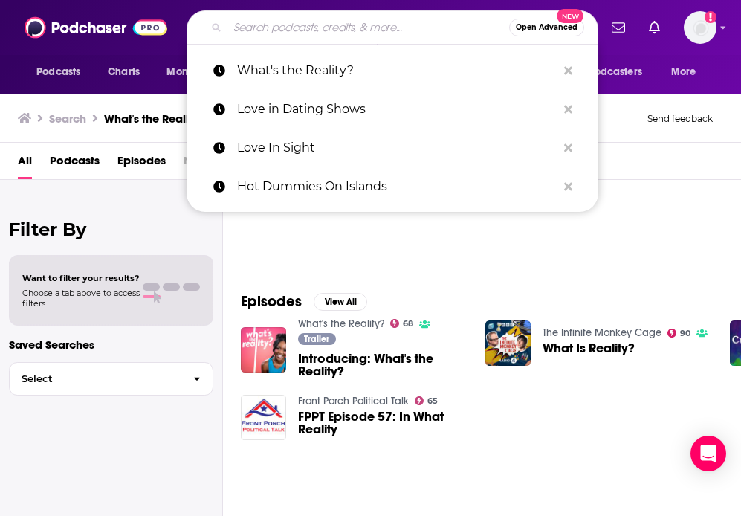
paste input "The LovePod Reality TV Podcast"
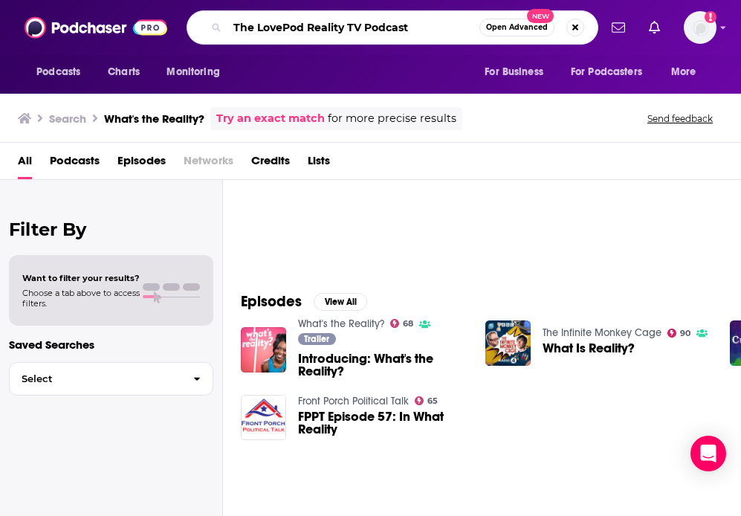
type input "The LovePod Reality TV Podcast"
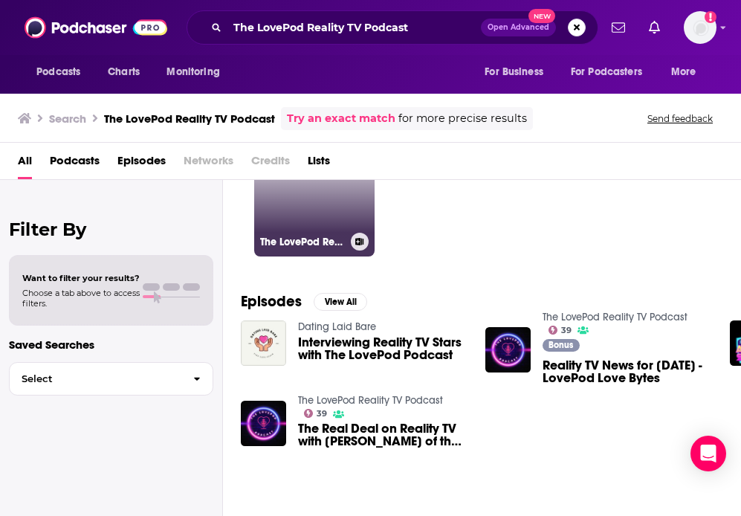
click at [315, 205] on link "39 The LovePod Reality TV Podcast" at bounding box center [314, 196] width 120 height 120
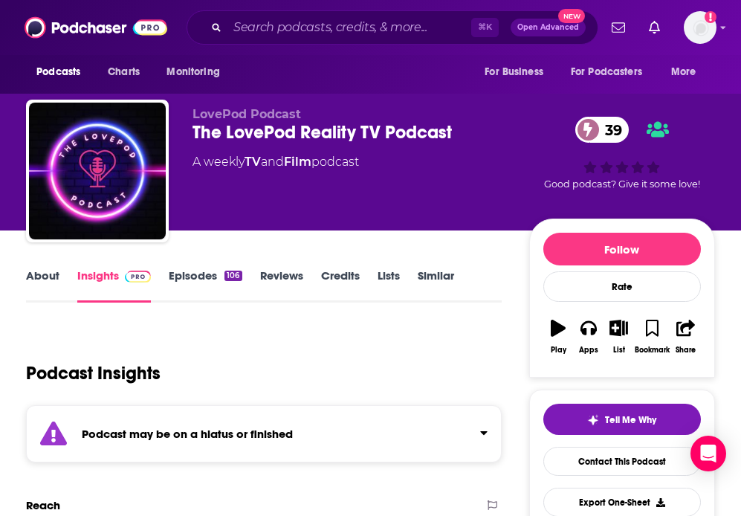
click at [193, 449] on div "Podcast may be on a hiatus or finished" at bounding box center [264, 433] width 476 height 57
click at [222, 437] on strong "Podcast may be on a hiatus or finished" at bounding box center [187, 434] width 211 height 14
click at [269, 30] on input "Search podcasts, credits, & more..." at bounding box center [350, 28] width 244 height 24
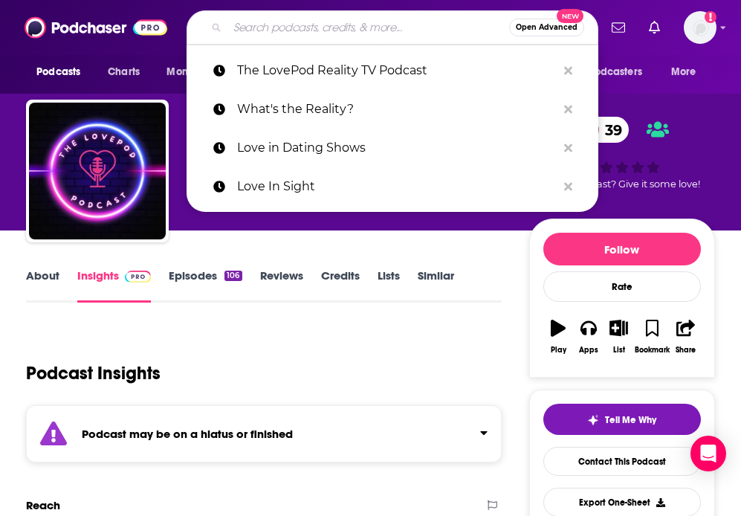
paste input "The Relationship School"
type input "The Relationship School"
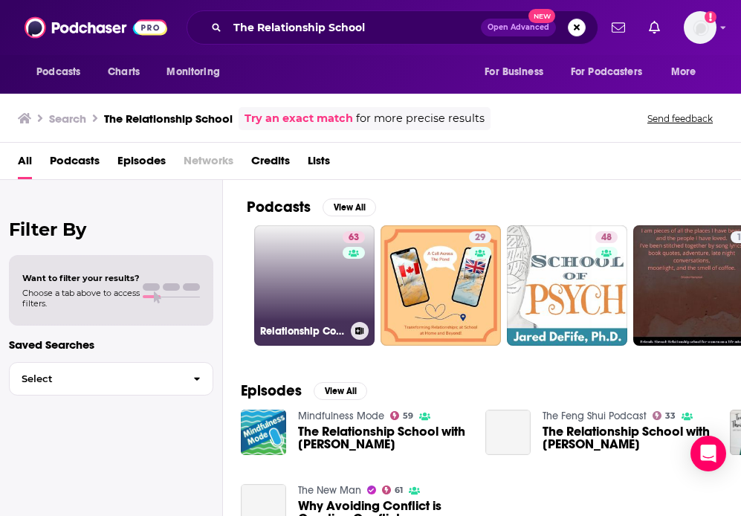
click at [297, 295] on link "63 Relationship Coaching School Podcast" at bounding box center [314, 285] width 120 height 120
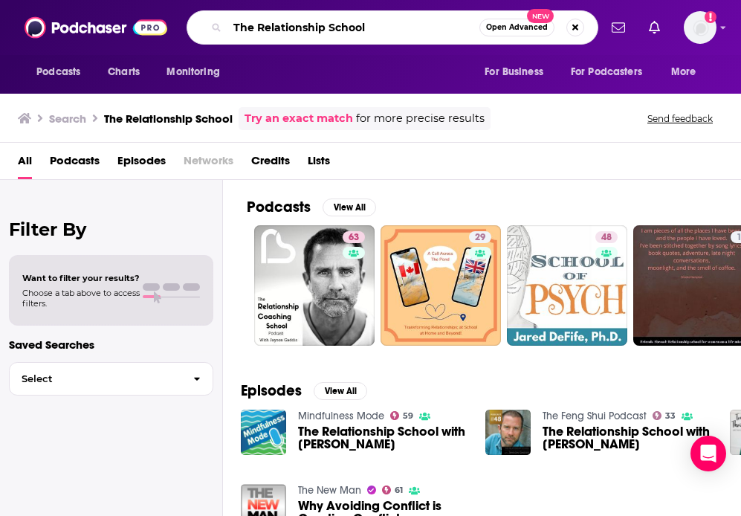
drag, startPoint x: 381, startPoint y: 32, endPoint x: 152, endPoint y: 8, distance: 230.3
click at [152, 8] on div "Podcasts Charts Monitoring The Relationship School Open Advanced New For Busine…" at bounding box center [370, 27] width 741 height 55
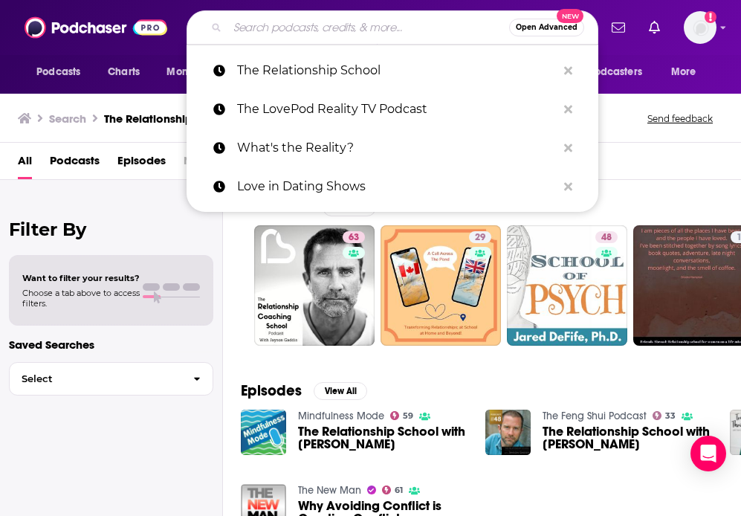
paste input "Unqualified"
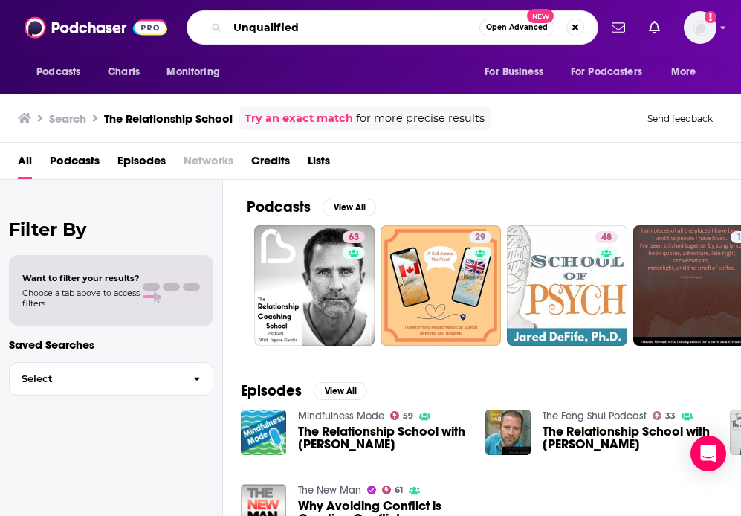
type input "Unqualified"
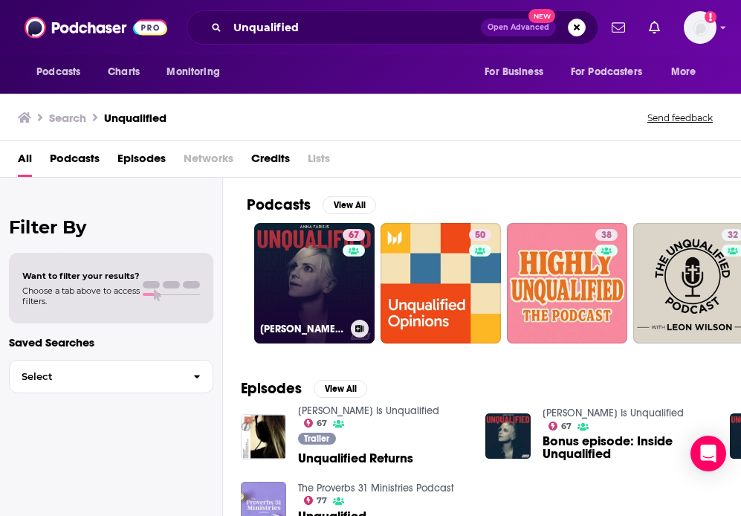
click at [297, 283] on link "67 Anna Faris Is Unqualified" at bounding box center [314, 283] width 120 height 120
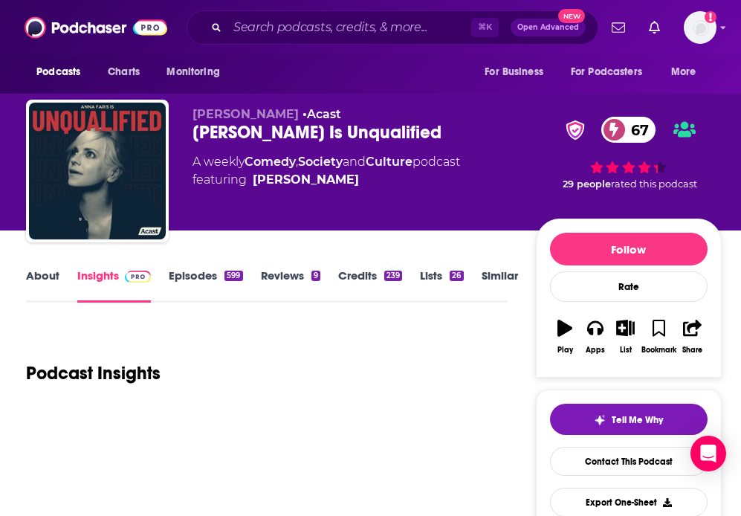
click at [432, 275] on link "Lists 26" at bounding box center [441, 285] width 43 height 34
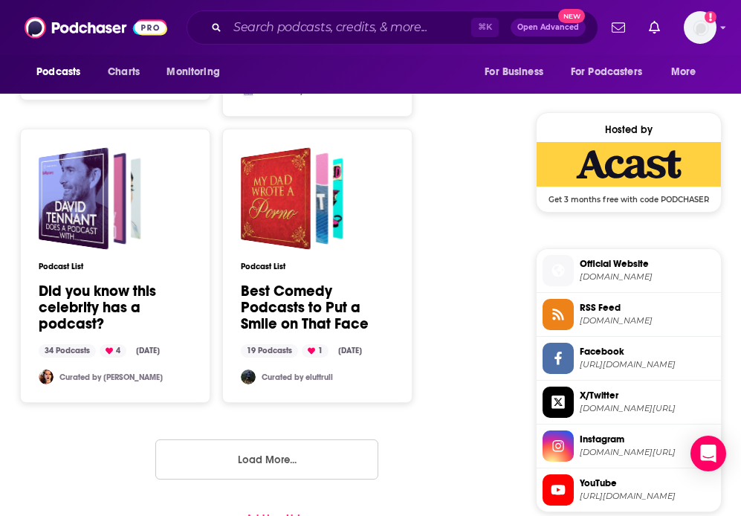
scroll to position [1347, 0]
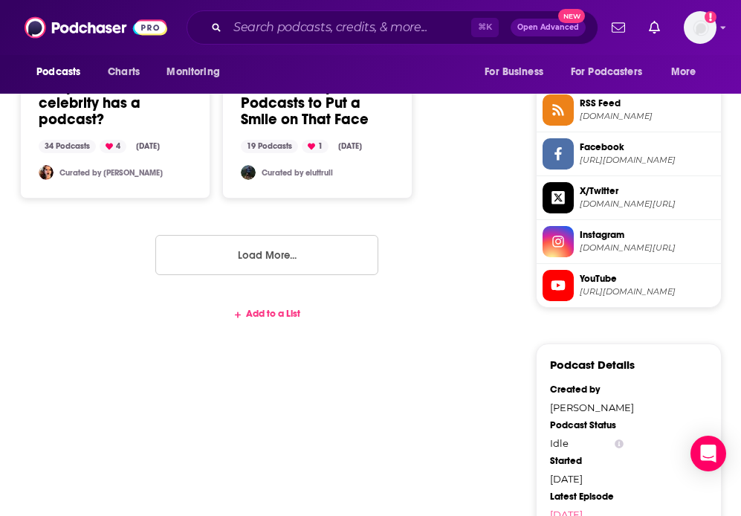
click at [273, 318] on div "Add to a List" at bounding box center [267, 314] width 482 height 12
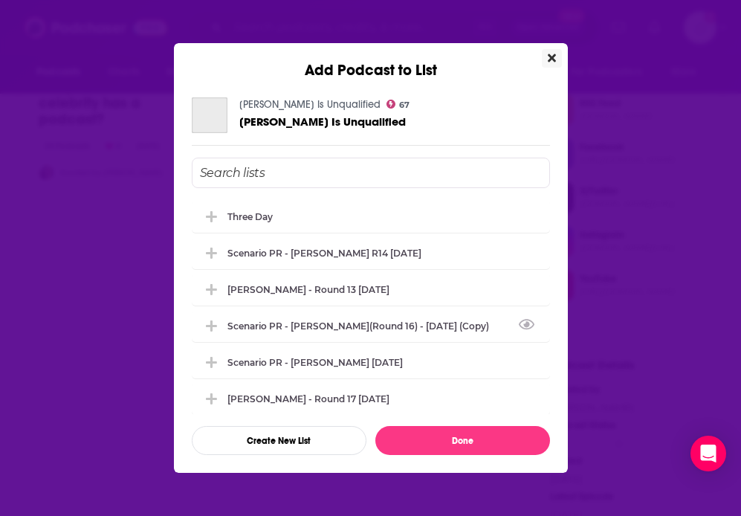
scroll to position [0, 0]
click at [250, 212] on div "Three Day" at bounding box center [255, 215] width 54 height 11
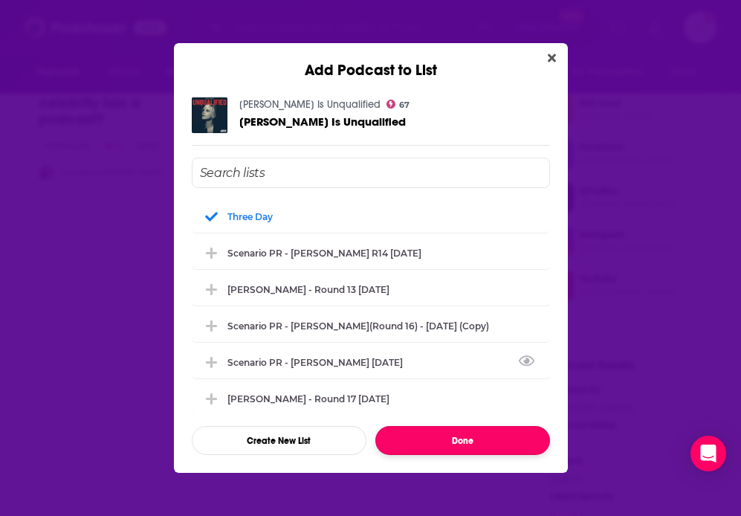
click at [418, 437] on button "Done" at bounding box center [463, 440] width 175 height 29
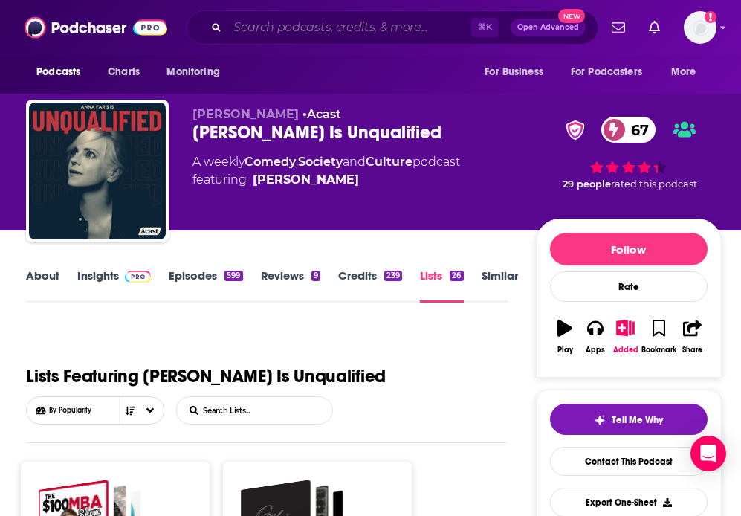
click at [271, 28] on input "Search podcasts, credits, & more..." at bounding box center [350, 28] width 244 height 24
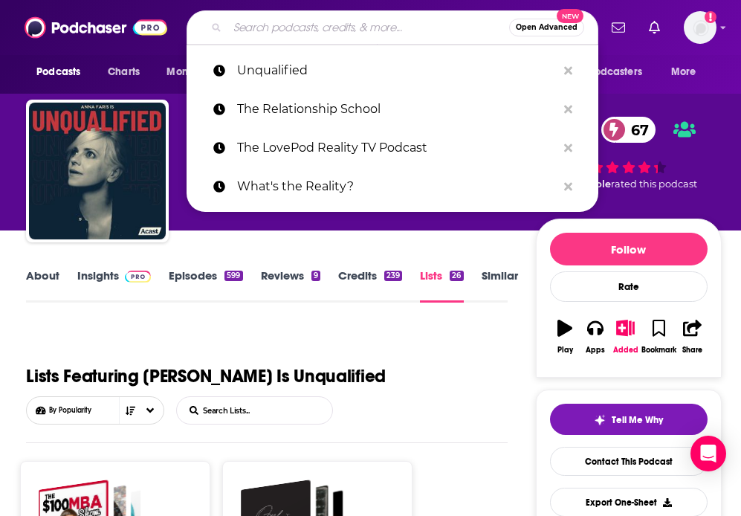
paste input "Savage Lovecast"
type input "Savage Lovecast"
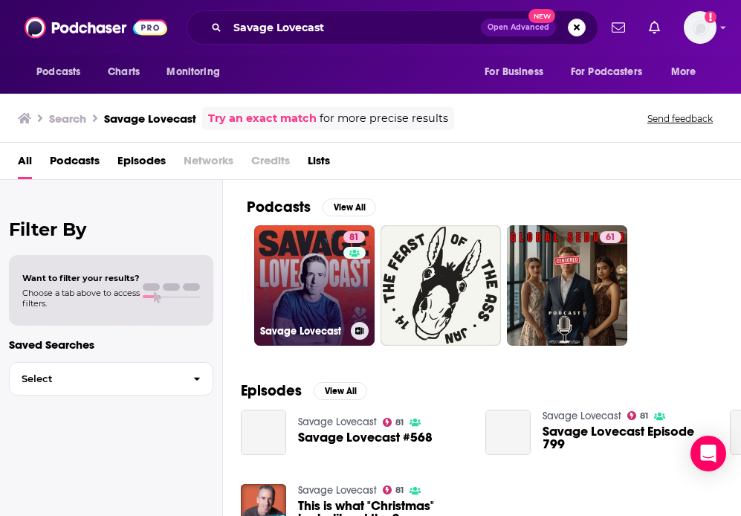
click at [315, 300] on link "81 Savage Lovecast" at bounding box center [314, 285] width 120 height 120
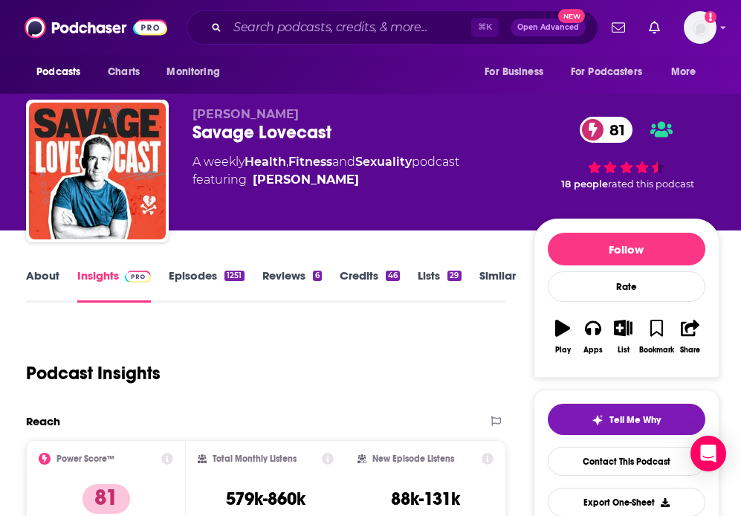
click at [433, 274] on link "Lists 29" at bounding box center [439, 285] width 43 height 34
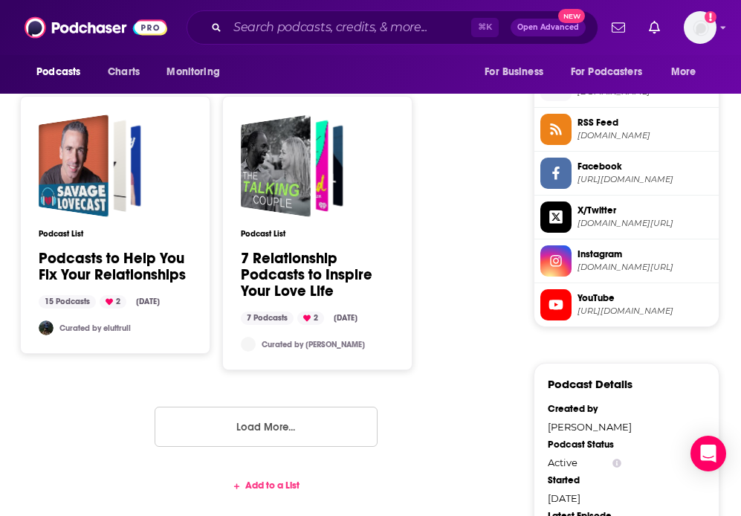
click at [347, 338] on div "Lists Featuring Savage Lovecast By Popularity List Search Input Search Lists...…" at bounding box center [266, 90] width 480 height 1910
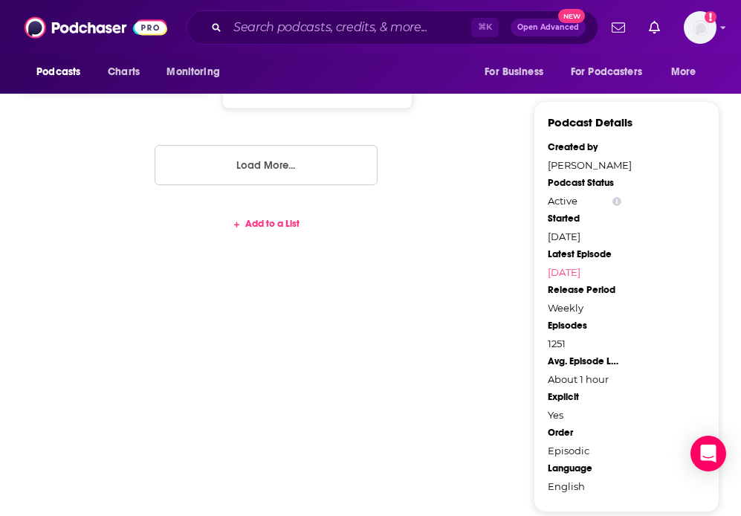
click at [277, 226] on div "Add to a List" at bounding box center [266, 224] width 480 height 12
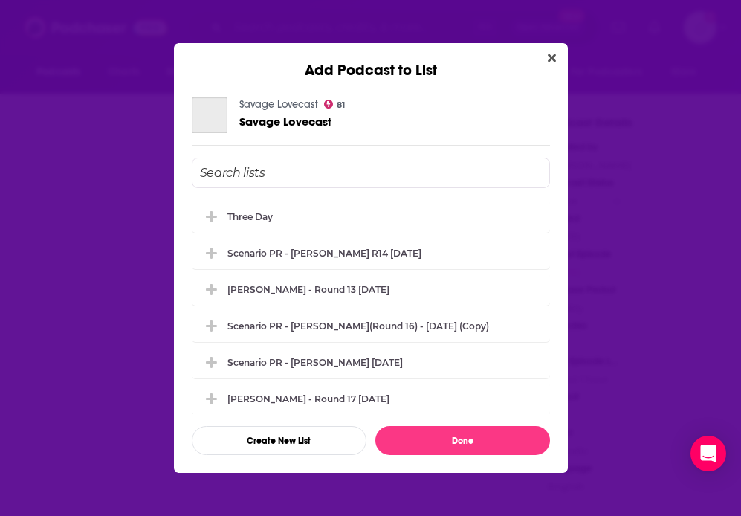
scroll to position [0, 0]
click at [254, 207] on div "Three Day" at bounding box center [371, 215] width 358 height 33
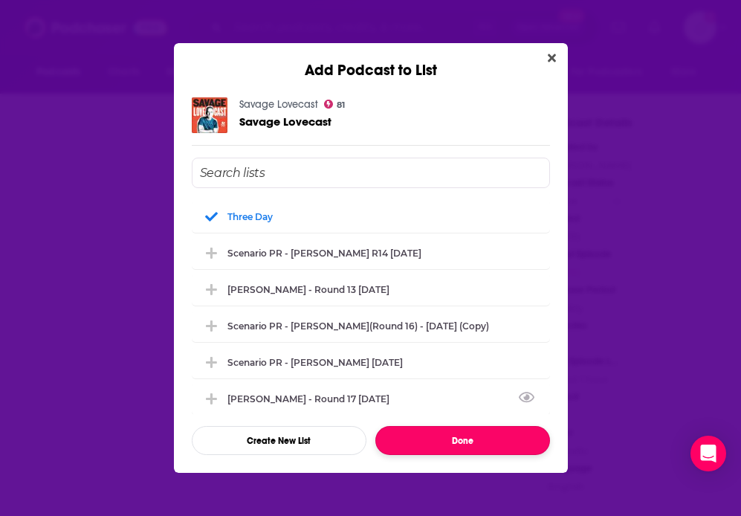
click at [423, 439] on button "Done" at bounding box center [463, 440] width 175 height 29
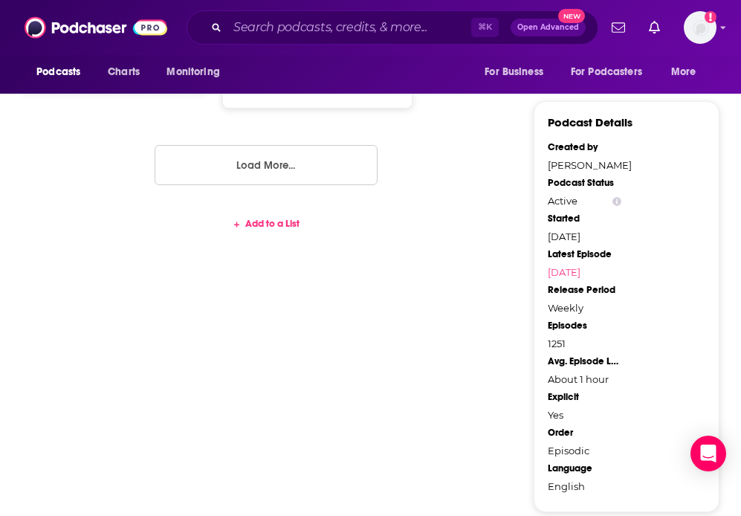
scroll to position [417, 0]
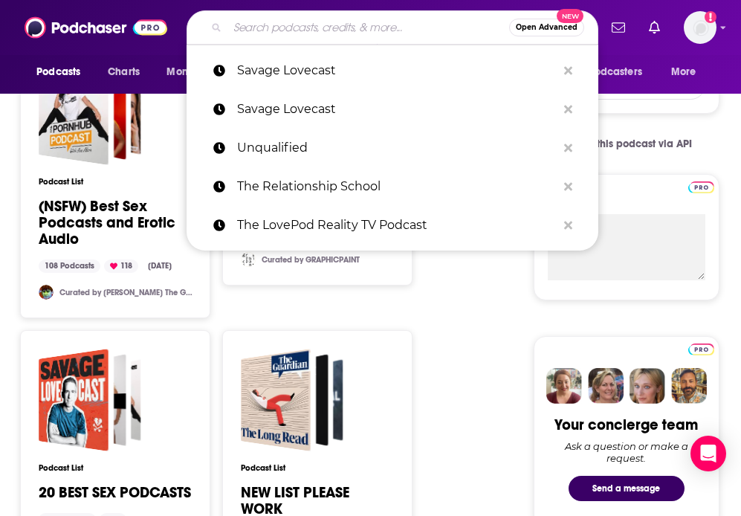
click at [303, 26] on input "Search podcasts, credits, & more..." at bounding box center [369, 28] width 282 height 24
paste input "Watch What Crappens"
type input "Watch What Crappens"
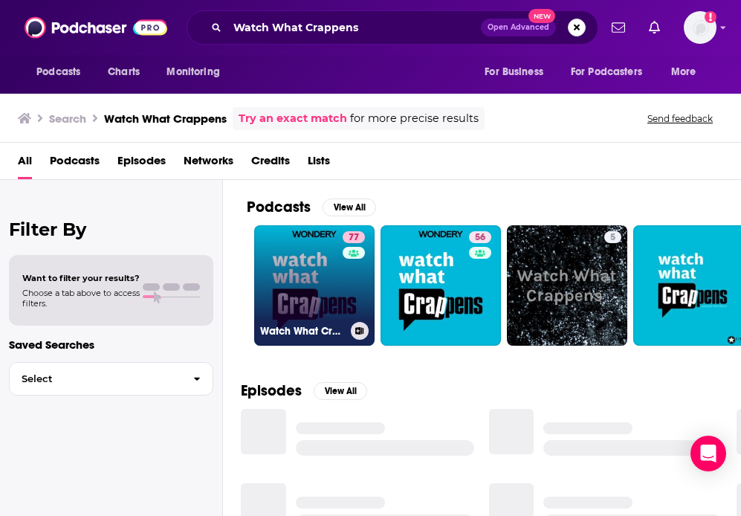
click at [294, 288] on link "77 Watch What Crappens" at bounding box center [314, 285] width 120 height 120
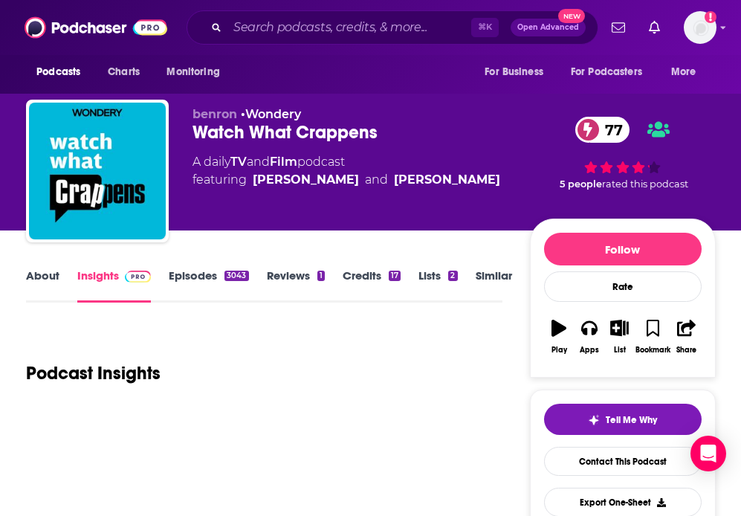
click at [430, 272] on link "Lists 2" at bounding box center [438, 285] width 39 height 34
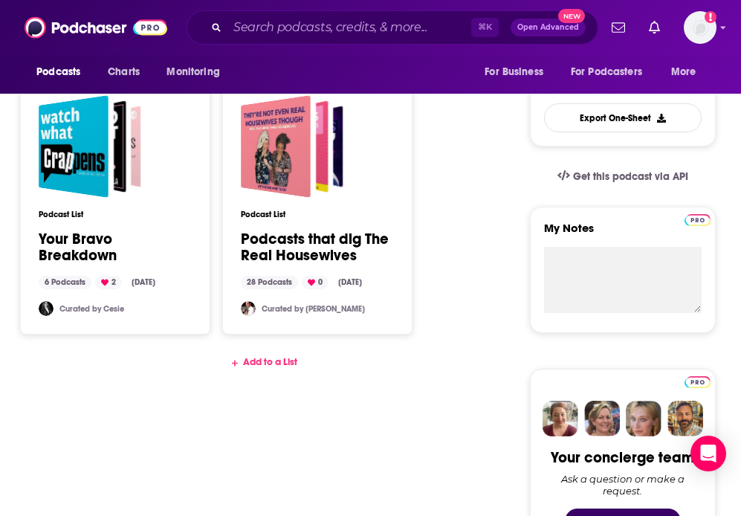
scroll to position [454, 0]
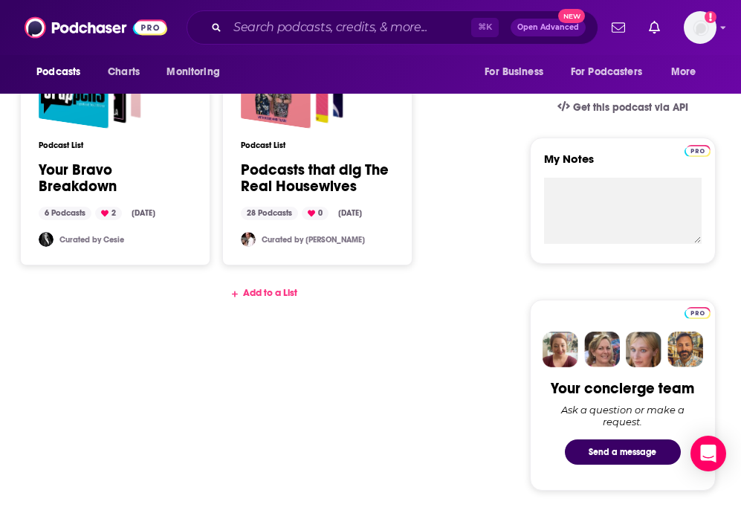
click at [262, 291] on div "Lists Featuring Watch What Crappens By Popularity List Search Input Search List…" at bounding box center [264, 481] width 476 height 1216
click at [265, 290] on div "Add to a List" at bounding box center [264, 293] width 476 height 12
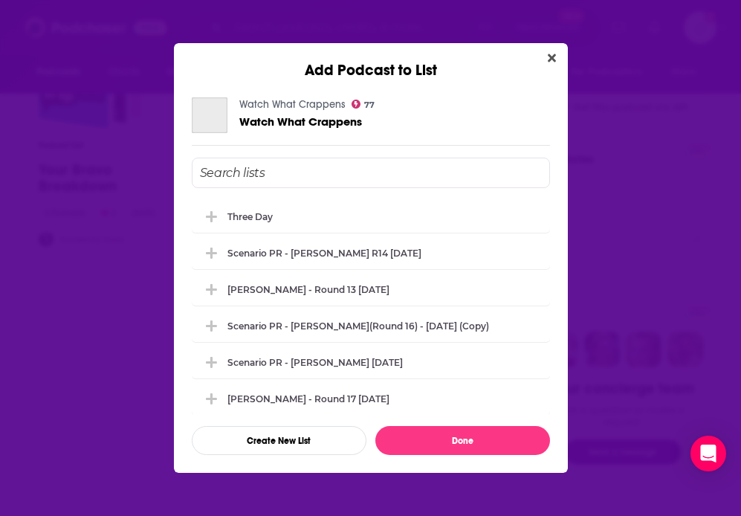
scroll to position [0, 0]
click at [244, 209] on div "Three Day" at bounding box center [371, 215] width 358 height 33
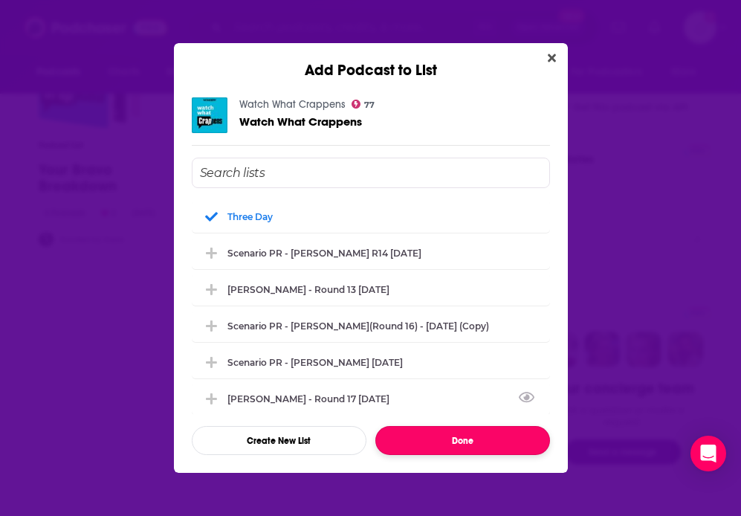
click at [395, 431] on button "Done" at bounding box center [463, 440] width 175 height 29
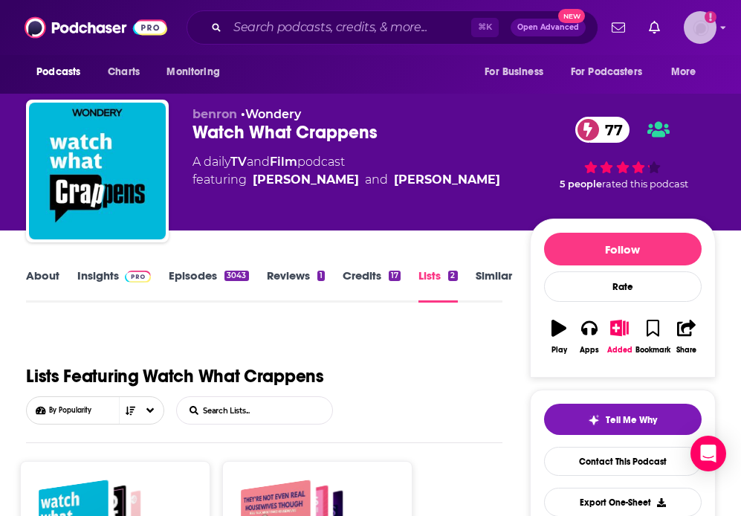
click at [702, 31] on img "Logged in as gracehagan" at bounding box center [700, 27] width 33 height 33
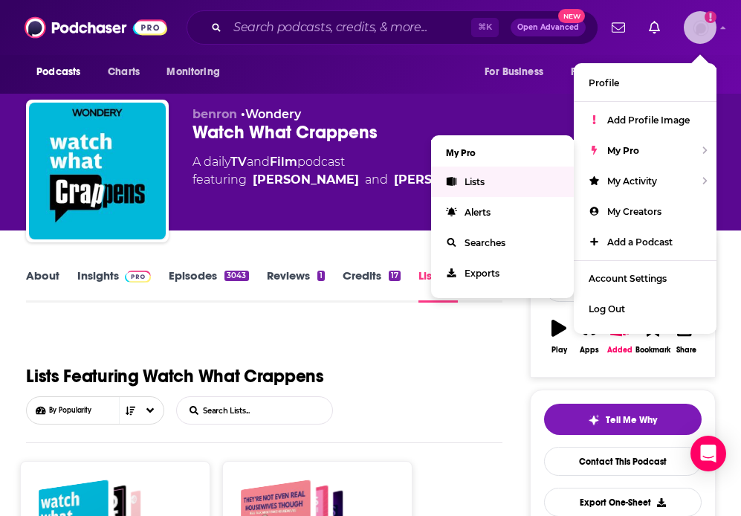
click at [480, 180] on span "Lists" at bounding box center [475, 181] width 20 height 11
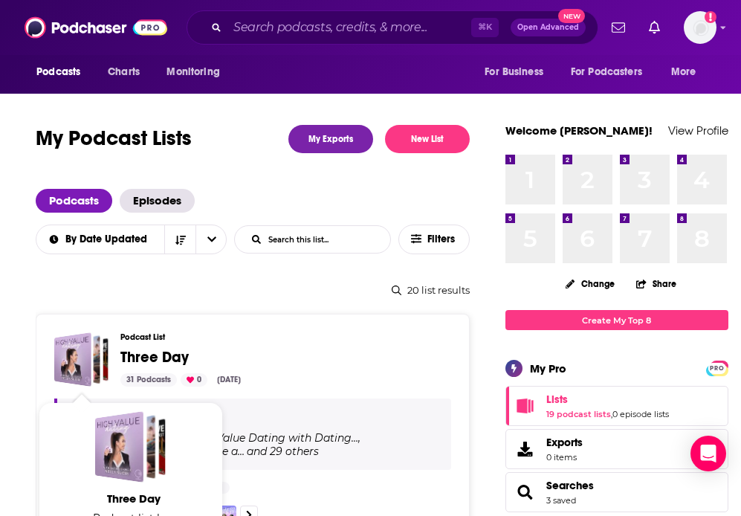
scroll to position [158, 0]
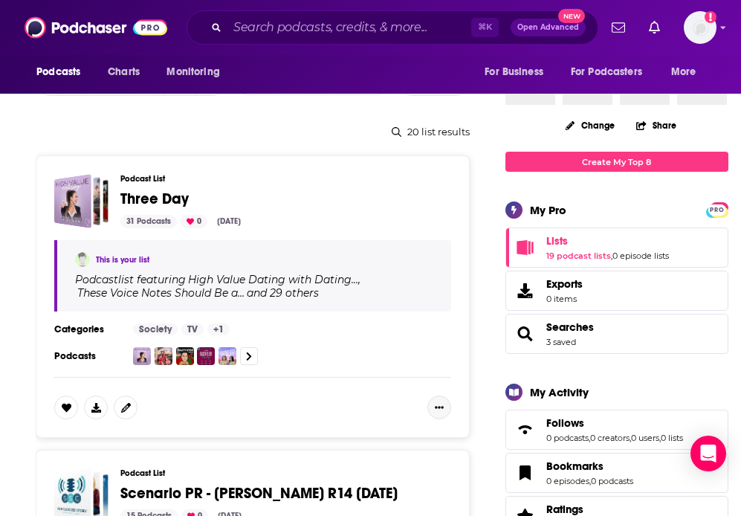
click at [428, 404] on button "Show More Button" at bounding box center [440, 408] width 24 height 24
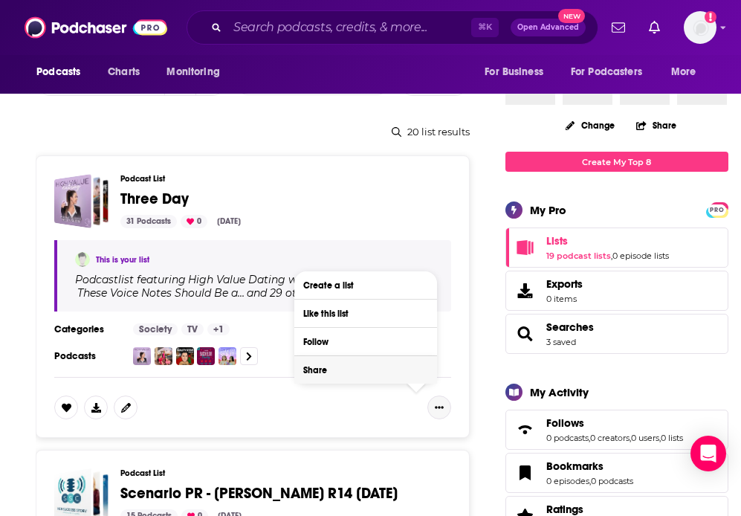
click at [316, 373] on button "Share" at bounding box center [365, 370] width 143 height 28
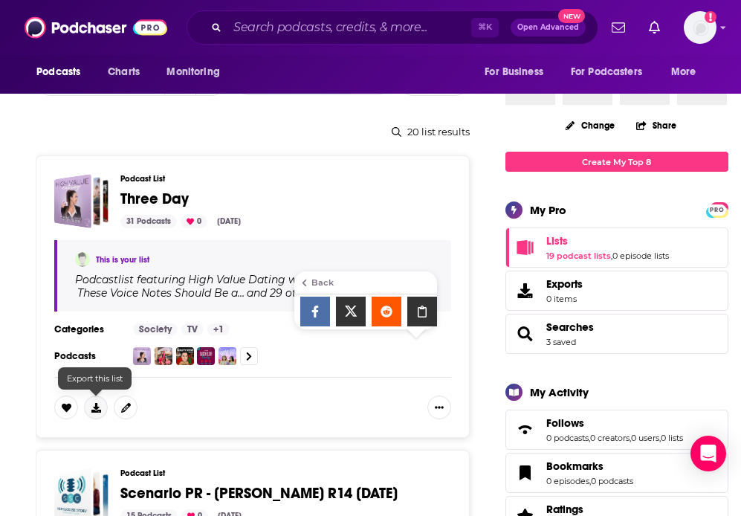
click at [93, 406] on icon at bounding box center [96, 408] width 10 height 10
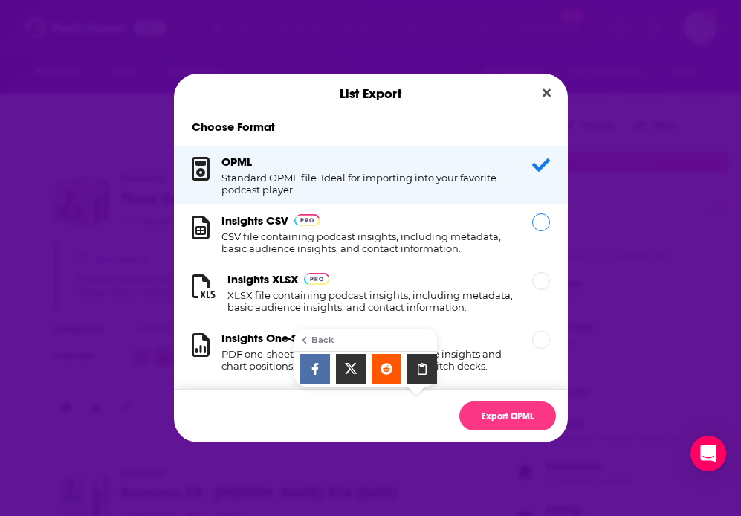
scroll to position [15, 0]
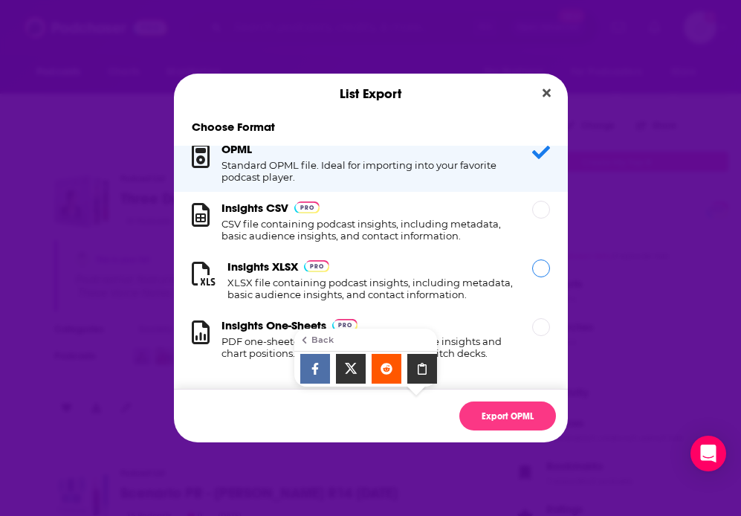
click at [261, 277] on h1 "XLSX file containing podcast insights, including metadata, basic audience insig…" at bounding box center [371, 289] width 287 height 24
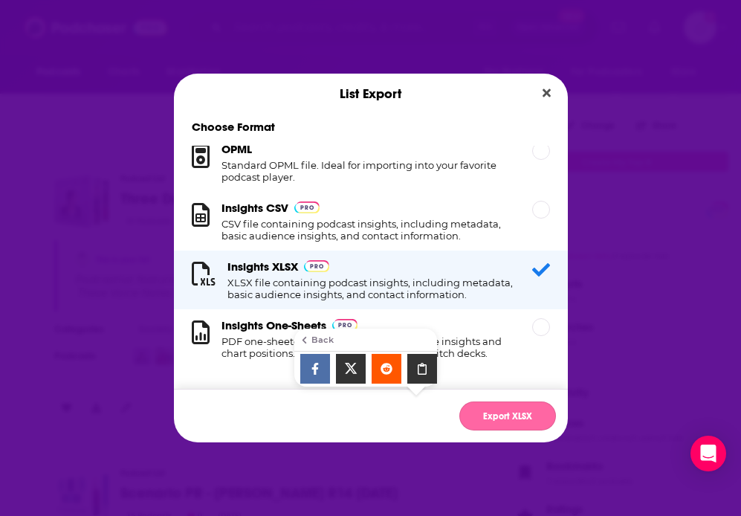
click at [512, 424] on button "Export XLSX" at bounding box center [508, 416] width 97 height 29
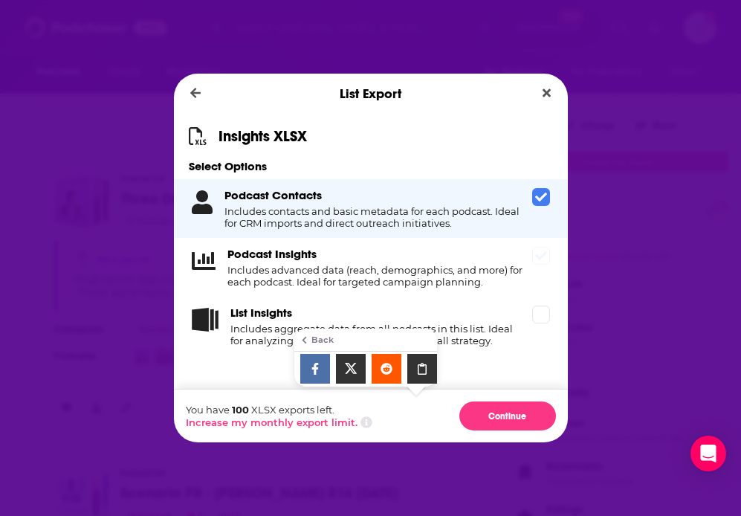
click at [539, 257] on icon "Dialog" at bounding box center [541, 256] width 12 height 12
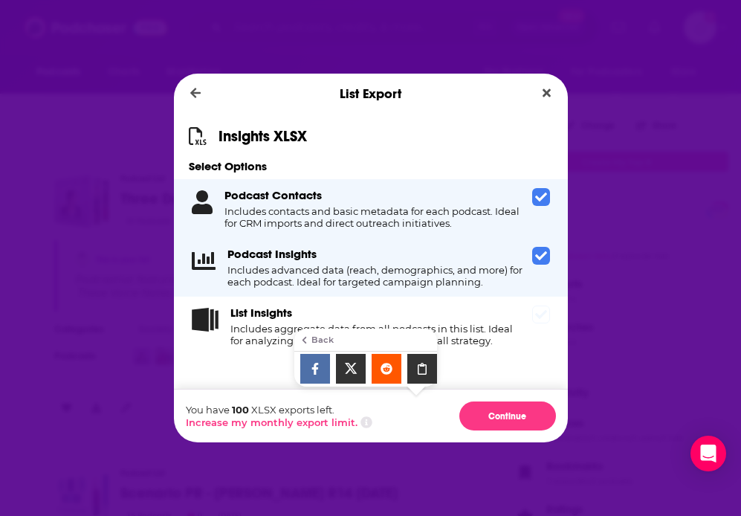
click at [521, 327] on h4 "Includes aggregate data from all podcasts in this list. Ideal for analyzing cam…" at bounding box center [379, 335] width 296 height 24
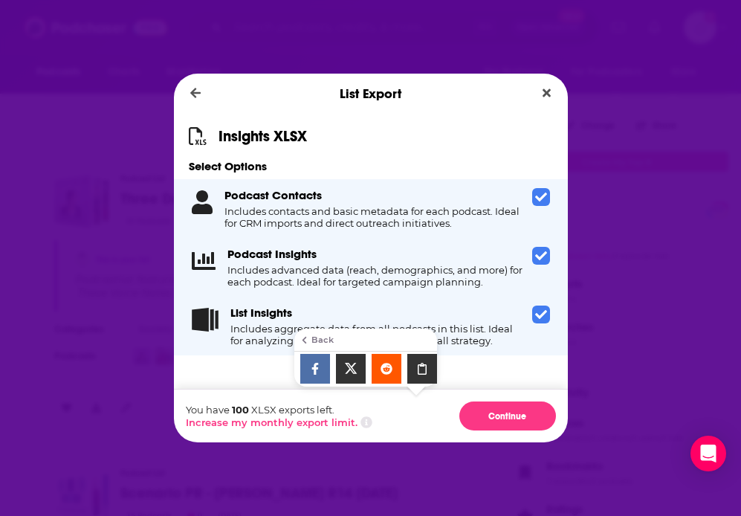
click at [262, 355] on div "List Insights Includes aggregate data from all podcasts in this list. Ideal for…" at bounding box center [371, 326] width 394 height 59
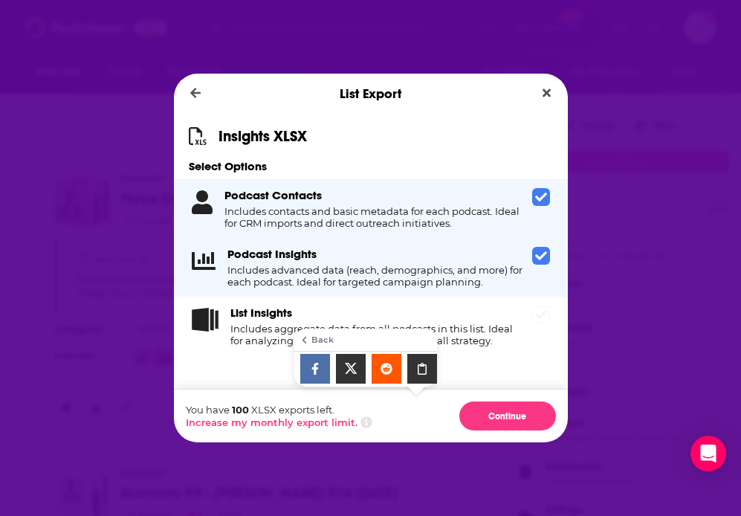
click at [274, 326] on h4 "Includes aggregate data from all podcasts in this list. Ideal for analyzing cam…" at bounding box center [379, 335] width 296 height 24
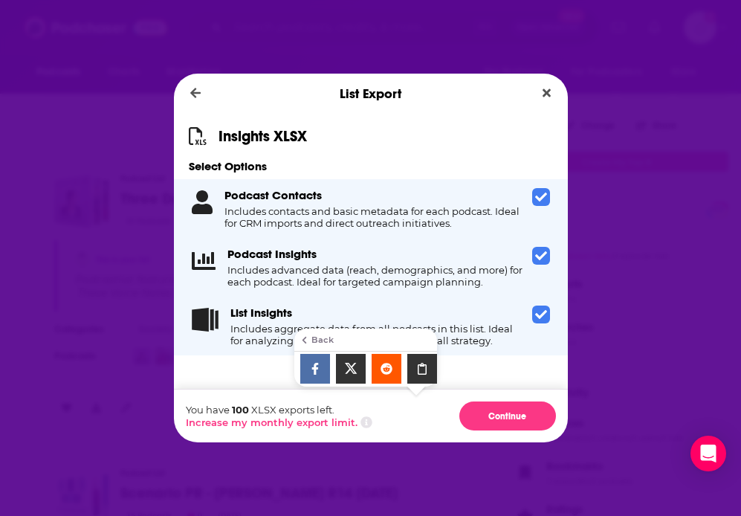
click at [524, 341] on h4 "Includes aggregate data from all podcasts in this list. Ideal for analyzing cam…" at bounding box center [379, 335] width 296 height 24
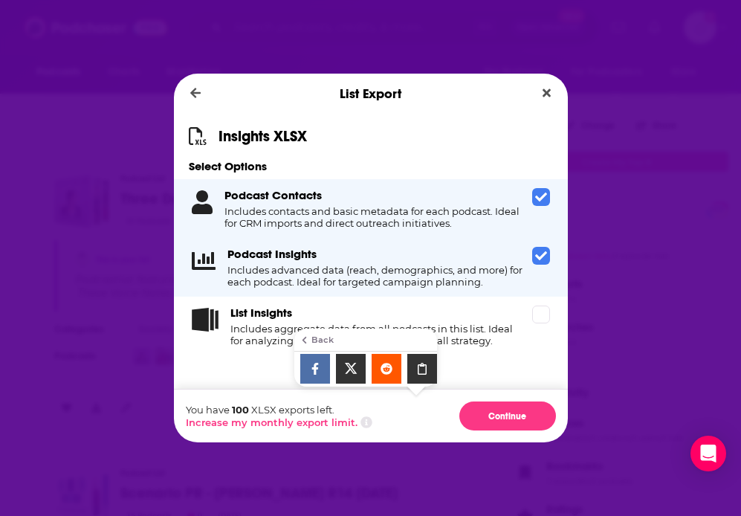
click at [505, 275] on h4 "Includes advanced data (reach, demographics, and more) for each podcast. Ideal …" at bounding box center [377, 276] width 299 height 24
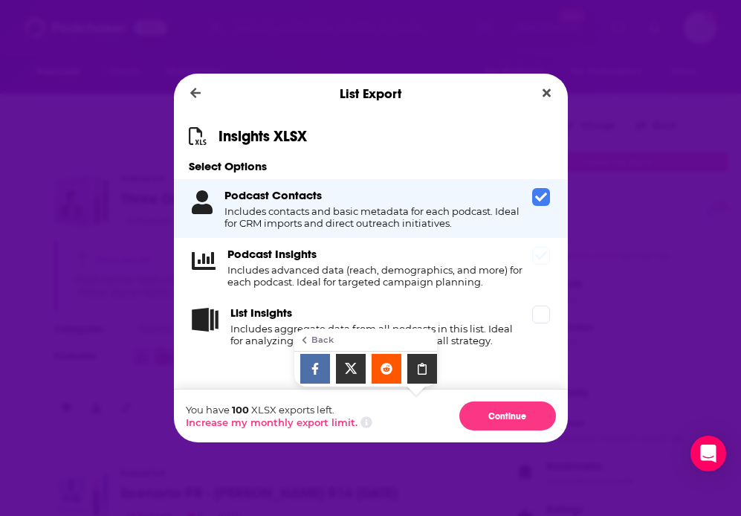
click at [422, 271] on h4 "Includes advanced data (reach, demographics, and more) for each podcast. Ideal …" at bounding box center [377, 276] width 299 height 24
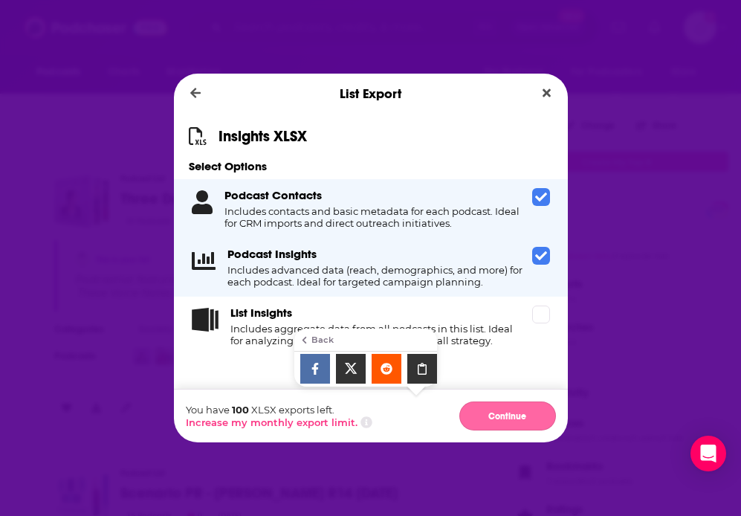
click at [492, 417] on button "Continue" at bounding box center [508, 416] width 97 height 29
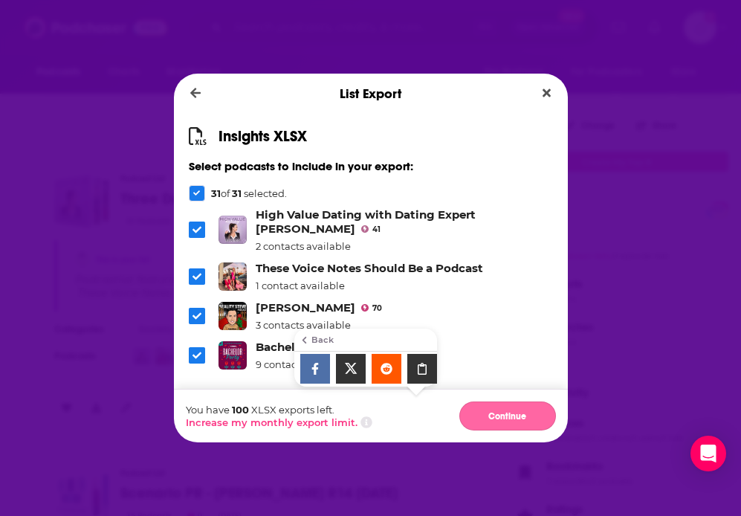
click at [494, 420] on button "Continue" at bounding box center [508, 416] width 97 height 29
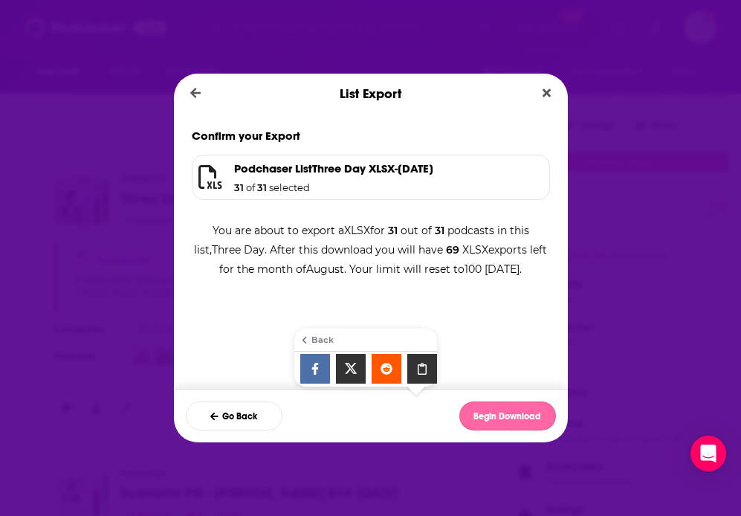
click at [502, 413] on button "Begin Download" at bounding box center [508, 416] width 97 height 29
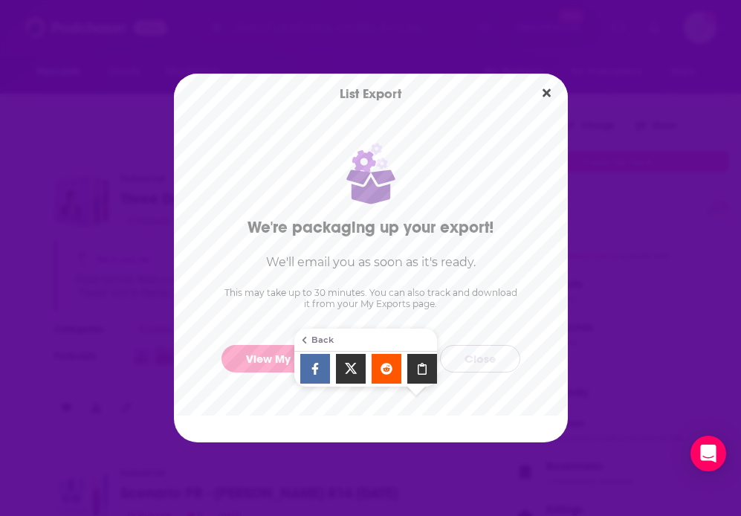
click at [477, 360] on button "Close" at bounding box center [480, 359] width 80 height 28
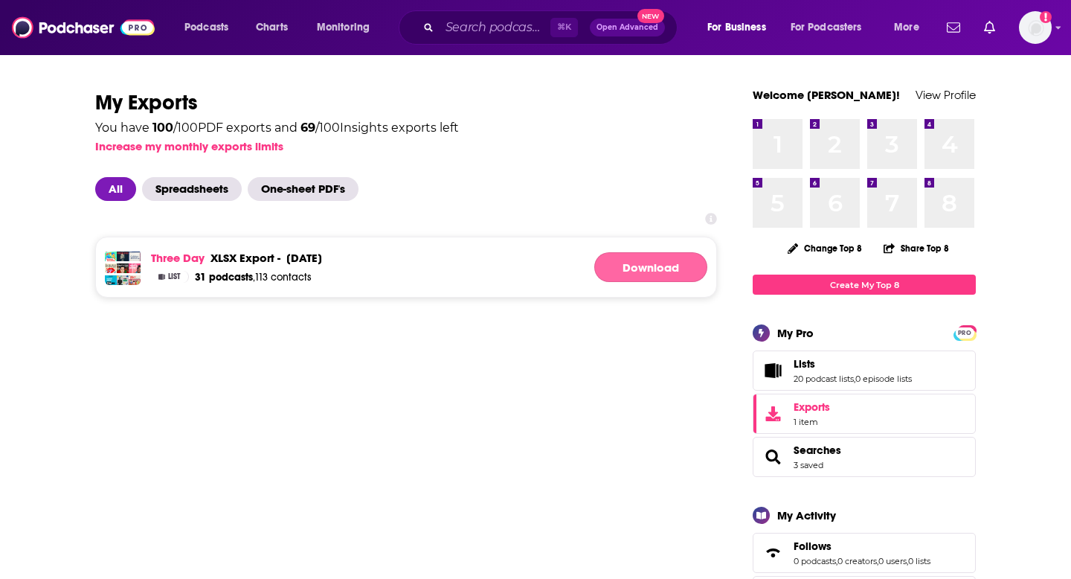
click at [643, 267] on link "Download" at bounding box center [650, 267] width 113 height 30
